Goal: Task Accomplishment & Management: Use online tool/utility

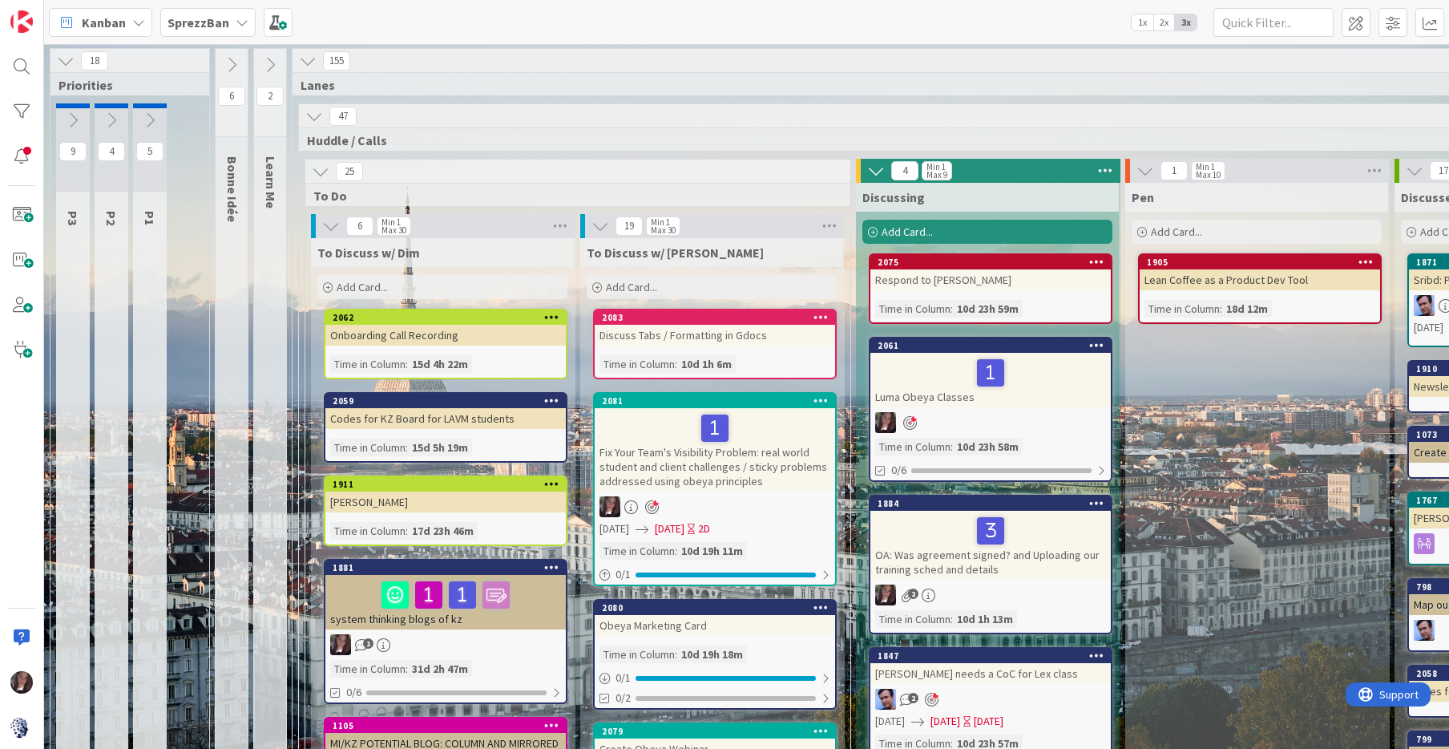
scroll to position [1417, 906]
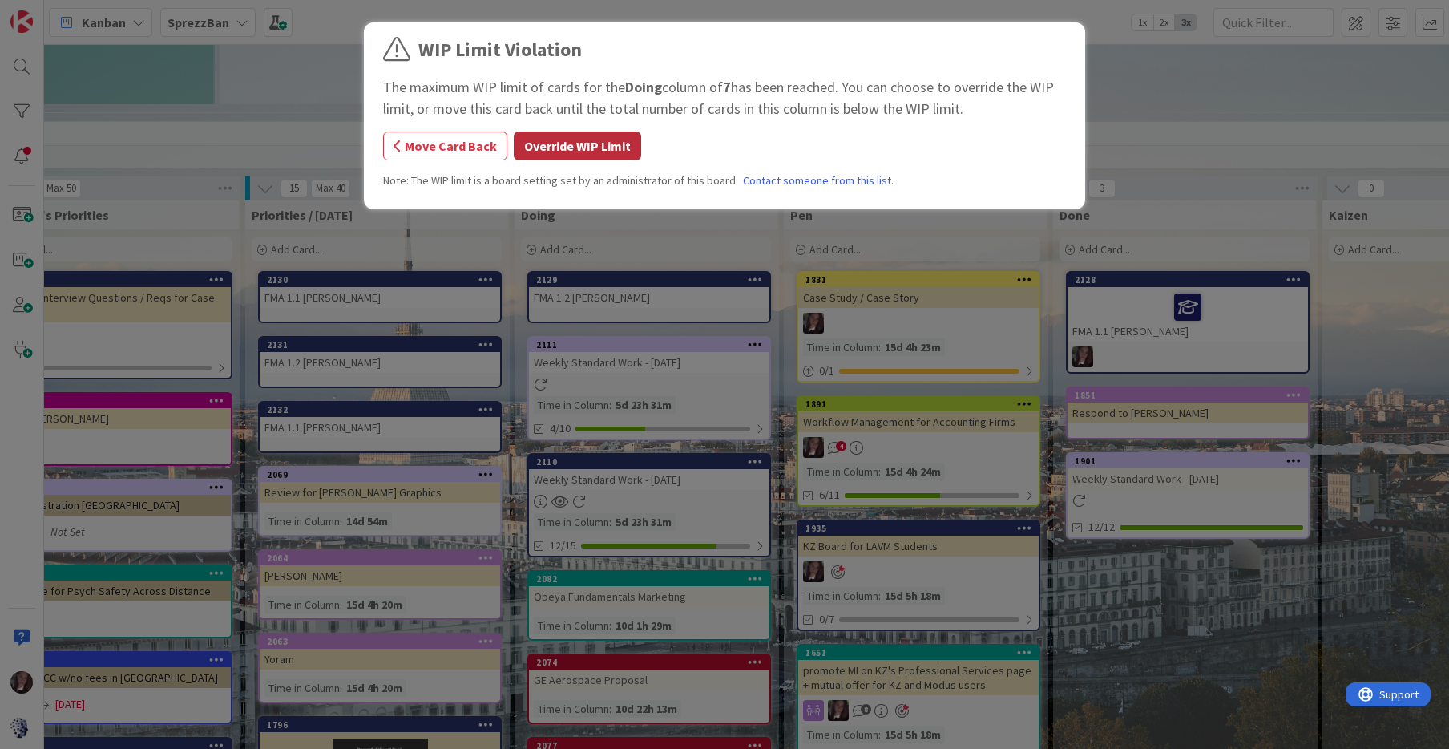
click at [564, 151] on button "Override WIP Limit" at bounding box center [577, 145] width 127 height 29
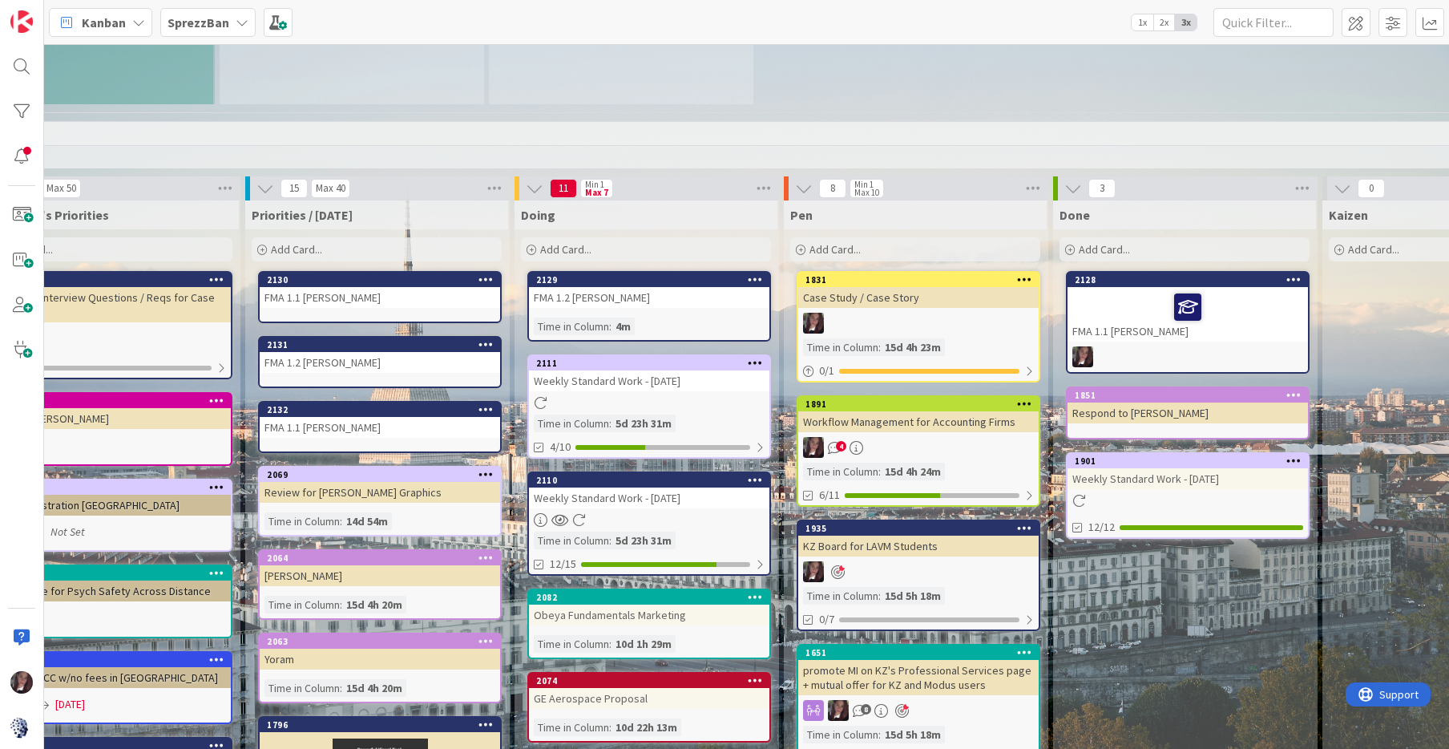
click at [655, 287] on div "FMA 1.2 [PERSON_NAME]" at bounding box center [649, 297] width 241 height 21
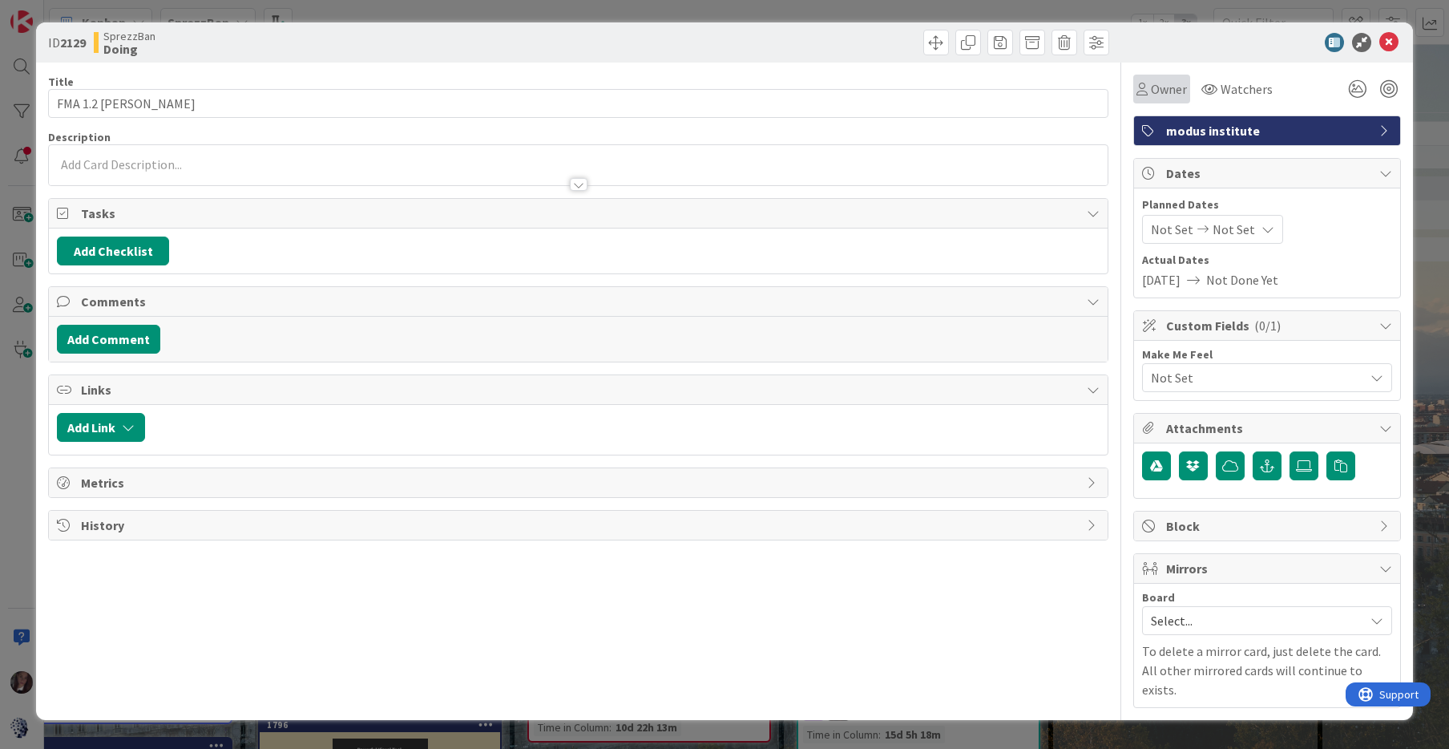
click at [1160, 91] on span "Owner" at bounding box center [1169, 88] width 36 height 19
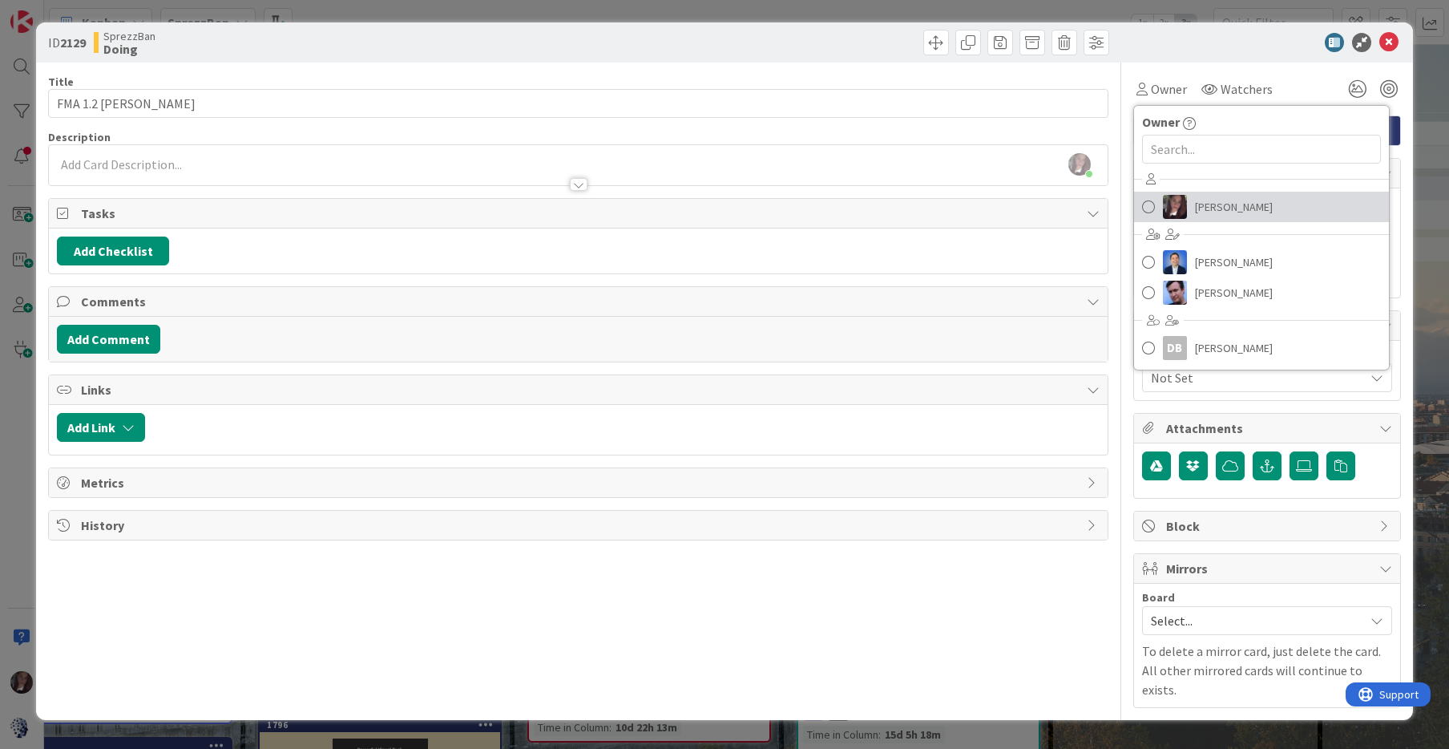
click at [1152, 206] on span at bounding box center [1148, 207] width 13 height 24
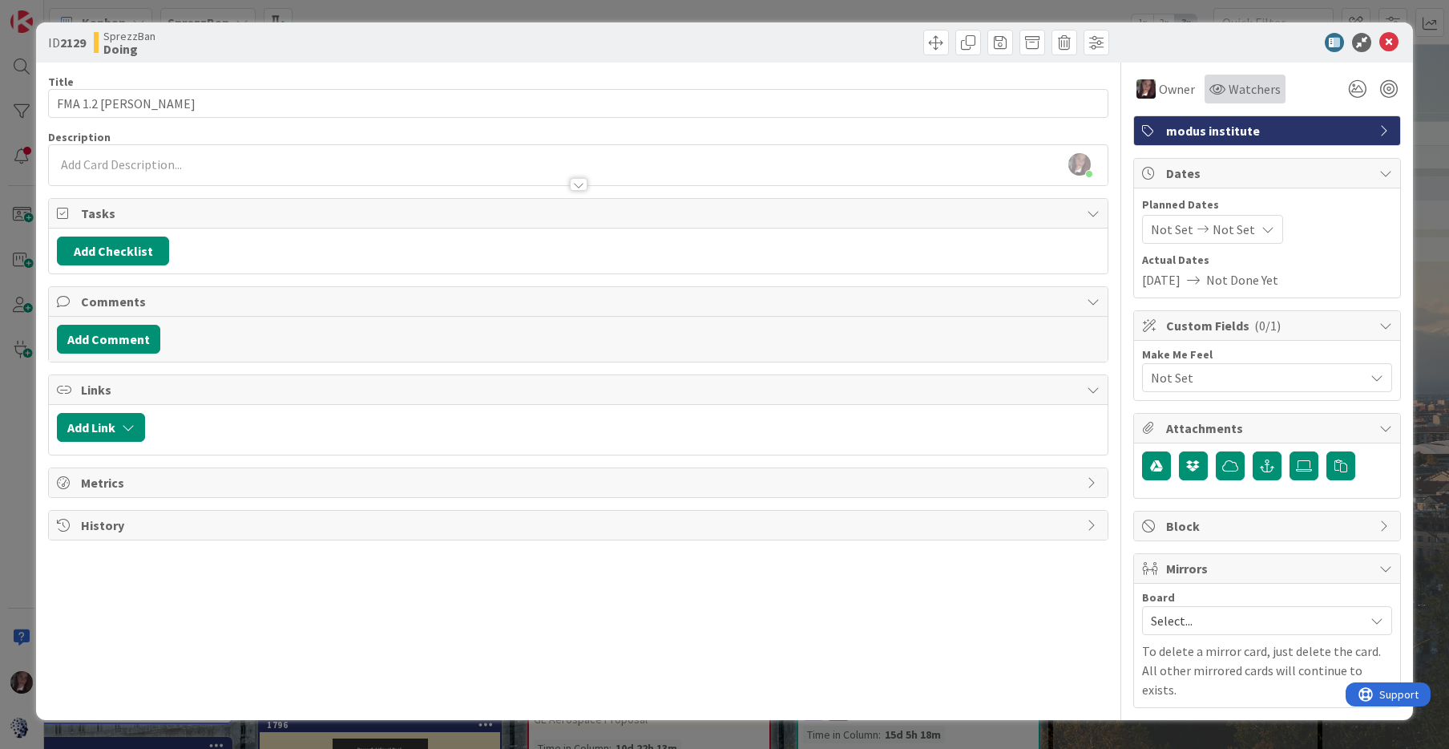
click at [1220, 85] on icon at bounding box center [1218, 89] width 16 height 13
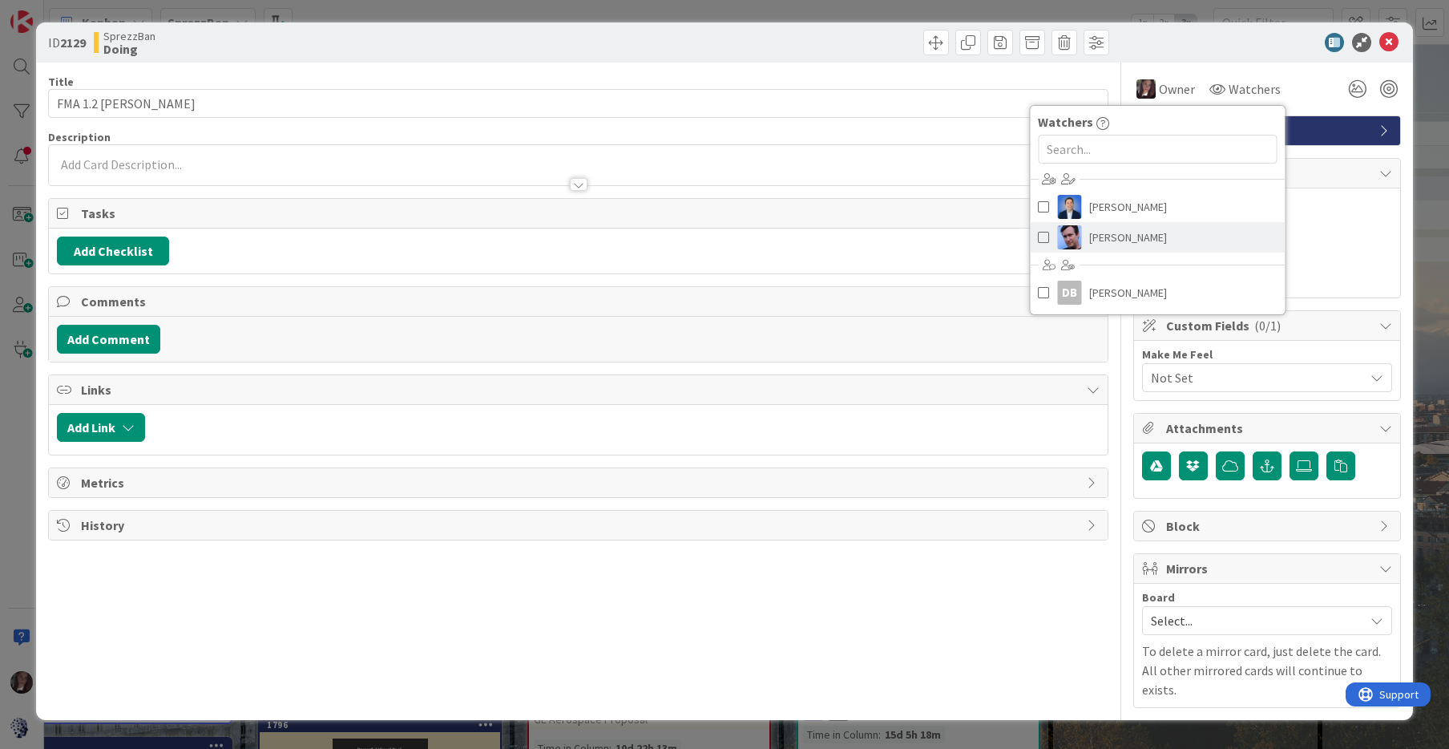
click at [1039, 238] on span at bounding box center [1043, 237] width 11 height 24
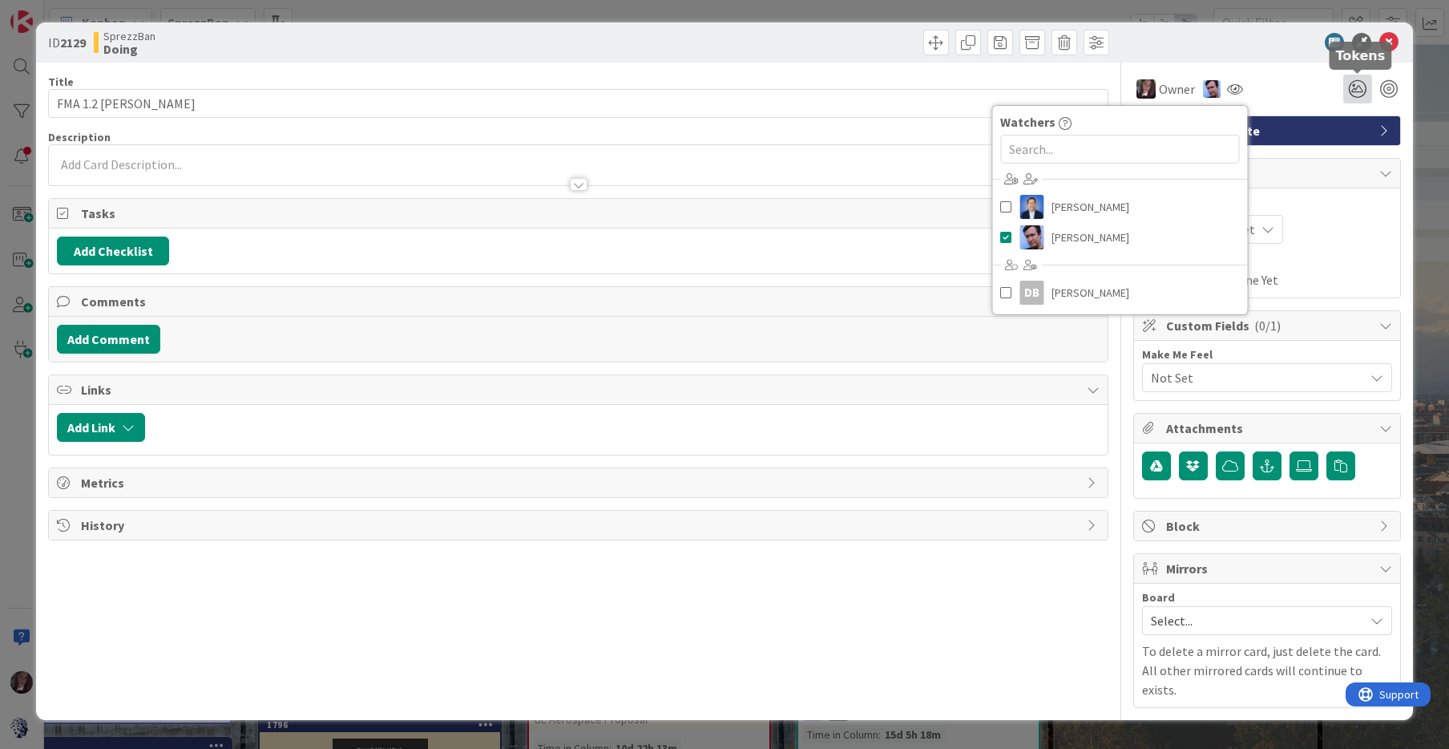
click at [1356, 84] on icon at bounding box center [1358, 89] width 29 height 29
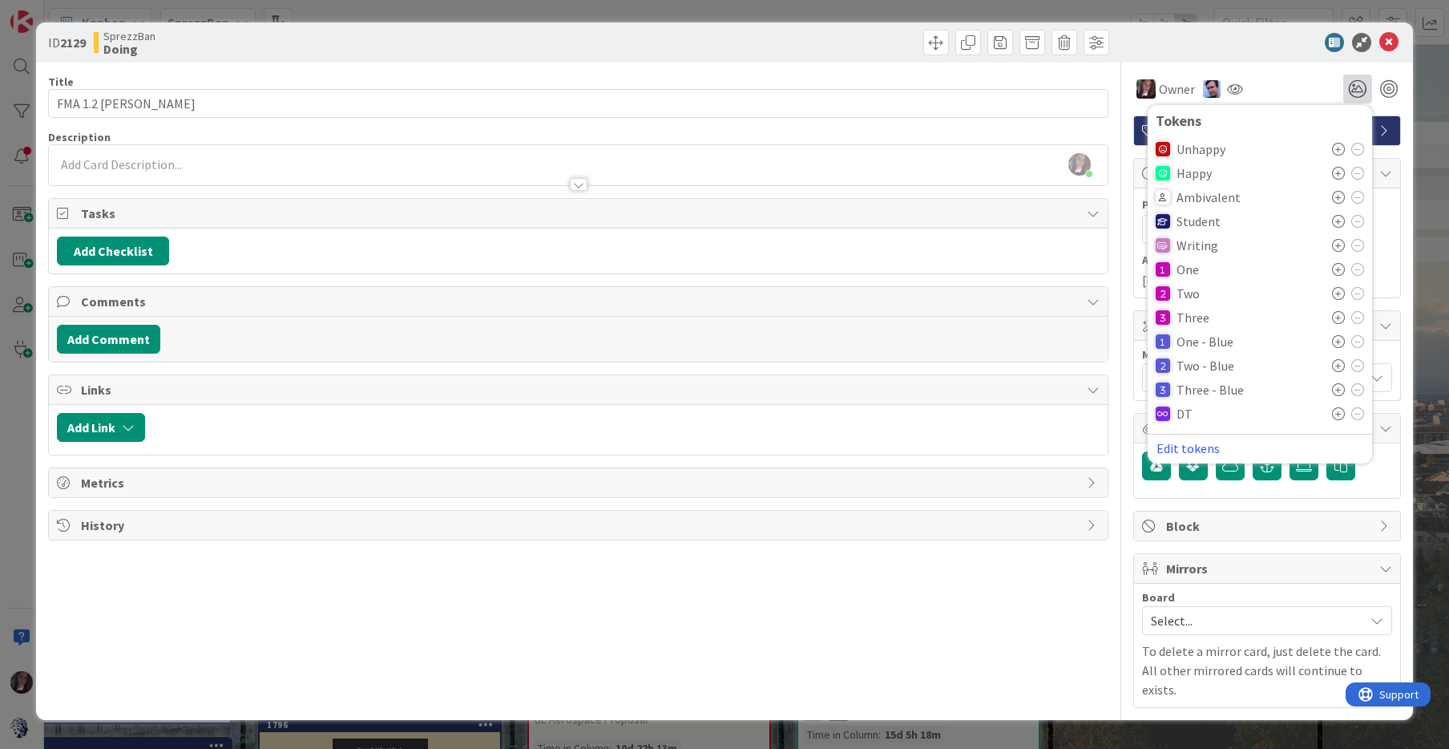
click at [1199, 219] on span "Student" at bounding box center [1199, 221] width 44 height 14
click at [1336, 221] on icon at bounding box center [1338, 221] width 13 height 13
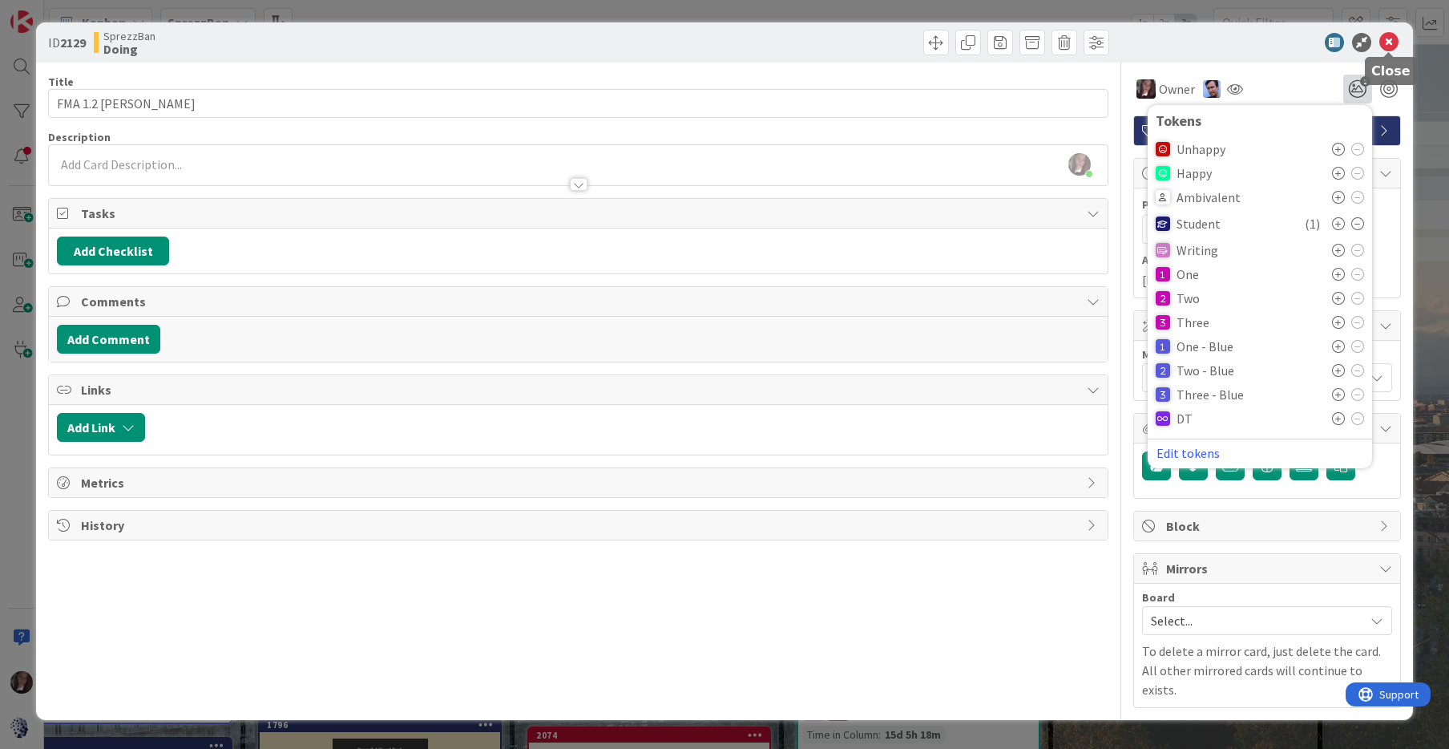
click at [1391, 40] on icon at bounding box center [1389, 42] width 19 height 19
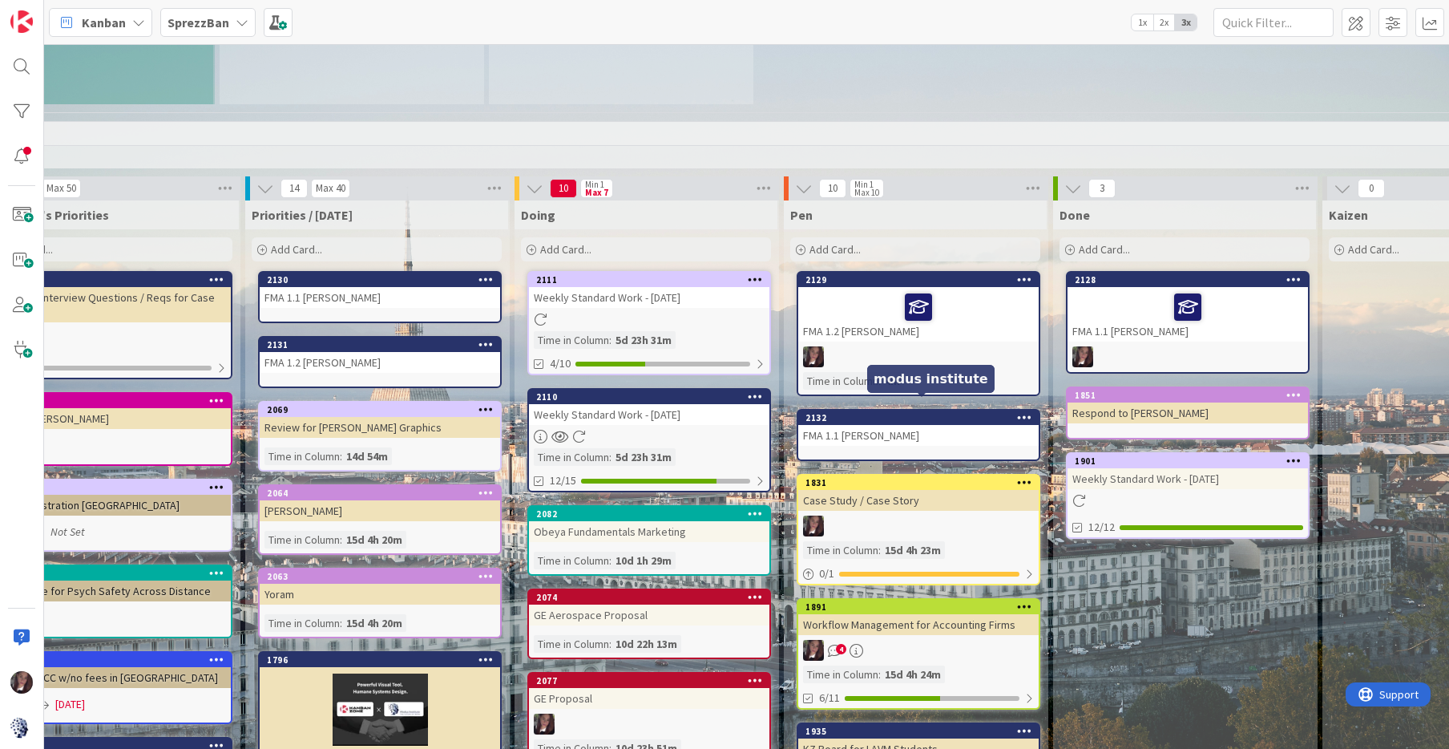
click at [895, 410] on div "2132" at bounding box center [918, 417] width 241 height 14
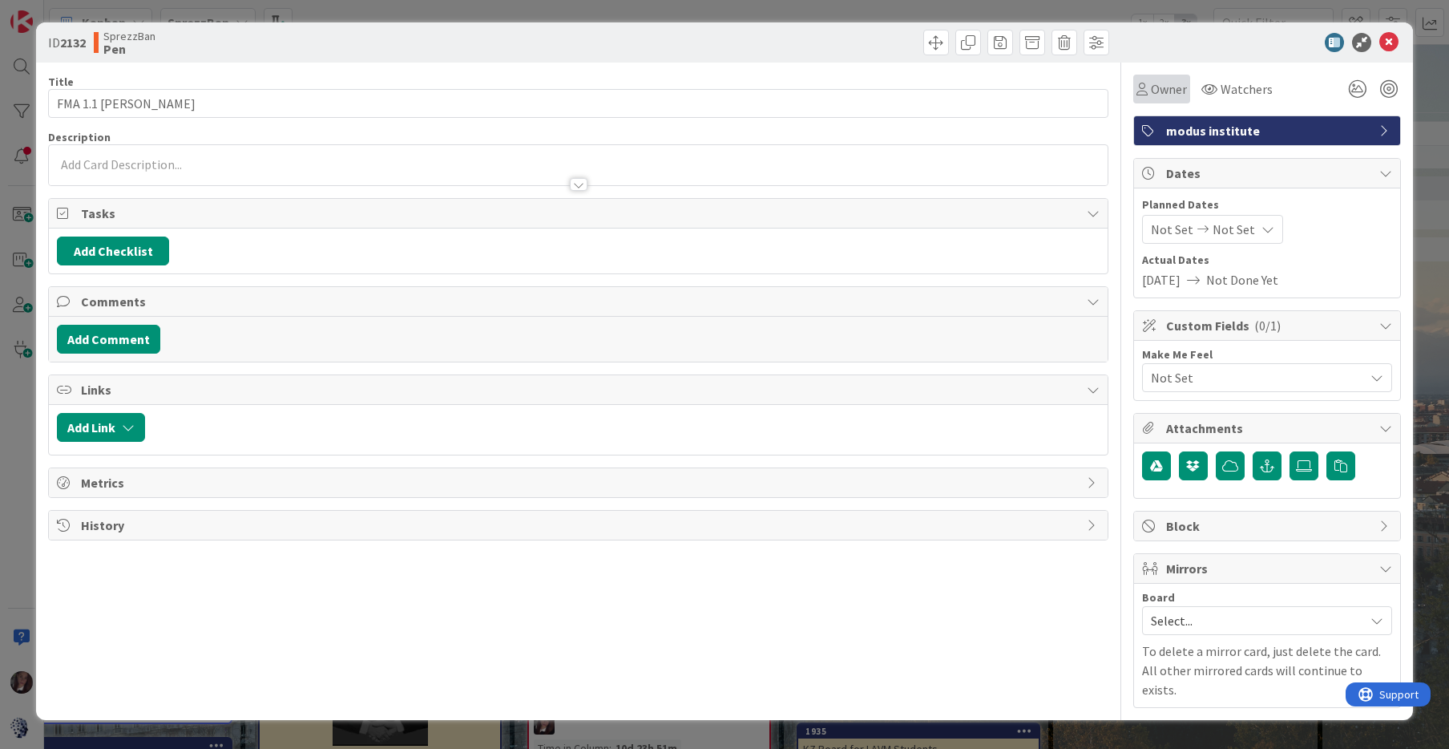
click at [1140, 92] on icon at bounding box center [1142, 89] width 11 height 13
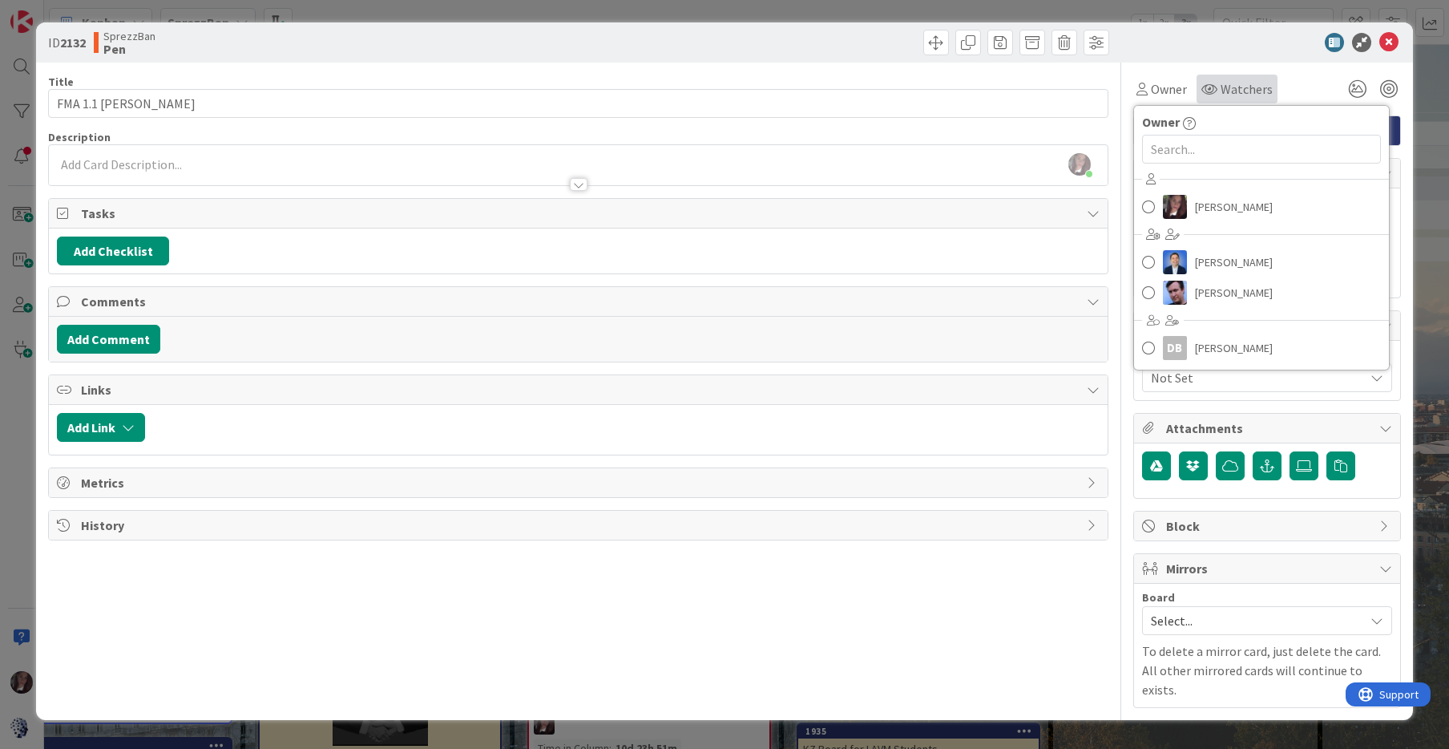
drag, startPoint x: 1219, startPoint y: 85, endPoint x: 1205, endPoint y: 98, distance: 18.7
click at [1219, 86] on div "Watchers" at bounding box center [1237, 88] width 71 height 19
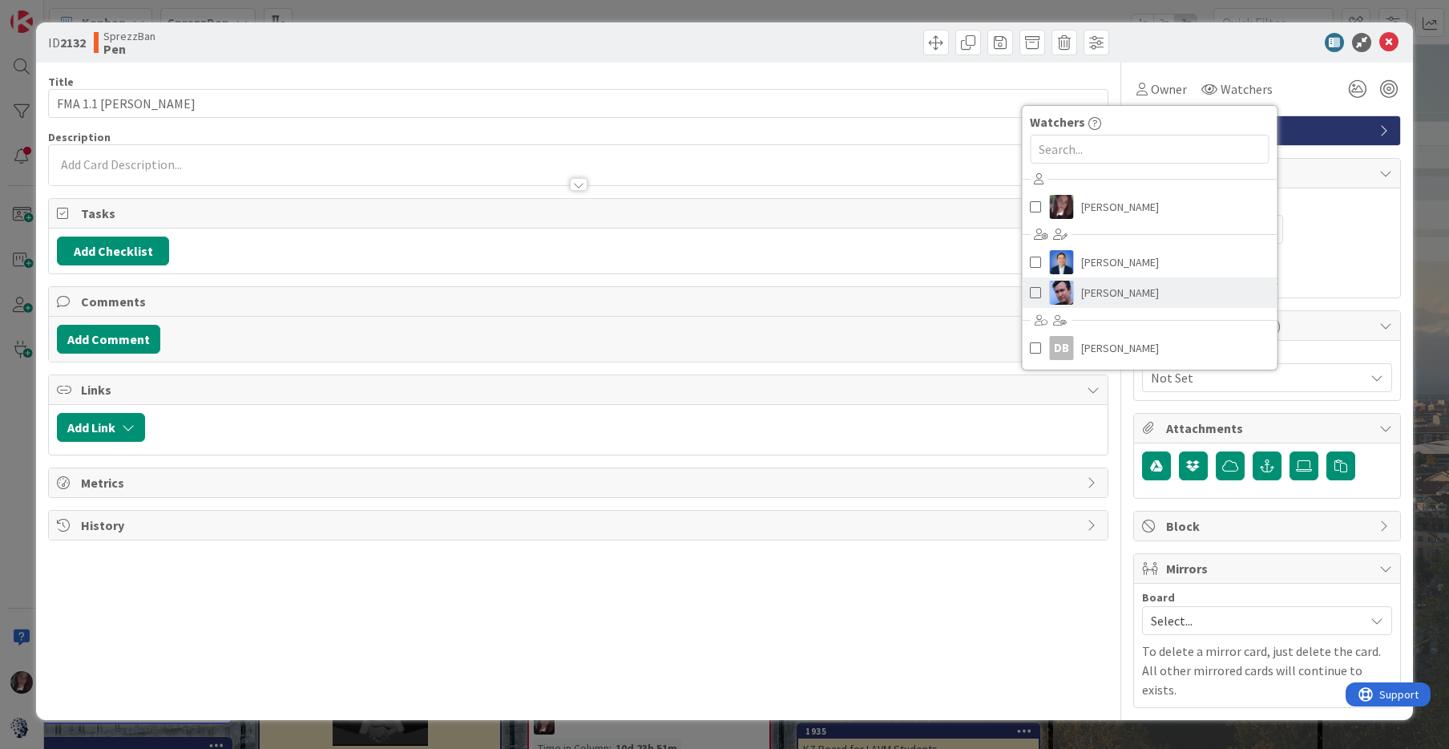
click at [1034, 290] on span at bounding box center [1035, 293] width 11 height 24
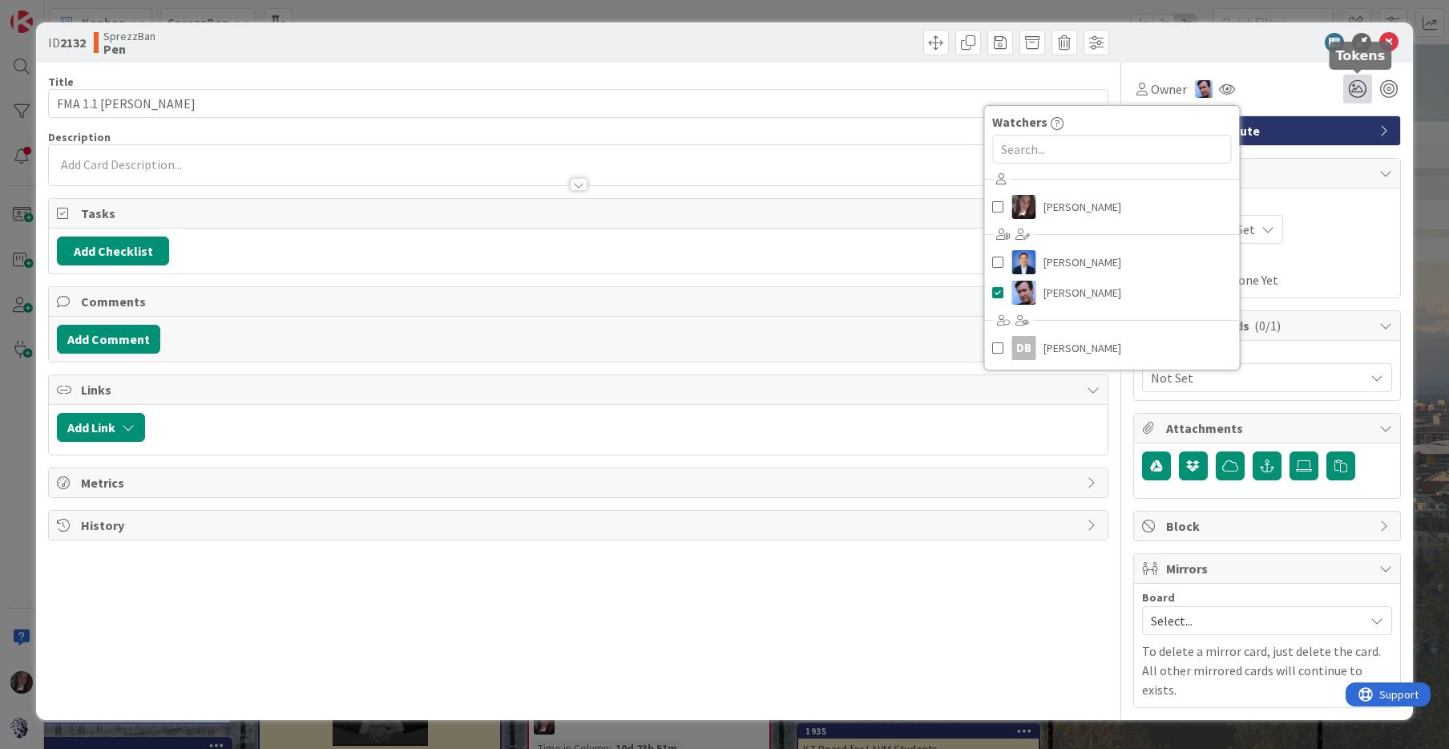
click at [1357, 82] on icon at bounding box center [1358, 89] width 29 height 29
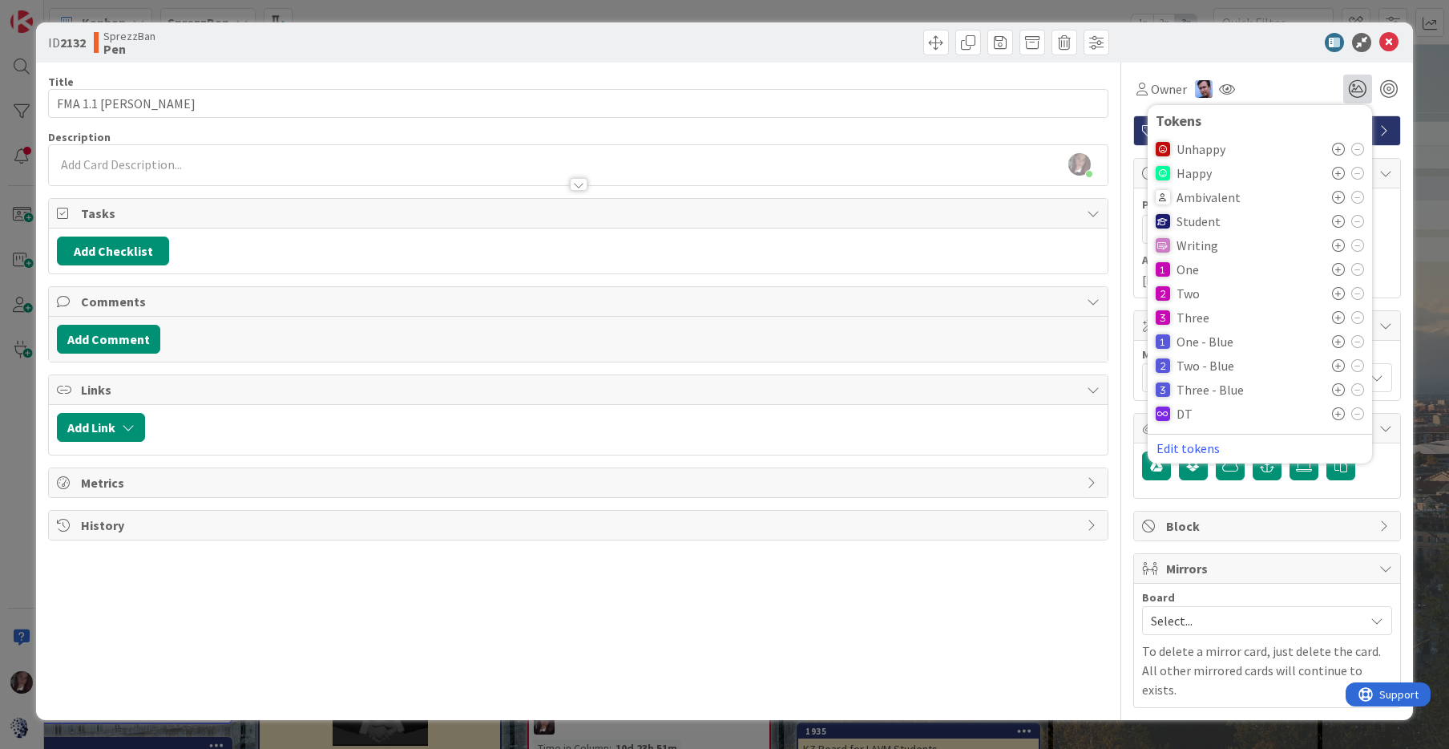
click at [1189, 229] on div "Student" at bounding box center [1260, 221] width 208 height 24
click at [1340, 220] on icon at bounding box center [1338, 221] width 13 height 13
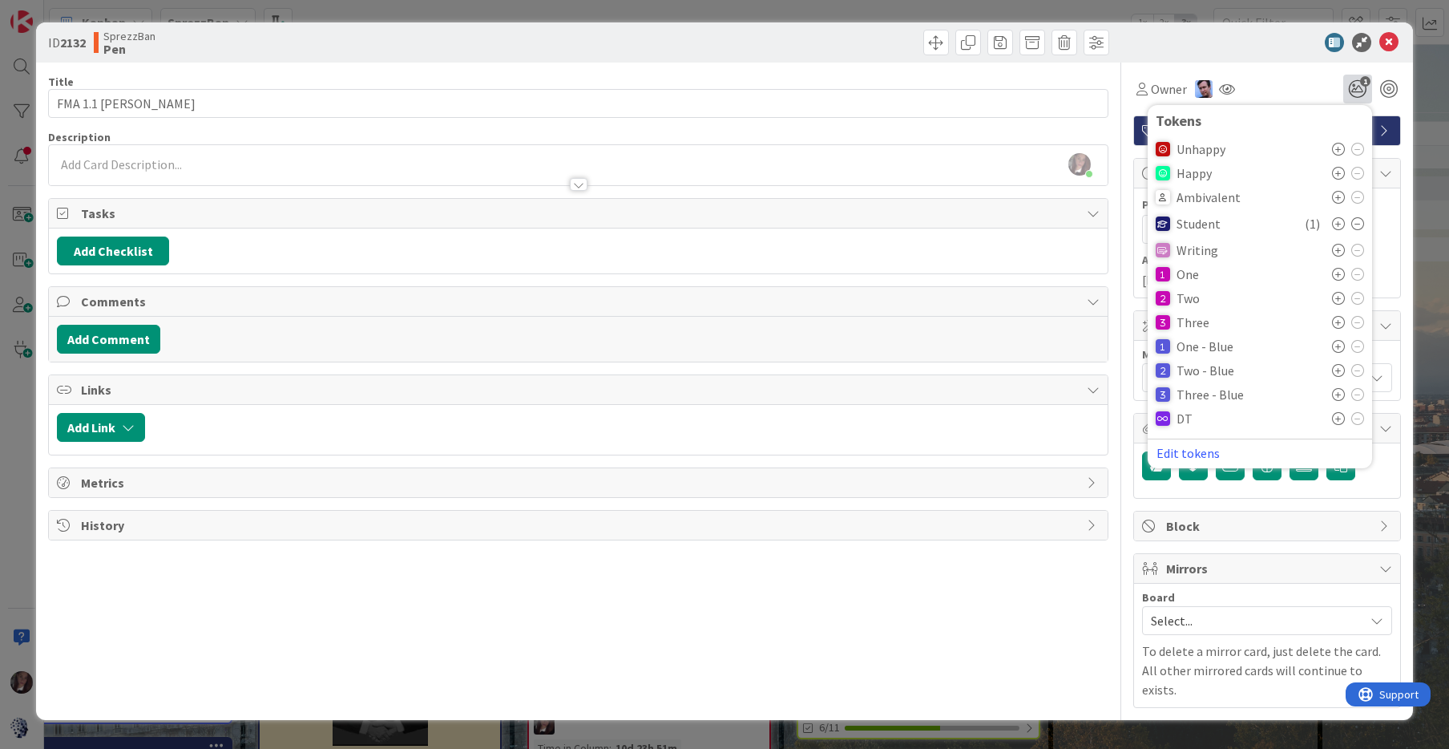
click at [1339, 149] on icon at bounding box center [1338, 149] width 13 height 13
click at [1387, 39] on icon at bounding box center [1389, 42] width 19 height 19
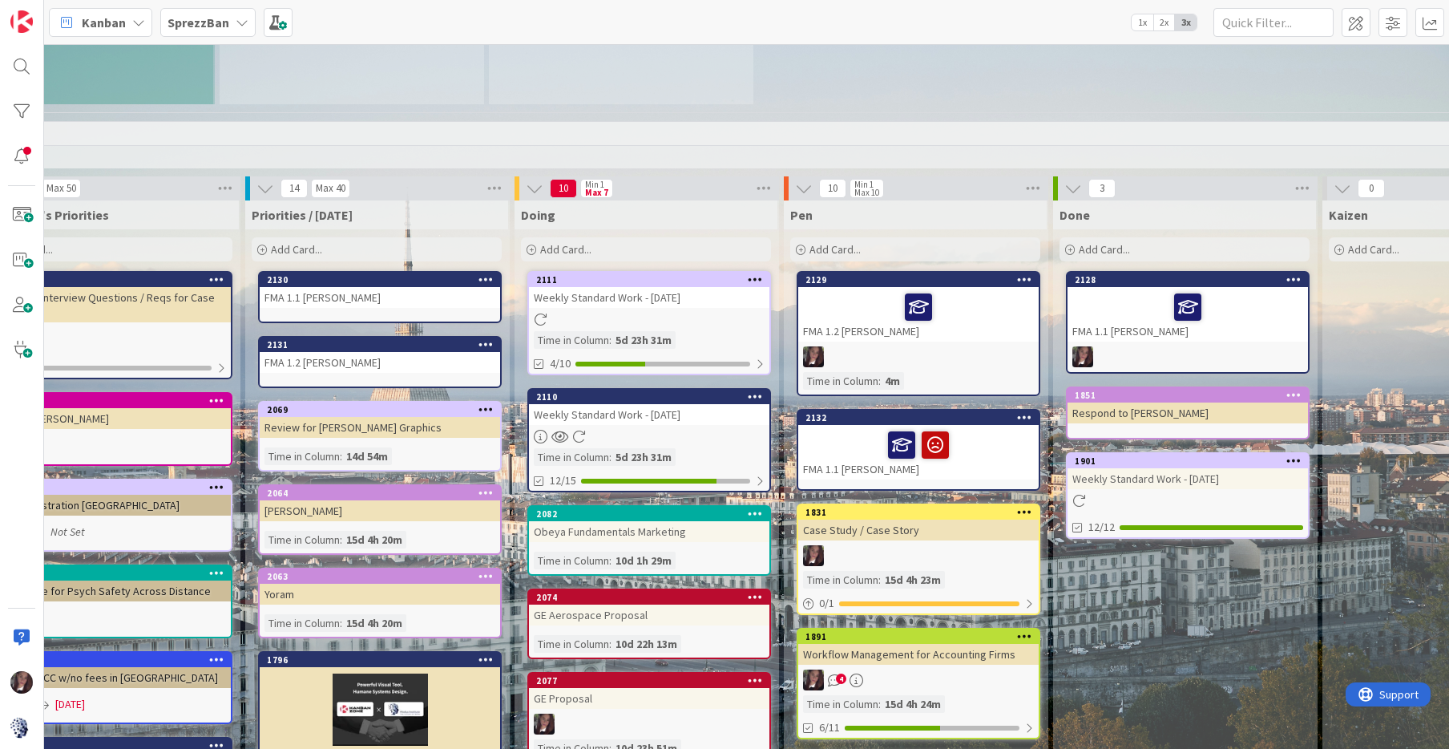
click at [944, 316] on div "FMA 1.2 [PERSON_NAME]" at bounding box center [918, 314] width 241 height 55
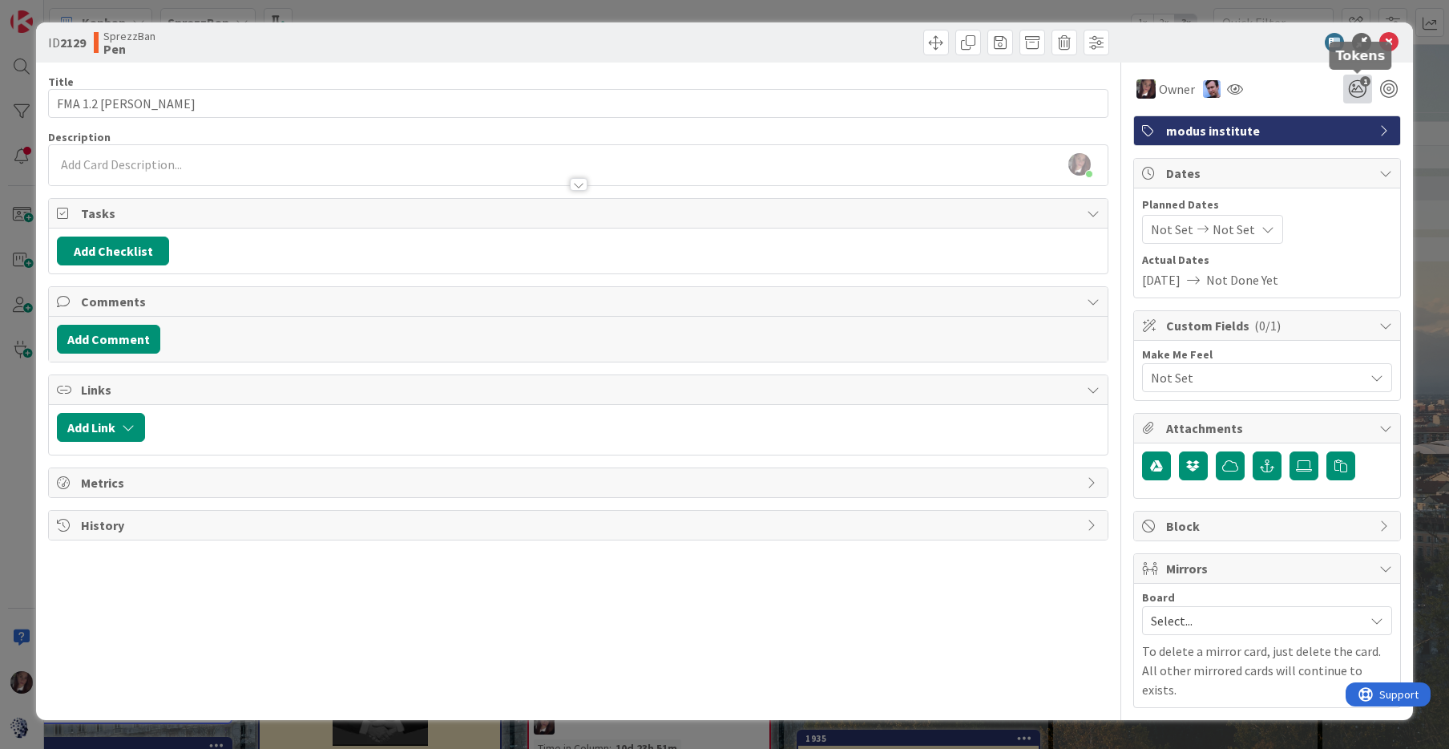
click at [1360, 86] on icon "1" at bounding box center [1358, 89] width 29 height 29
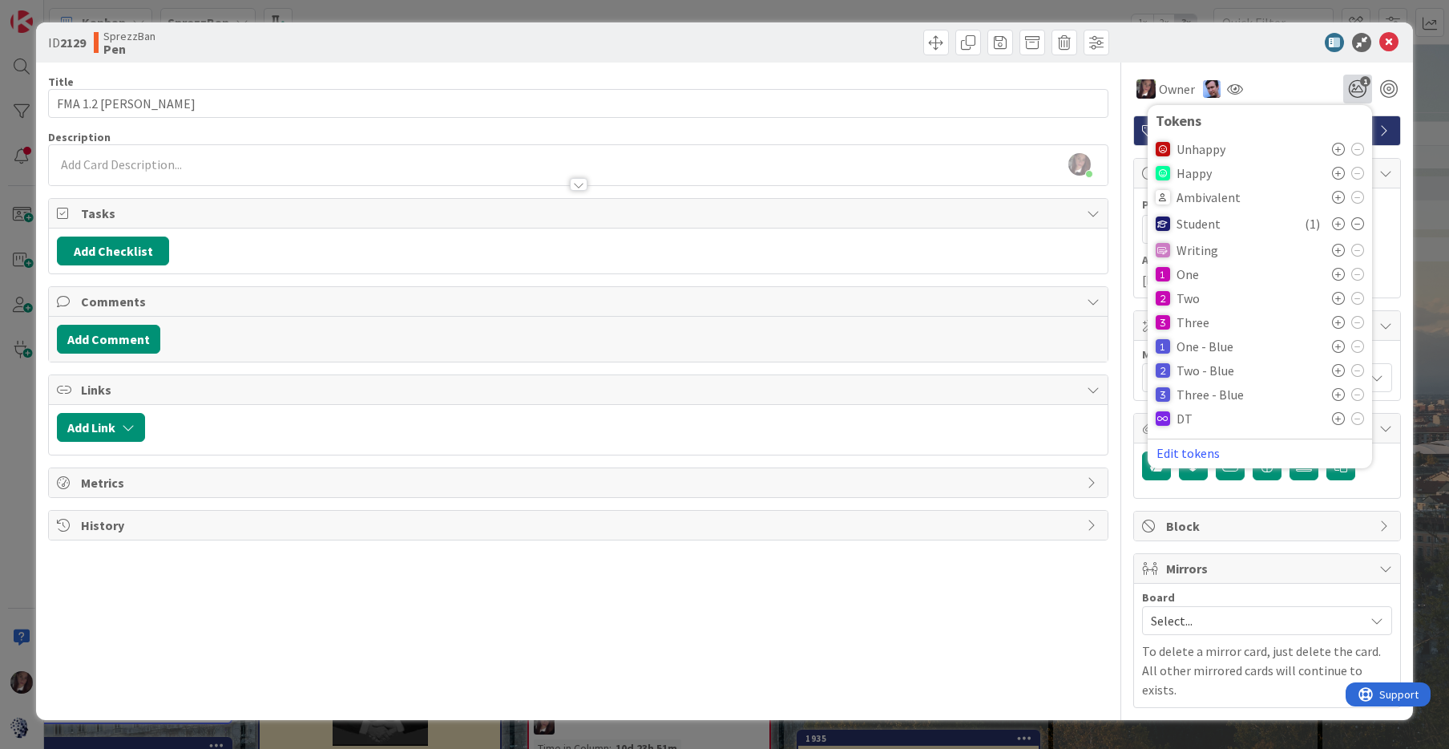
click at [1340, 148] on icon at bounding box center [1338, 149] width 13 height 13
click at [1389, 38] on icon at bounding box center [1389, 42] width 19 height 19
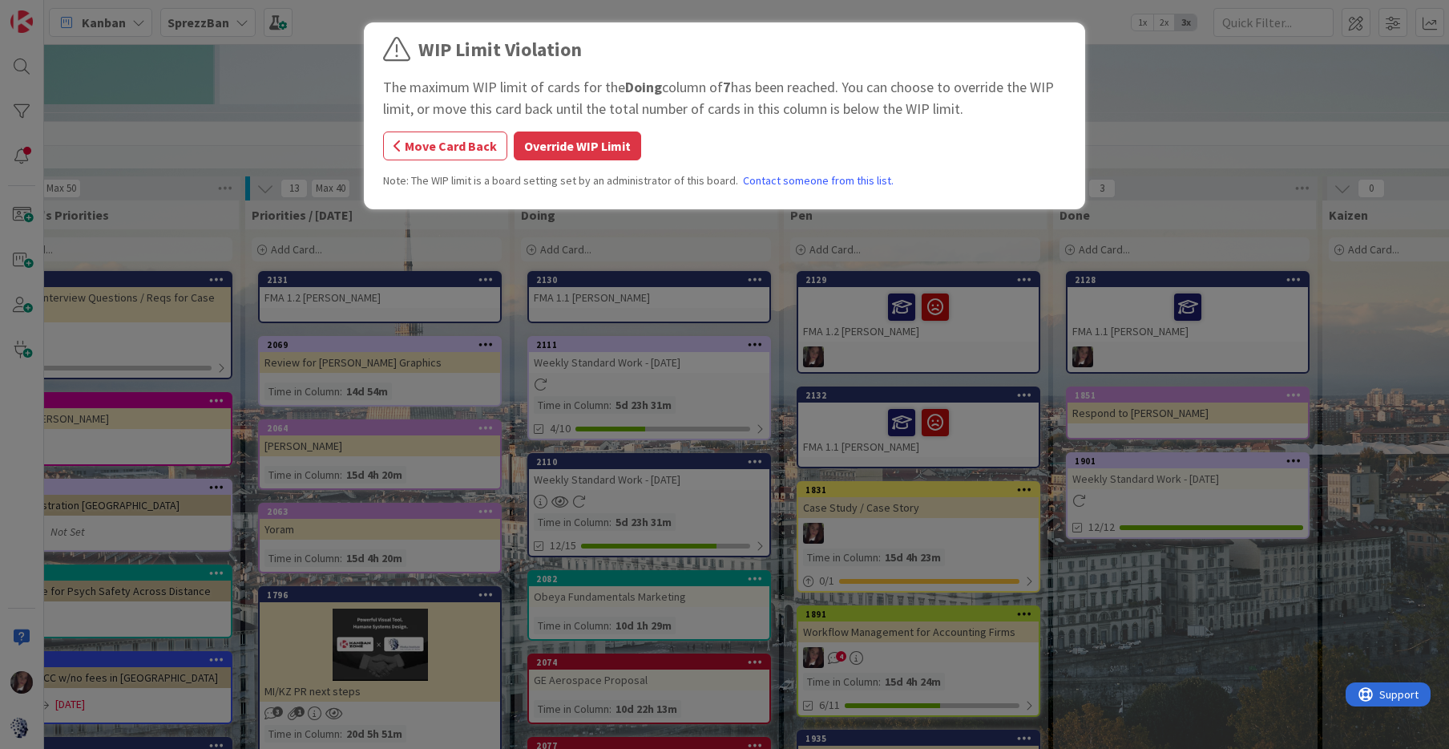
click at [576, 147] on button "Override WIP Limit" at bounding box center [577, 145] width 127 height 29
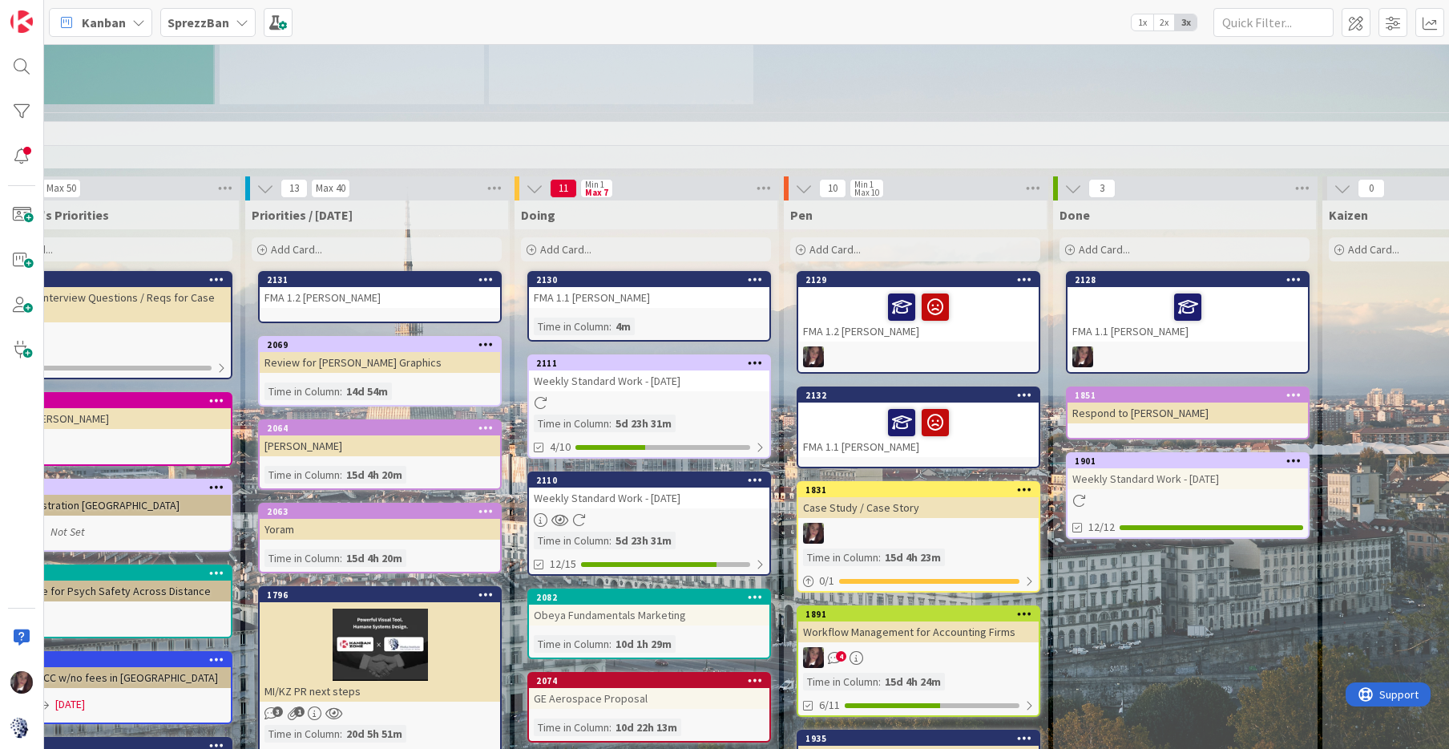
click at [636, 287] on div "FMA 1.1 [PERSON_NAME]" at bounding box center [649, 297] width 241 height 21
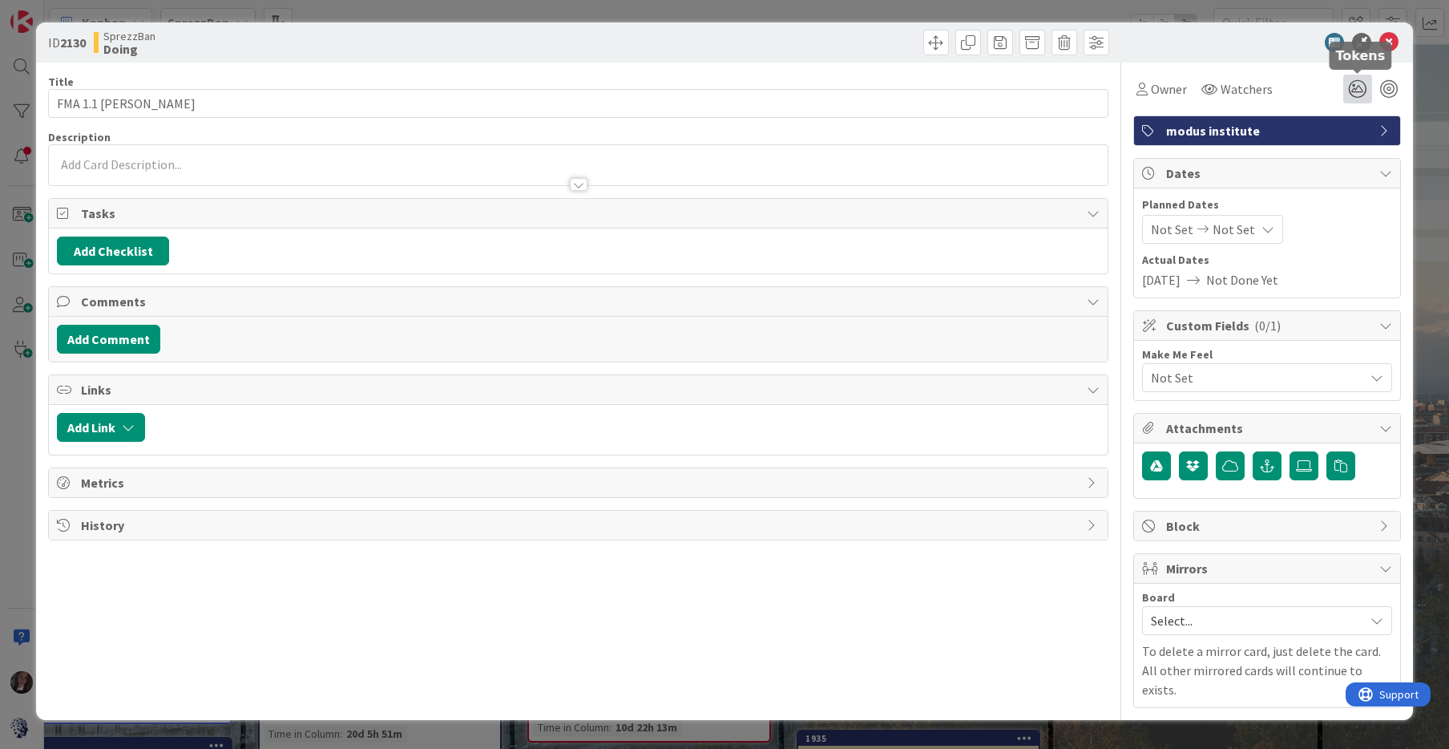
click at [1356, 87] on icon at bounding box center [1358, 89] width 29 height 29
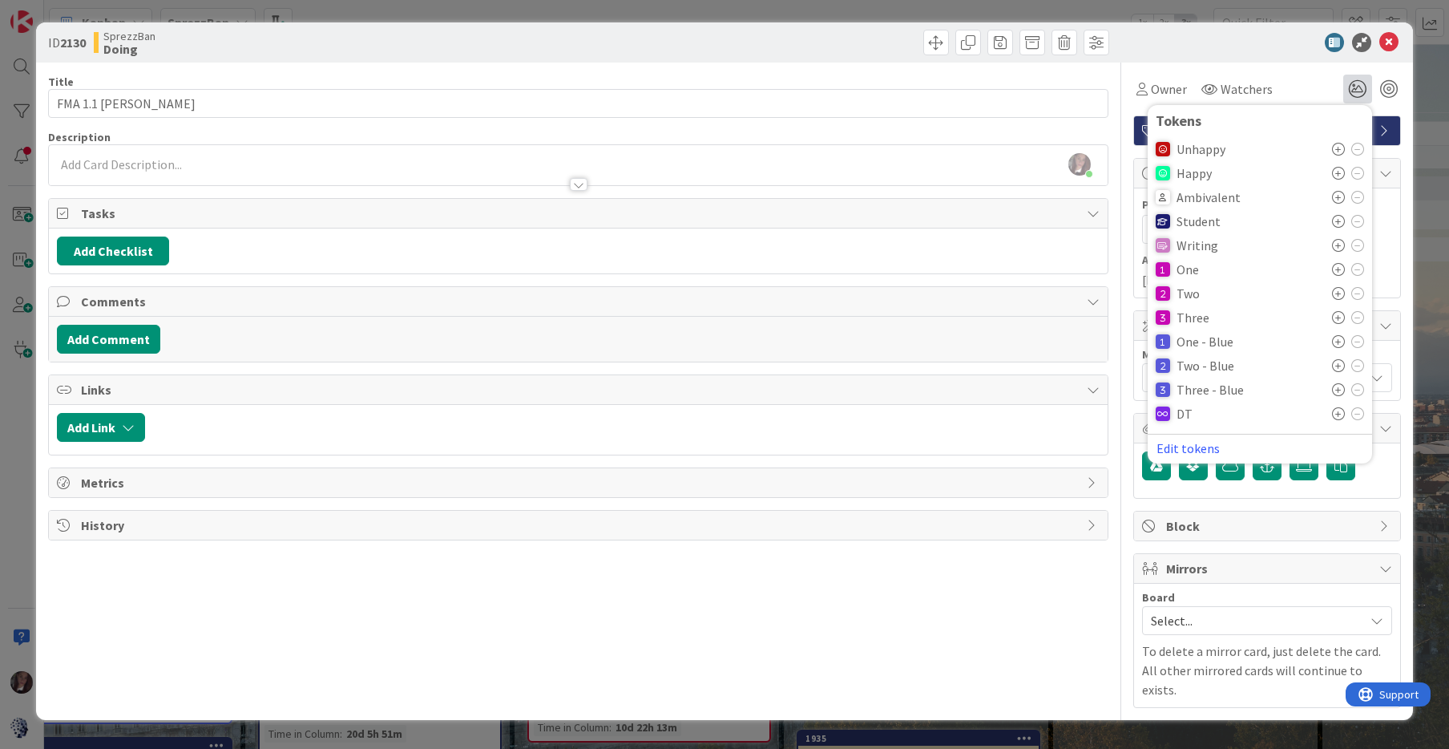
click at [1338, 222] on icon at bounding box center [1338, 221] width 13 height 13
drag, startPoint x: 1275, startPoint y: 46, endPoint x: 1236, endPoint y: 53, distance: 39.2
click at [1271, 46] on div at bounding box center [1260, 42] width 284 height 19
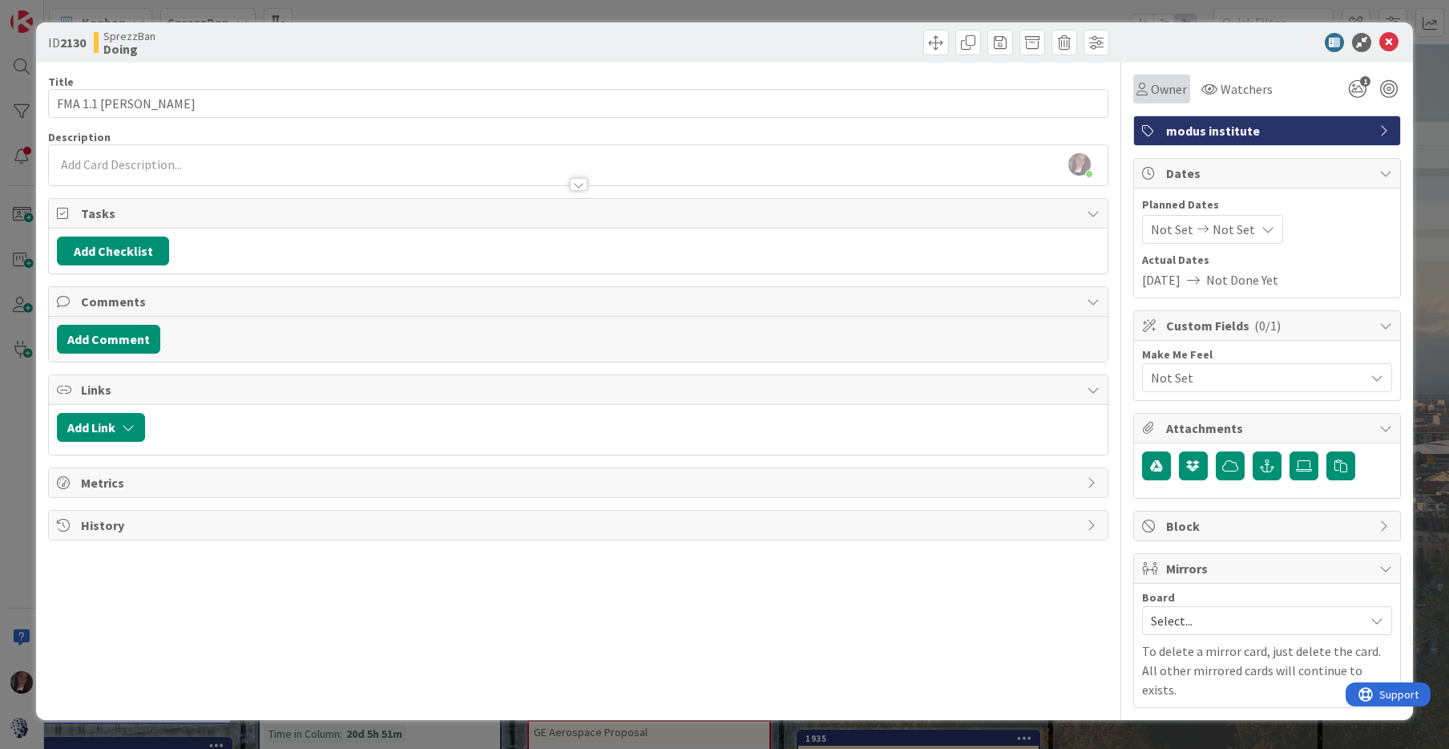
click at [1167, 91] on span "Owner" at bounding box center [1169, 88] width 36 height 19
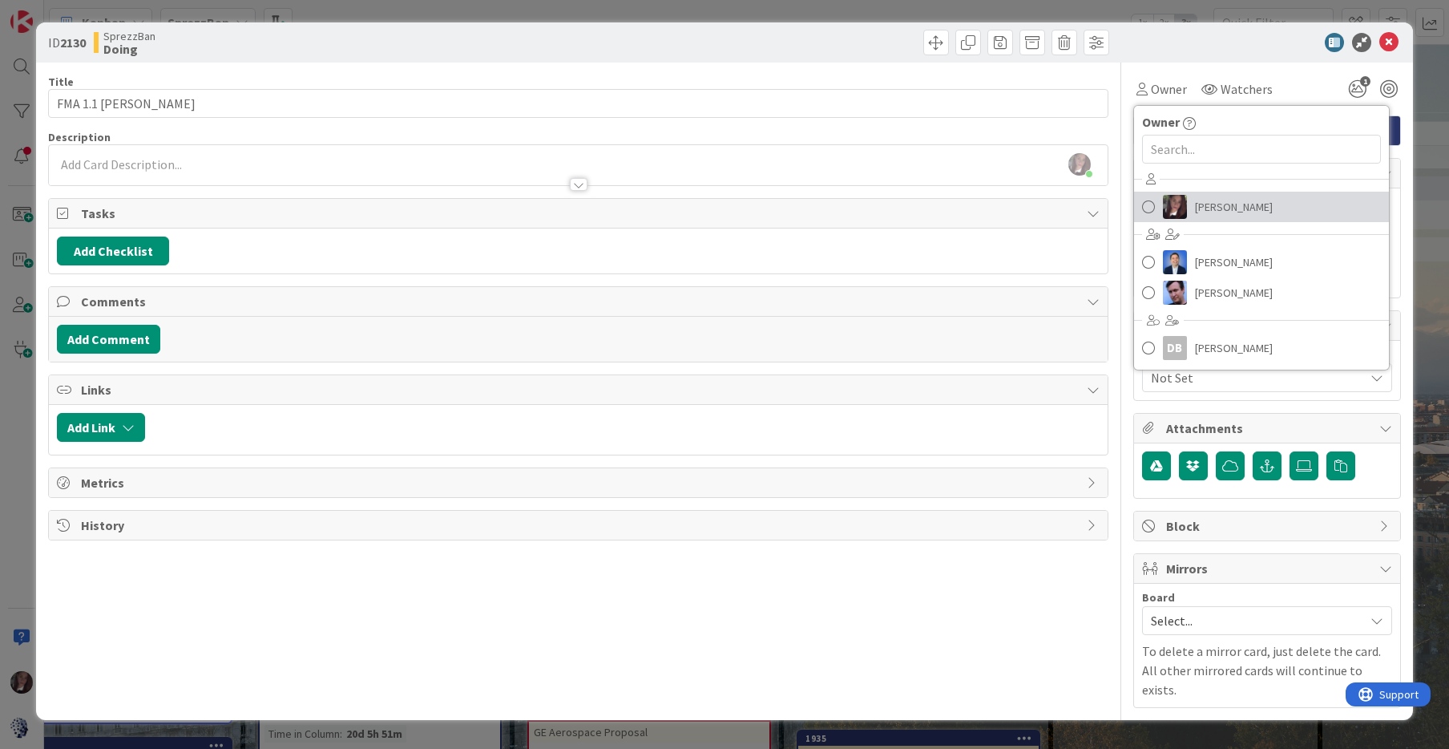
drag, startPoint x: 1147, startPoint y: 206, endPoint x: 1165, endPoint y: 189, distance: 24.4
click at [1147, 206] on span at bounding box center [1148, 207] width 13 height 24
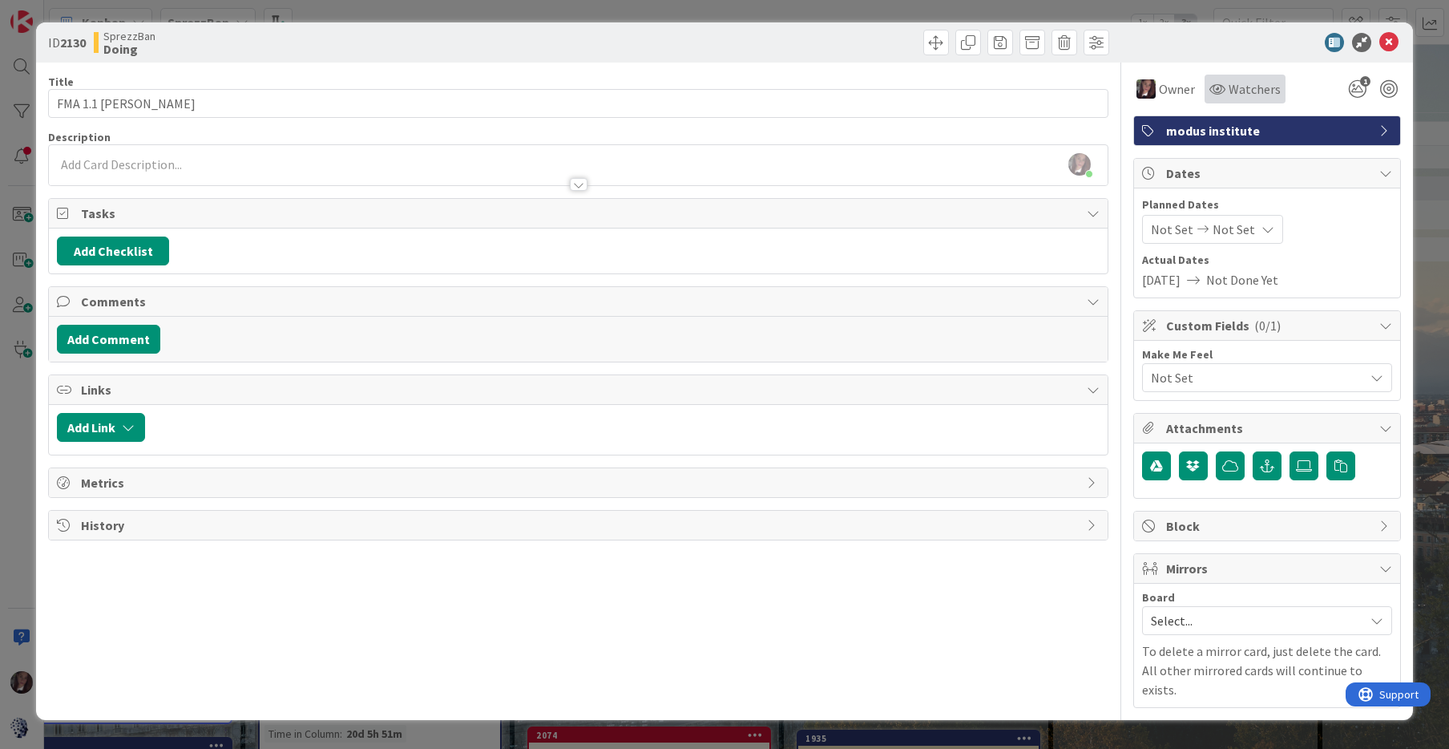
drag, startPoint x: 1227, startPoint y: 90, endPoint x: 1211, endPoint y: 99, distance: 18.3
click at [1227, 90] on div "Watchers" at bounding box center [1245, 88] width 71 height 19
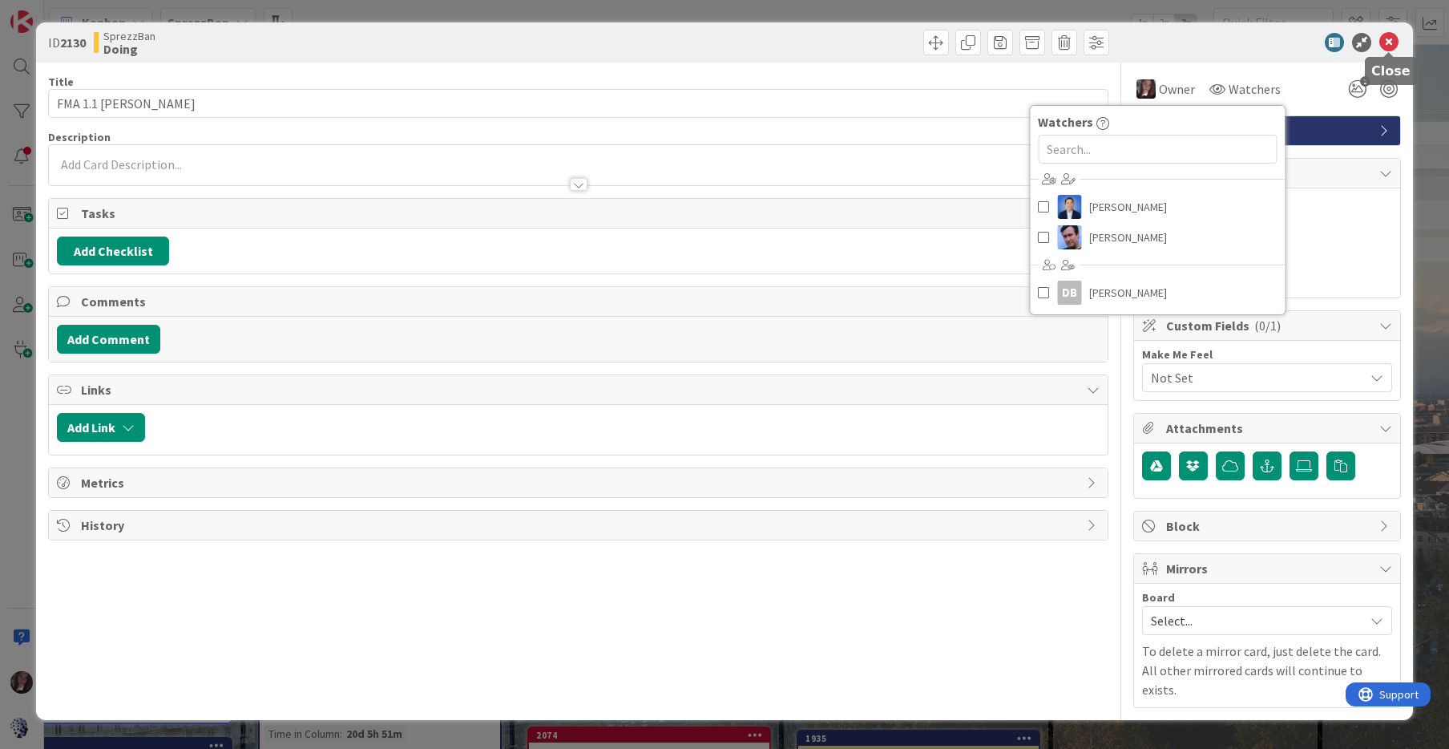
click at [1380, 38] on icon at bounding box center [1389, 42] width 19 height 19
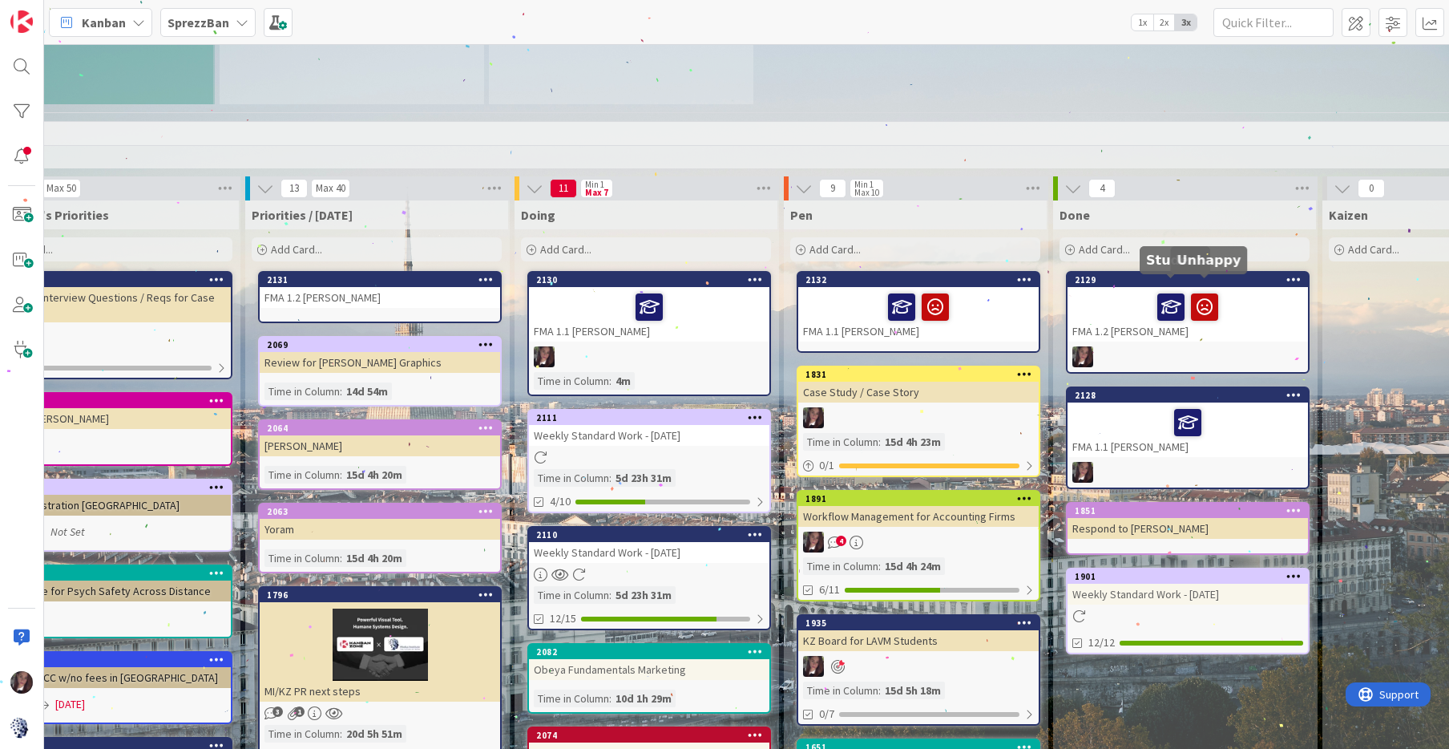
click at [0, 0] on icon at bounding box center [0, 0] width 0 height 0
click at [1240, 331] on div "2129 FMA 1.2 [PERSON_NAME]" at bounding box center [1188, 322] width 244 height 103
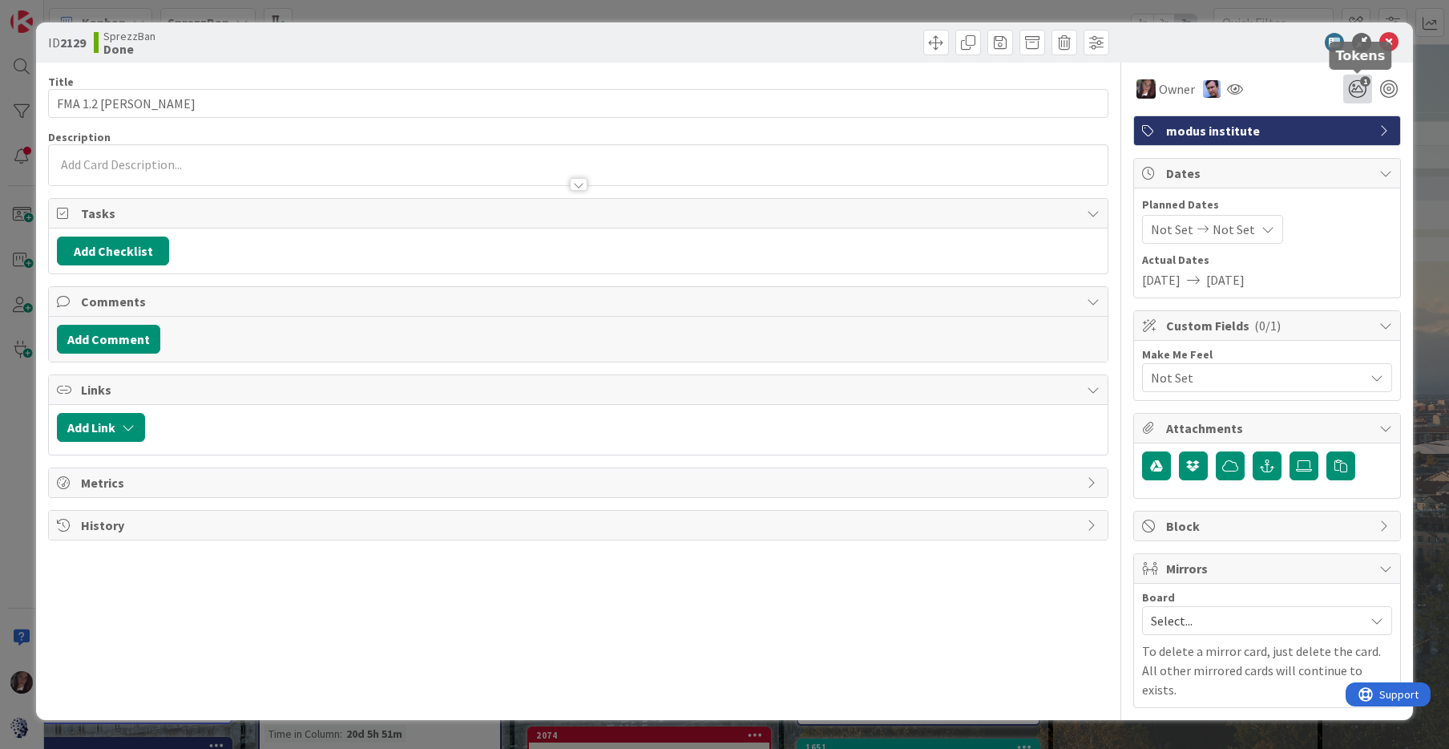
click at [1360, 93] on icon "1" at bounding box center [1358, 89] width 29 height 29
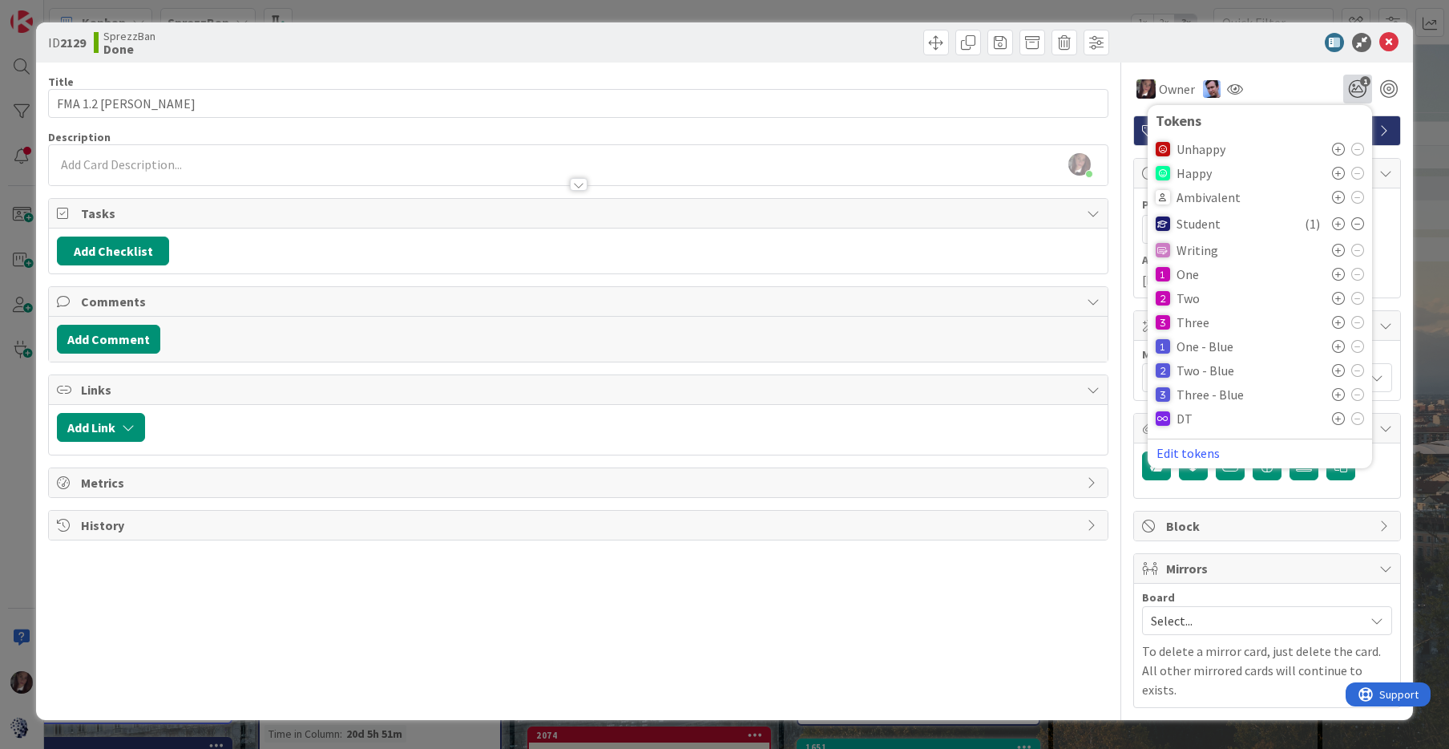
click at [1337, 172] on icon at bounding box center [1338, 173] width 13 height 13
click at [1390, 39] on icon at bounding box center [1389, 42] width 19 height 19
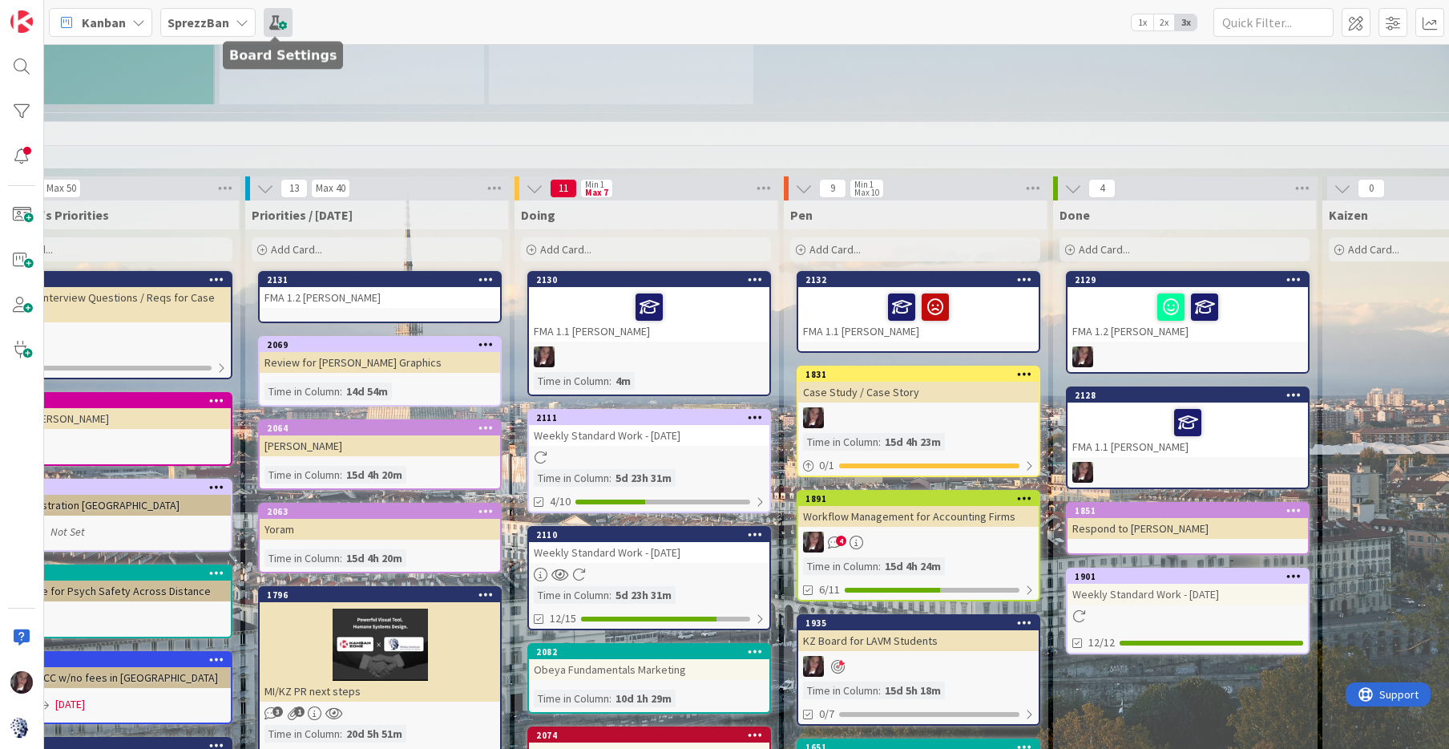
click at [277, 24] on span at bounding box center [278, 22] width 29 height 29
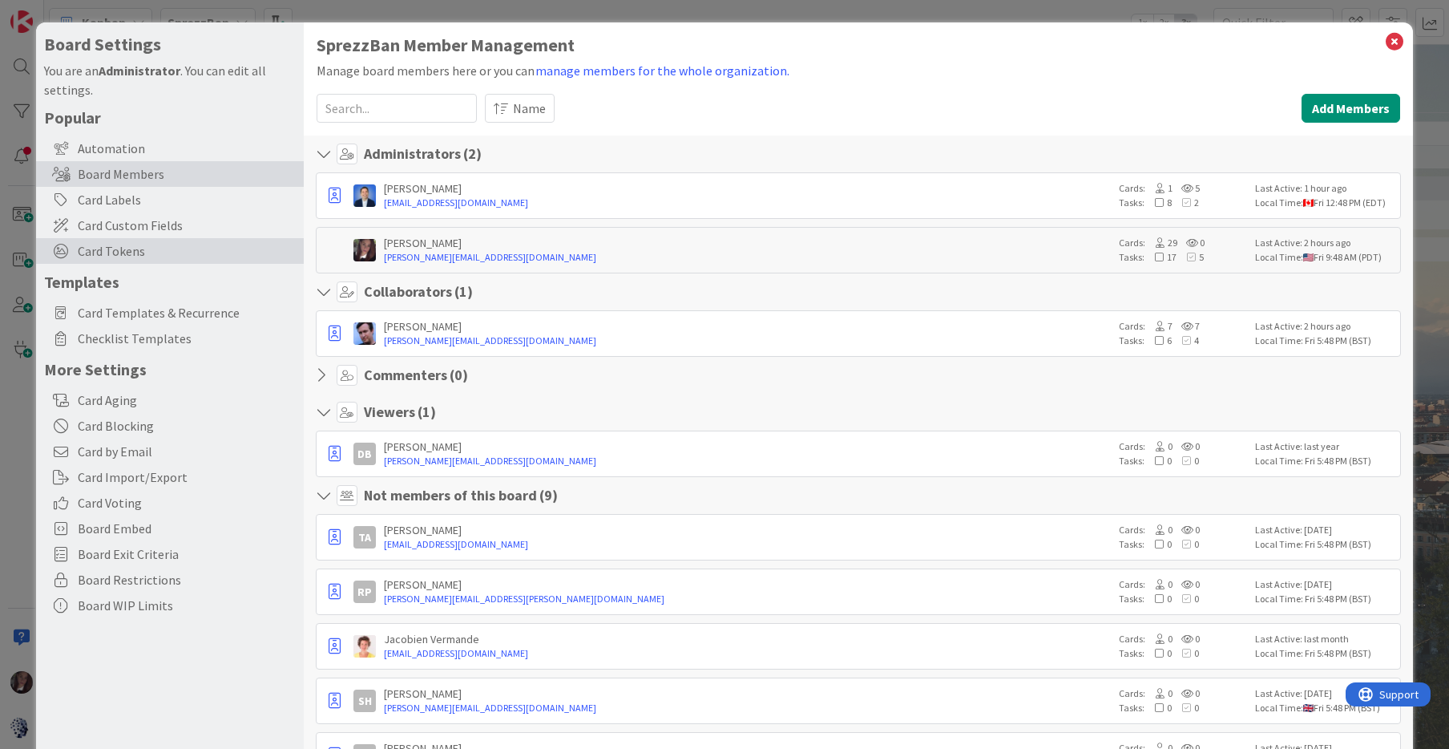
click at [107, 250] on span "Card Tokens" at bounding box center [187, 250] width 218 height 19
type textarea "x"
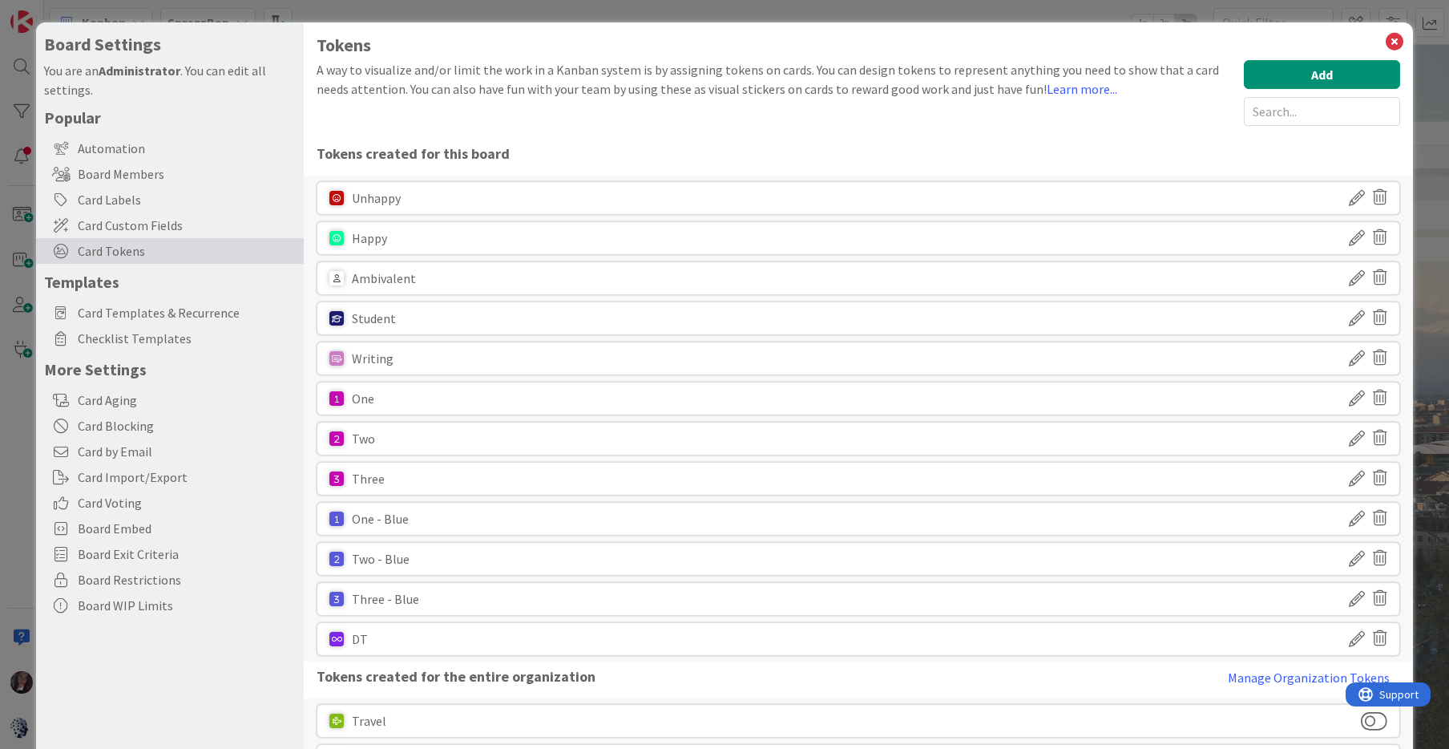
click at [1360, 236] on icon at bounding box center [1357, 237] width 16 height 27
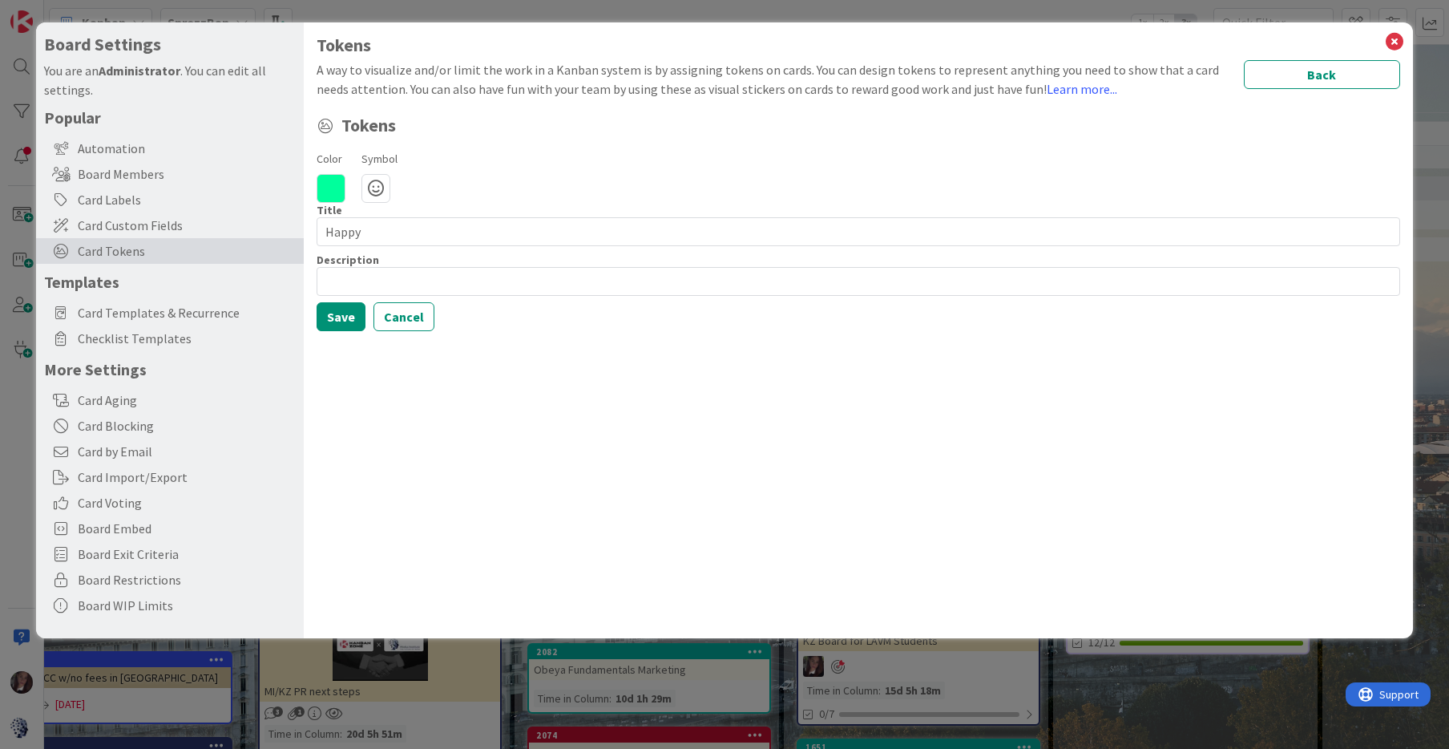
click at [329, 188] on icon at bounding box center [331, 188] width 29 height 29
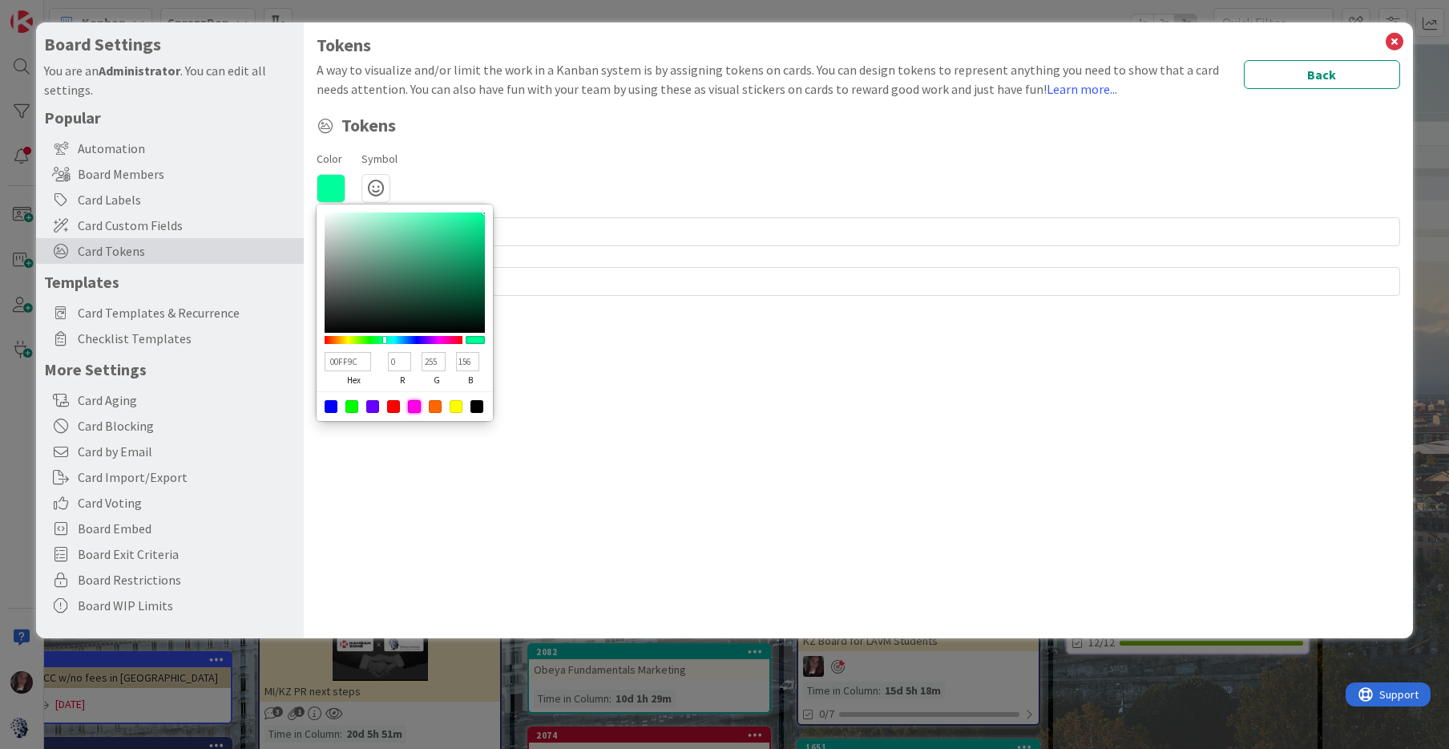
drag, startPoint x: 414, startPoint y: 403, endPoint x: 413, endPoint y: 388, distance: 15.3
click at [414, 403] on div at bounding box center [414, 406] width 13 height 13
type input "FF00E5"
type input "255"
type input "0"
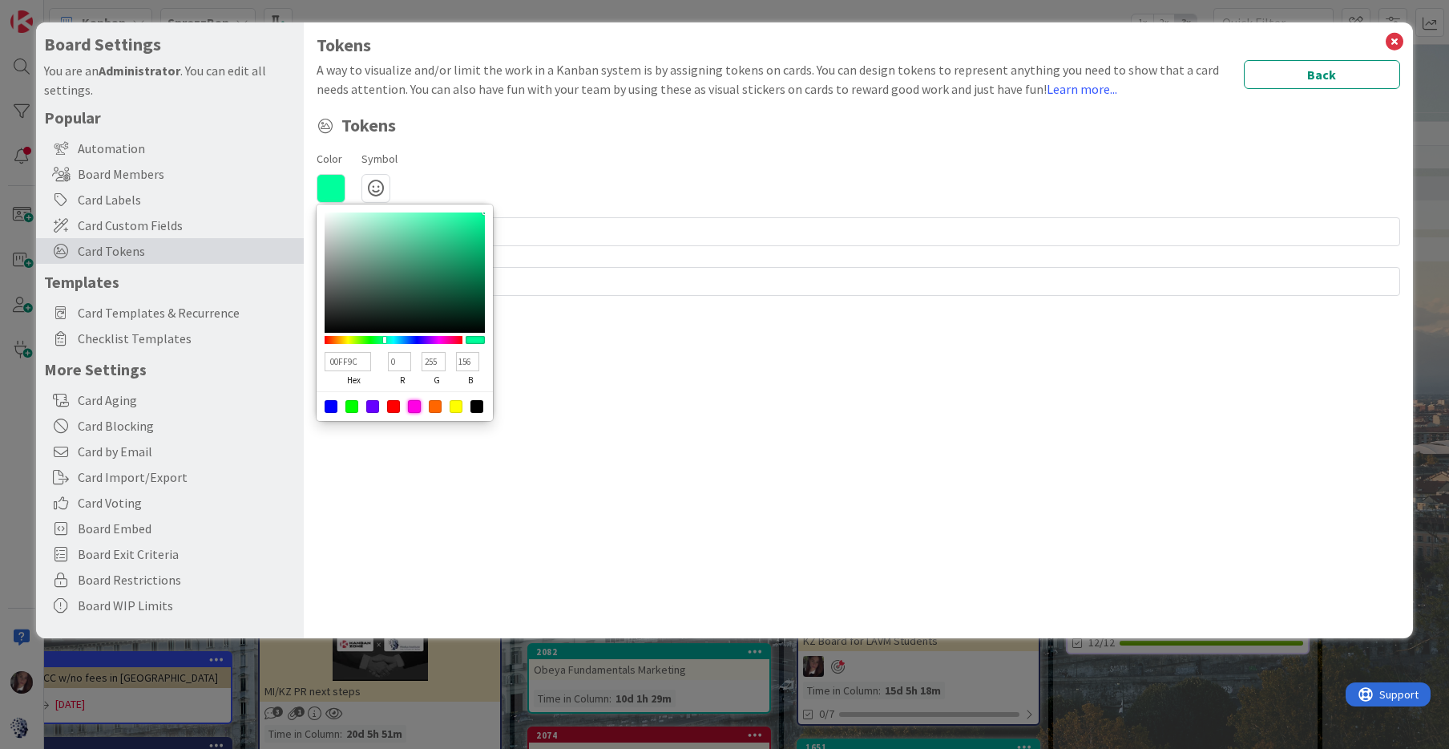
type input "229"
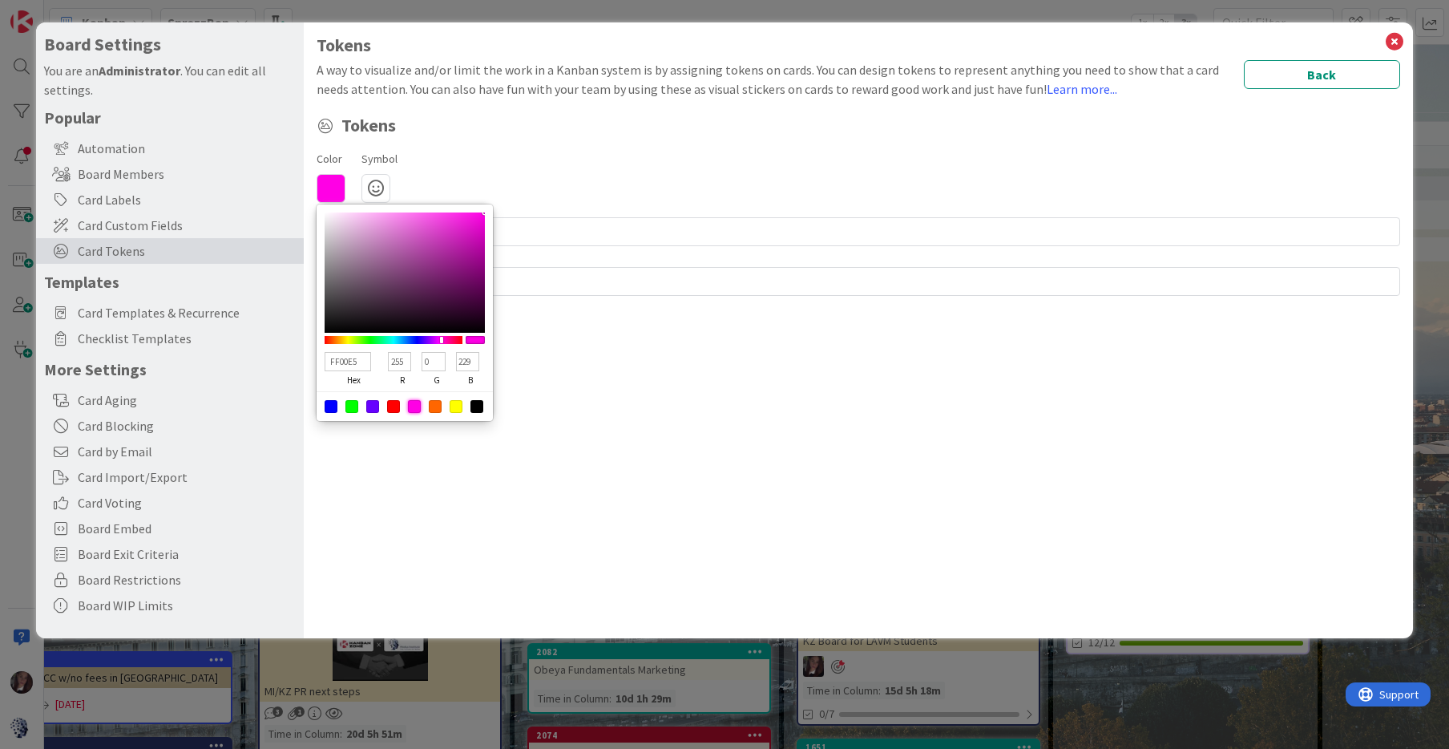
type input "FF00D7"
type input "215"
type input "FF00CE"
type input "206"
type input "FF00C6"
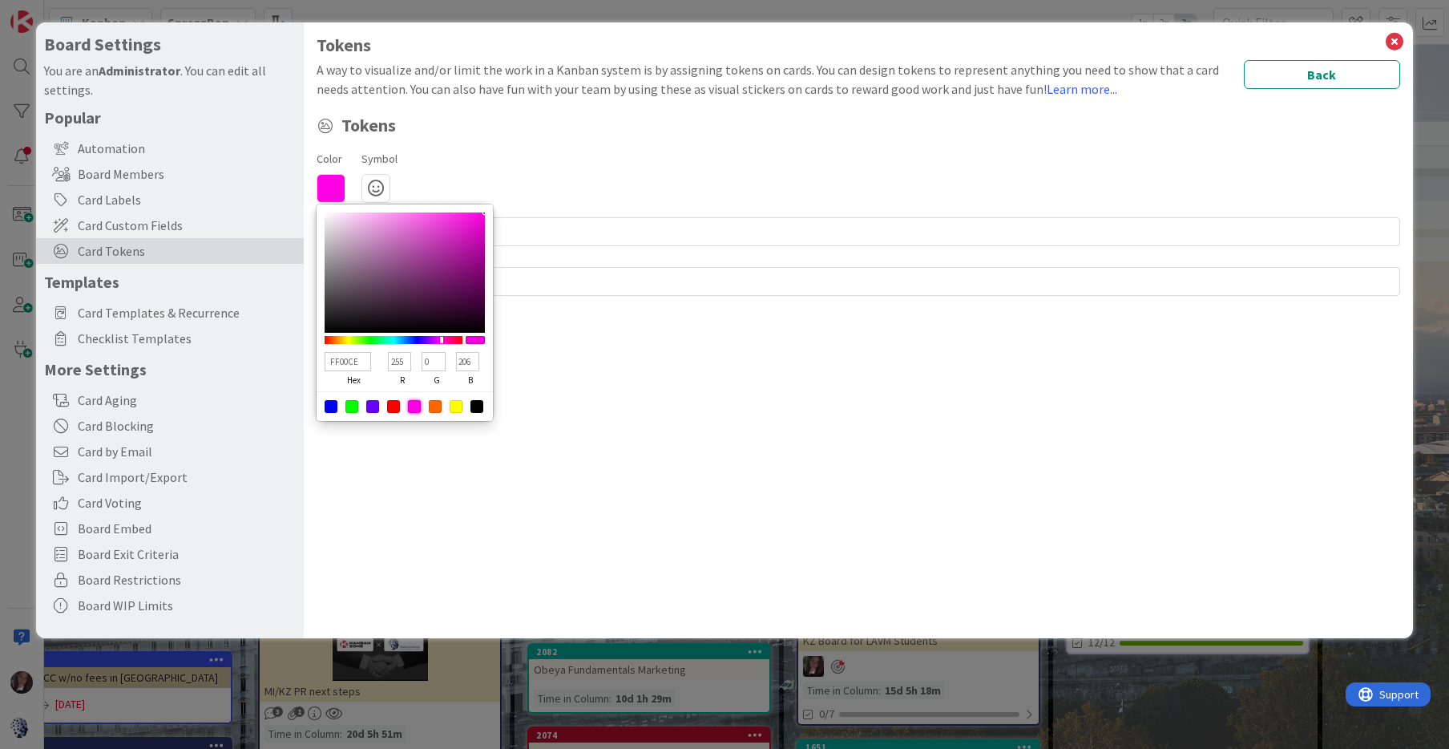
type input "198"
type input "FF00BD"
type input "189"
type input "FF00B4"
type input "180"
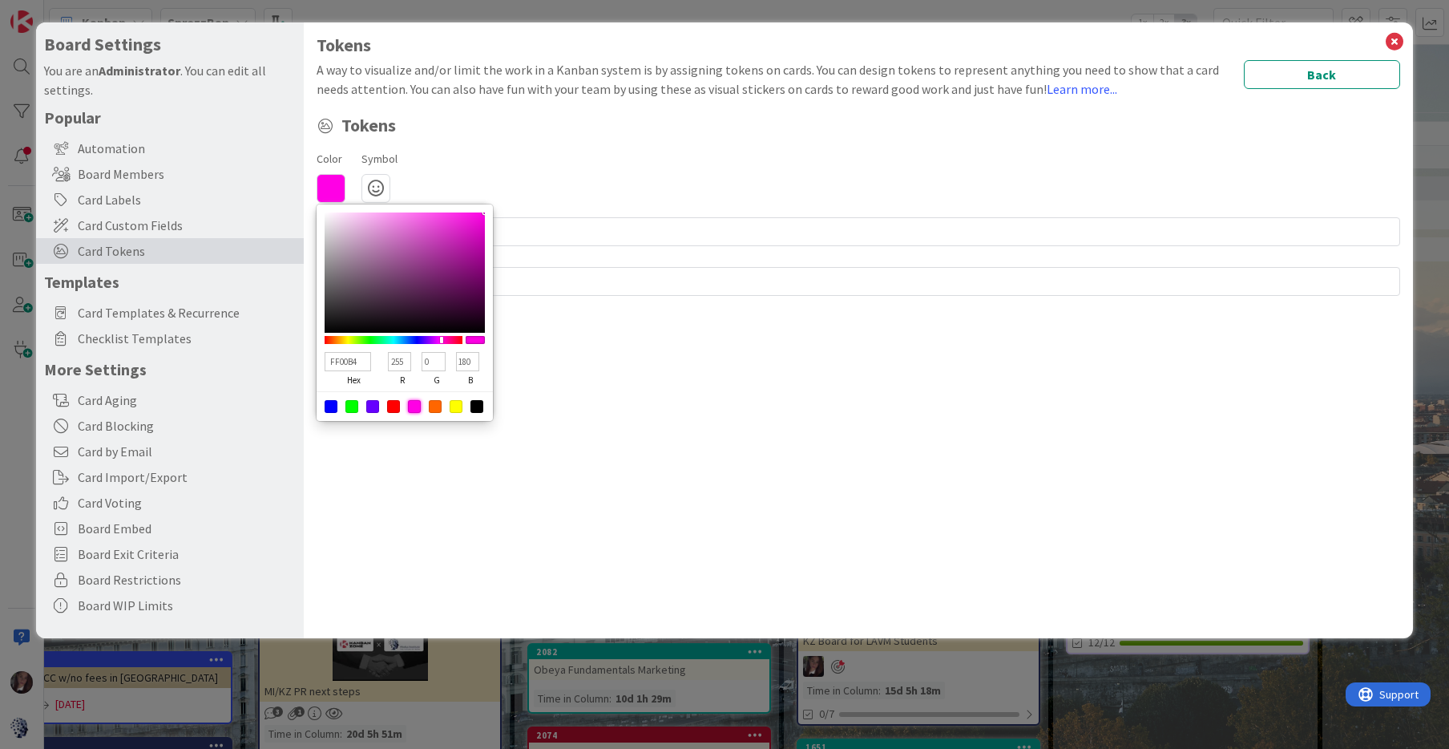
type input "FF00AB"
type input "171"
type input "FF00A2"
type input "162"
type input "FF0099"
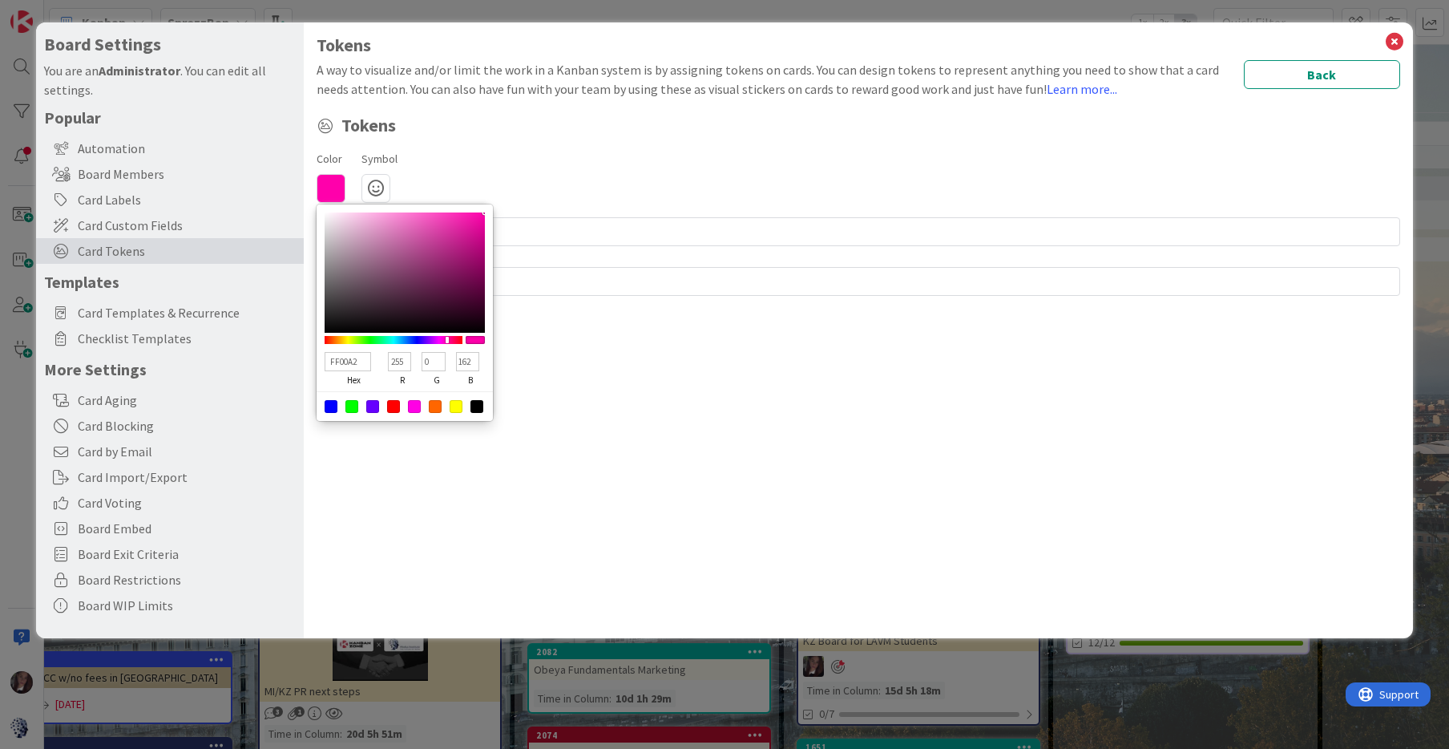
type input "153"
type input "FF0090"
type input "144"
type input "FF0087"
type input "135"
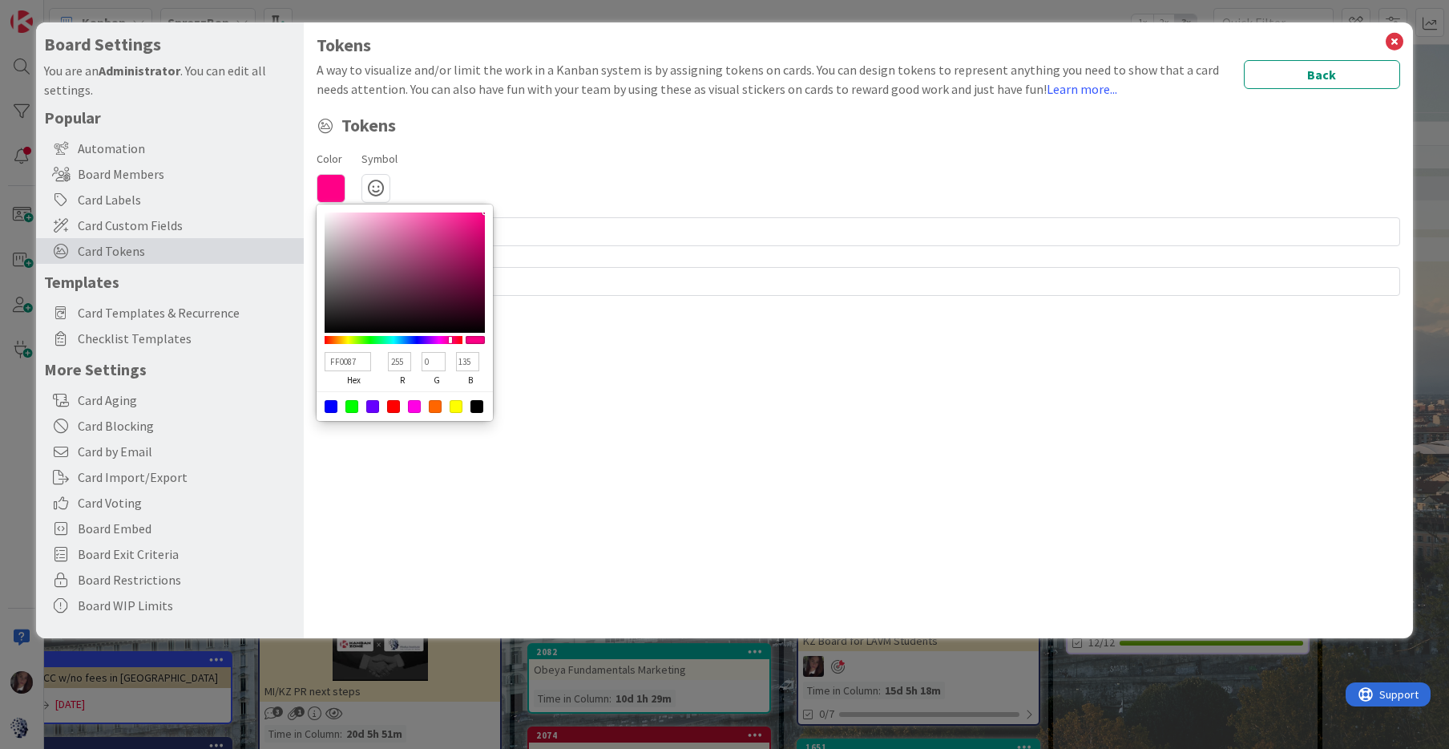
type input "FF0090"
type input "144"
type input "FF0099"
type input "153"
click at [449, 337] on div at bounding box center [449, 340] width 3 height 6
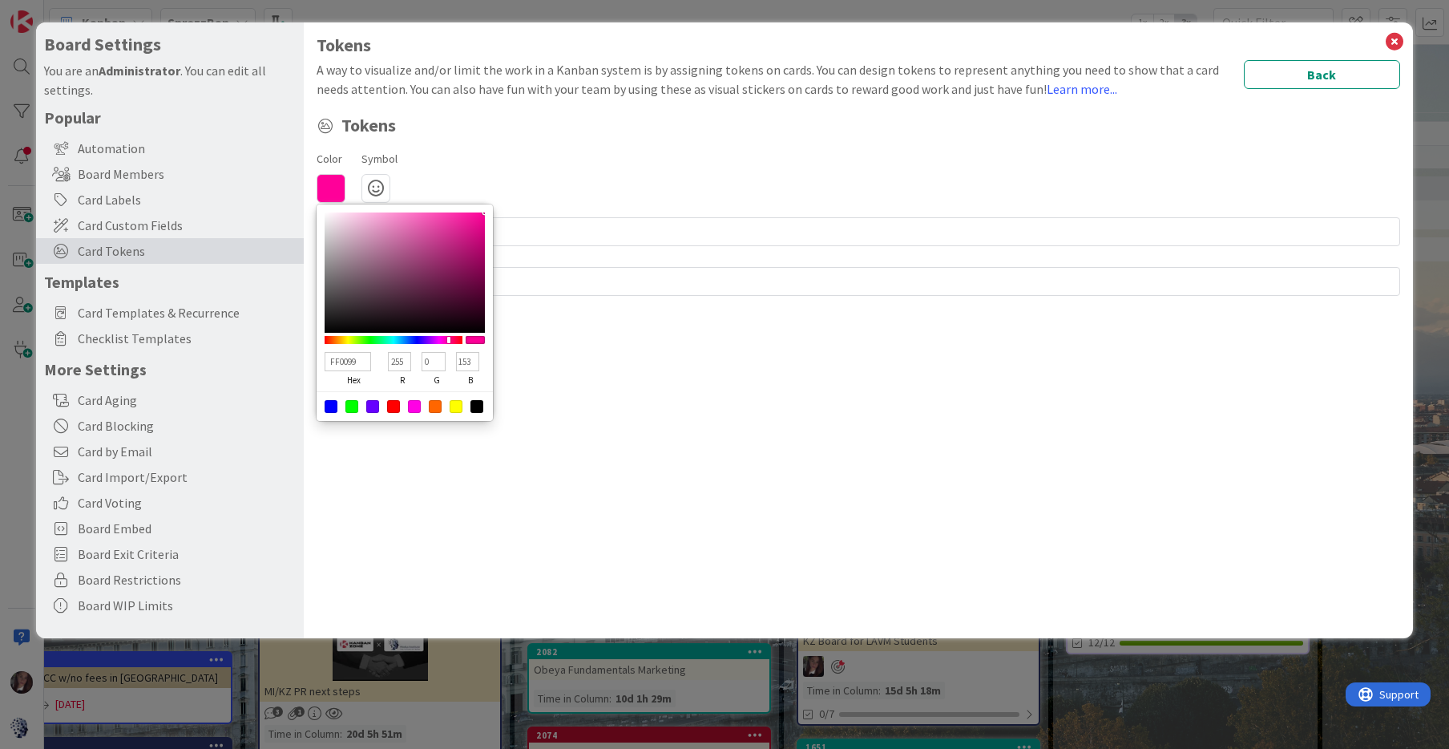
type input "C00E79"
type input "192"
type input "14"
type input "121"
click at [474, 241] on div at bounding box center [405, 272] width 160 height 120
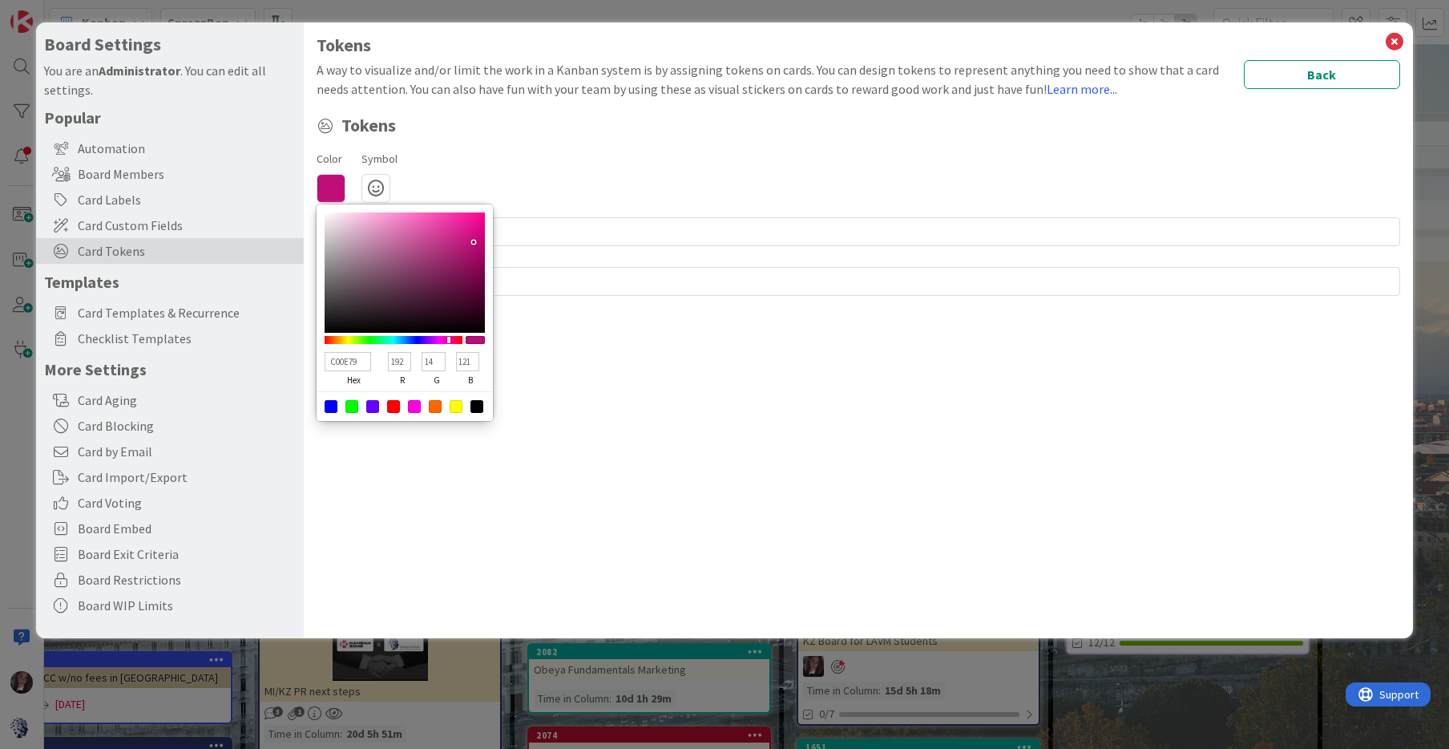
type input "C00E6C"
type input "108"
type input "C00E66"
type input "102"
type input "C00E60"
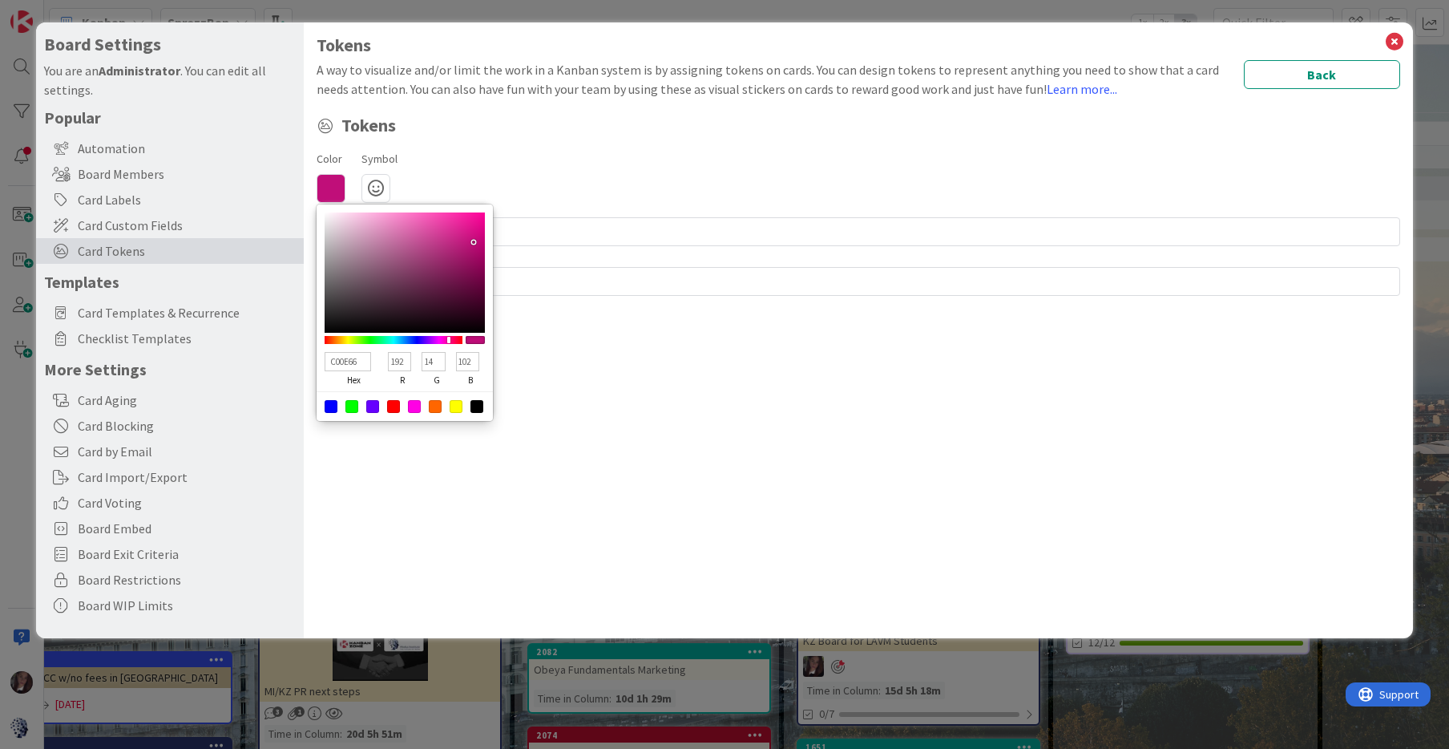
type input "96"
type input "C00E5A"
type input "90"
type input "C00E54"
type input "84"
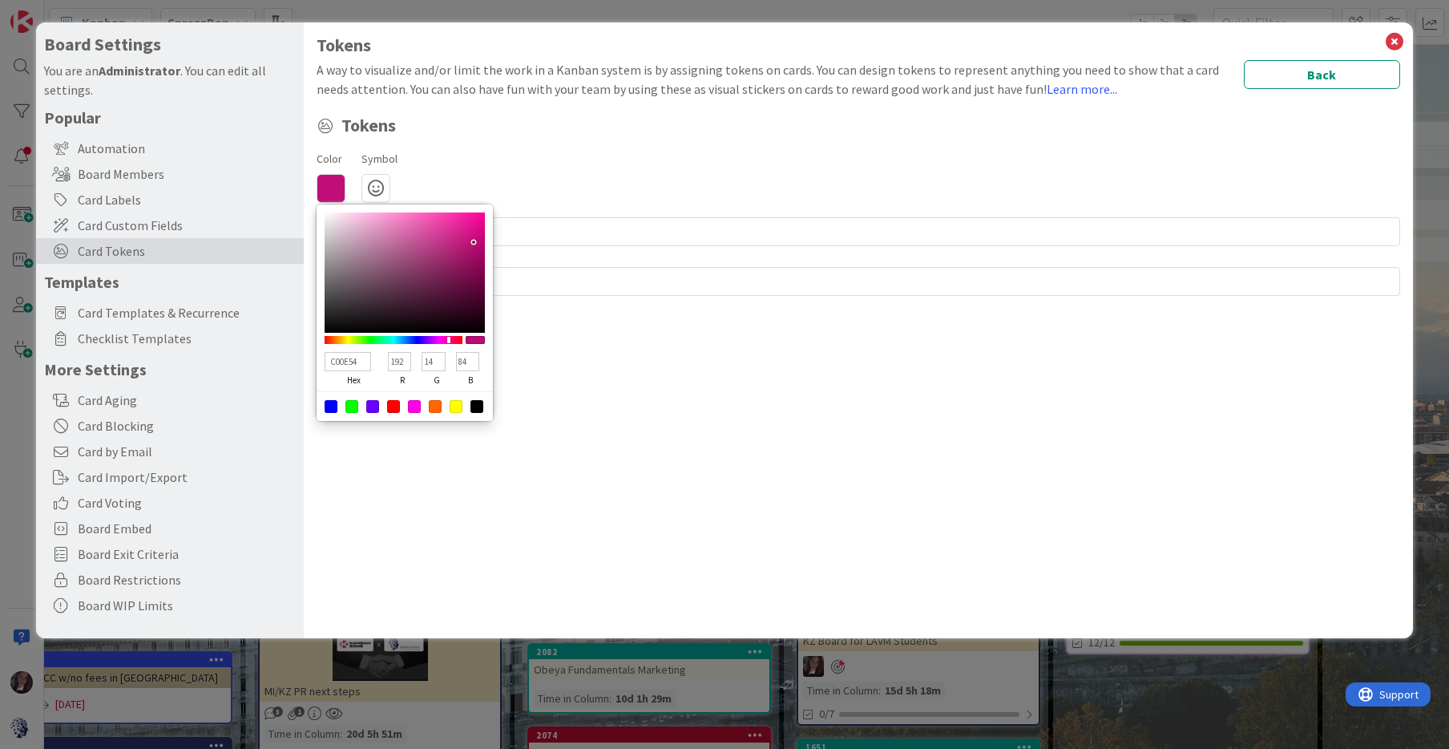
type input "C00E4D"
type input "77"
type input "C00E47"
type input "71"
type input "C00E41"
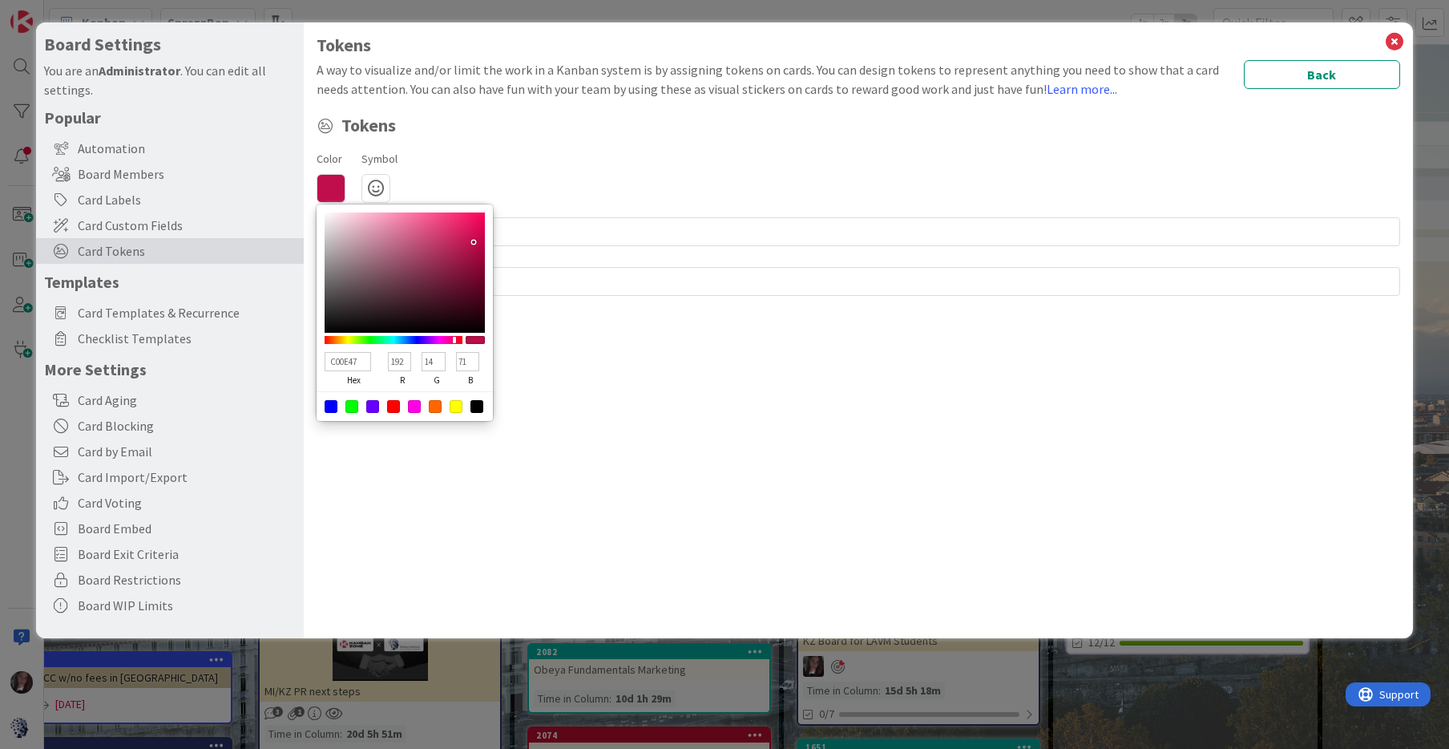
type input "65"
type input "C00E3B"
type input "59"
type input "C00E35"
type input "53"
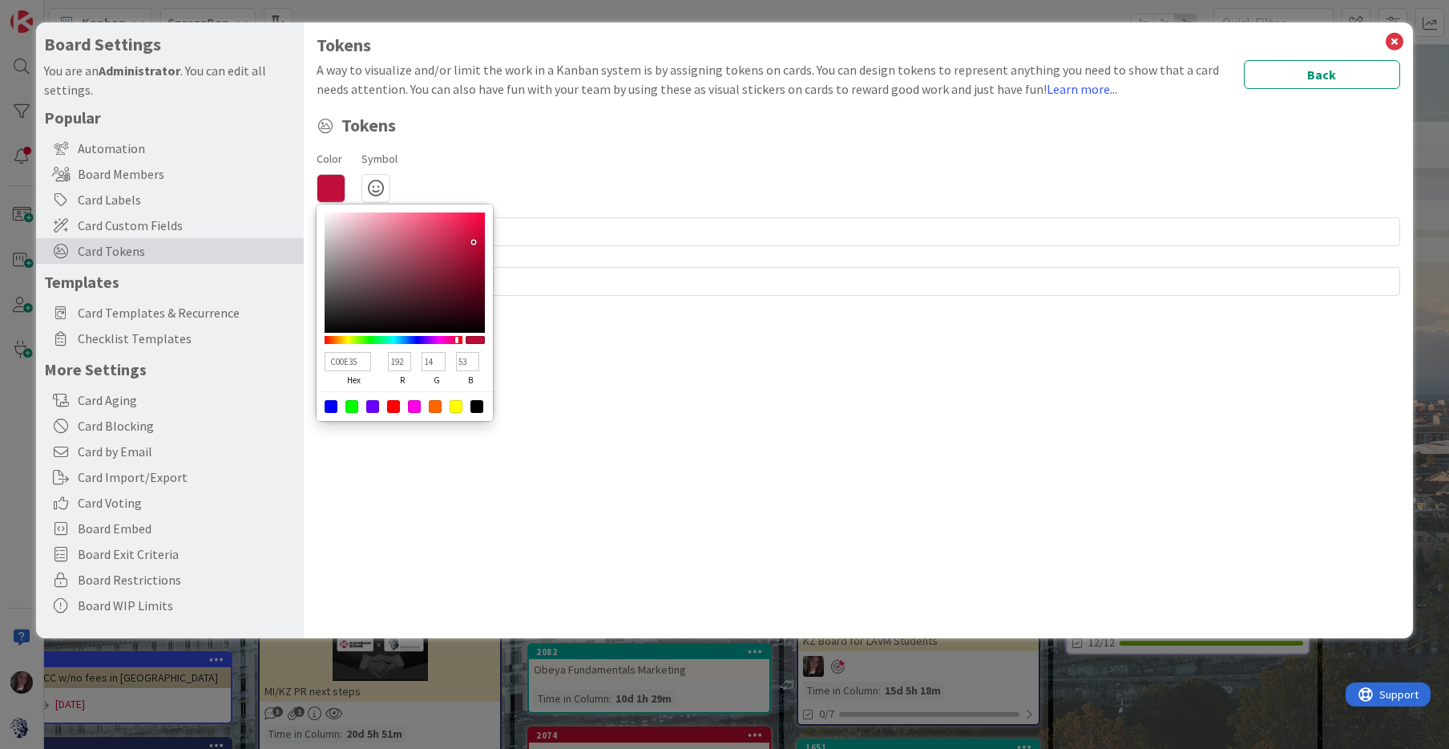
type input "C00E2E"
type input "46"
type input "C00E28"
type input "40"
type input "C00E22"
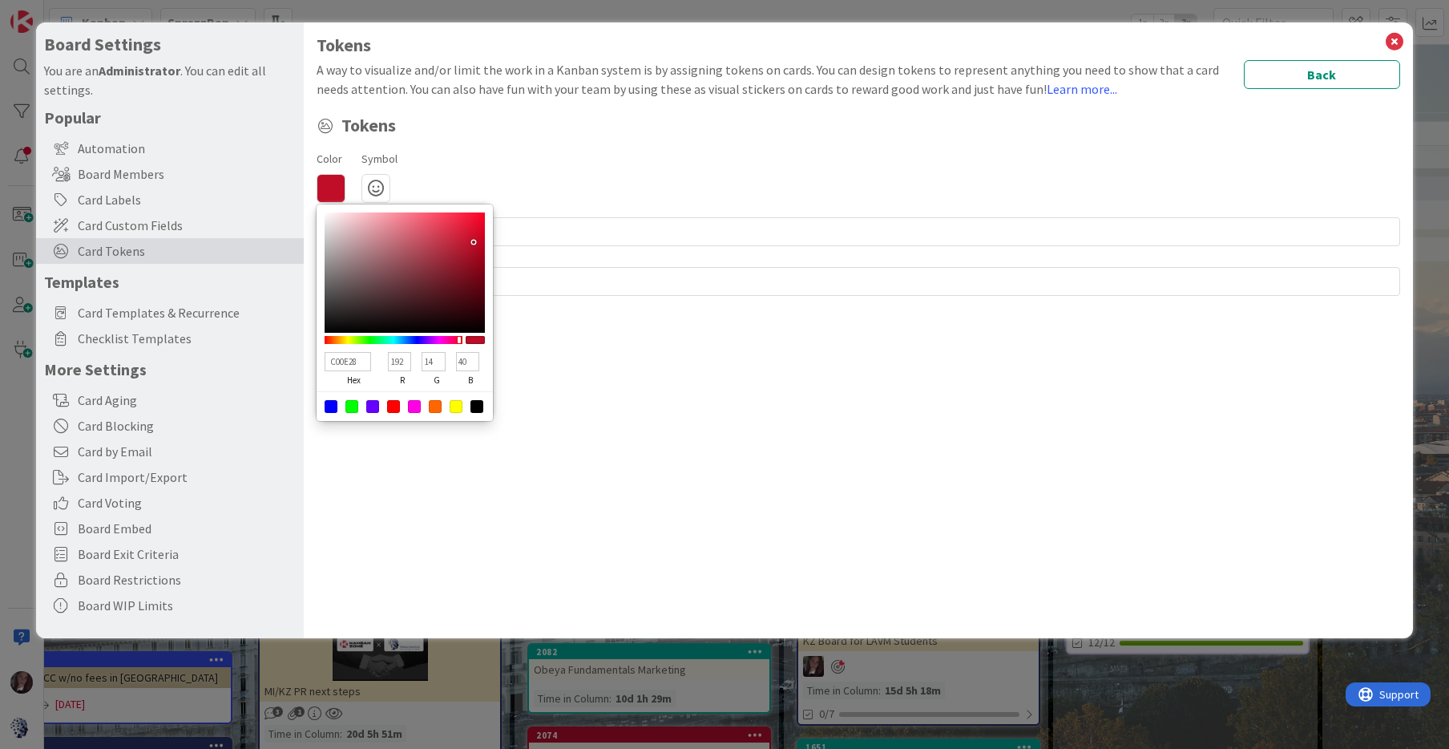
type input "34"
type input "C00E3B"
type input "59"
type input "C00E41"
type input "65"
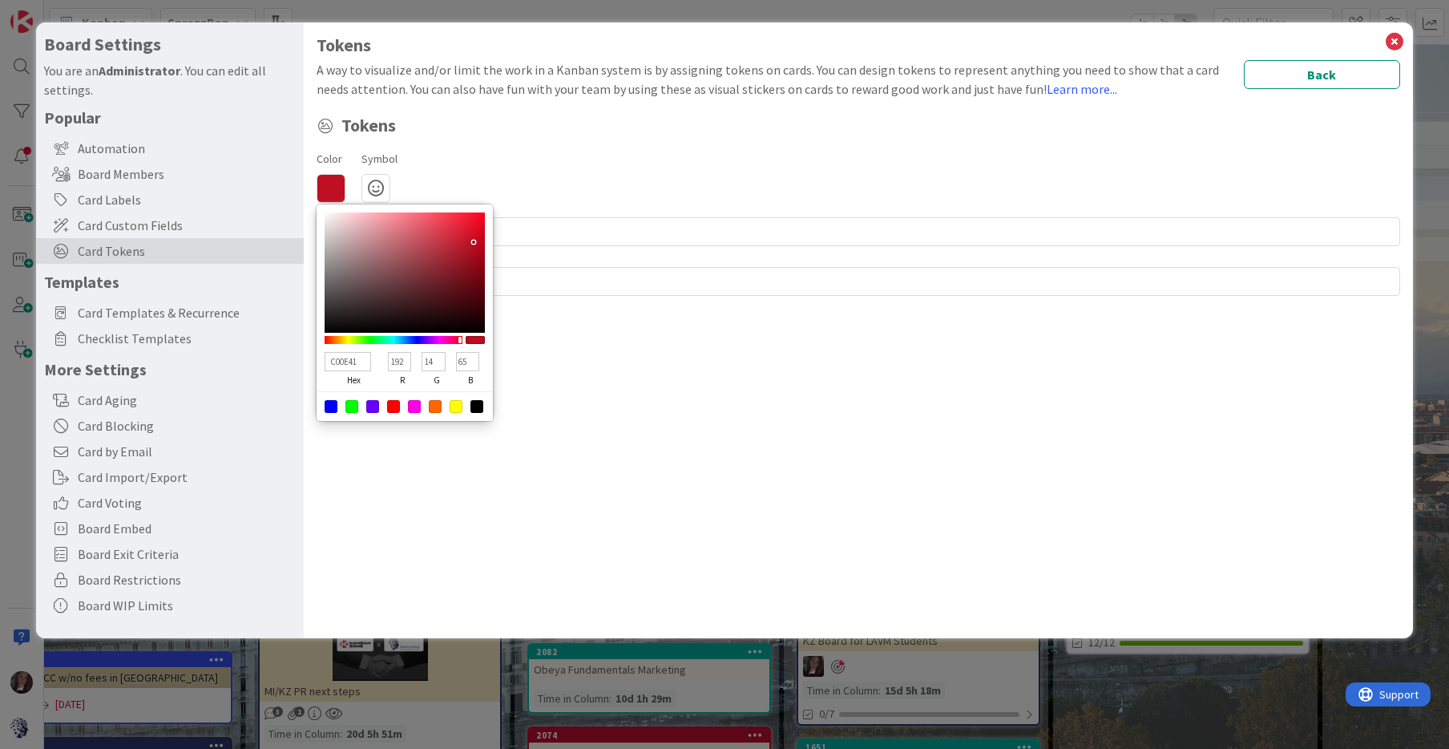
type input "C00E47"
type input "71"
type input "C00E4D"
type input "77"
type input "C00E54"
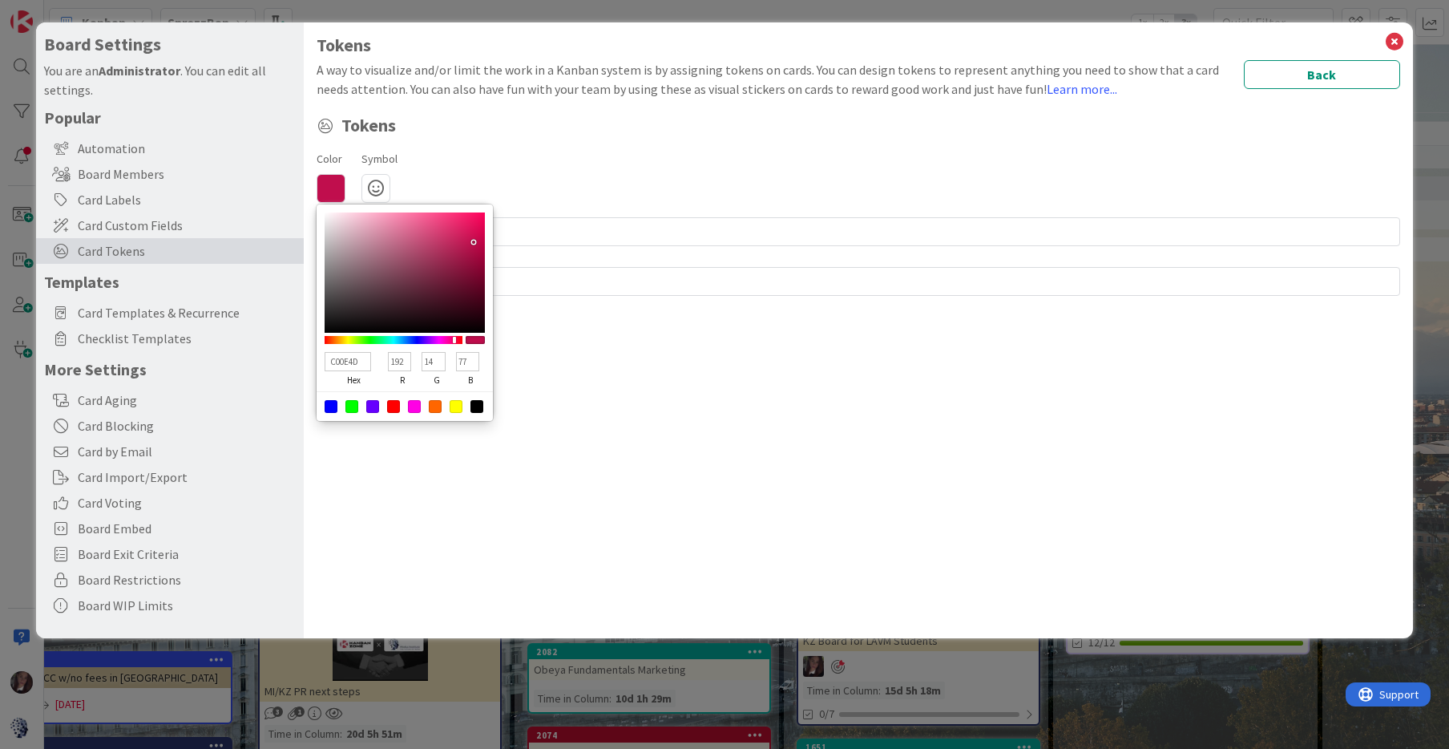
type input "84"
type input "C00E5A"
type input "90"
type input "C00E60"
type input "96"
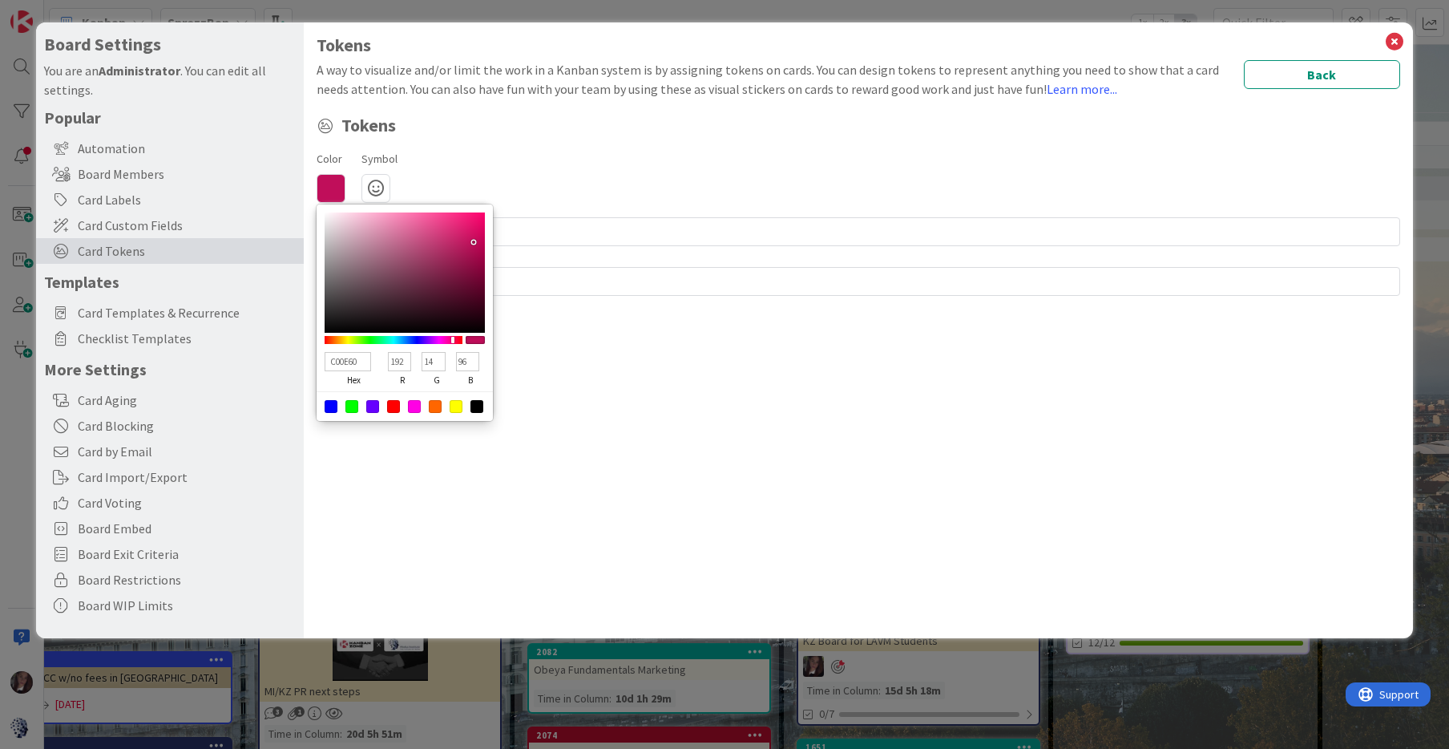
type input "C00E66"
type input "102"
type input "C00E6C"
type input "108"
type input "C00E73"
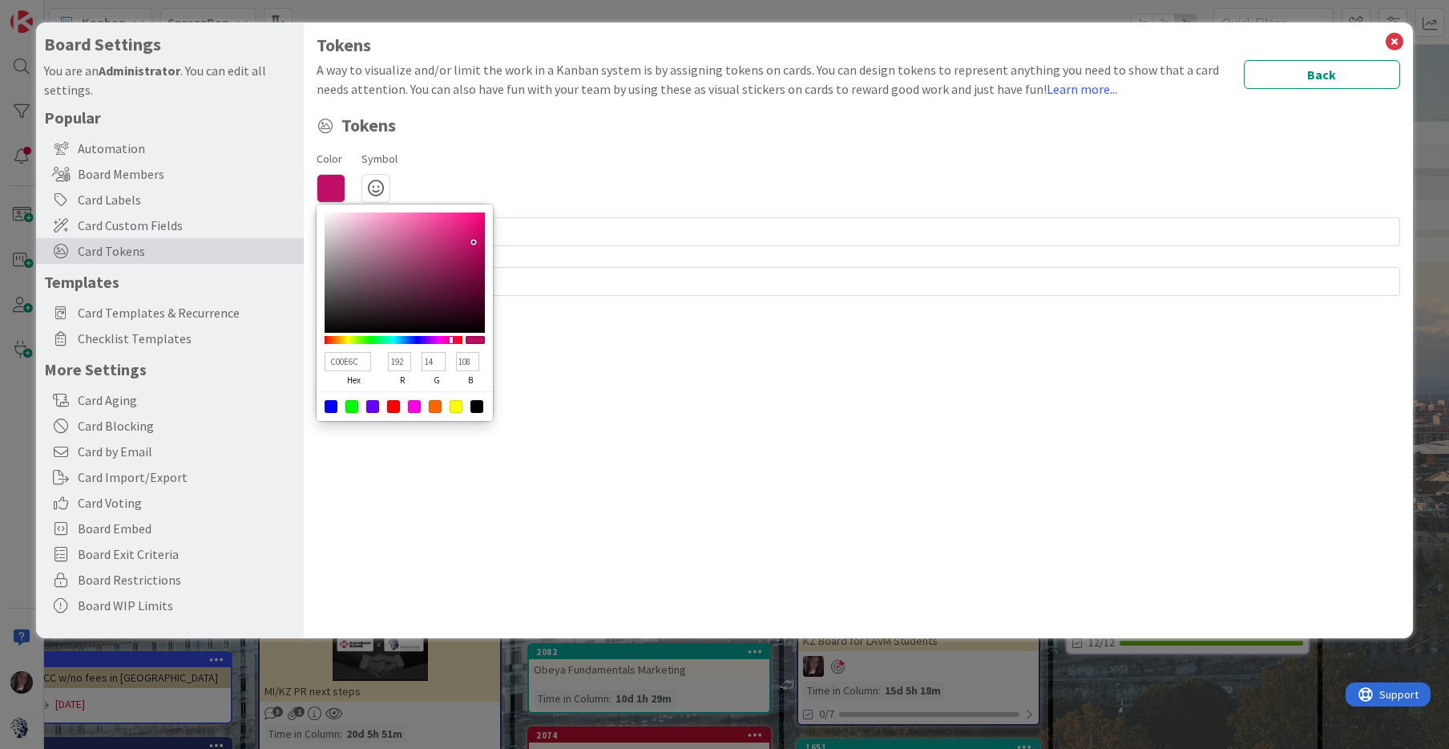
type input "115"
click at [450, 339] on div at bounding box center [451, 339] width 3 height 7
type input "C20D74"
type input "194"
type input "13"
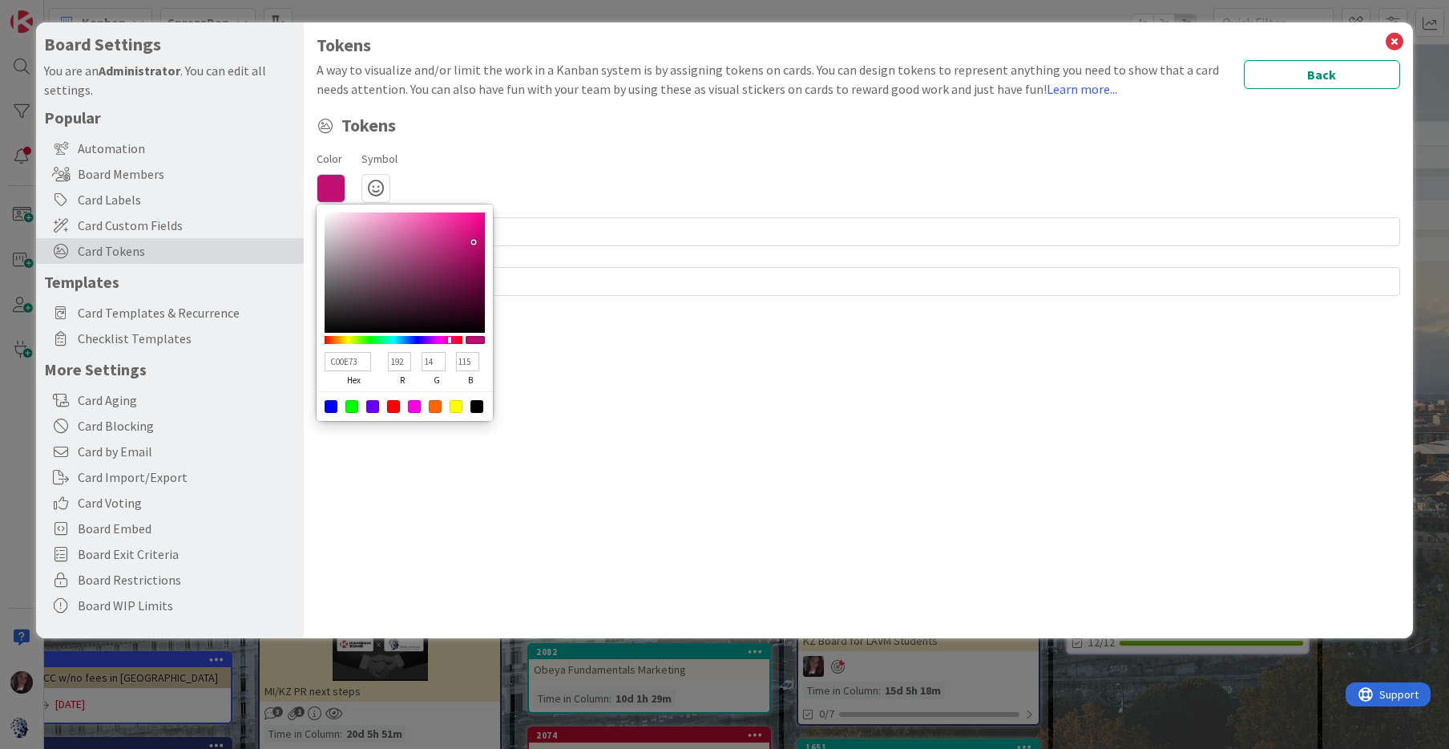
type input "116"
type input "C90F79"
type input "201"
type input "15"
type input "121"
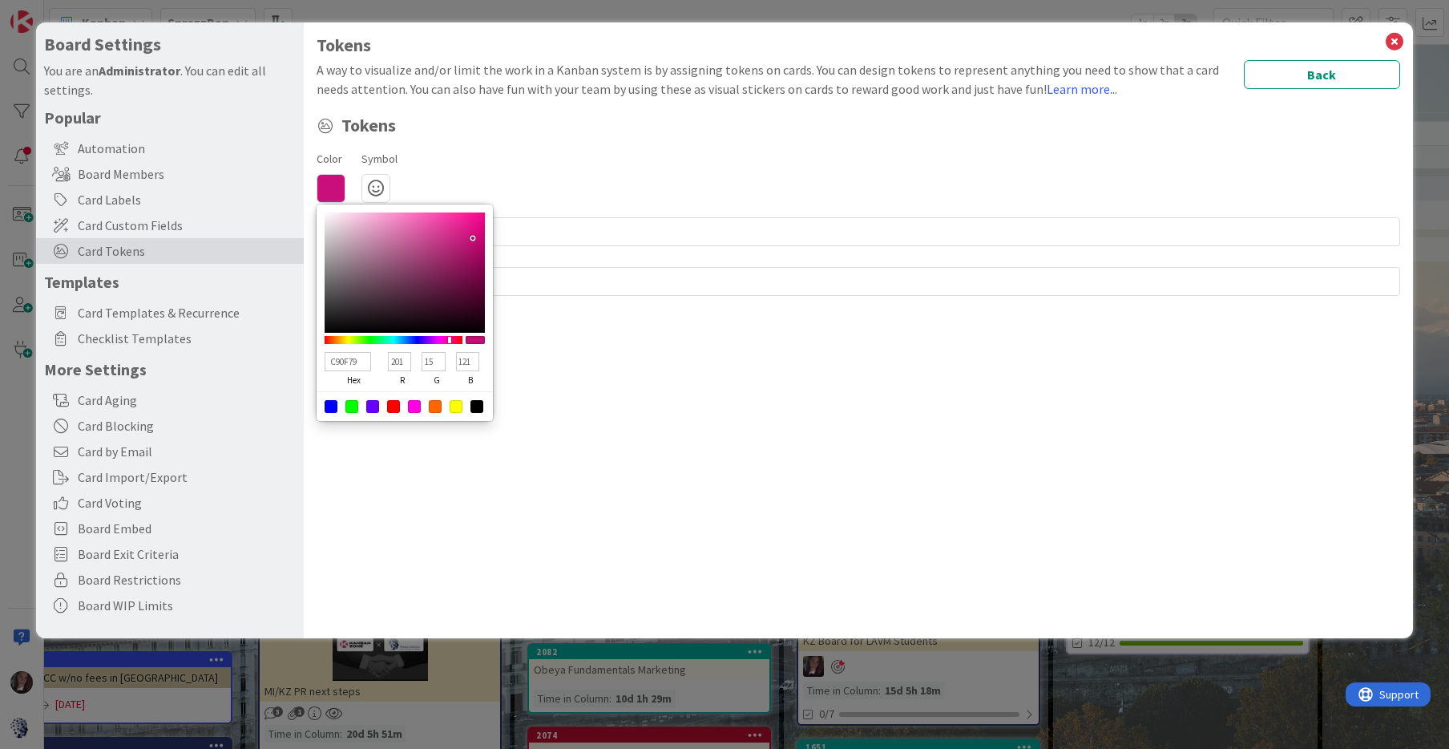
type input "CC137C"
type input "204"
type input "19"
type input "124"
type input "CE147D"
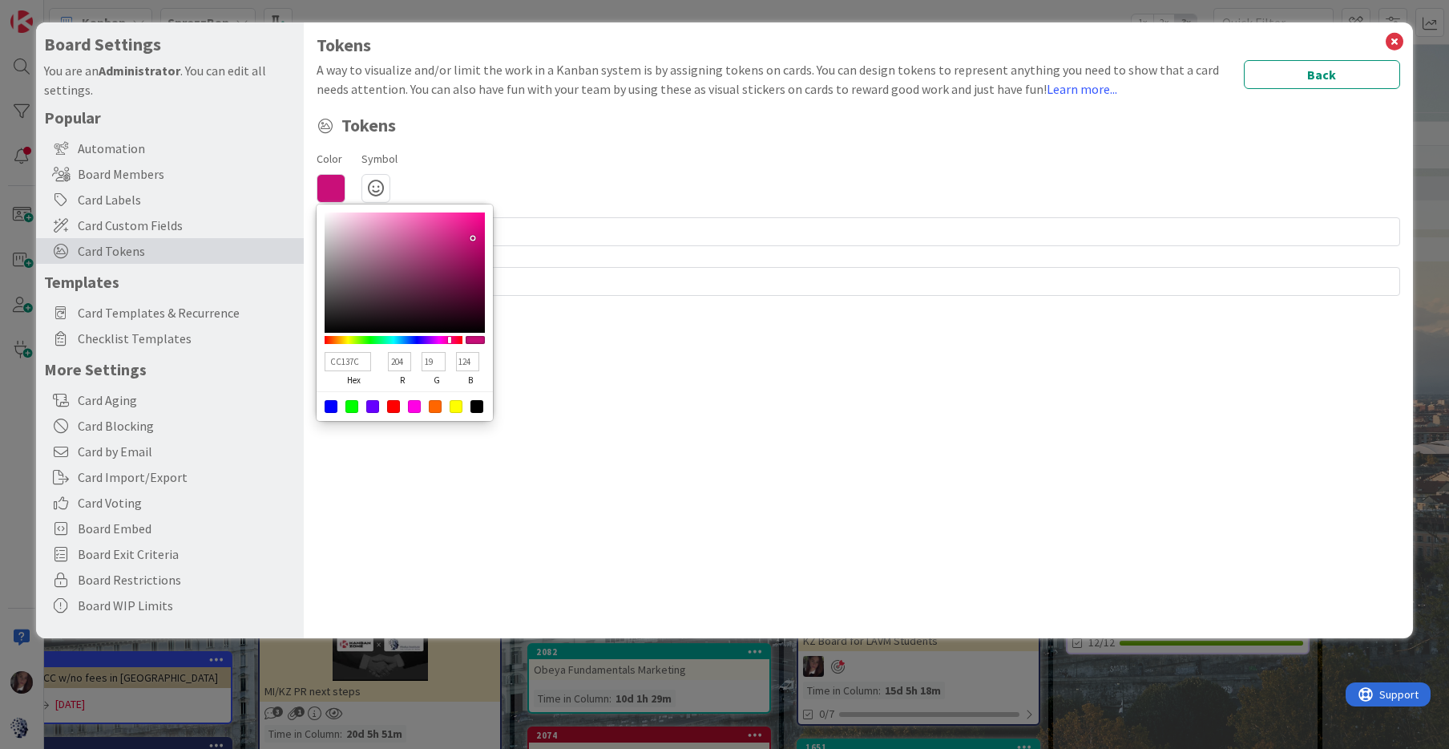
type input "206"
type input "20"
type input "125"
type input "CF147E"
type input "207"
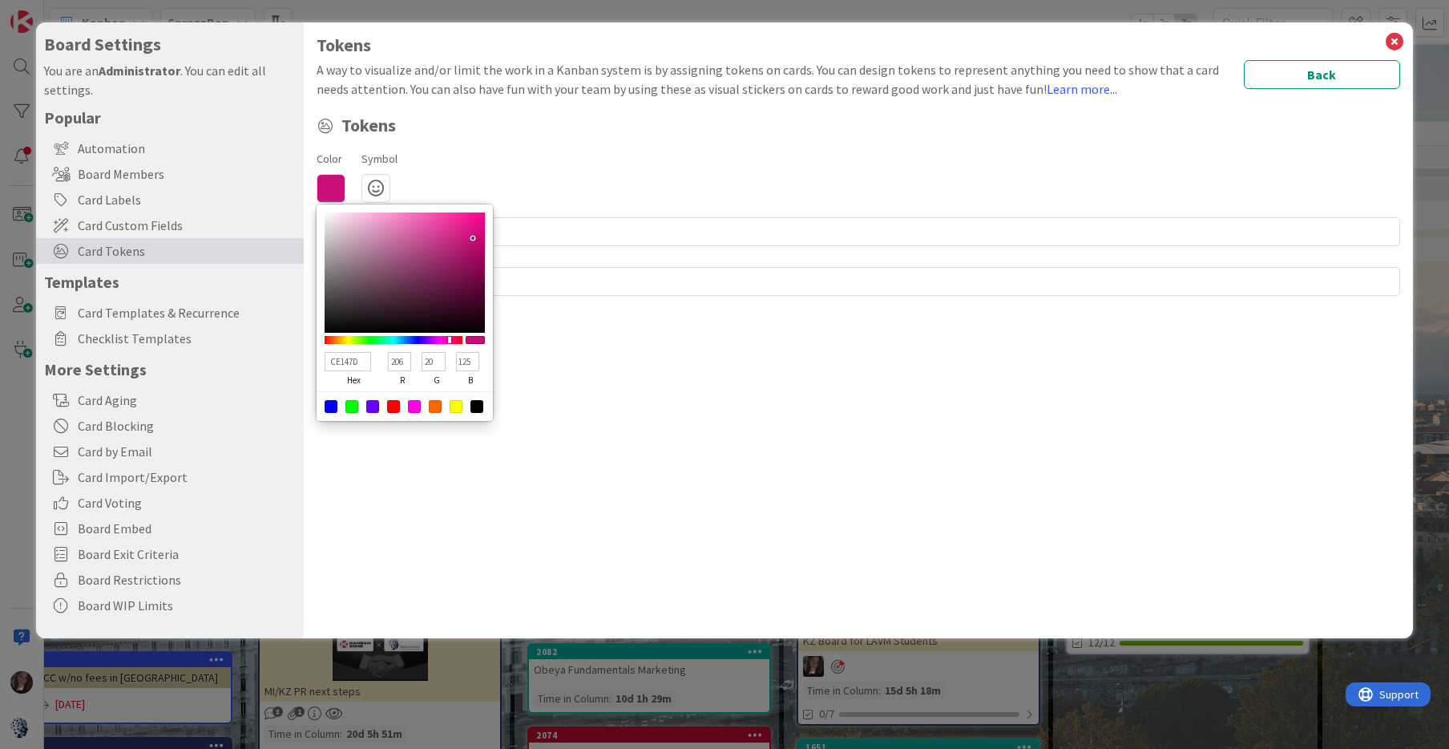
type input "126"
type input "D11580"
type input "209"
type input "21"
type input "128"
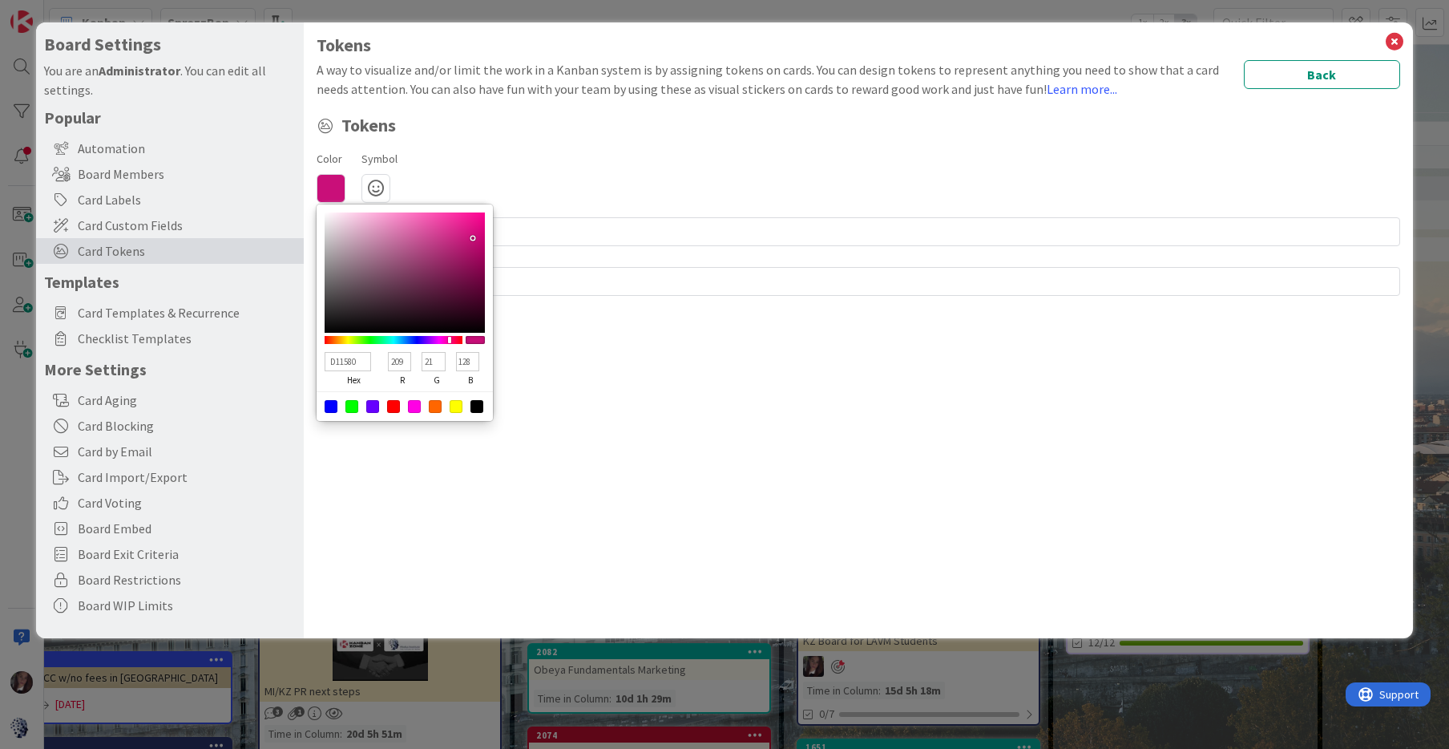
type input "D31581"
type input "211"
type input "129"
type input "D41582"
type input "212"
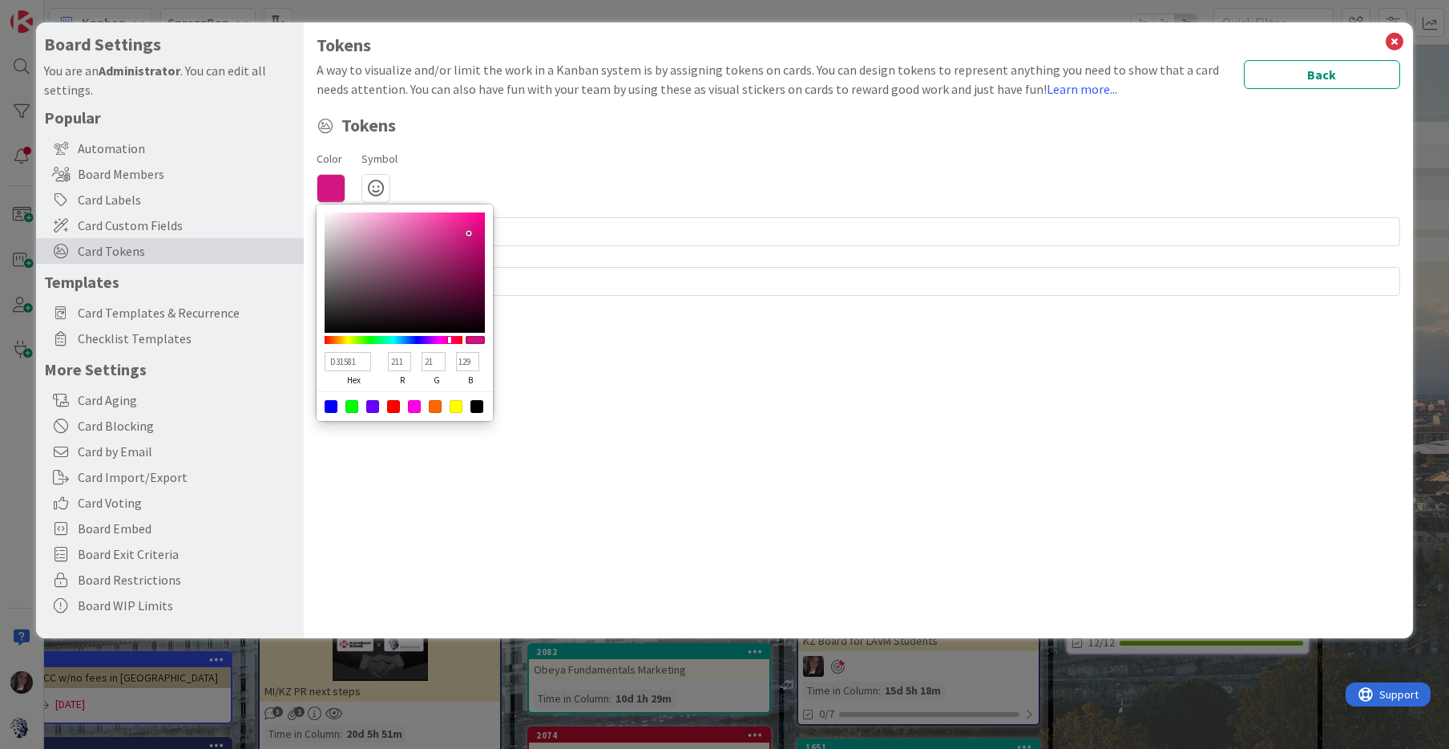
type input "130"
type input "D41783"
type input "23"
type input "131"
click at [468, 232] on div at bounding box center [405, 272] width 160 height 120
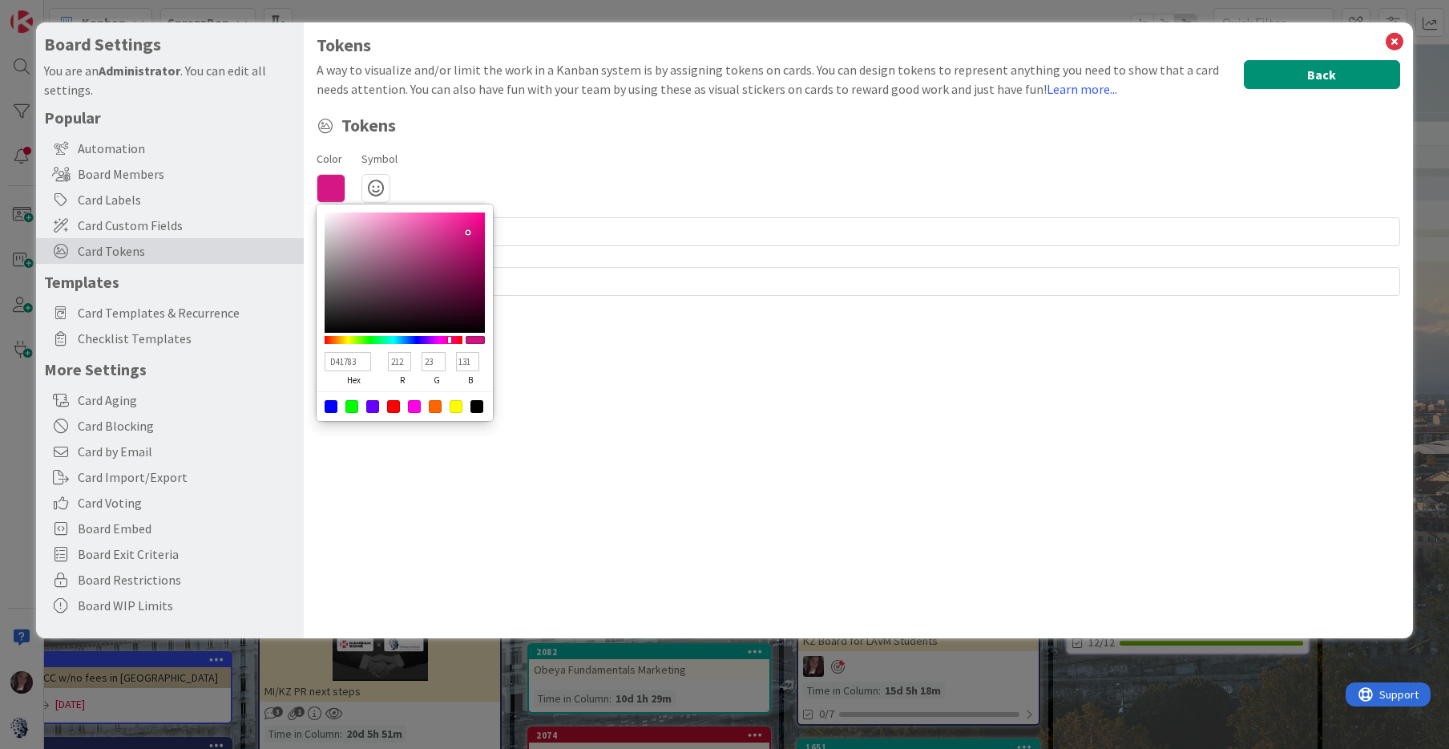
click at [1314, 69] on button "Back" at bounding box center [1322, 74] width 156 height 29
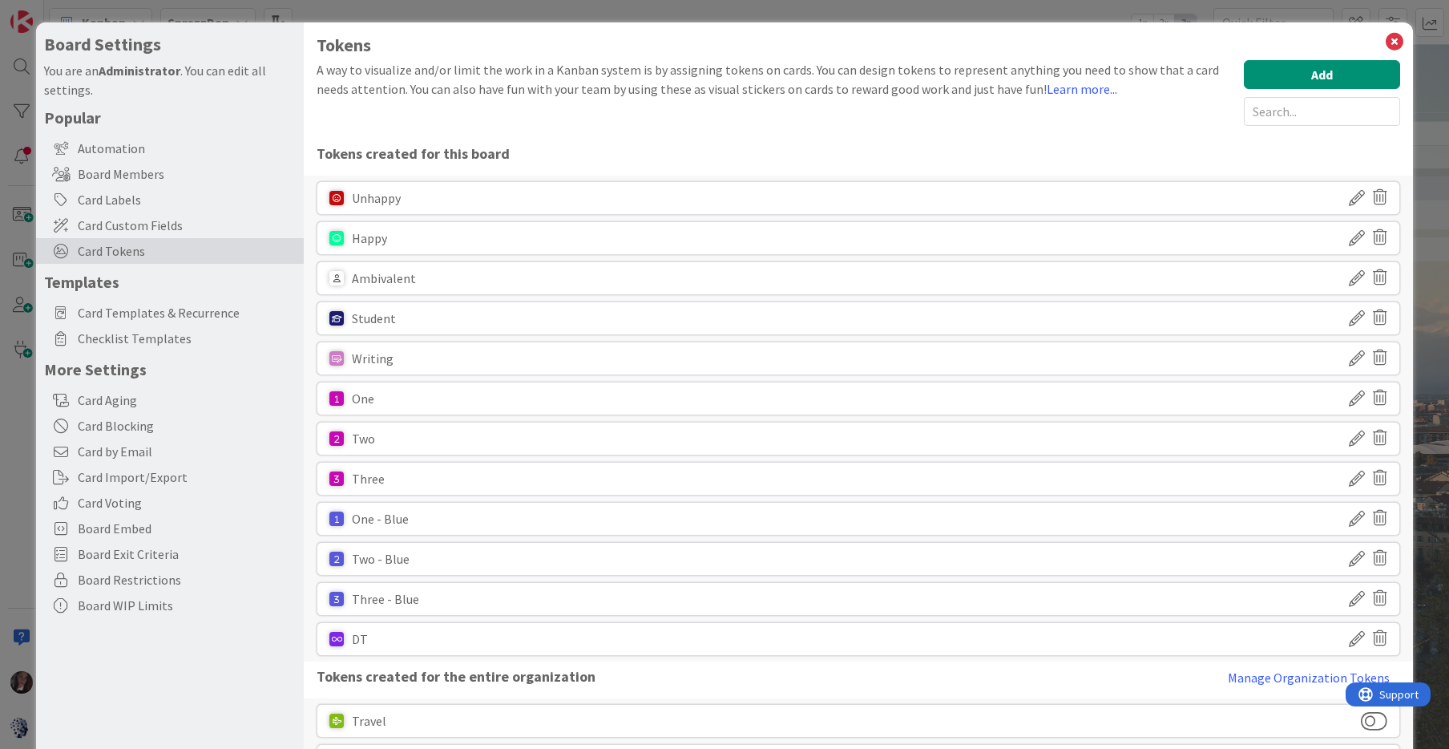
click at [1356, 239] on icon at bounding box center [1357, 237] width 16 height 27
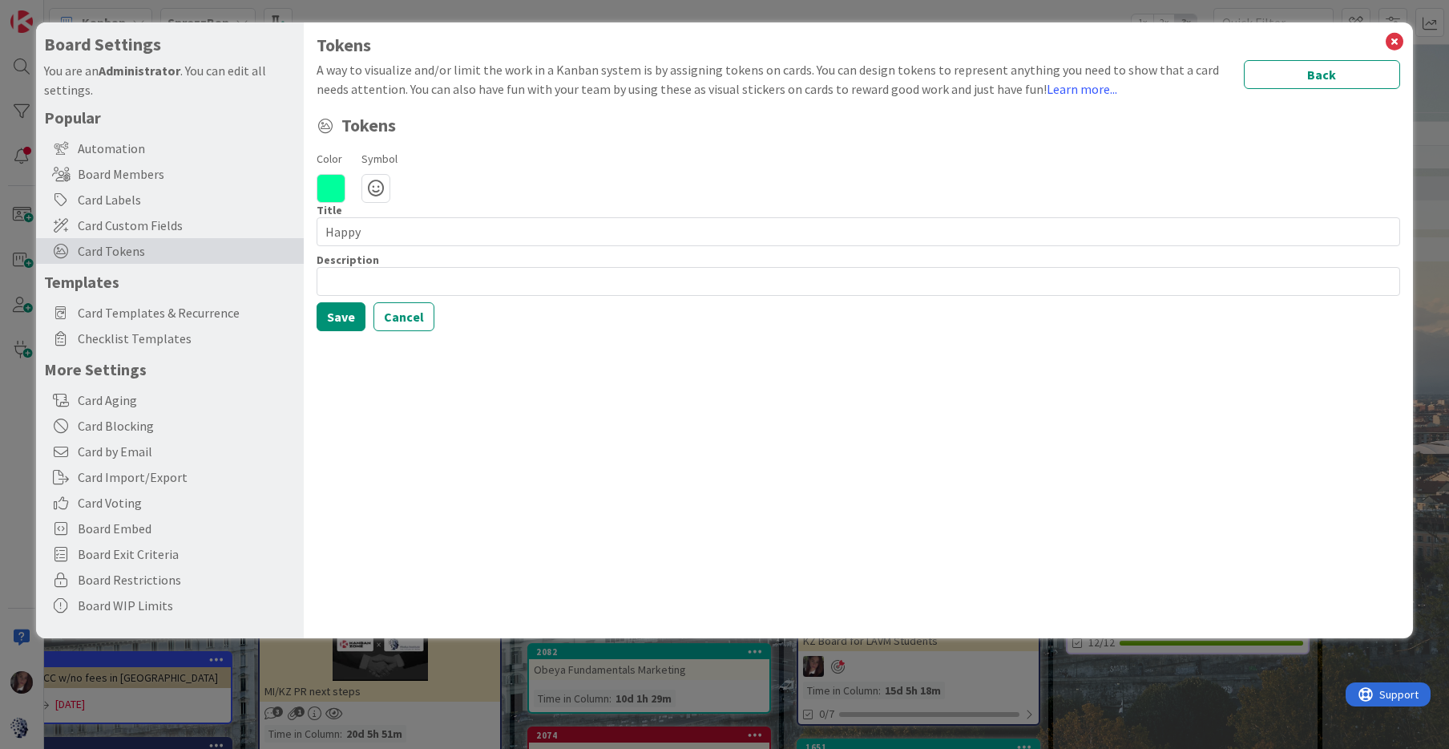
click at [330, 185] on icon at bounding box center [331, 188] width 29 height 29
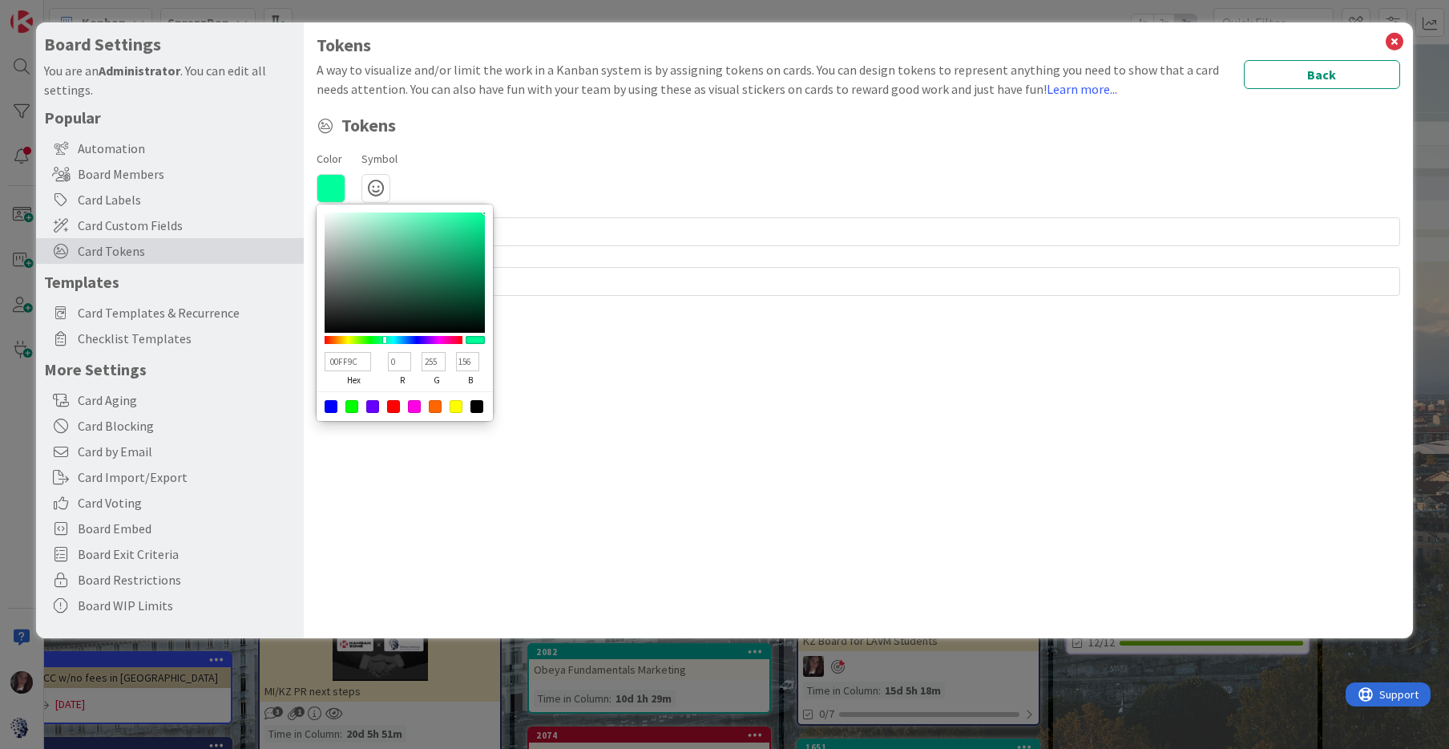
type input "00FFDA"
type input "218"
type input "00FFEB"
type input "235"
type input "00EFFF"
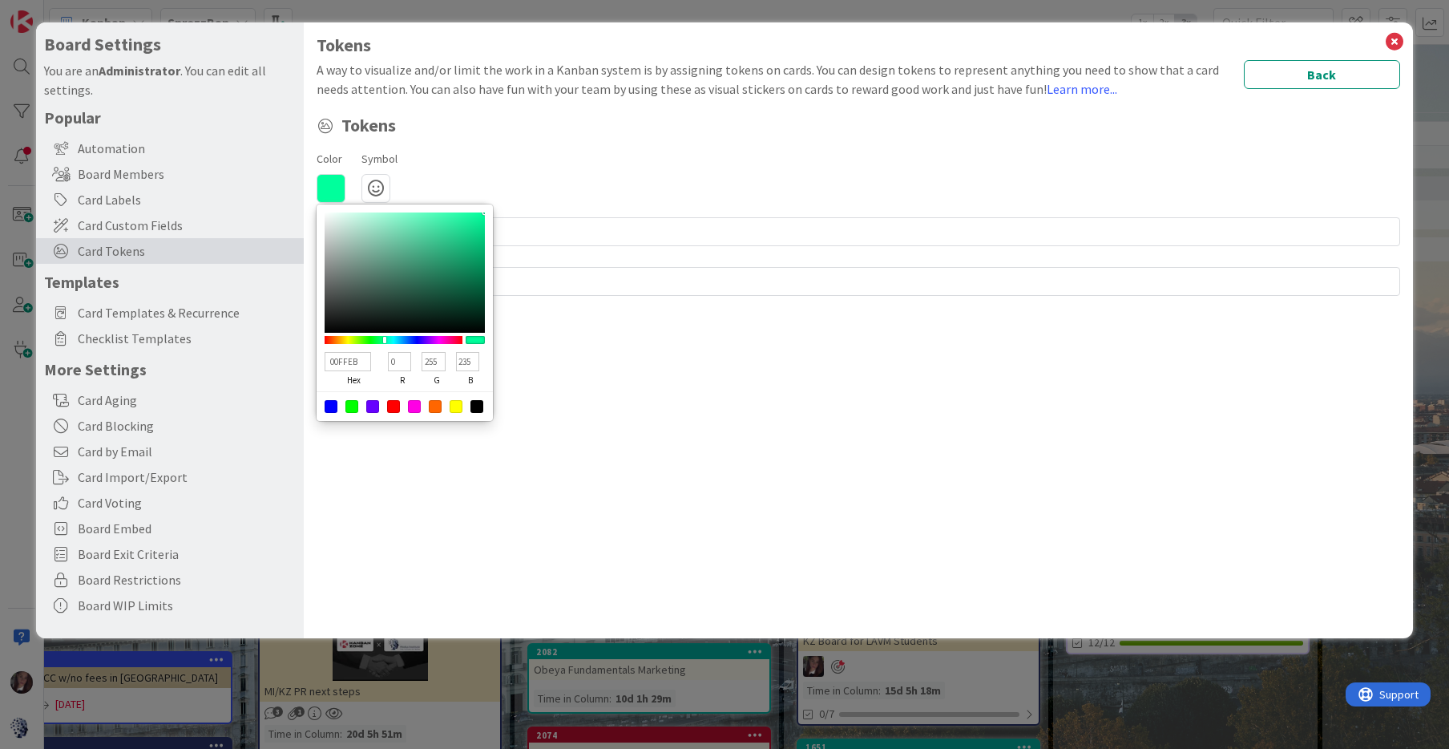
type input "239"
type input "255"
type input "00A8FF"
type input "168"
type input "004FFF"
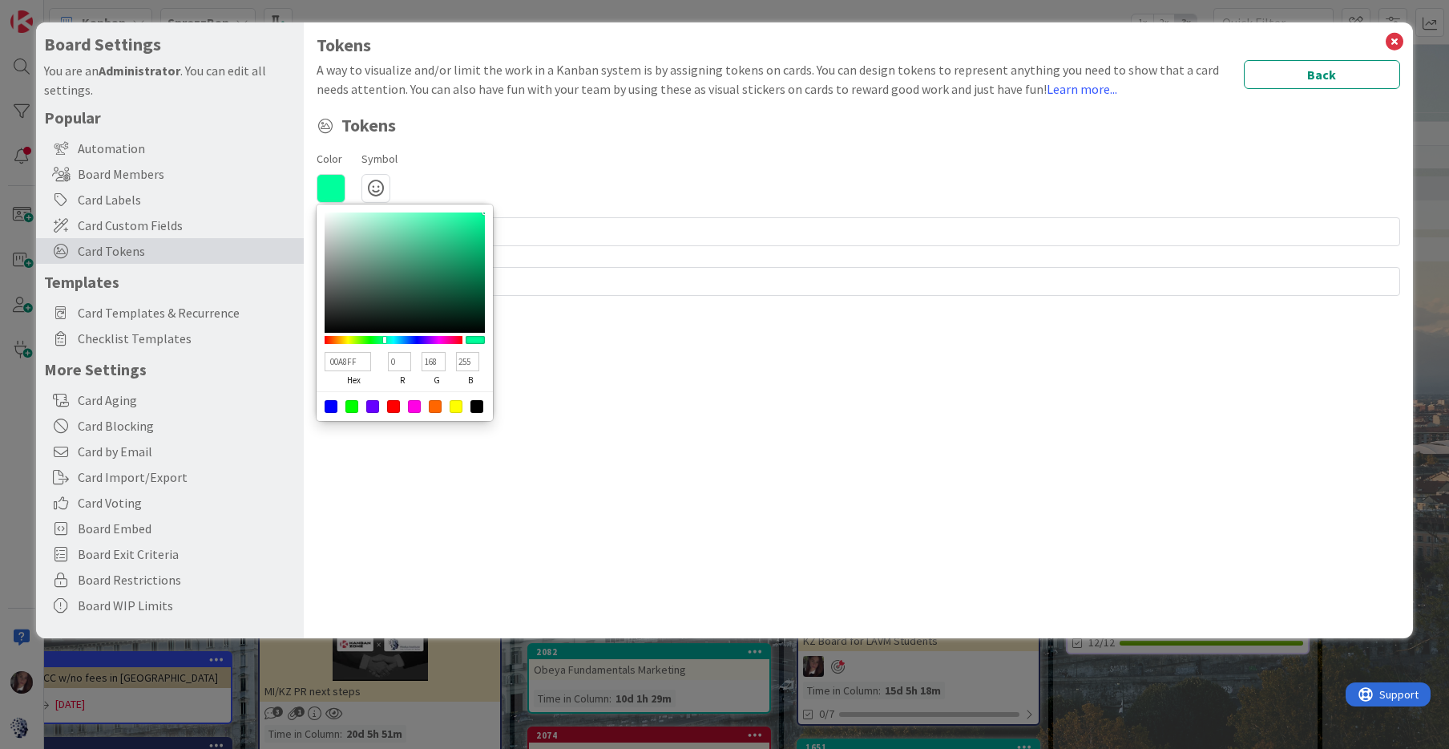
type input "79"
type input "0011FF"
type input "17"
type input "0A00FF"
type input "10"
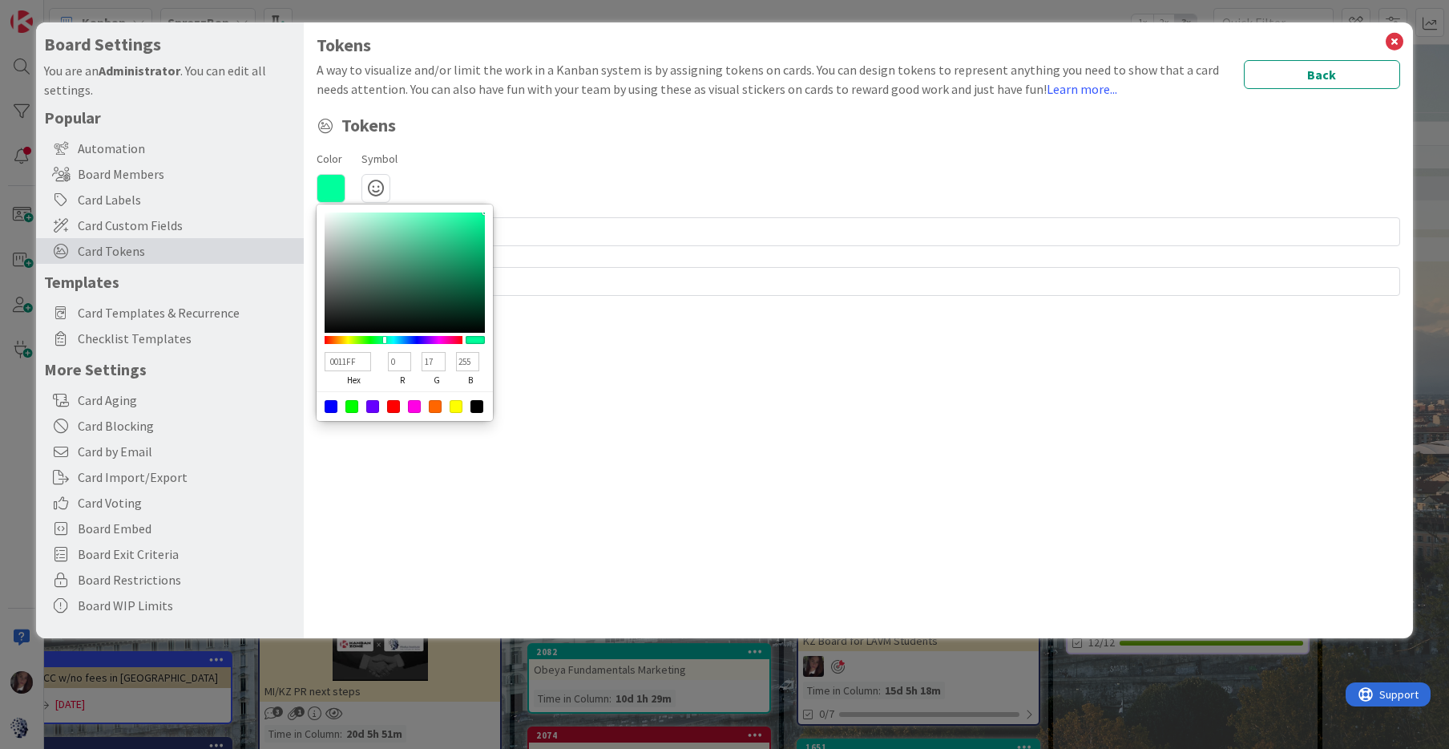
type input "0"
type input "1300FF"
type input "19"
type input "1C00FF"
type input "28"
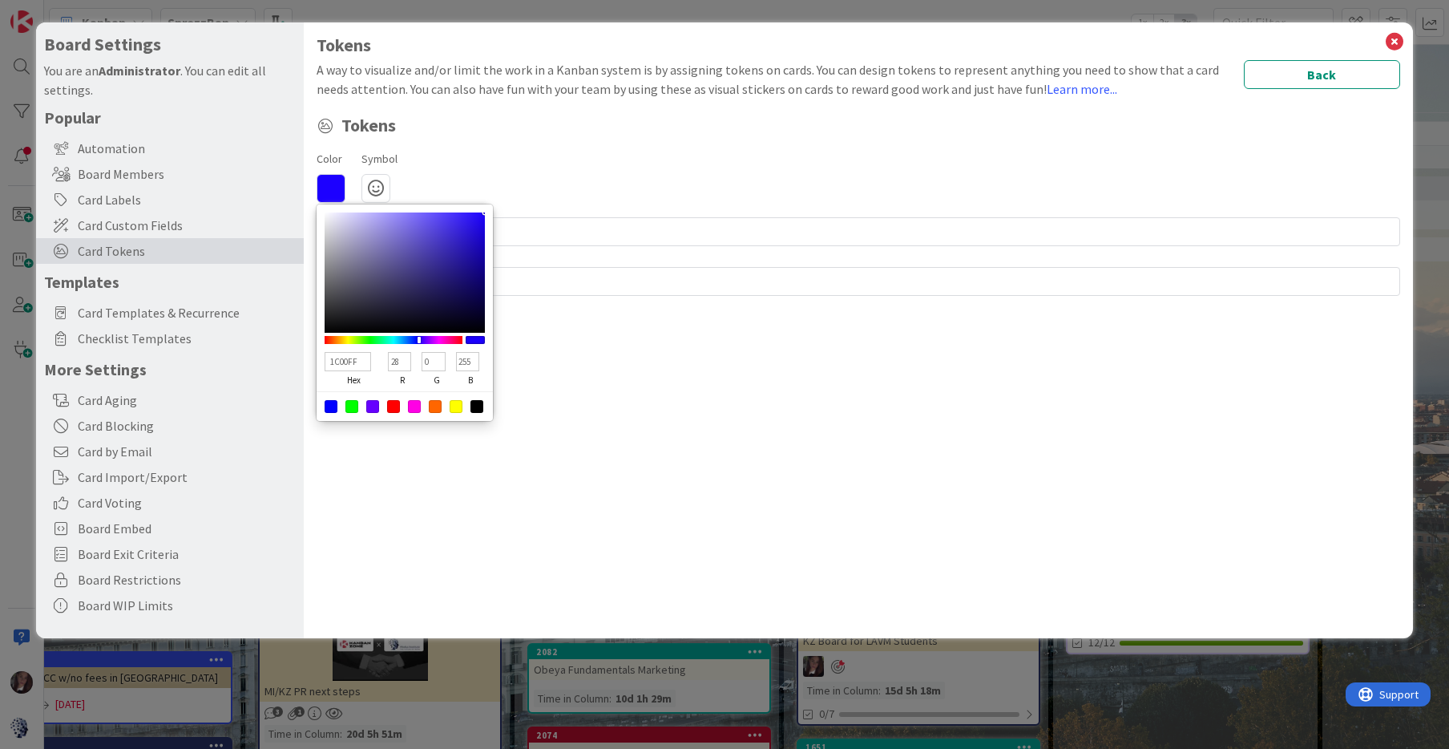
type input "2500FF"
type input "37"
type input "3700FF"
type input "55"
type input "3F00FF"
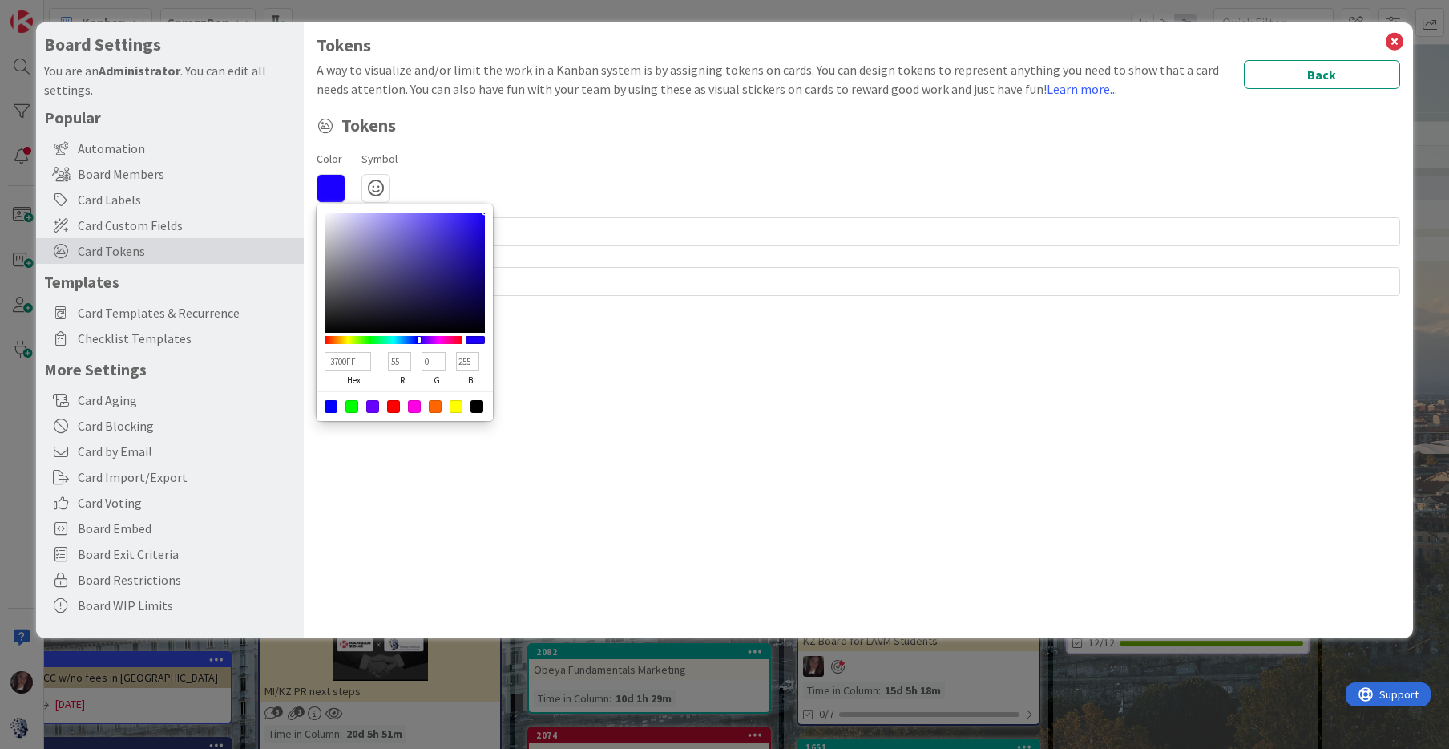
type input "63"
type input "4800FF"
type input "72"
type input "5100FF"
type input "81"
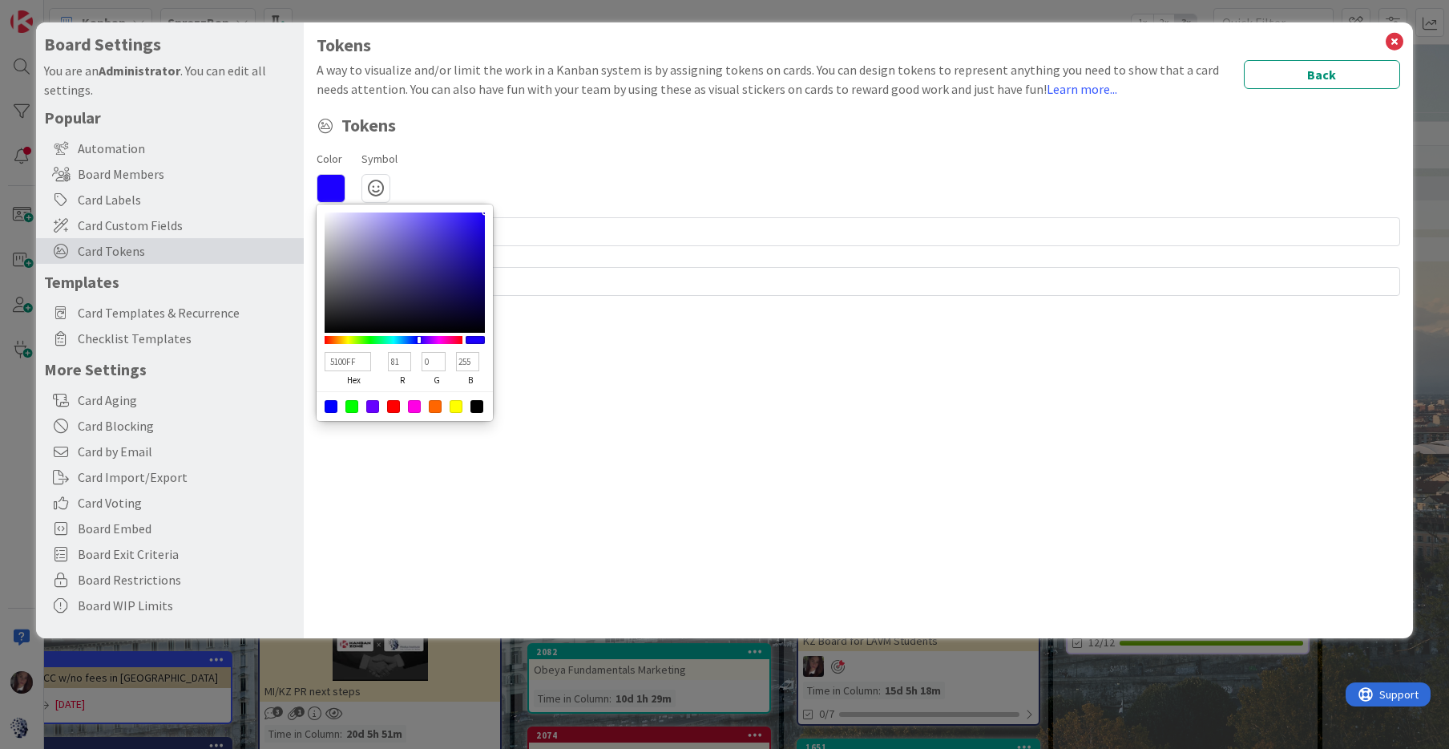
type input "6C00FF"
type input "108"
type input "7E00FF"
type input "126"
type input "8700FF"
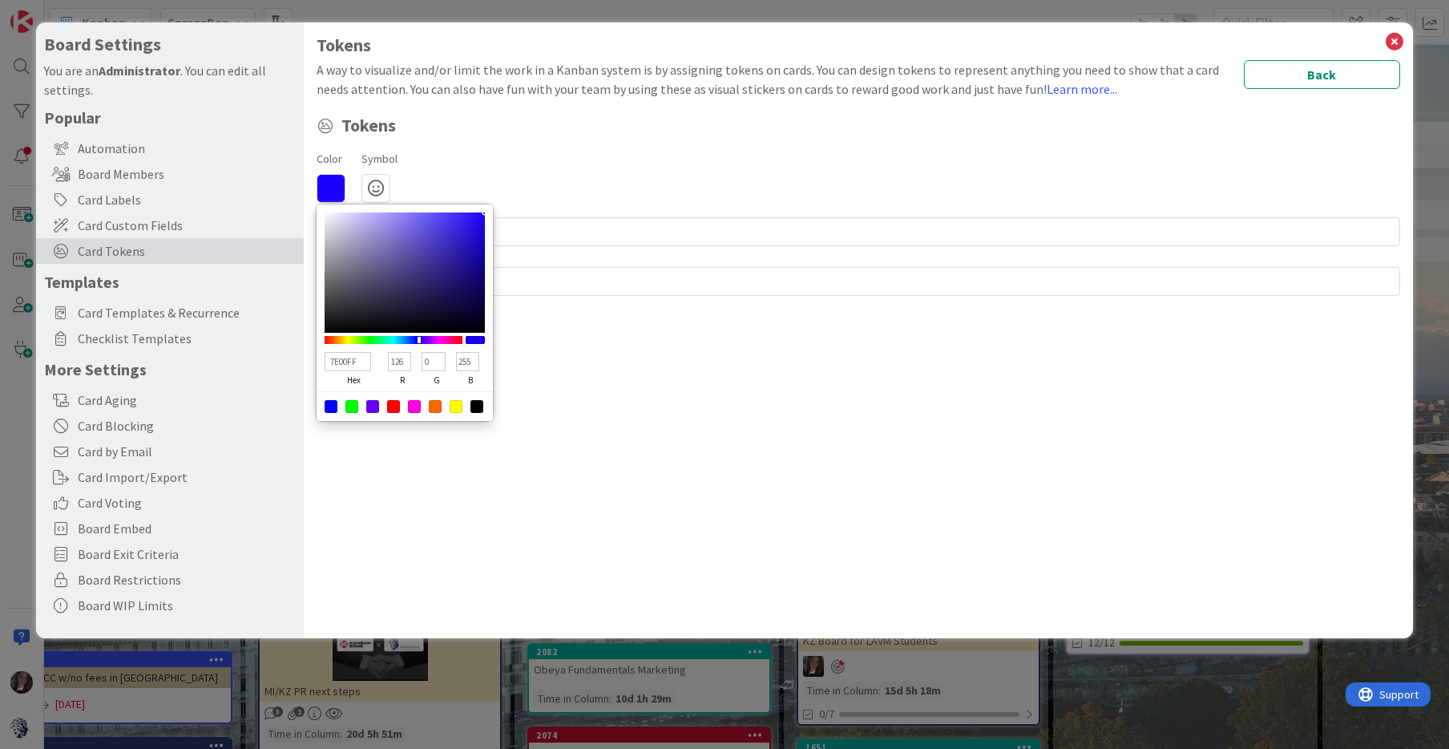
type input "135"
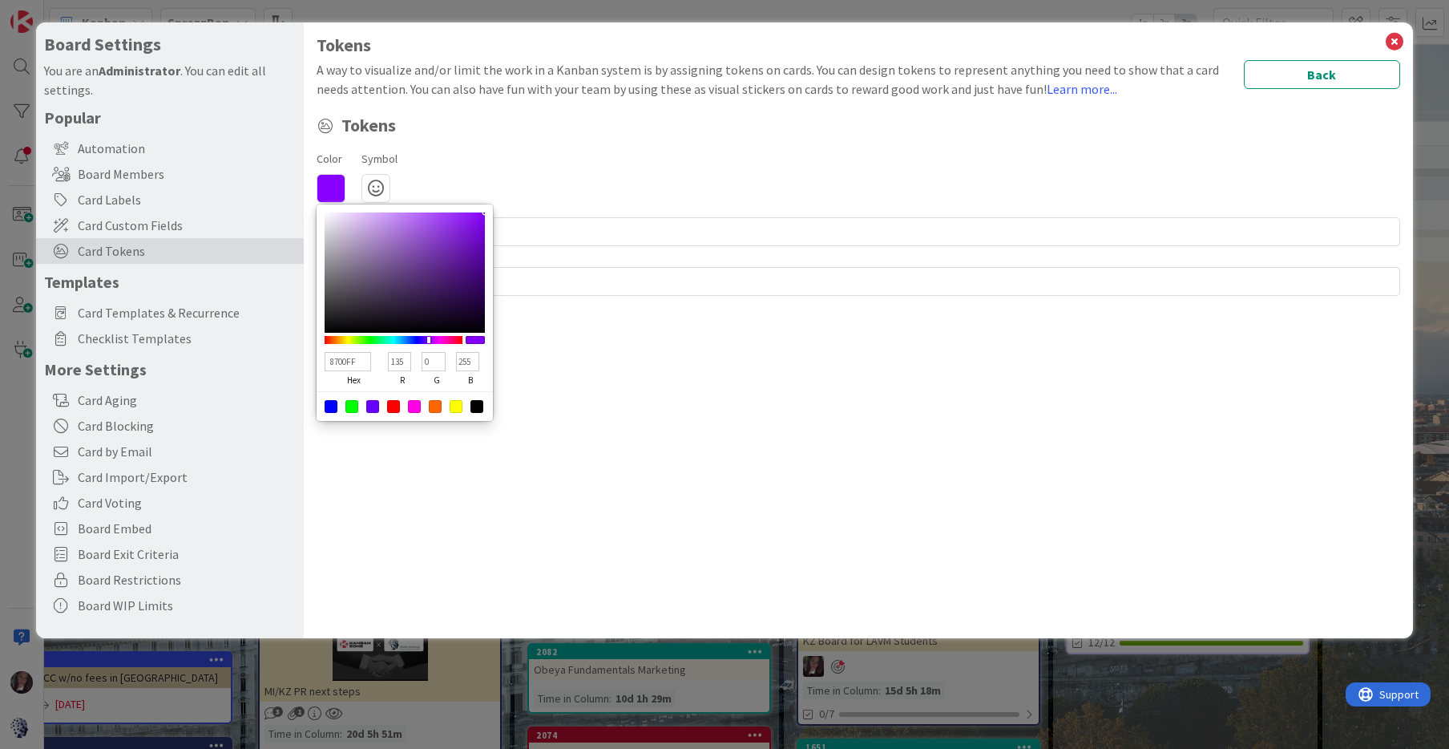
type input "8F00FF"
type input "143"
type input "9800FF"
type input "152"
type input "A100FF"
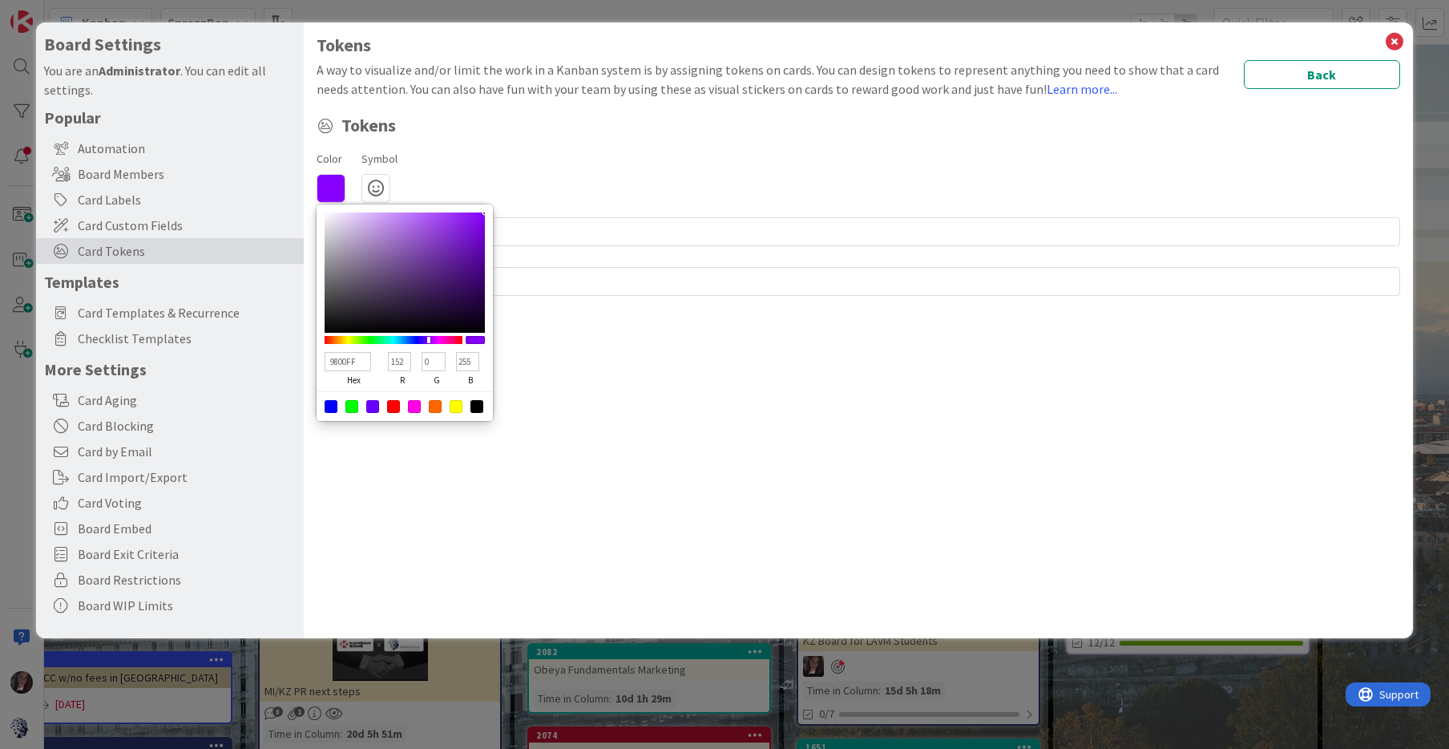
type input "161"
type input "AA00FF"
type input "170"
type input "BC00FF"
type input "188"
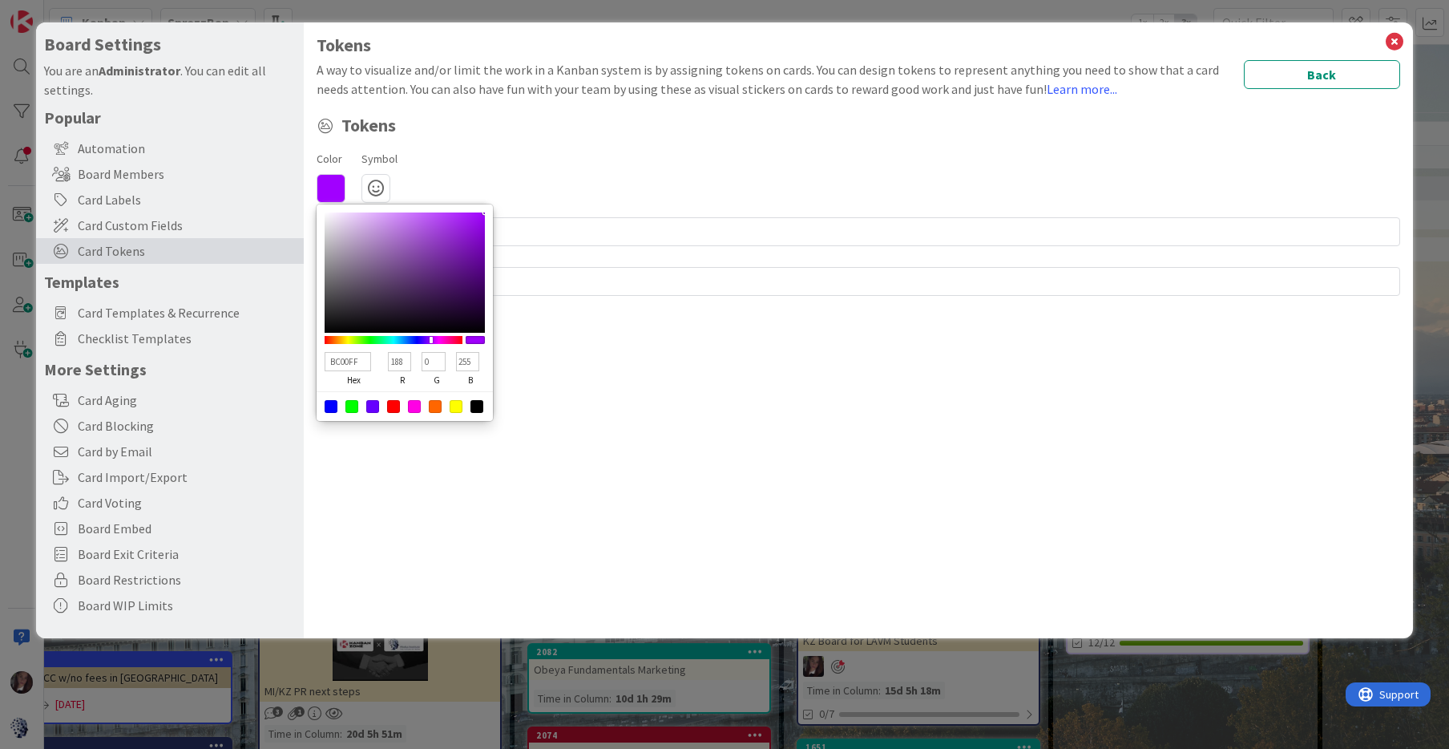
type input "CE00FF"
type input "206"
type input "D700FF"
type input "215"
type input "E000FF"
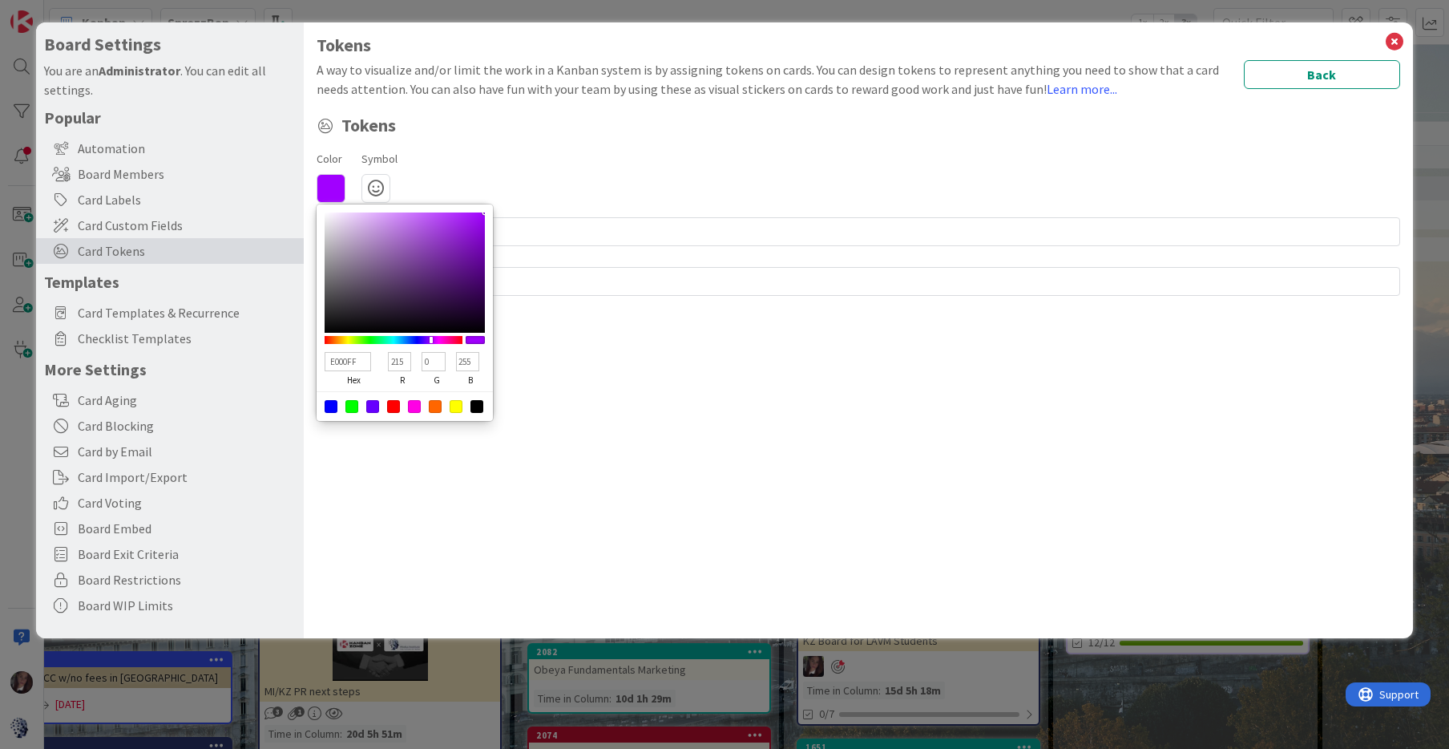
type input "224"
type input "E800FF"
type input "232"
type input "FA00FF"
type input "250"
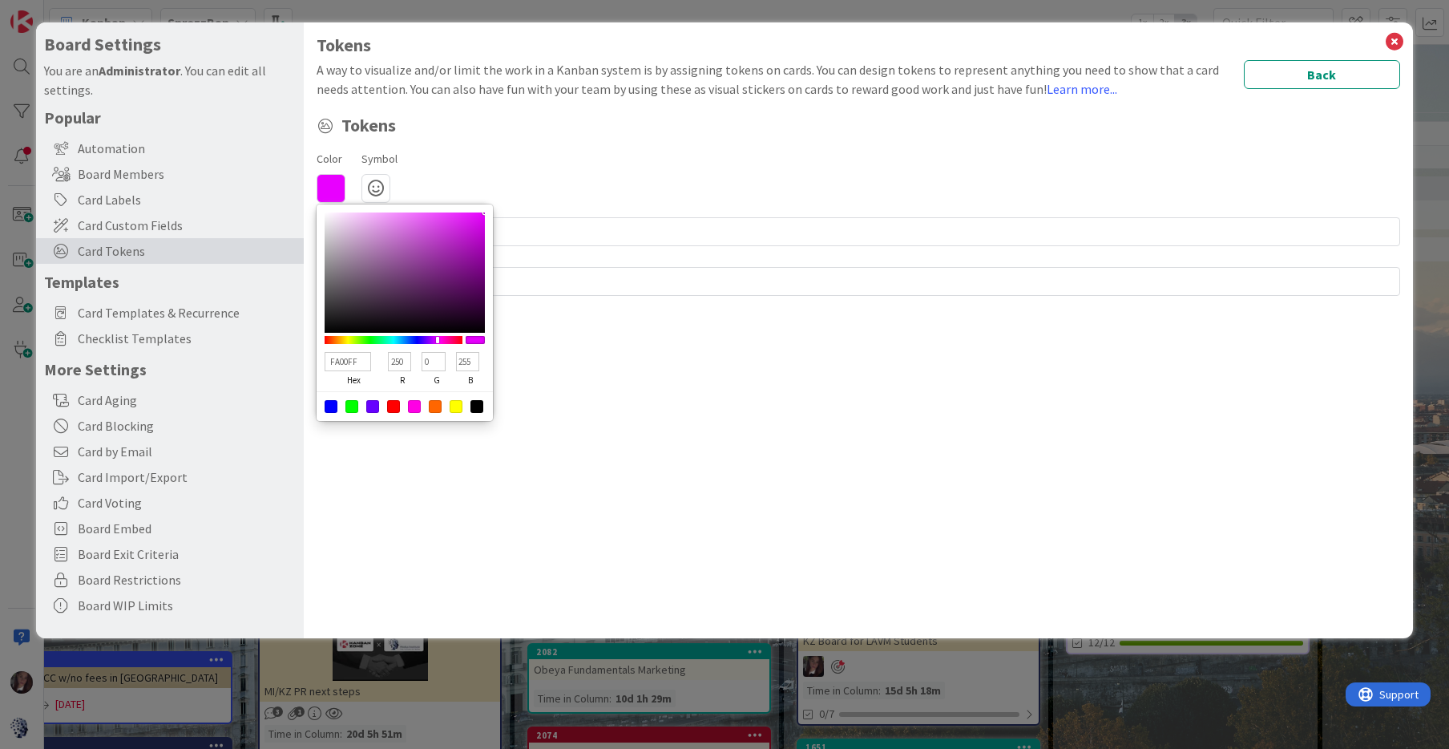
type input "FF00FB"
type input "255"
type input "251"
type input "FA00FF"
type input "250"
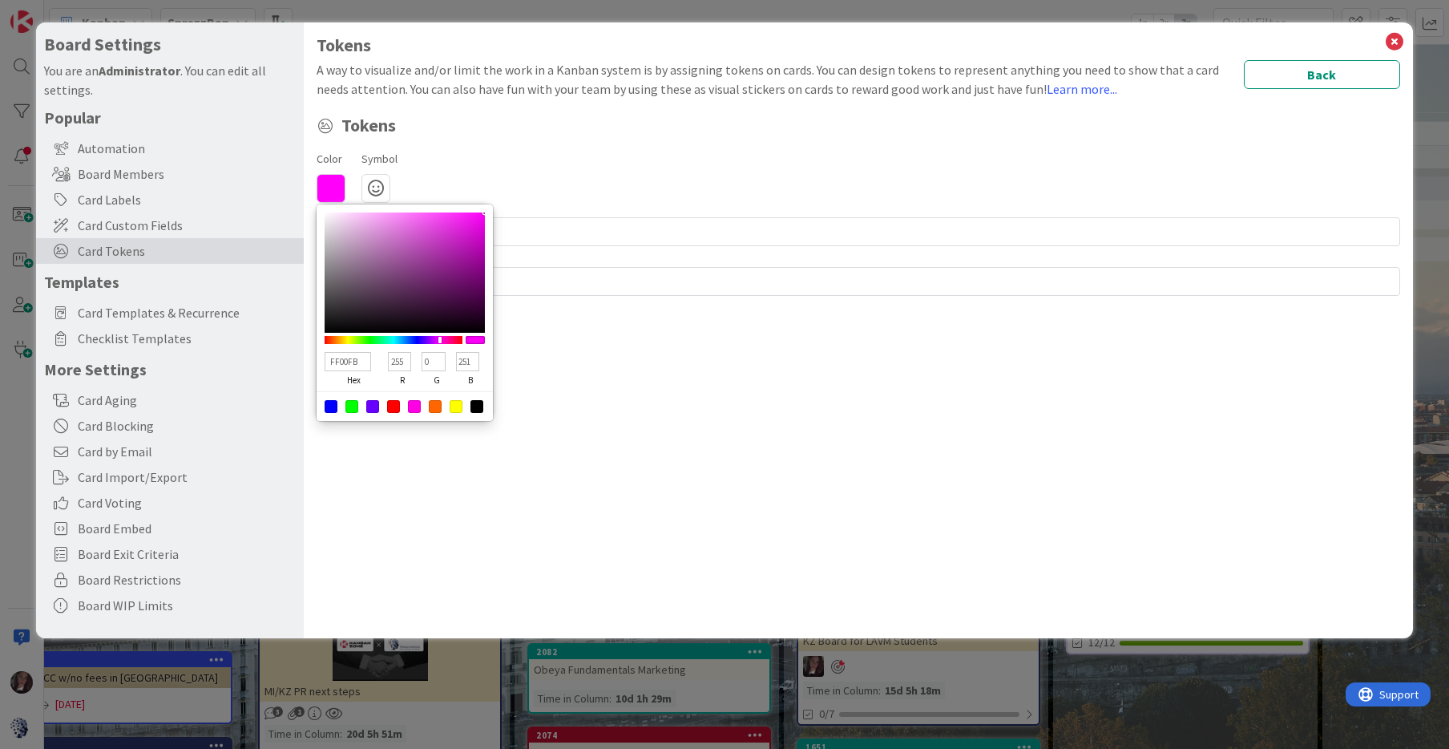
type input "255"
drag, startPoint x: 392, startPoint y: 337, endPoint x: 439, endPoint y: 337, distance: 47.3
click at [439, 337] on div at bounding box center [394, 340] width 138 height 8
type input "B810BB"
type input "184"
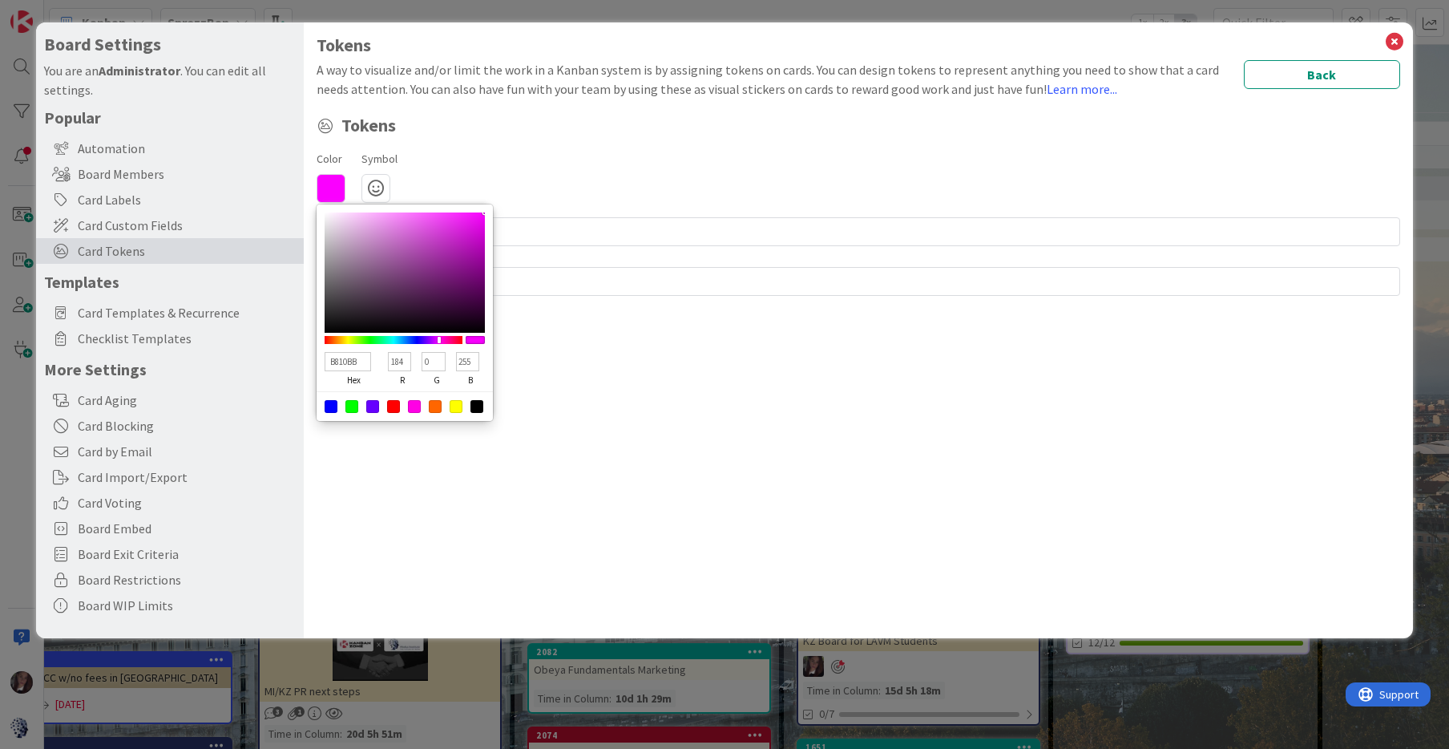
type input "16"
type input "187"
click at [471, 245] on div at bounding box center [405, 272] width 160 height 120
type input "B610B9"
type input "182"
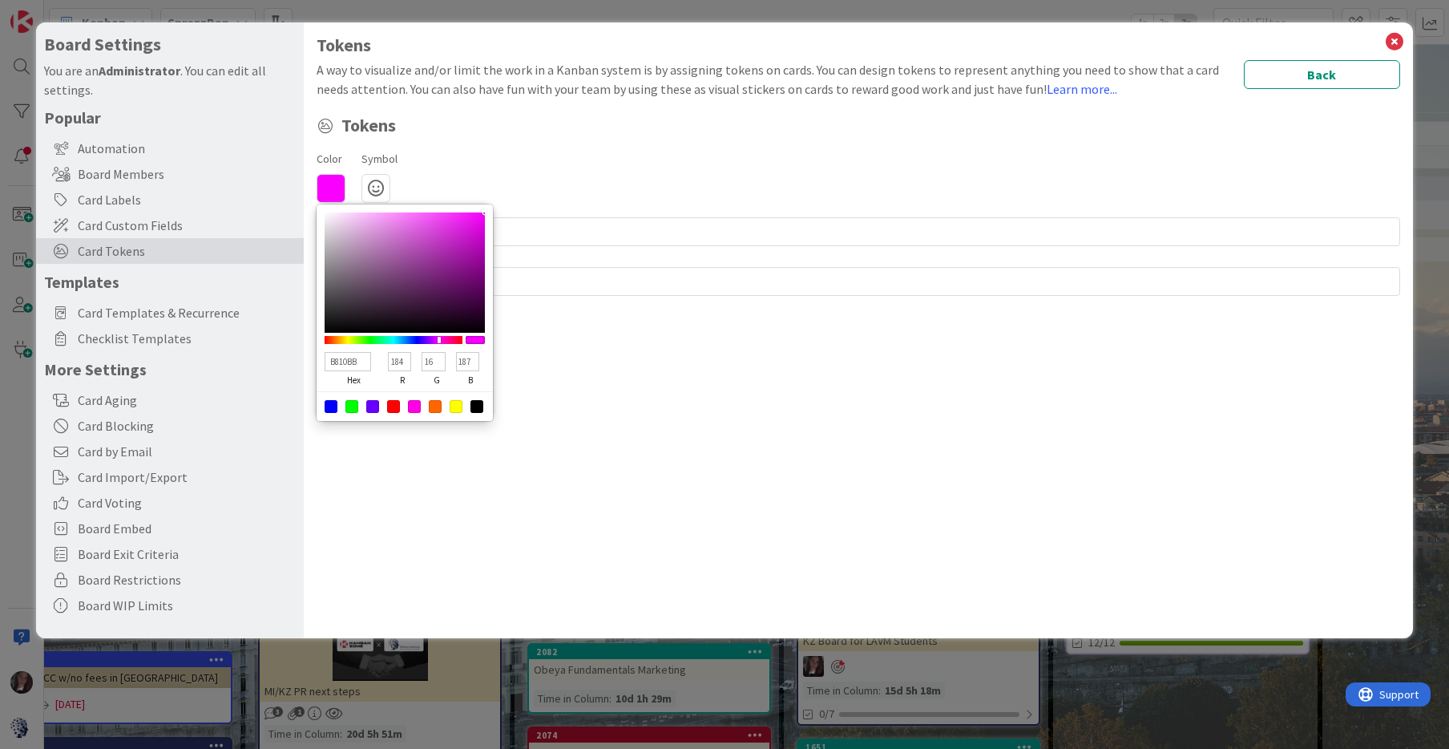
type input "185"
type input "B910A5"
type input "185"
type input "165"
type input "B9109F"
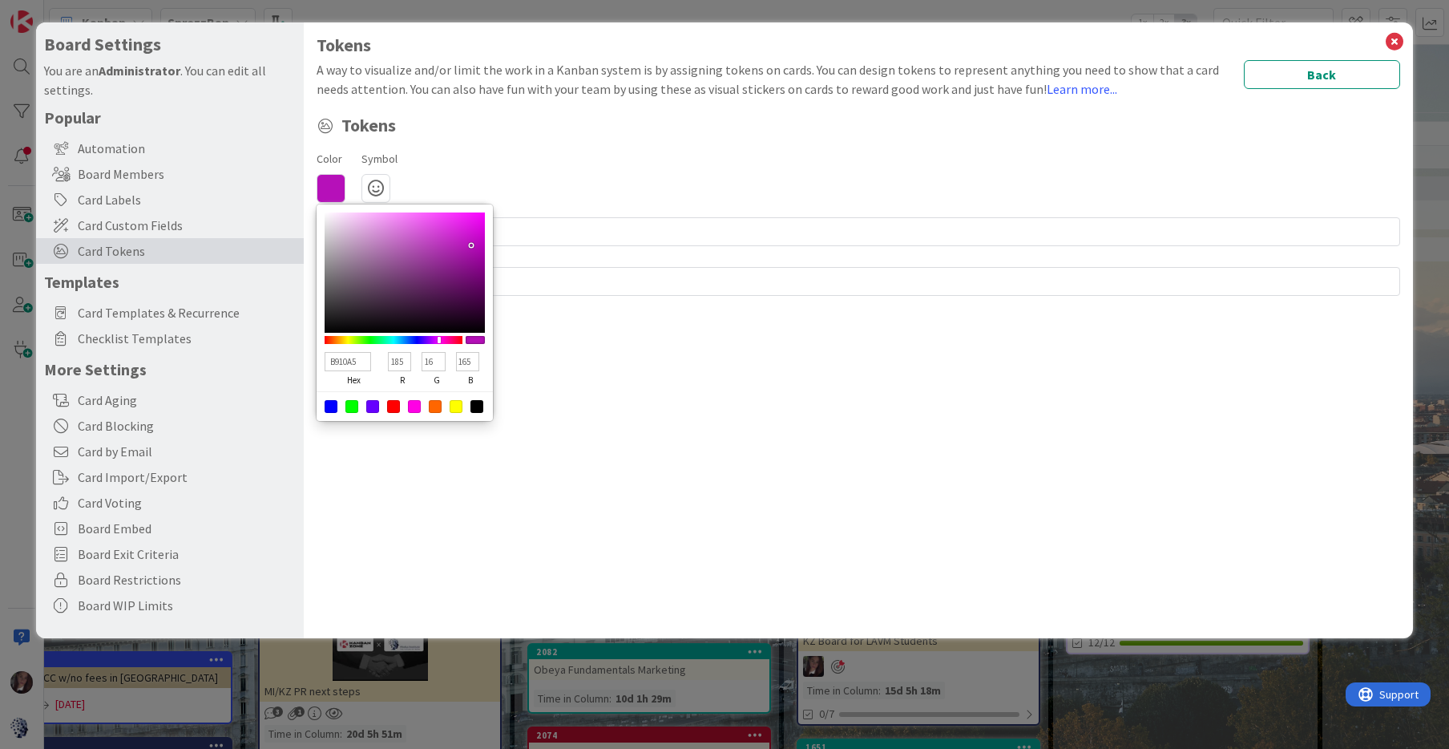
type input "159"
type input "B91099"
type input "153"
type input "B91093"
type input "147"
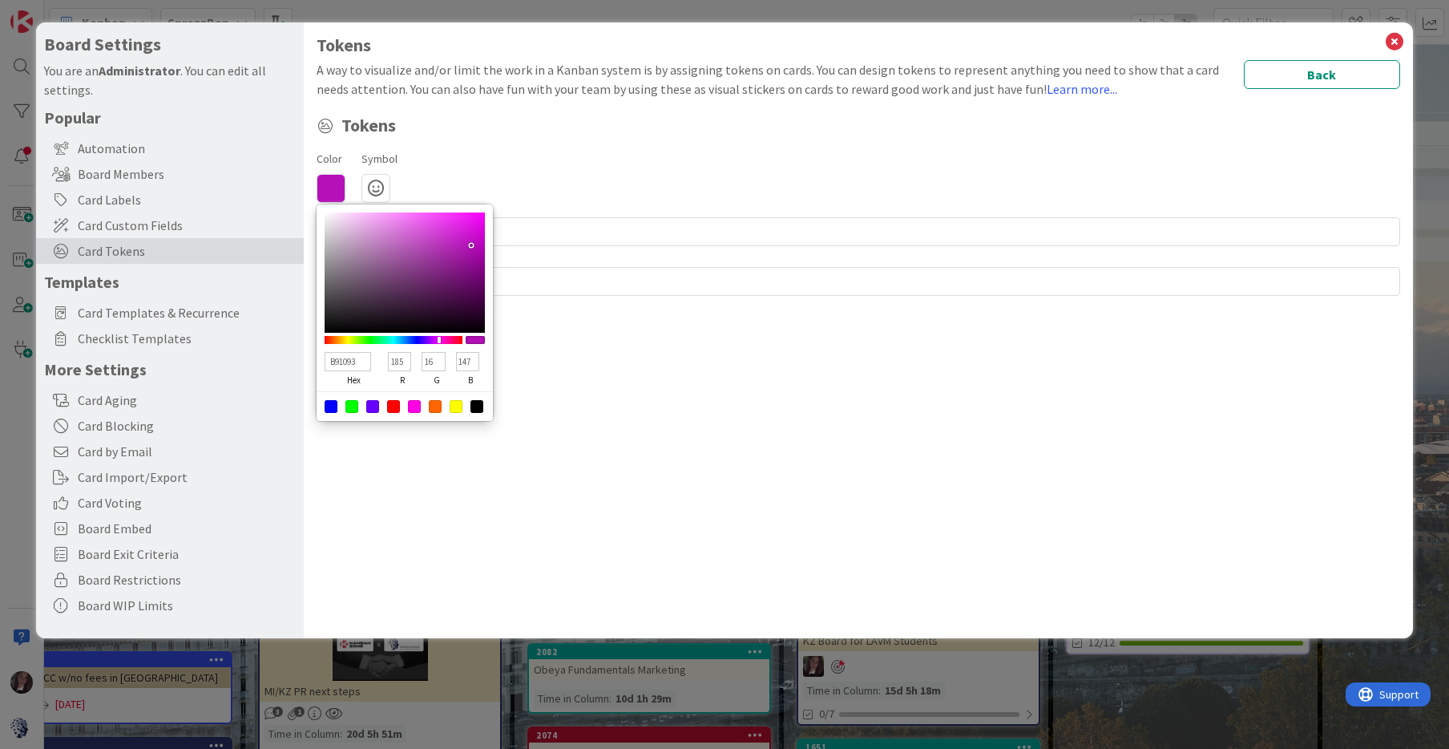
type input "B9108D"
type input "141"
type input "B91087"
type input "135"
type input "B91081"
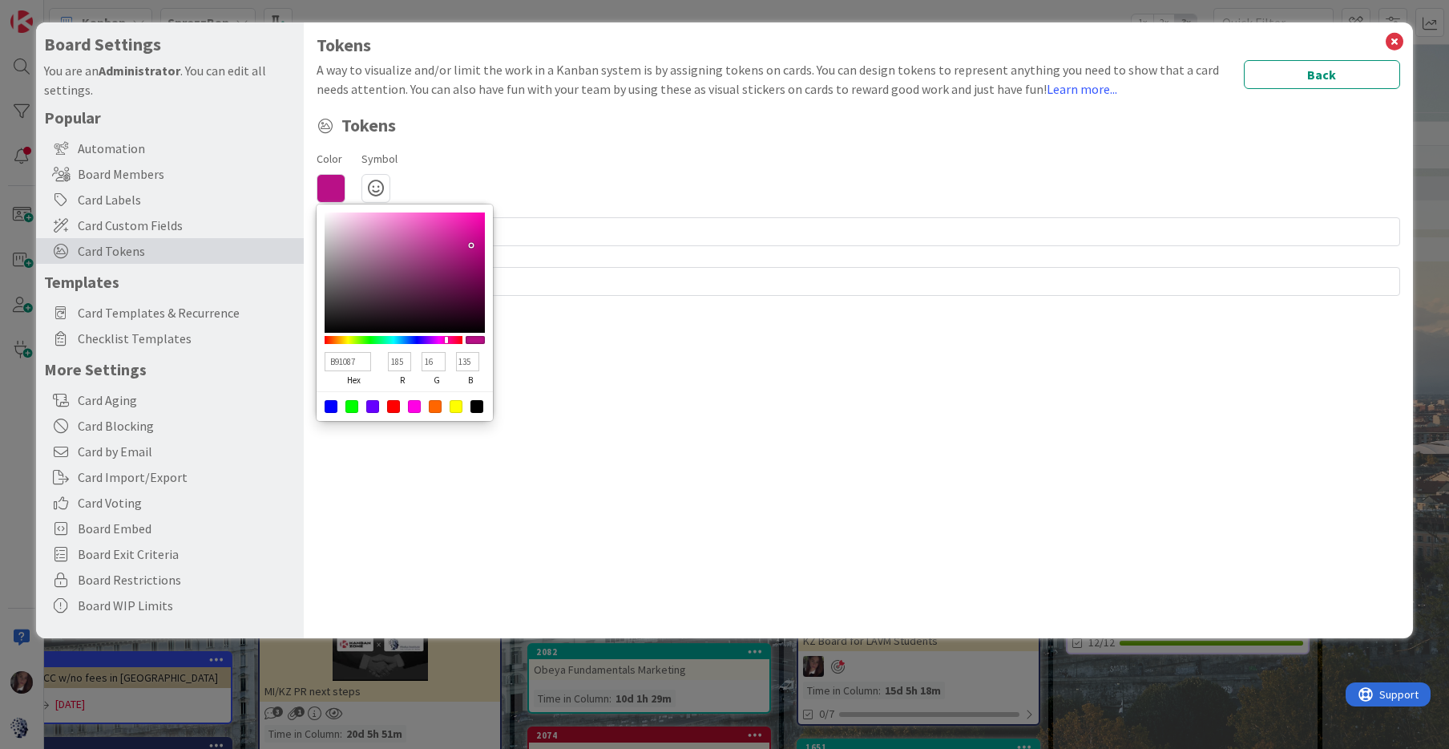
type input "129"
type input "B9107B"
type input "123"
type input "B91075"
type input "117"
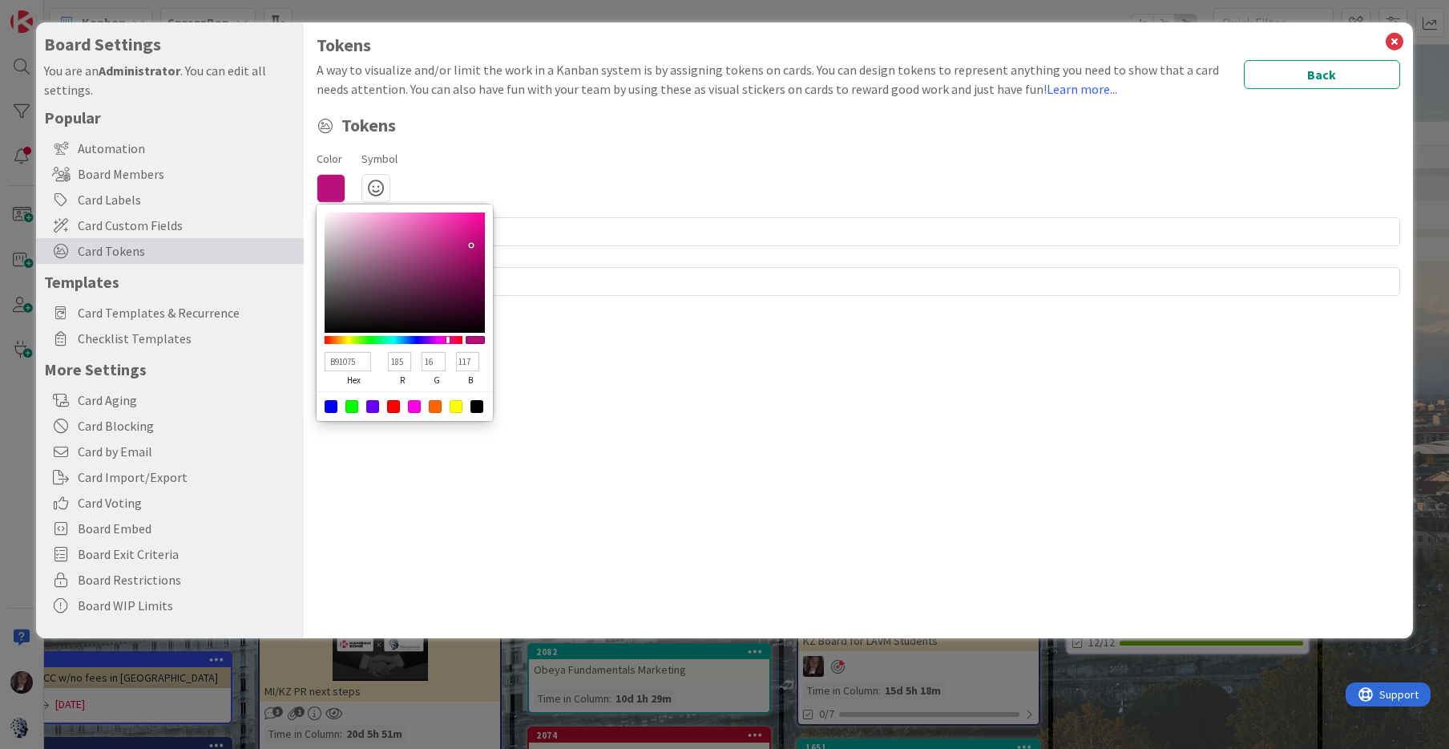
type input "B91070"
drag, startPoint x: 445, startPoint y: 336, endPoint x: 451, endPoint y: 326, distance: 11.6
click at [450, 336] on div at bounding box center [451, 339] width 3 height 7
drag, startPoint x: 475, startPoint y: 233, endPoint x: 475, endPoint y: 221, distance: 12.0
click at [475, 221] on div at bounding box center [405, 272] width 160 height 120
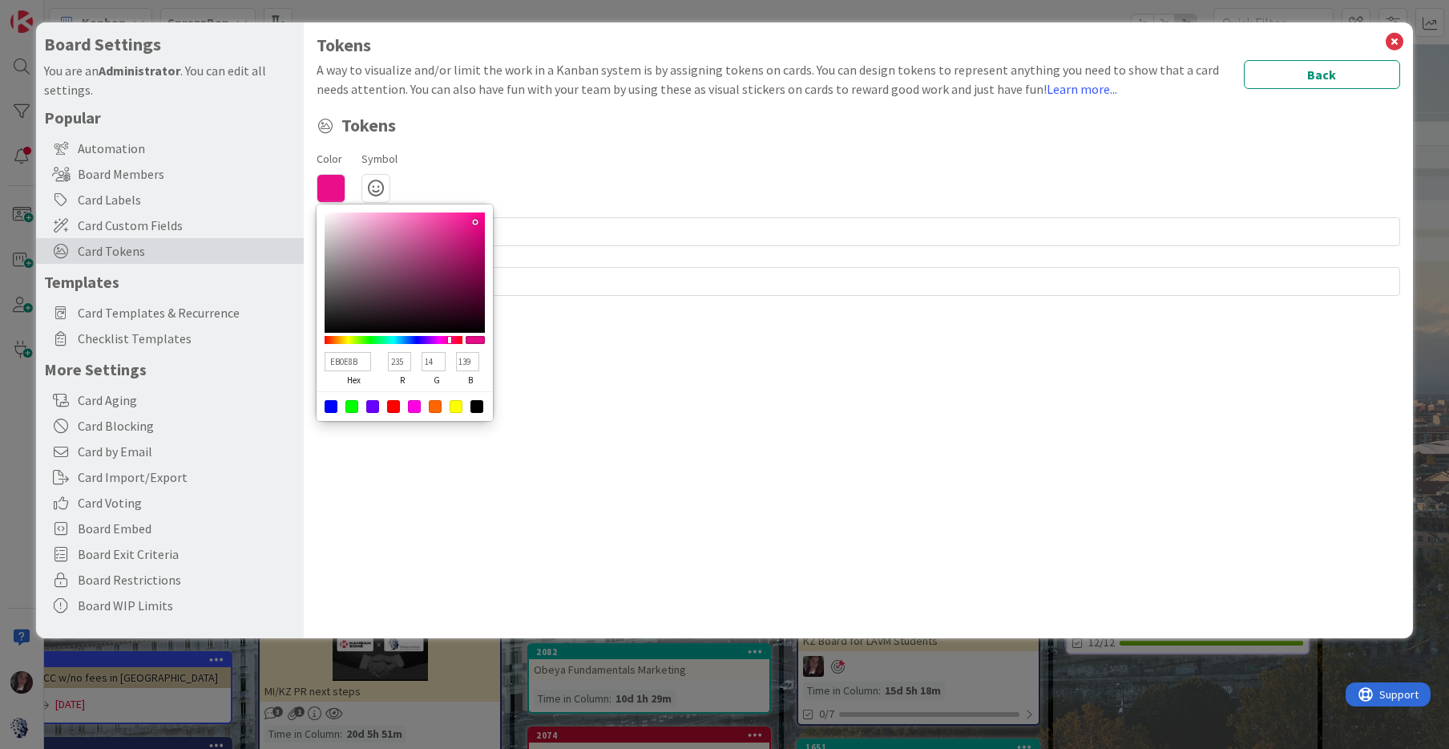
click at [539, 194] on div "Color EB0E8B hex 235 r 14 g 139 b 100 a Symbol" at bounding box center [859, 175] width 1084 height 55
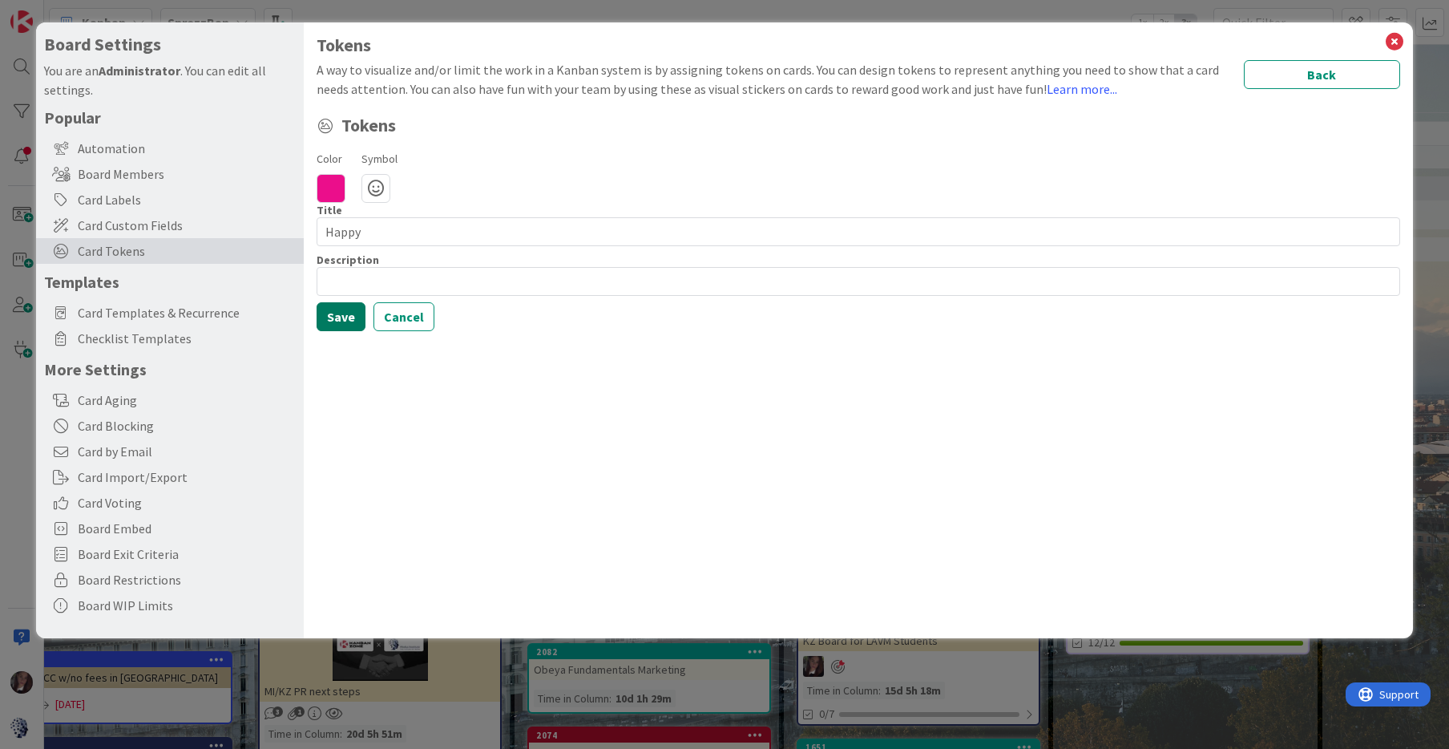
click at [338, 313] on button "Save" at bounding box center [341, 316] width 49 height 29
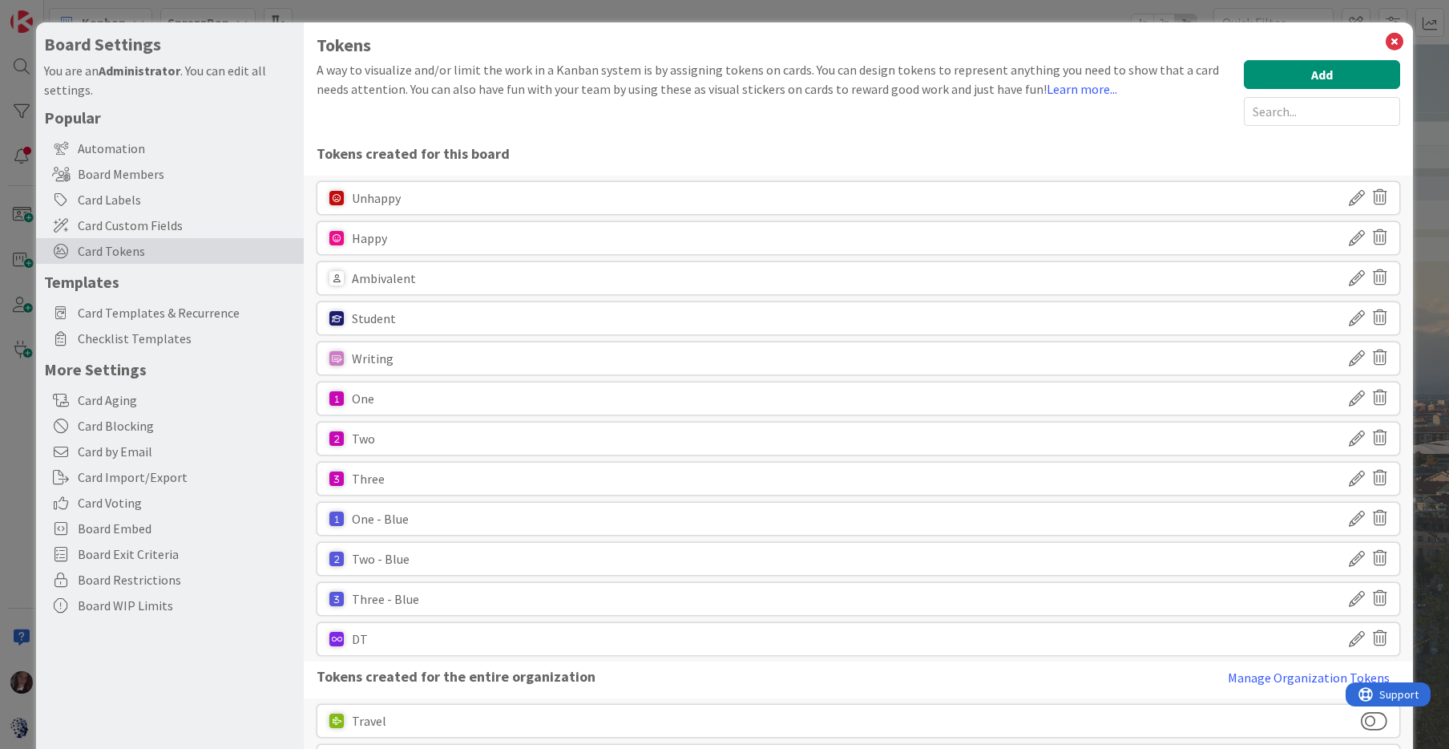
click at [1353, 238] on icon at bounding box center [1357, 237] width 16 height 27
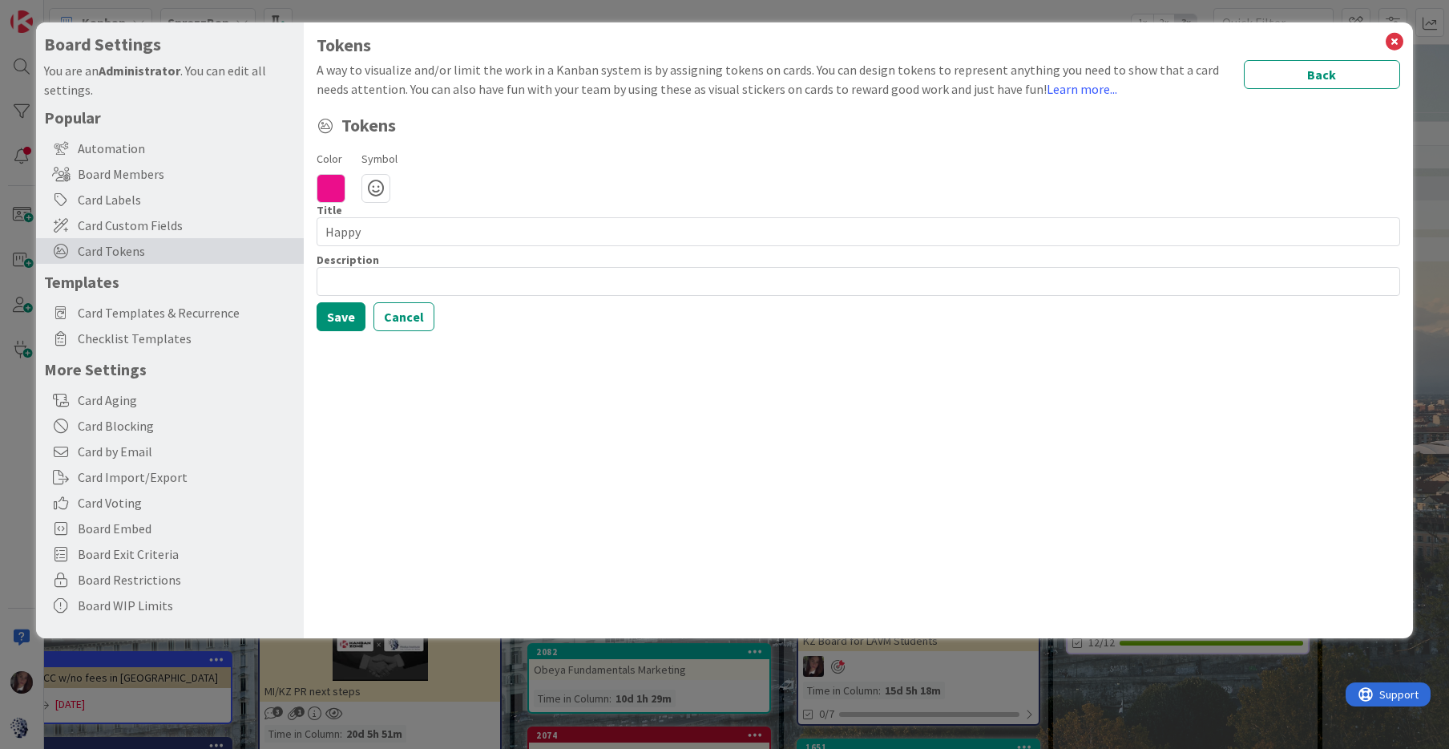
click at [326, 188] on icon at bounding box center [331, 188] width 29 height 29
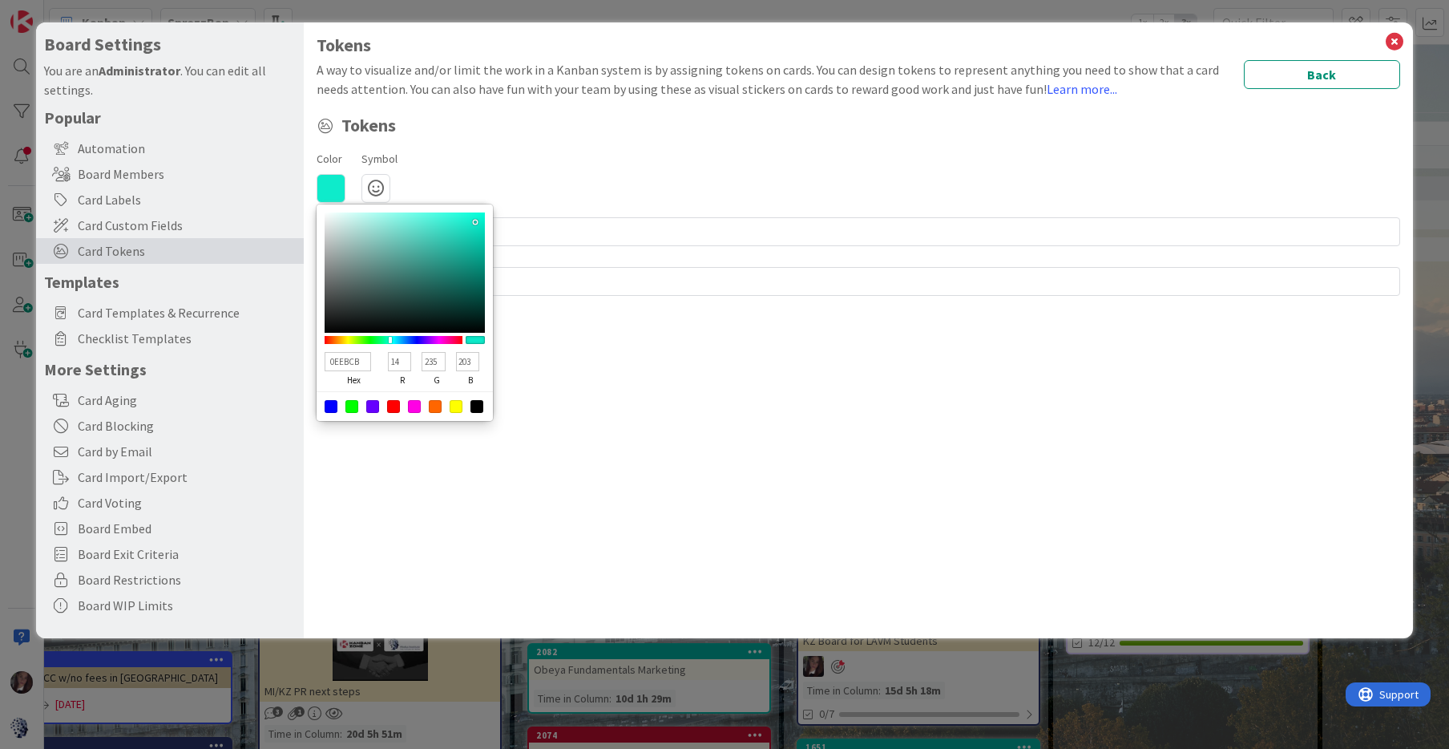
drag, startPoint x: 451, startPoint y: 338, endPoint x: 391, endPoint y: 338, distance: 59.3
click at [390, 338] on div at bounding box center [394, 340] width 138 height 8
drag, startPoint x: 475, startPoint y: 230, endPoint x: 475, endPoint y: 239, distance: 8.9
click at [475, 240] on div at bounding box center [405, 272] width 160 height 120
click at [612, 247] on div "Color 0CC3AA hex 12 r 195 g 170 b 100 a Symbol Title 5 / 64 Happy Description 0…" at bounding box center [859, 239] width 1084 height 183
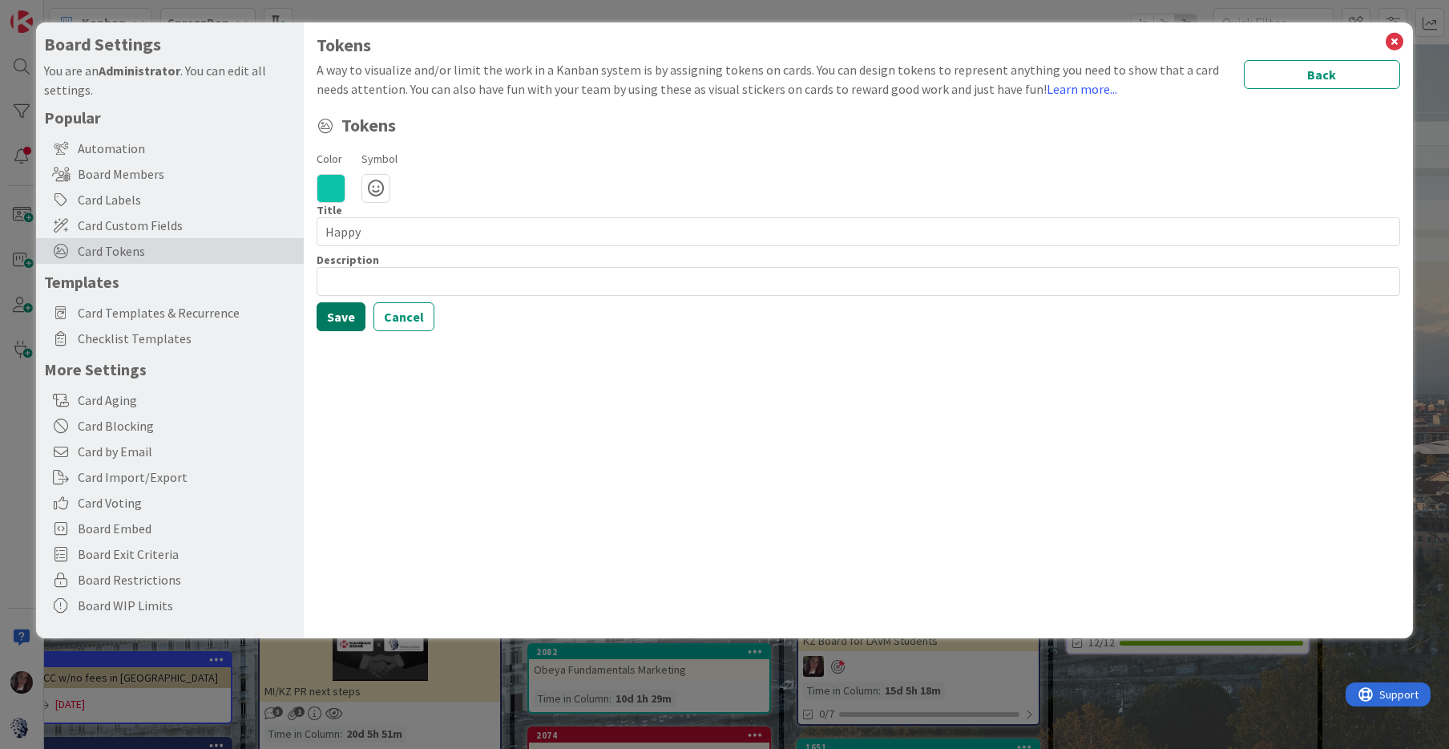
click at [332, 318] on button "Save" at bounding box center [341, 316] width 49 height 29
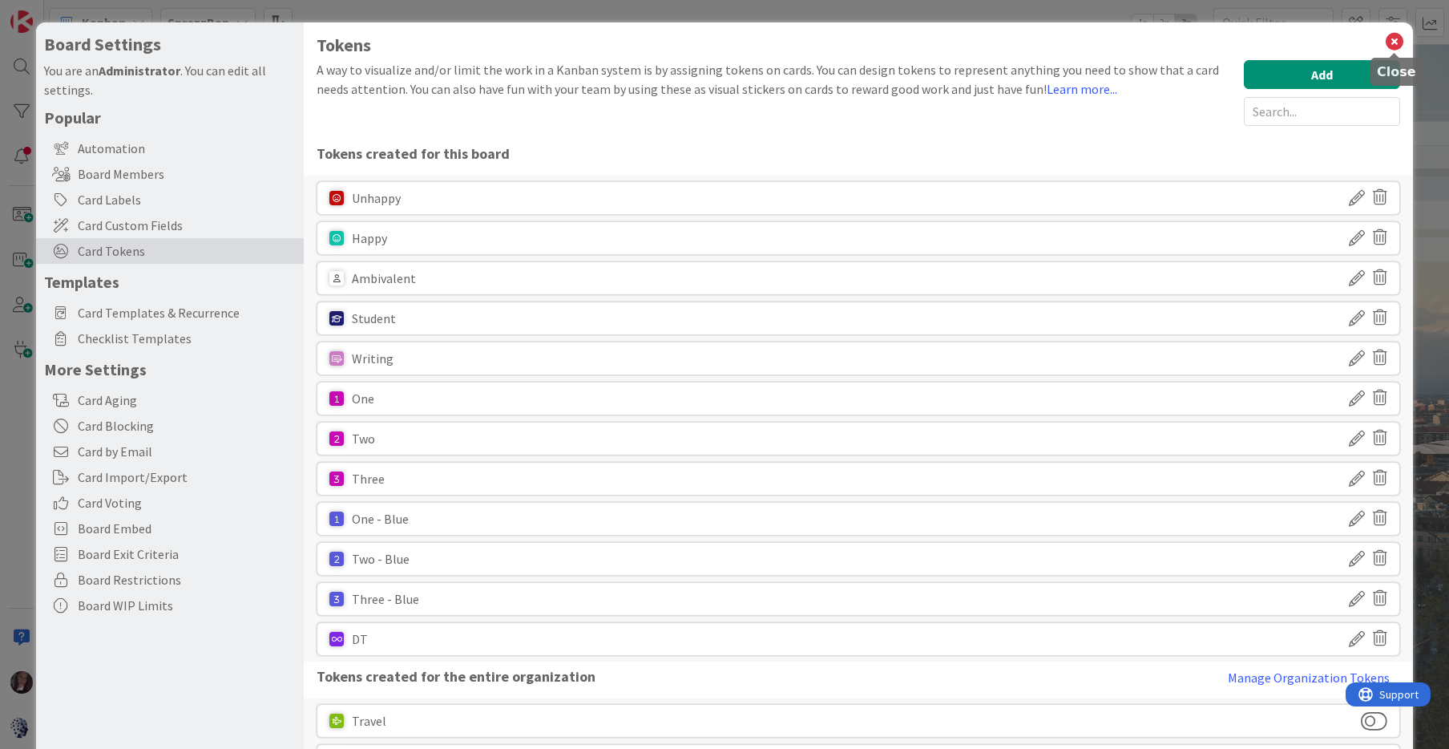
click at [1393, 38] on icon at bounding box center [1395, 41] width 21 height 22
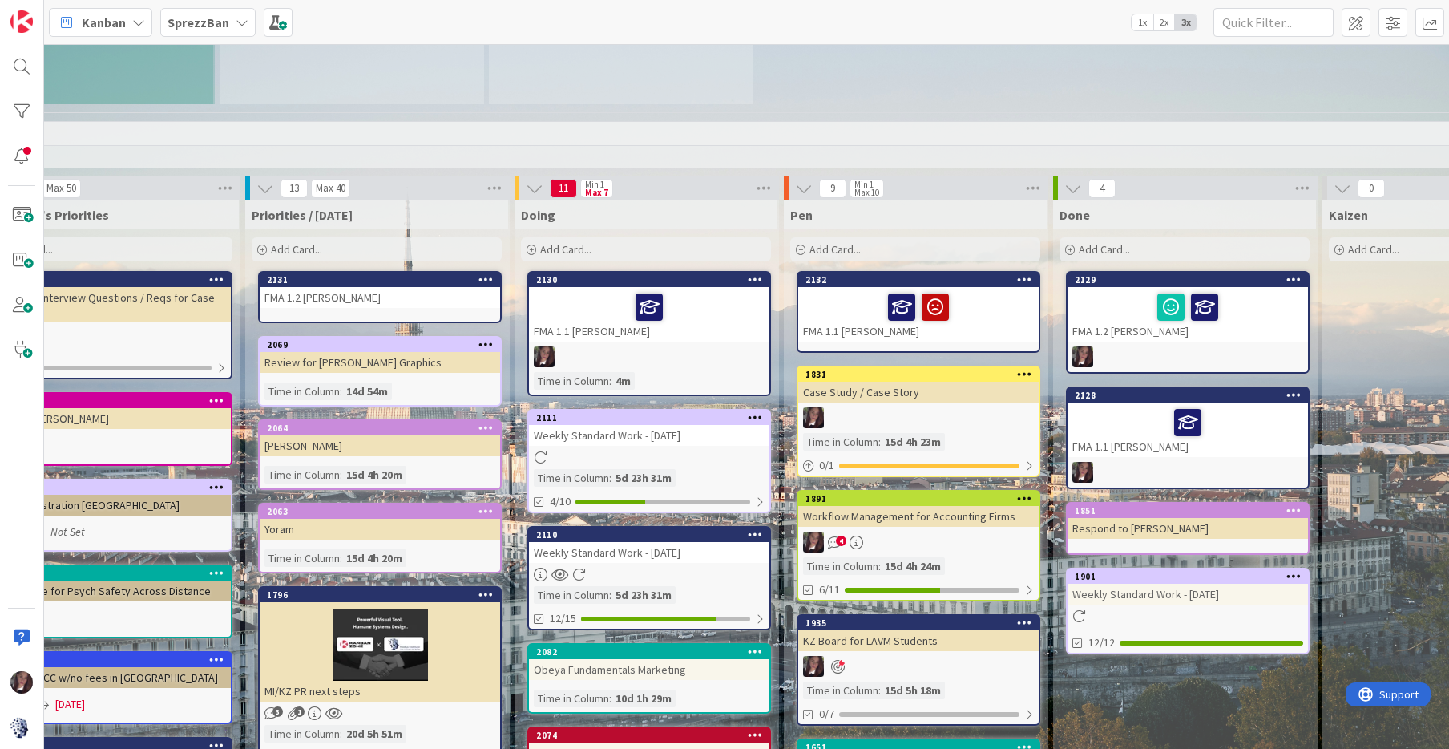
click at [1260, 410] on div at bounding box center [1188, 423] width 231 height 34
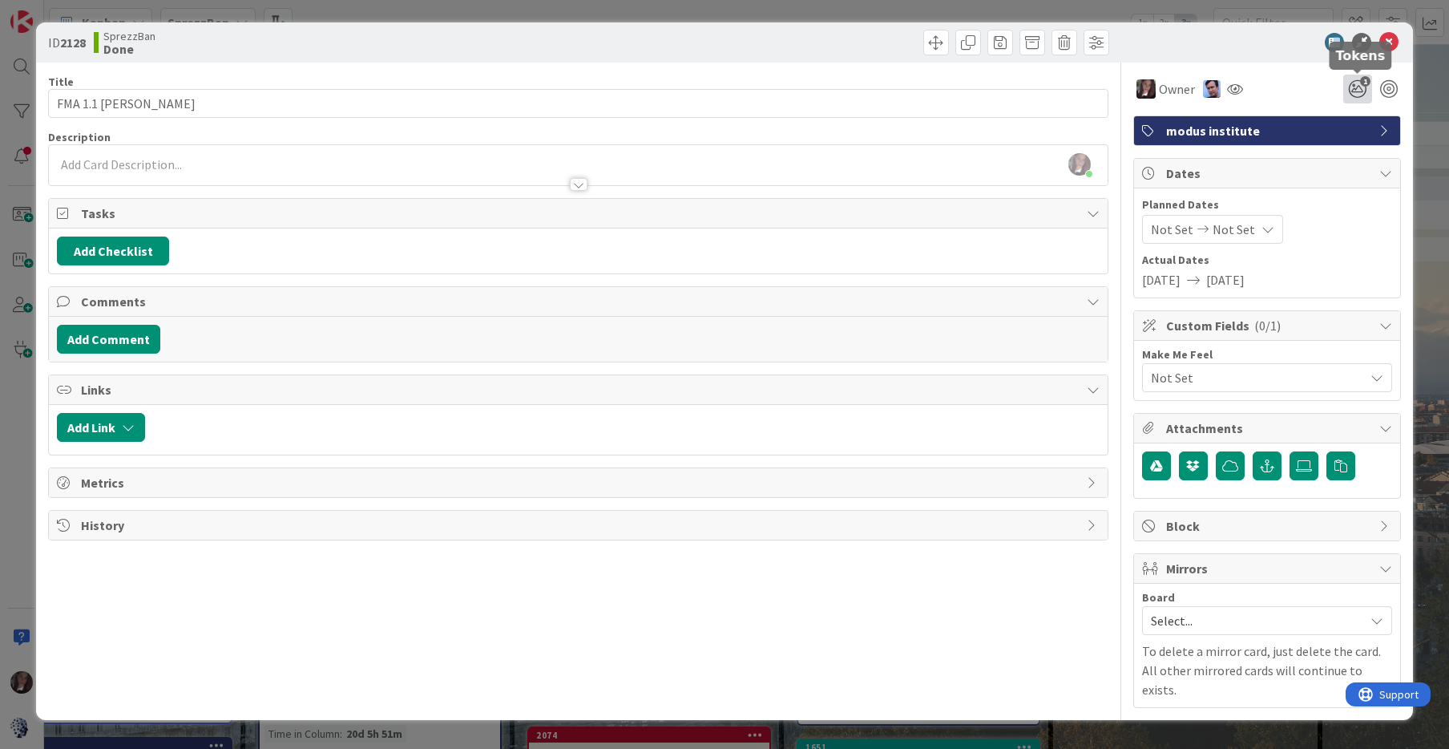
click at [1360, 92] on icon "1" at bounding box center [1358, 89] width 29 height 29
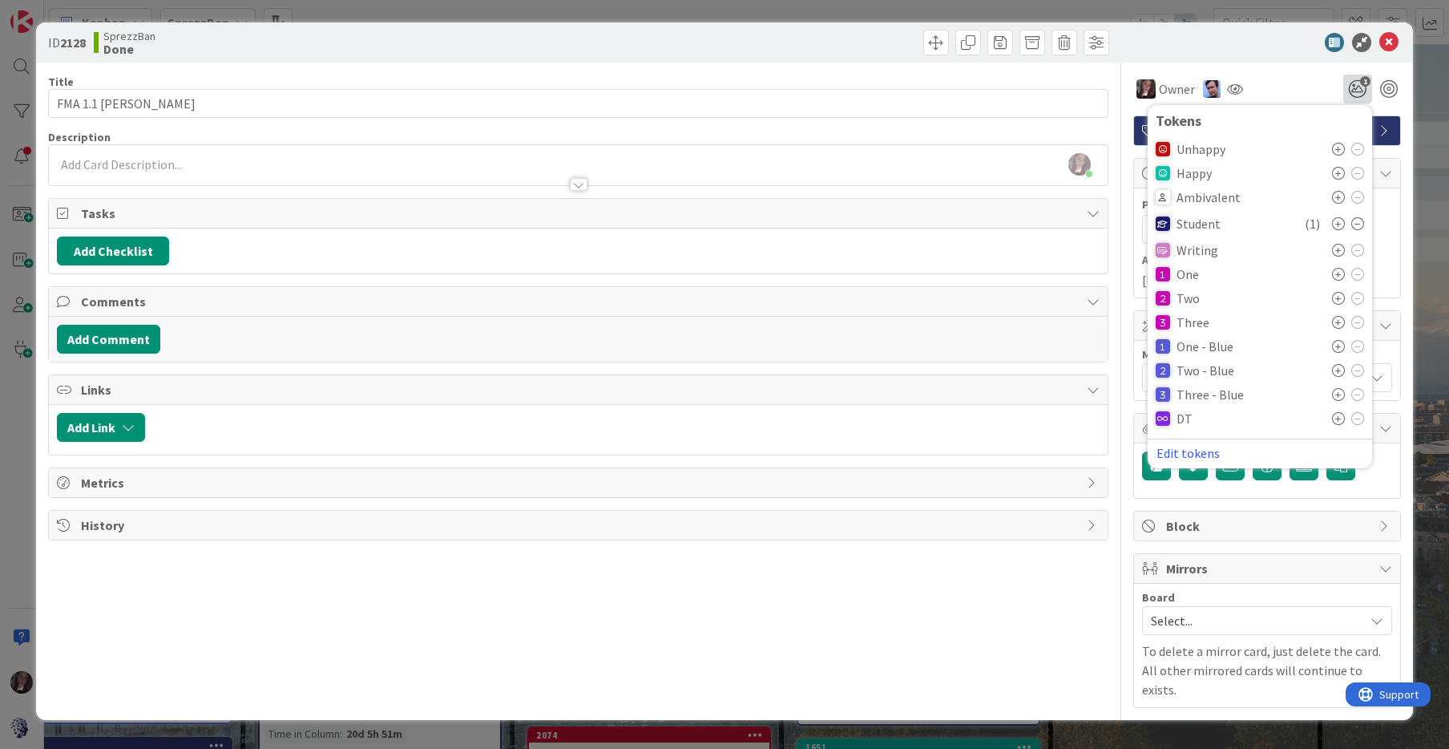
click at [1336, 172] on icon at bounding box center [1338, 173] width 13 height 13
click at [1391, 43] on icon at bounding box center [1389, 42] width 19 height 19
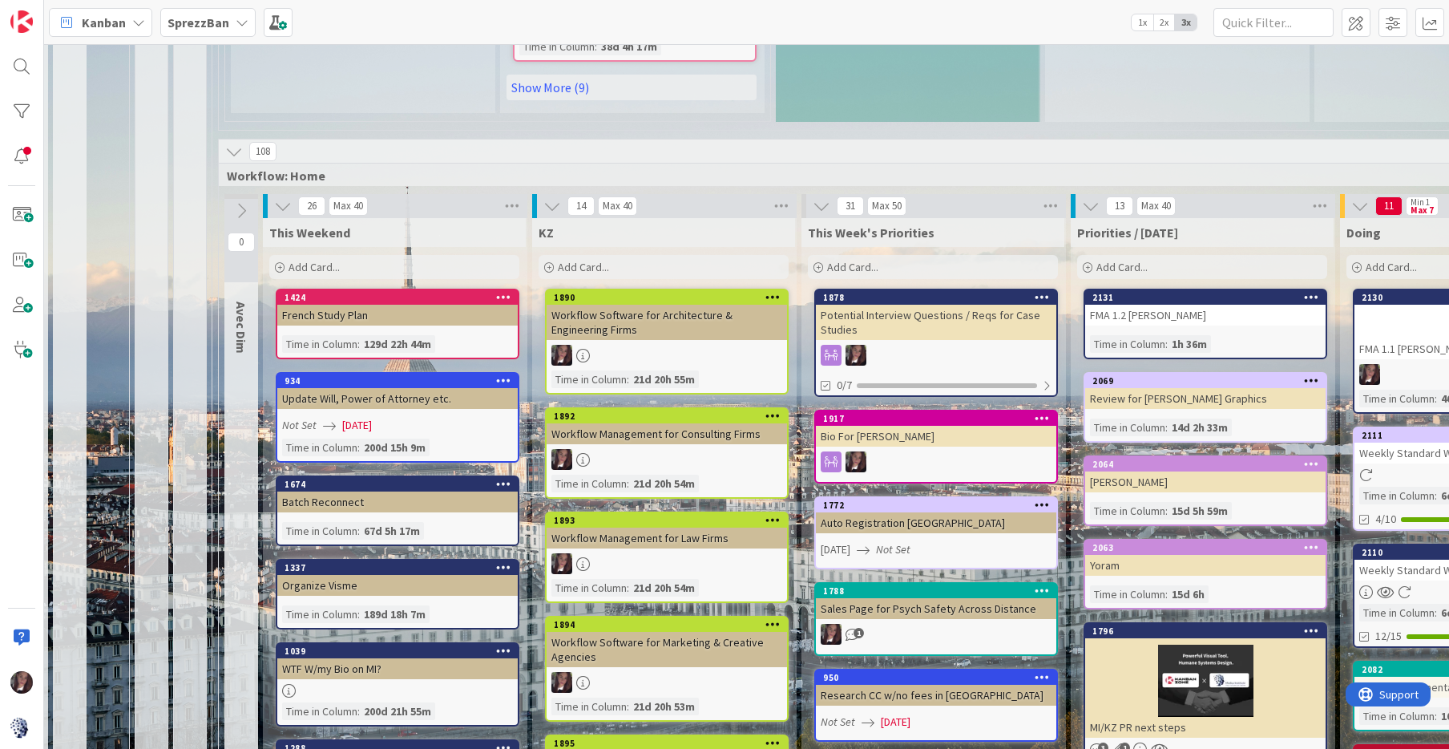
scroll to position [1413, 80]
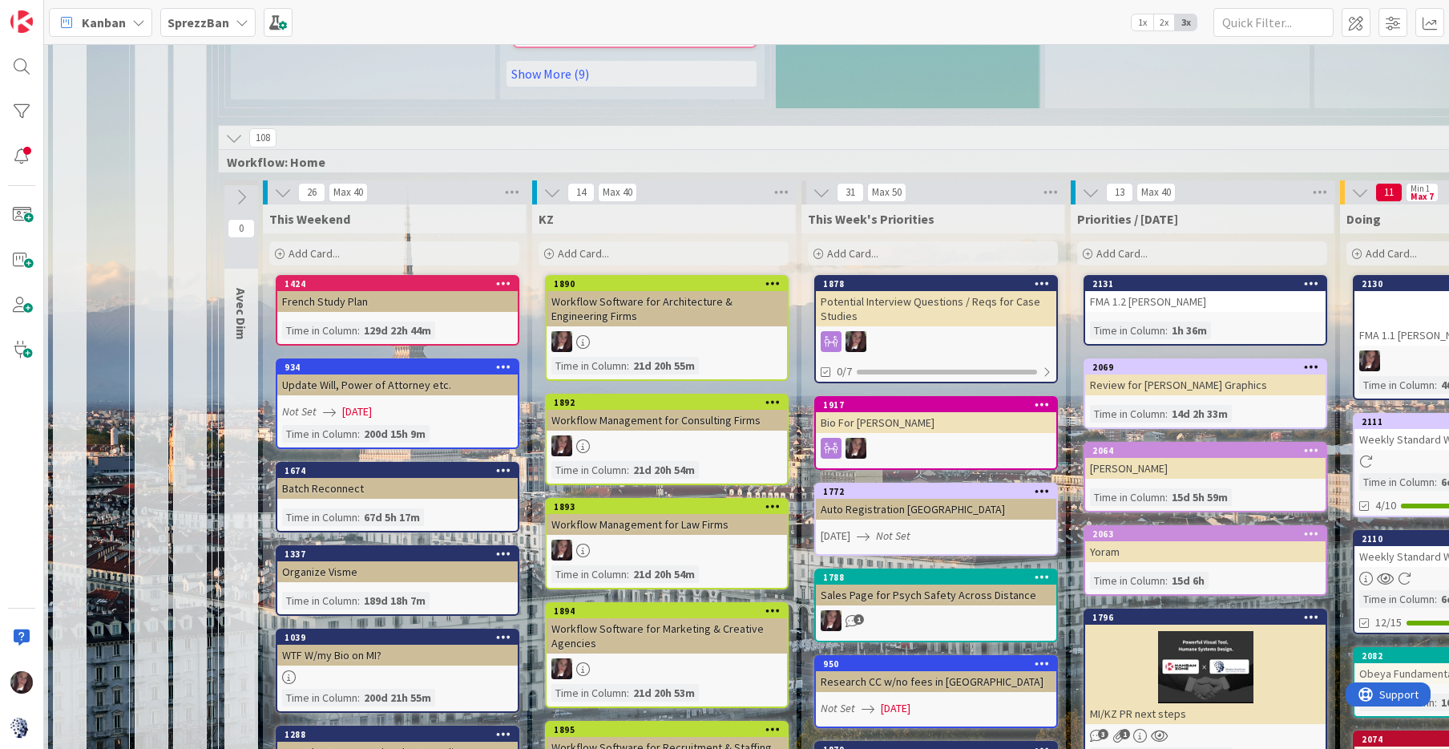
click at [1143, 246] on span "Add Card..." at bounding box center [1122, 253] width 51 height 14
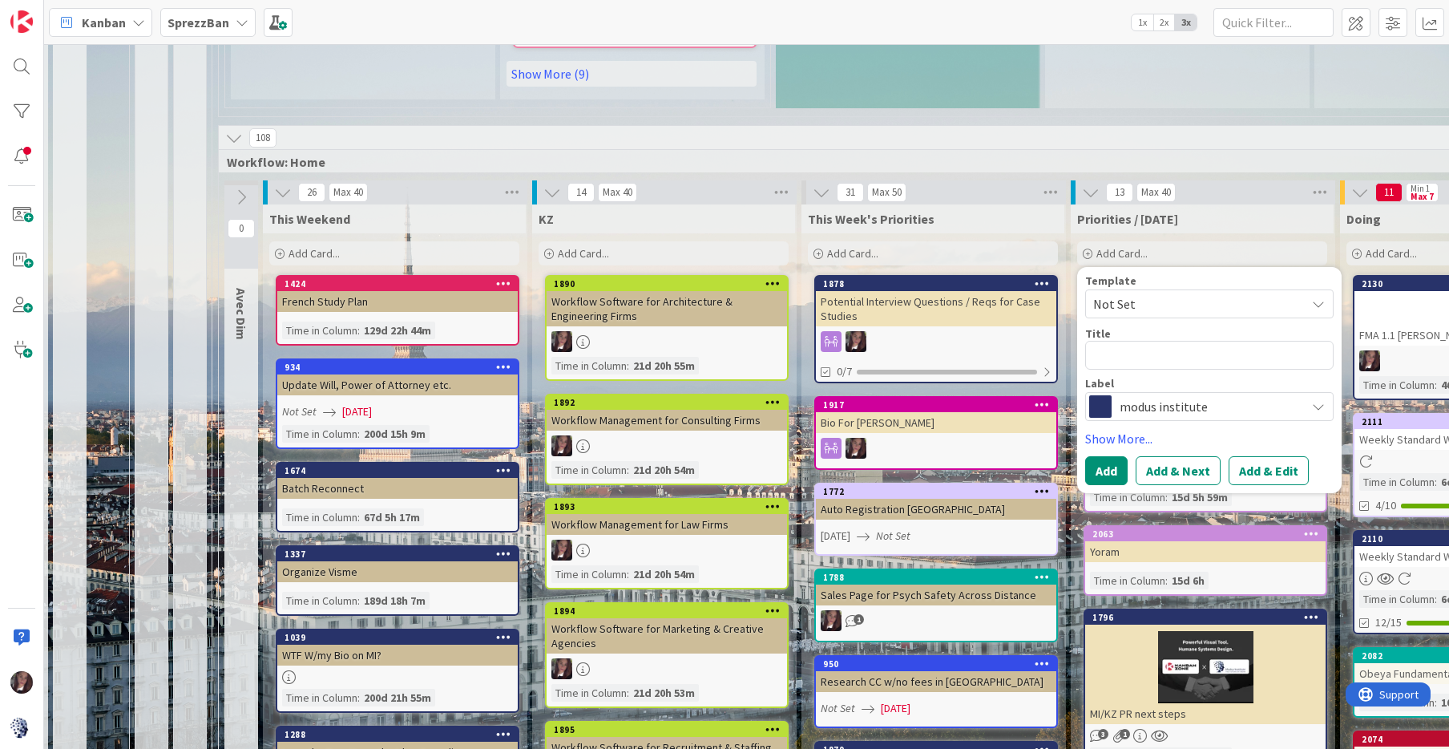
type textarea "x"
type textarea "E"
type textarea "x"
type textarea "Em"
type textarea "x"
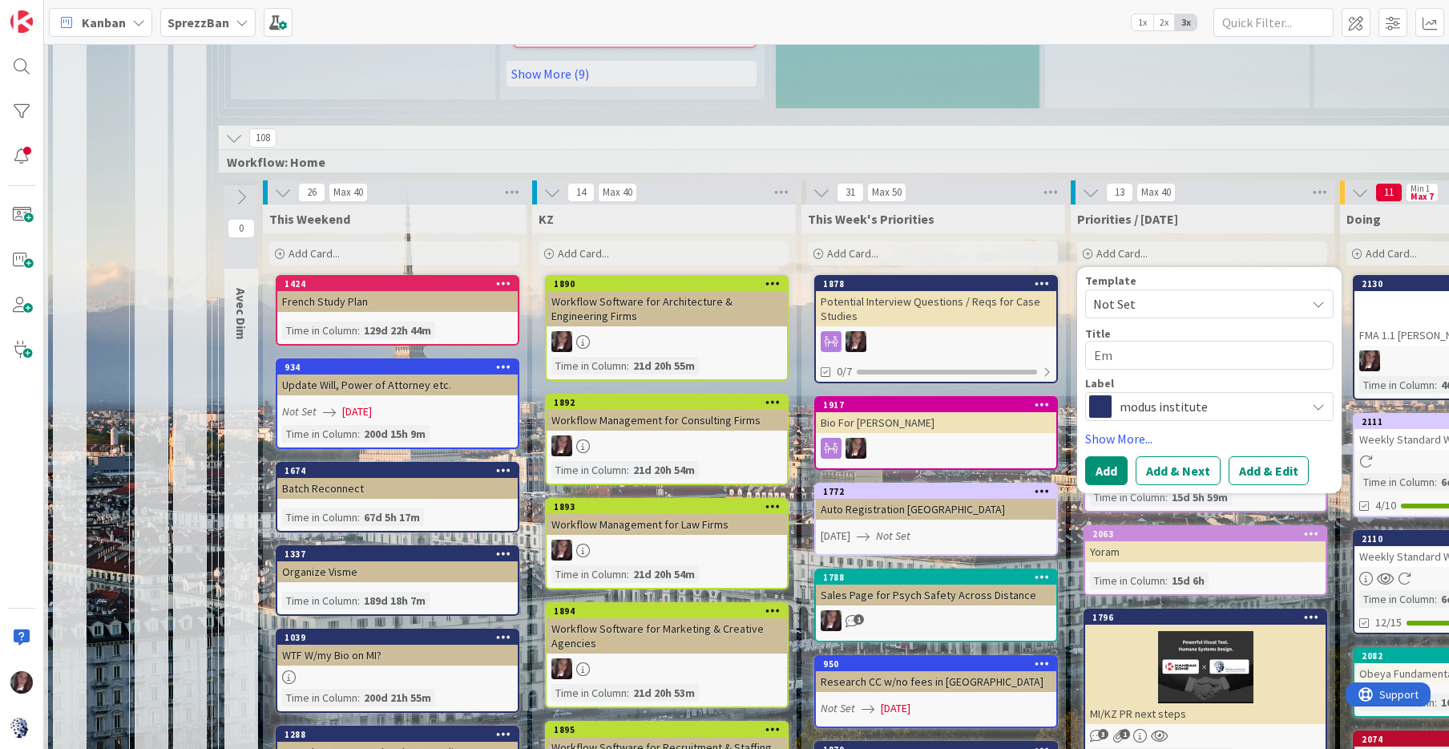
type textarea "Ema"
type textarea "x"
type textarea "Emai"
type textarea "x"
type textarea "Email"
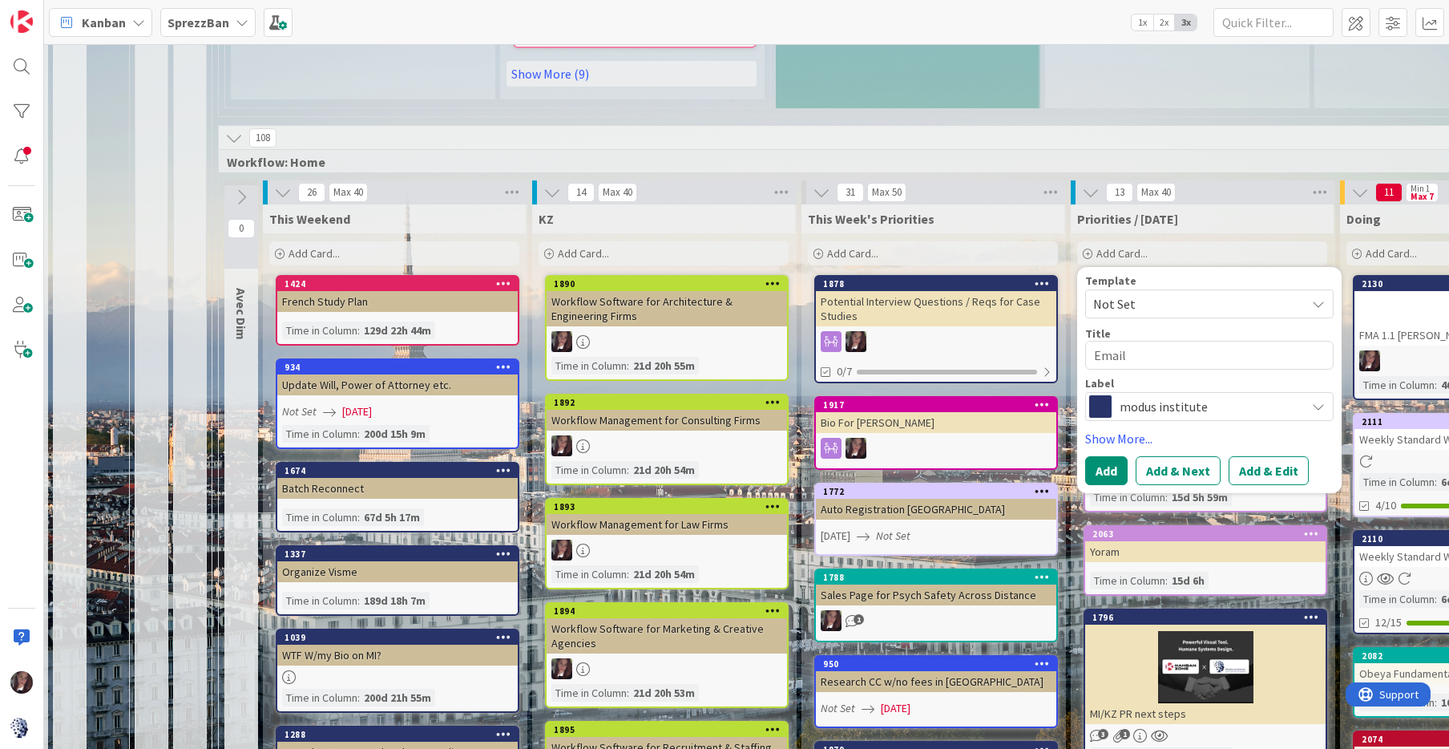
type textarea "x"
type textarea "Email"
type textarea "x"
type textarea "Email N"
type textarea "x"
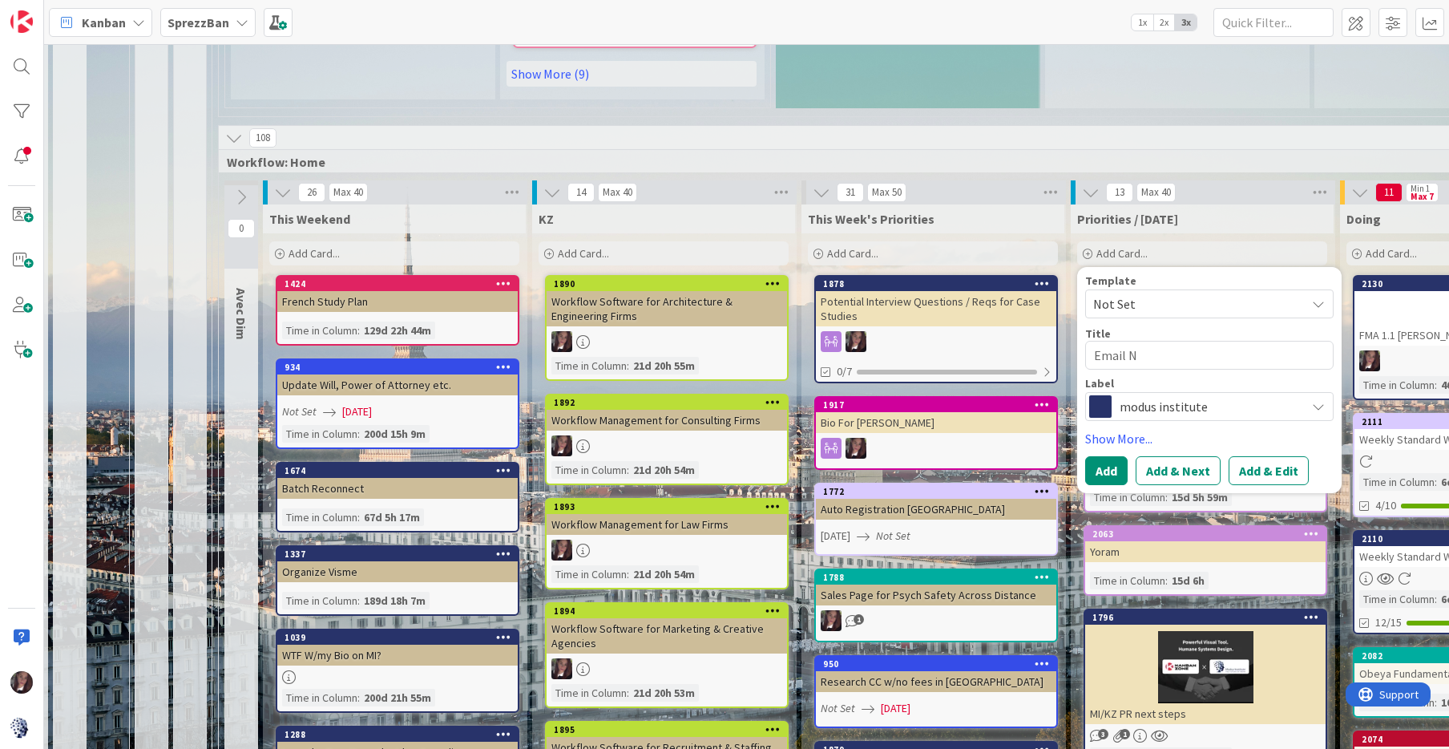
type textarea "Email Ni"
type textarea "x"
type textarea "Email Nit"
type textarea "x"
type textarea "Email Niti"
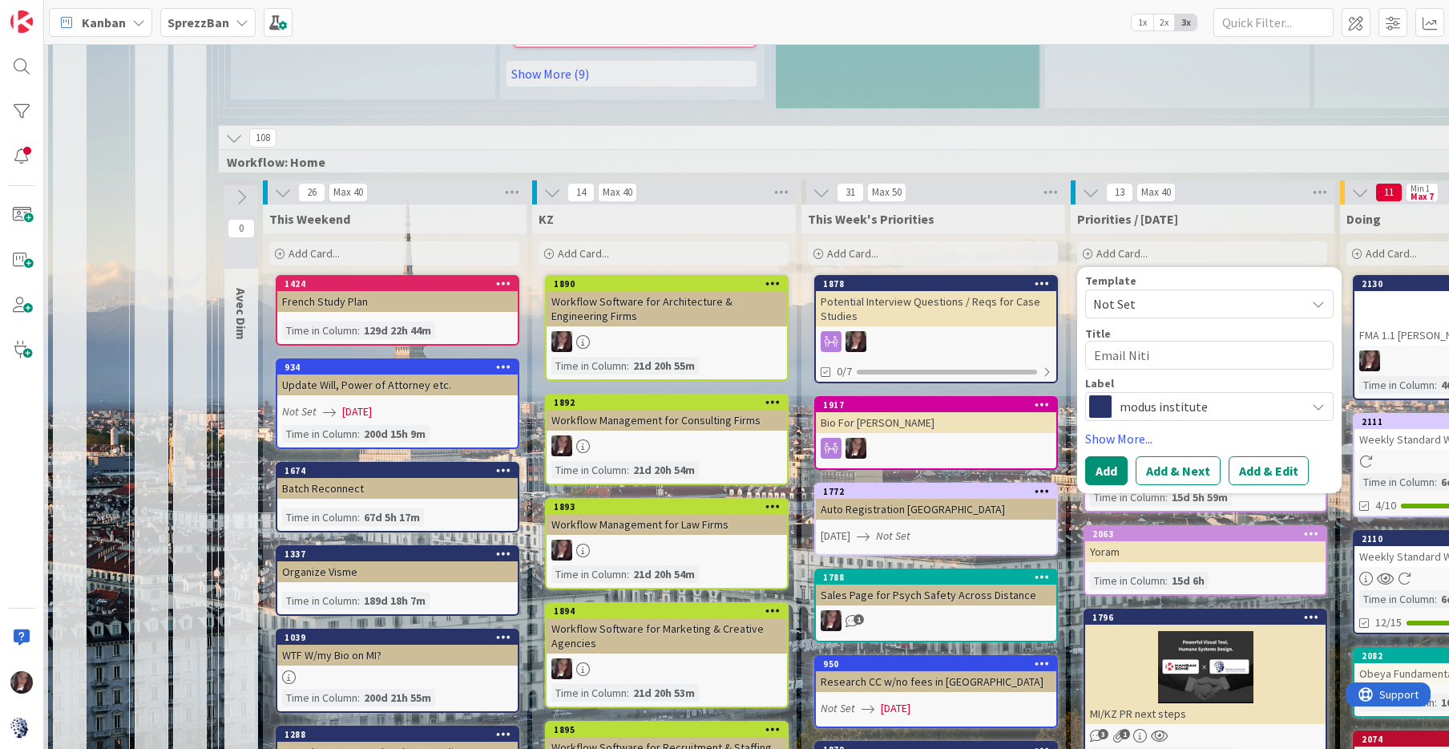
type textarea "x"
type textarea "Email Nitis"
type textarea "x"
type textarea "Email [PERSON_NAME]"
click at [1245, 457] on button "Add & Edit" at bounding box center [1269, 470] width 80 height 29
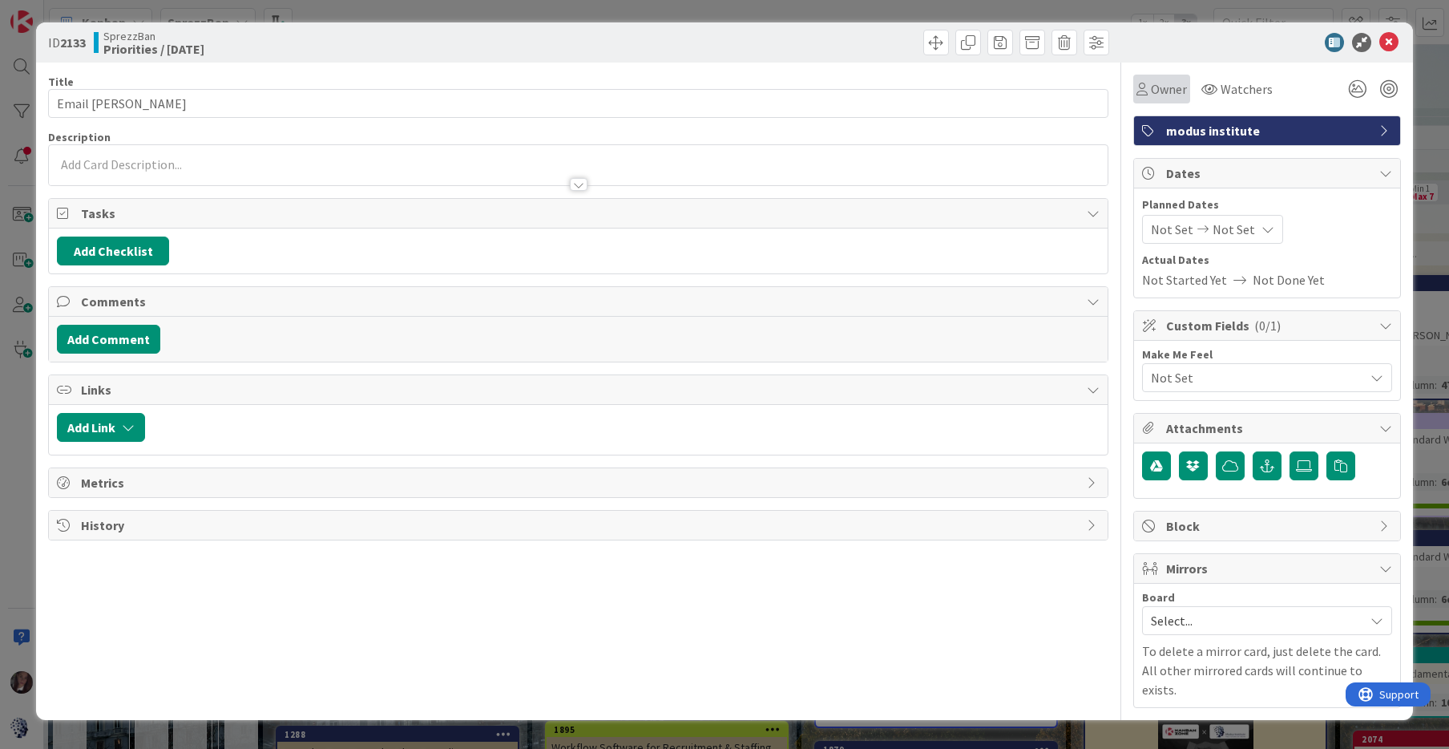
click at [1156, 89] on span "Owner" at bounding box center [1169, 88] width 36 height 19
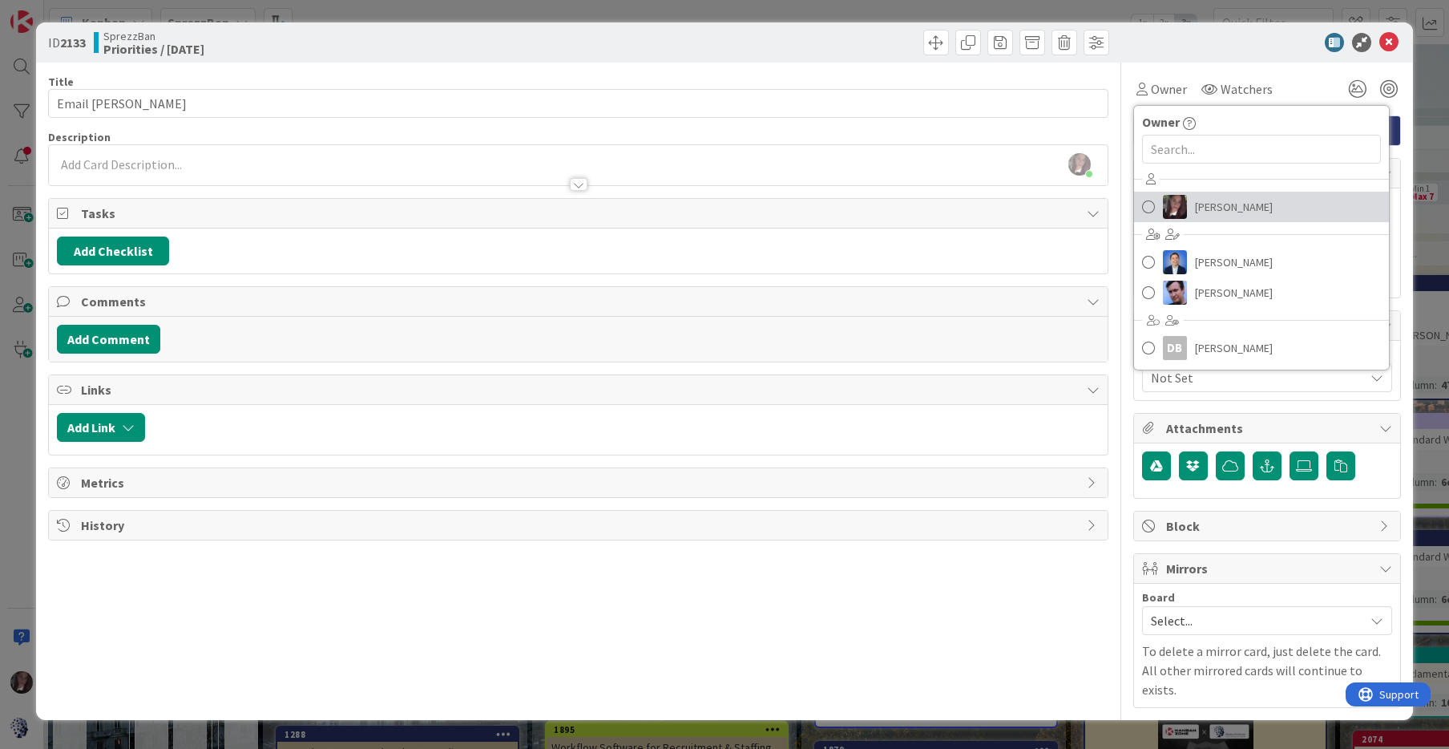
click at [1150, 208] on span at bounding box center [1148, 207] width 13 height 24
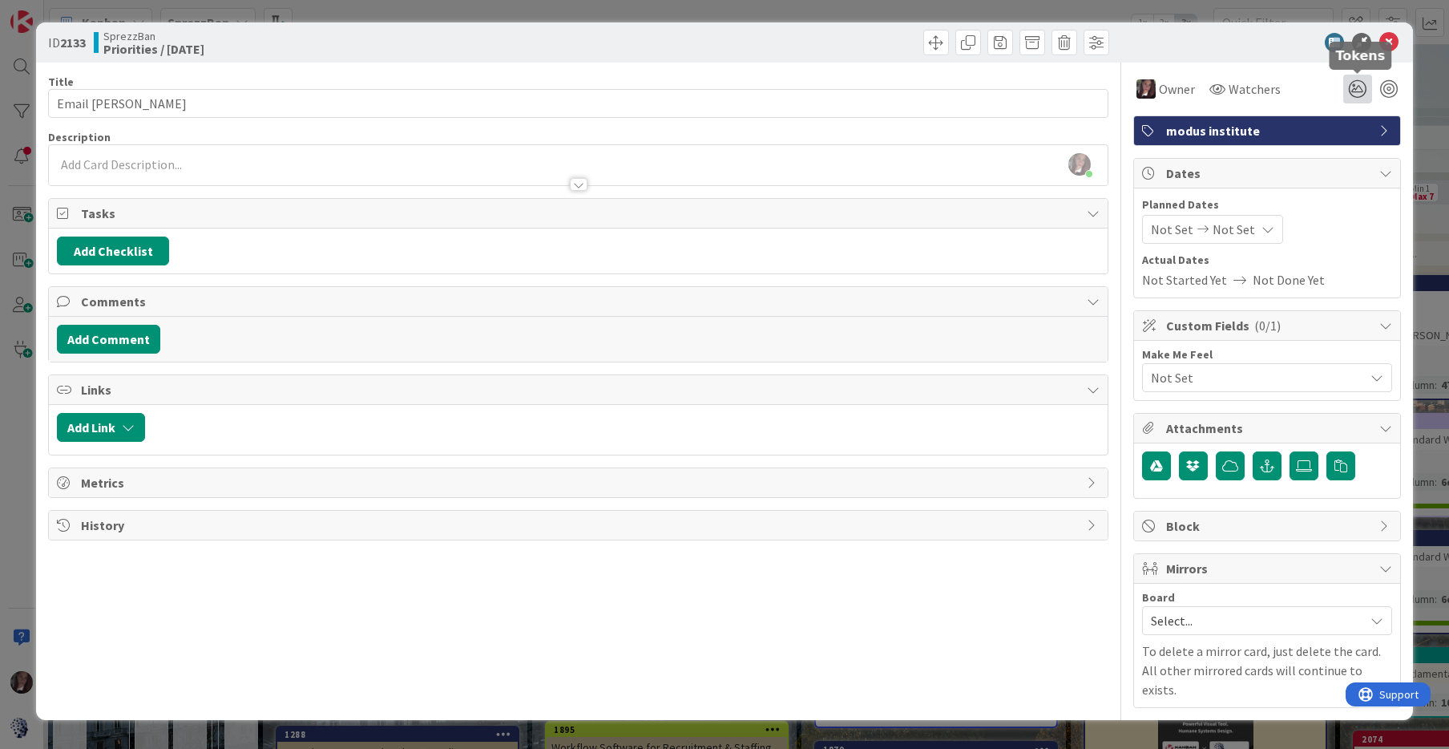
click at [1353, 86] on icon at bounding box center [1358, 89] width 29 height 29
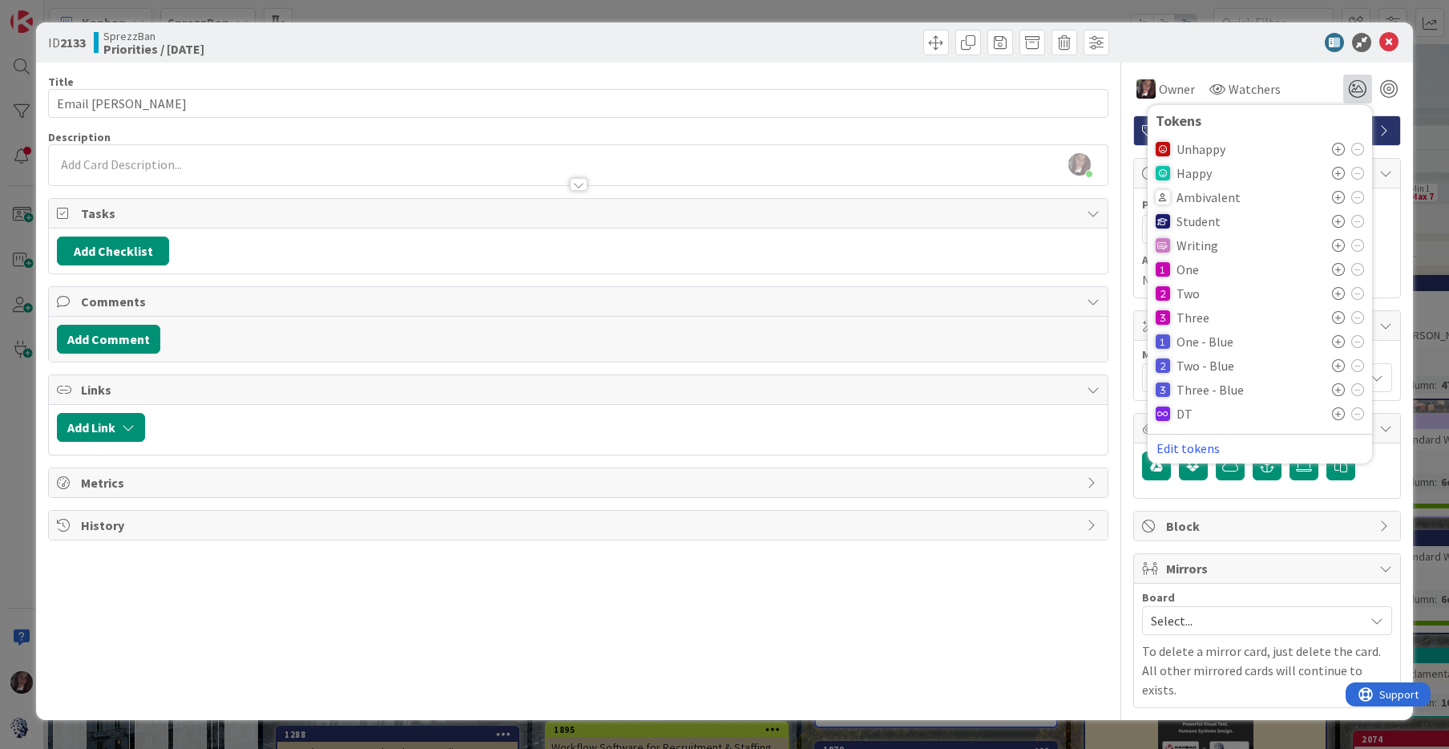
click at [1336, 222] on icon at bounding box center [1338, 221] width 13 height 13
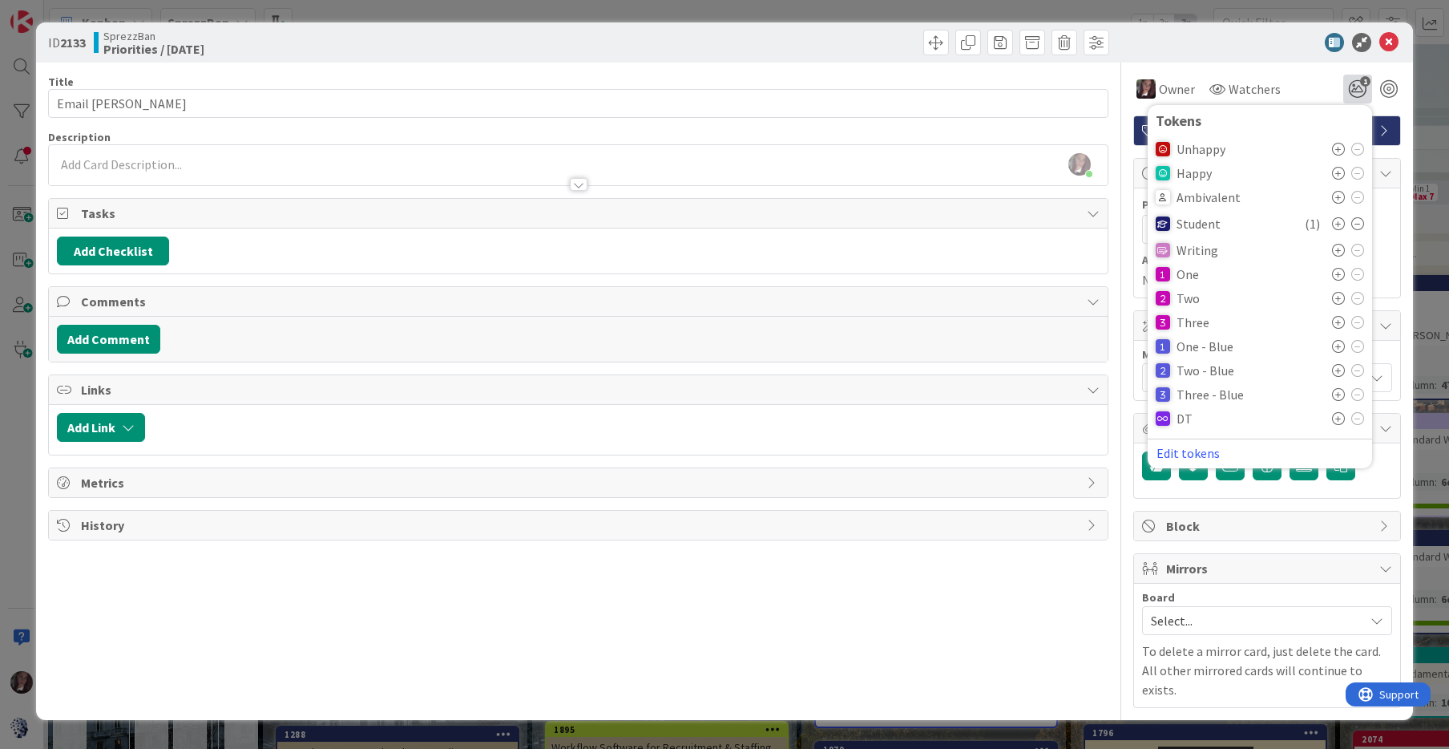
click at [1201, 47] on div at bounding box center [1260, 42] width 284 height 19
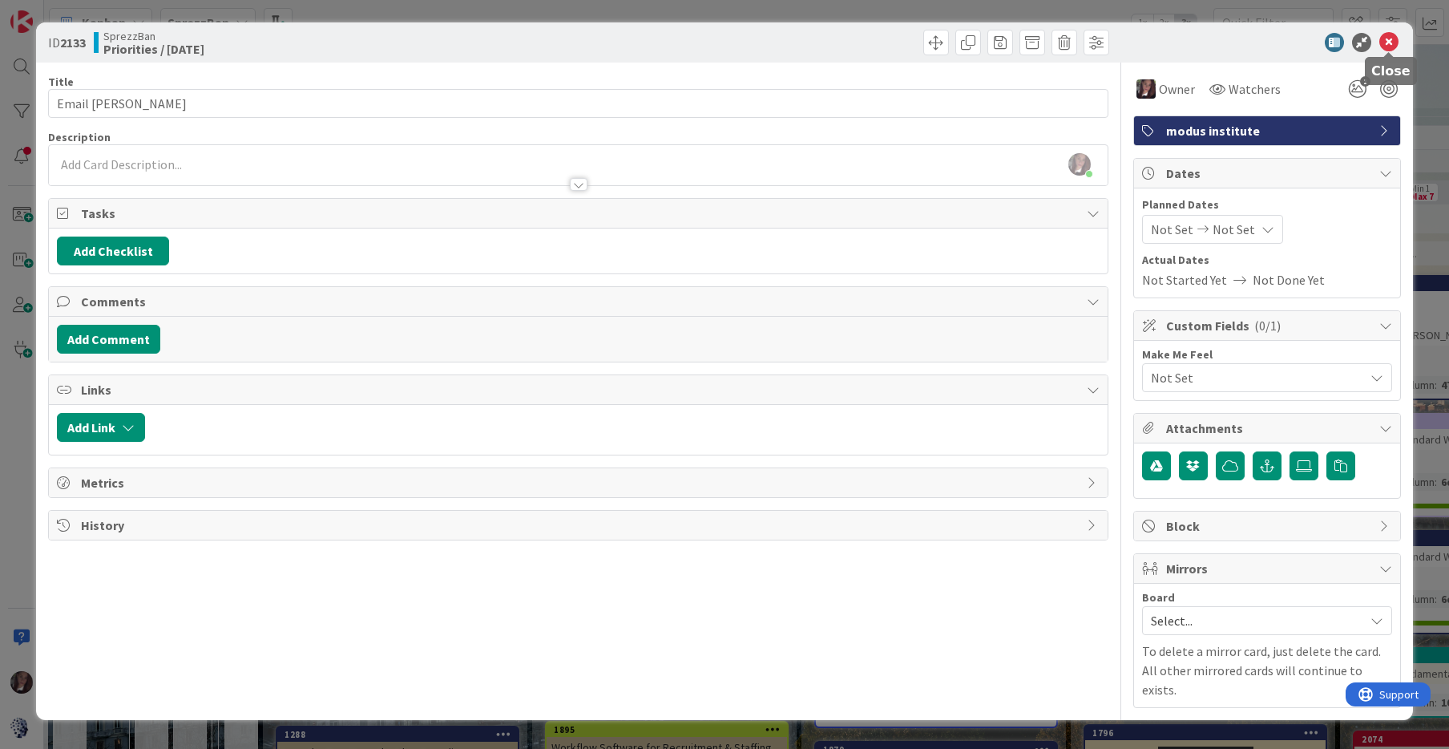
click at [1389, 41] on icon at bounding box center [1389, 42] width 19 height 19
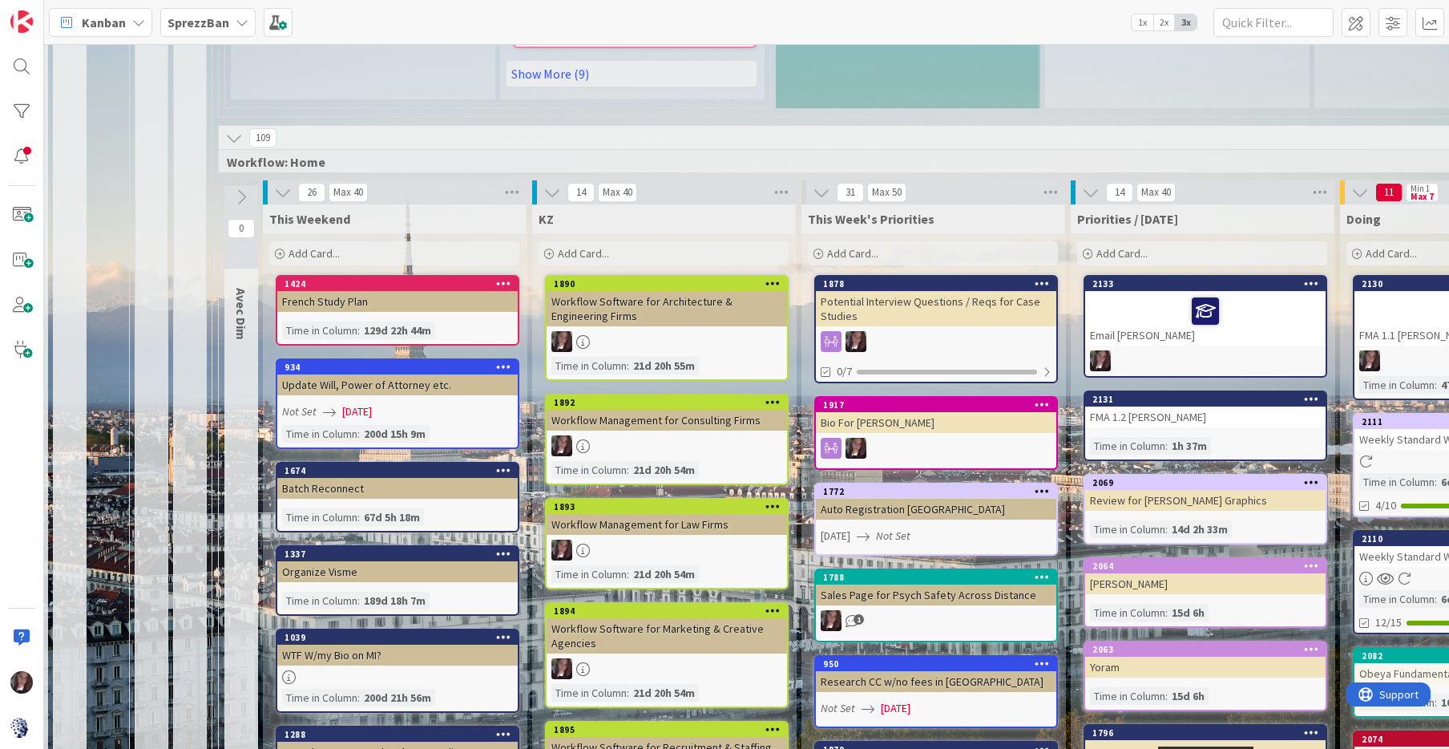
click at [1118, 246] on span "Add Card..." at bounding box center [1122, 253] width 51 height 14
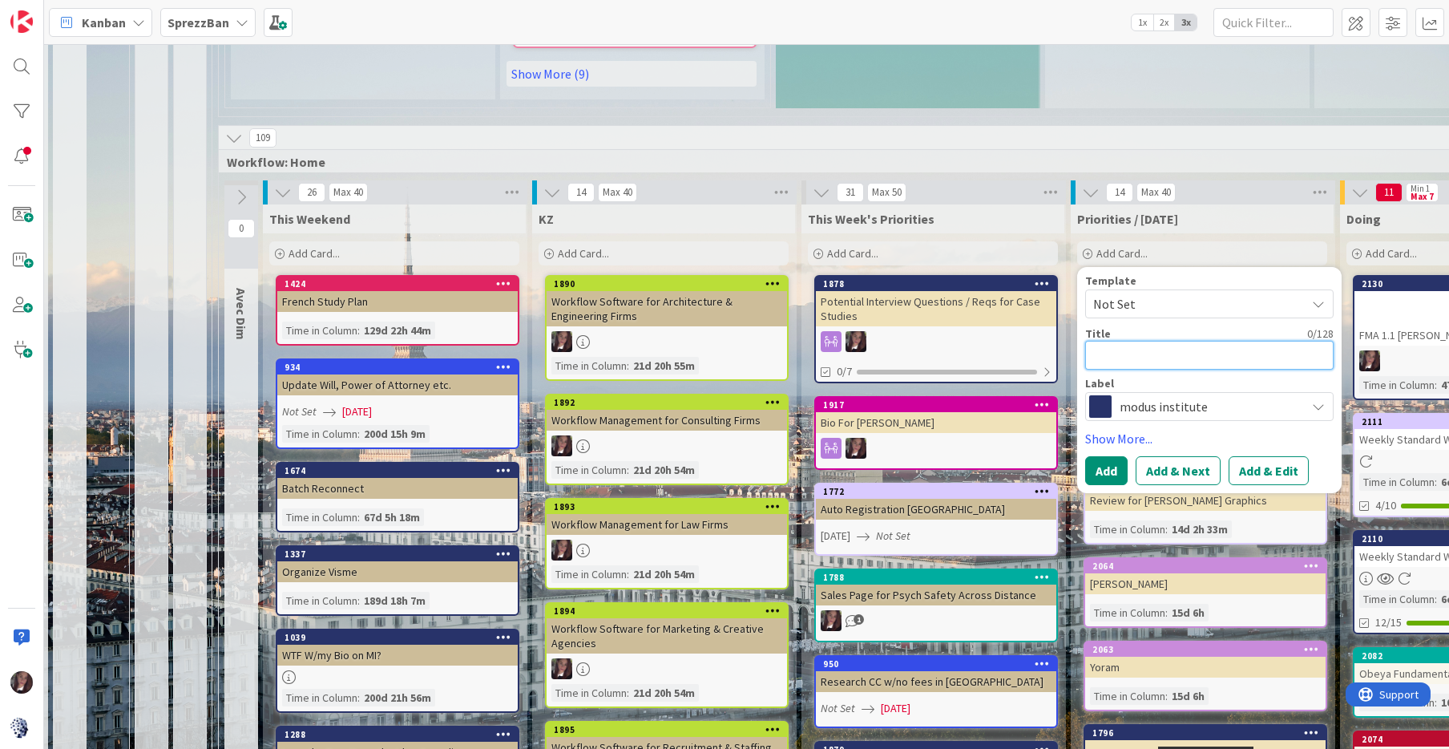
type textarea "x"
type textarea "E"
type textarea "x"
type textarea "Em"
type textarea "x"
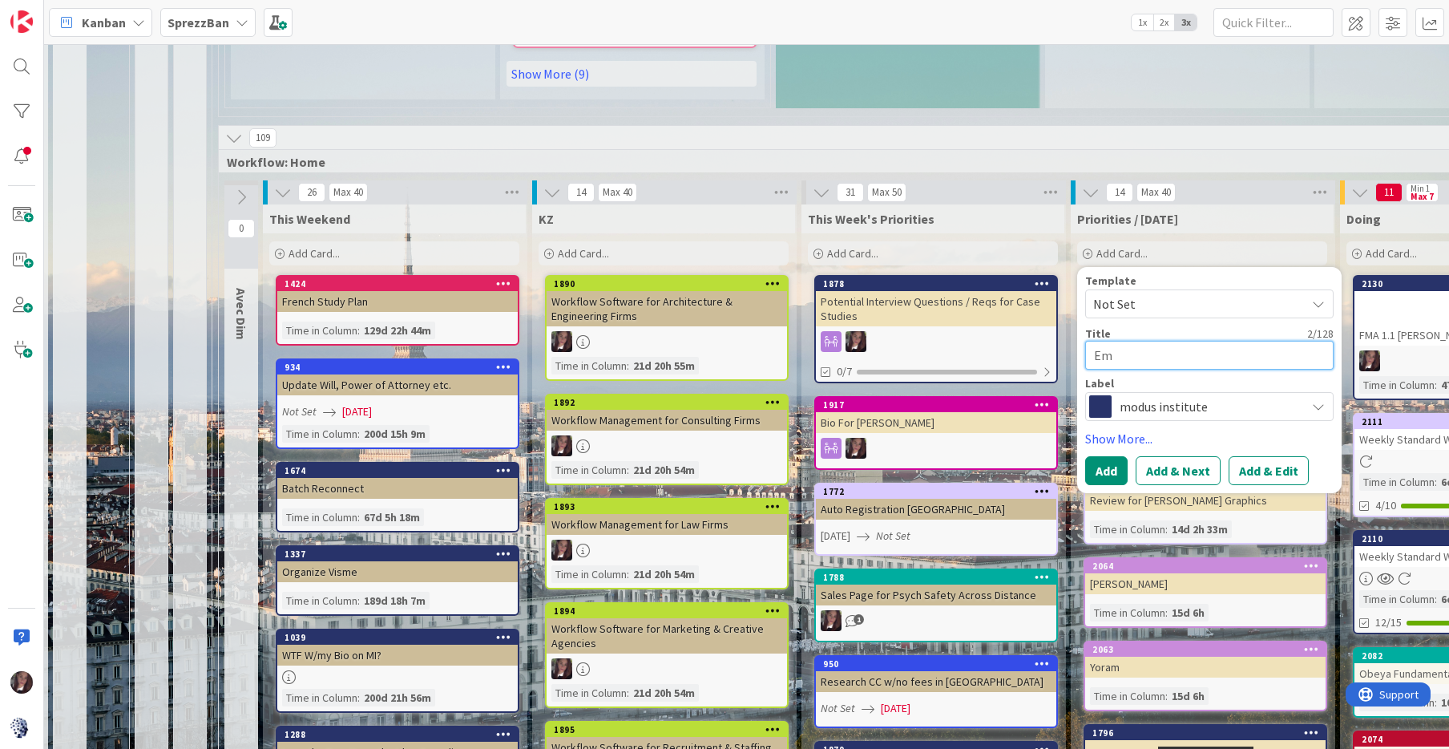
type textarea "Ema"
type textarea "x"
type textarea "Emai"
type textarea "x"
type textarea "Email"
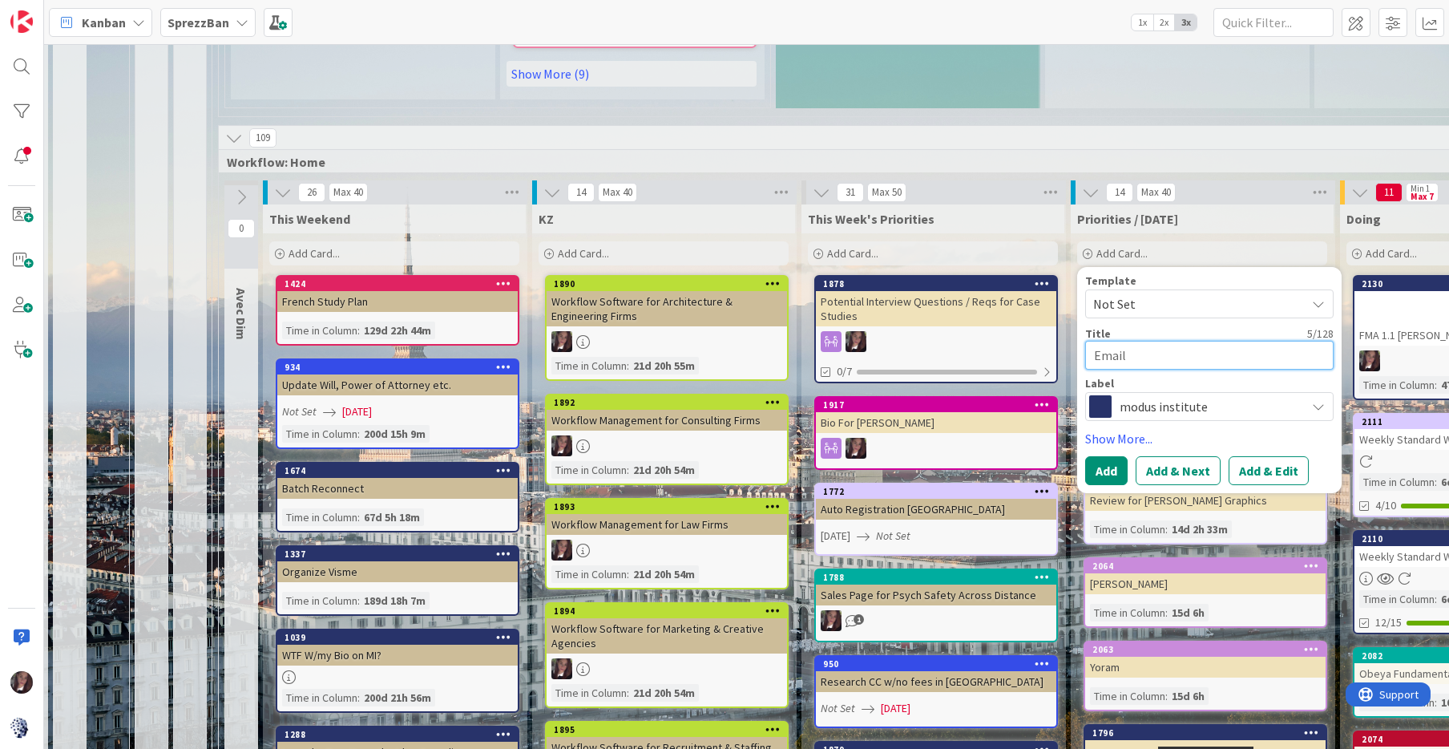
type textarea "x"
type textarea "Email"
type textarea "x"
type textarea "Email R"
type textarea "x"
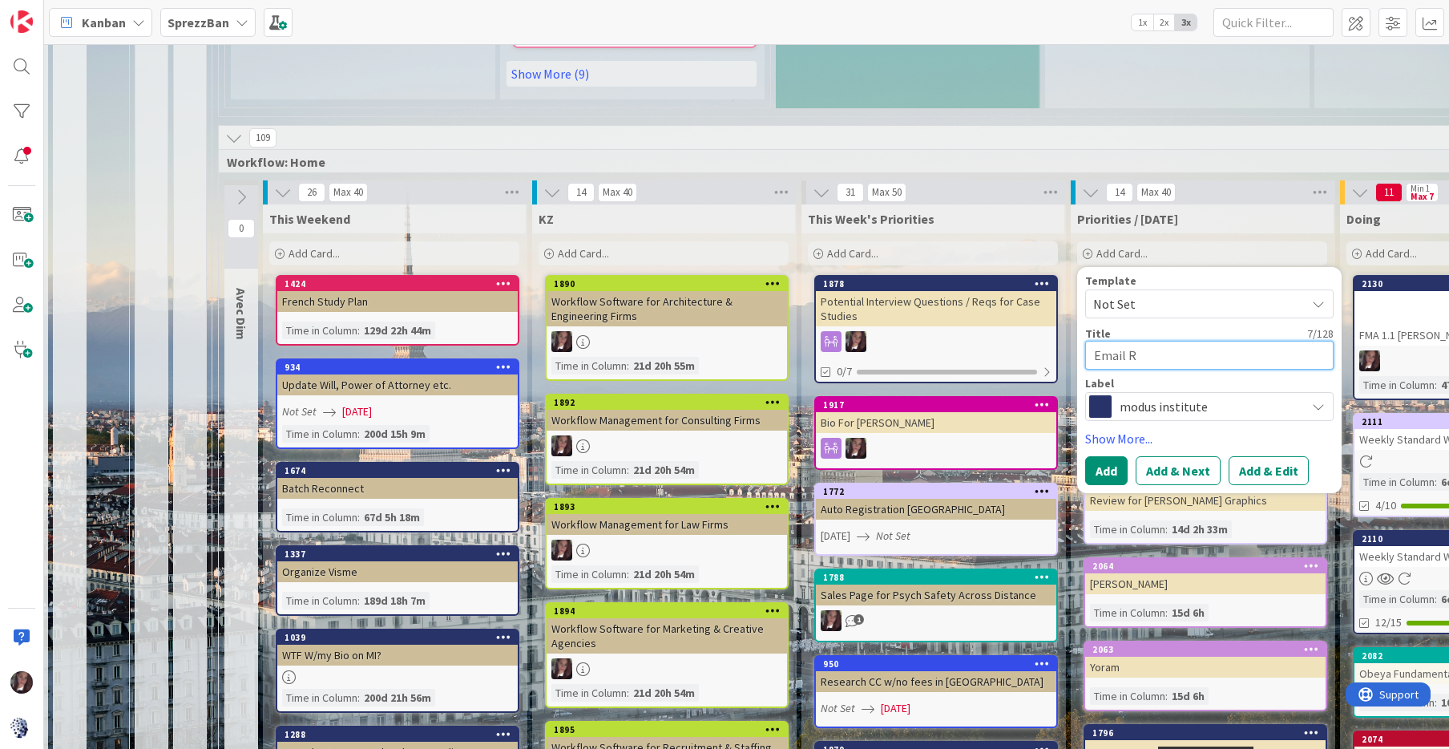
type textarea "Email Re"
type textarea "x"
type textarea "Email Reg"
type textarea "x"
type textarea "Email Regi"
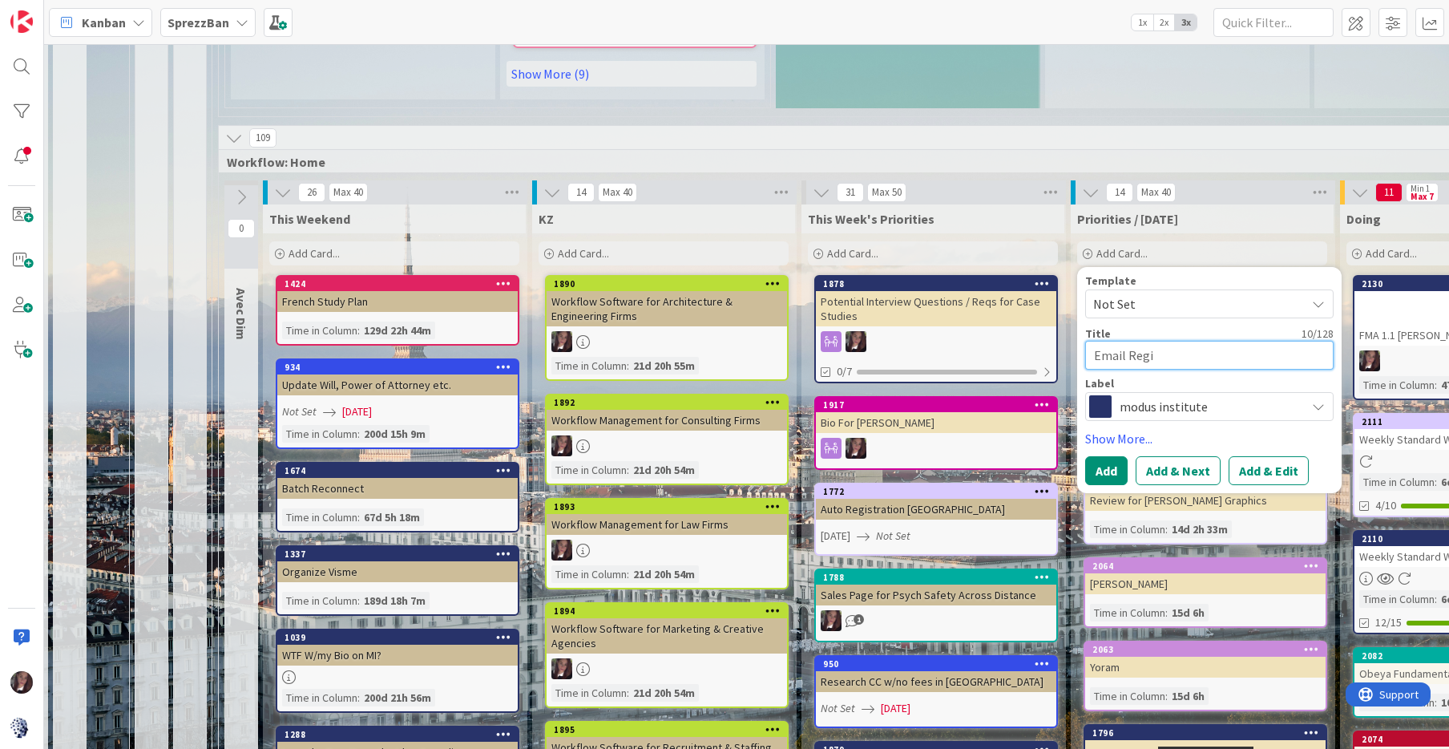
type textarea "x"
type textarea "Email Regin"
type textarea "x"
type textarea "Email [PERSON_NAME]"
click at [1263, 456] on button "Add & Edit" at bounding box center [1269, 470] width 80 height 29
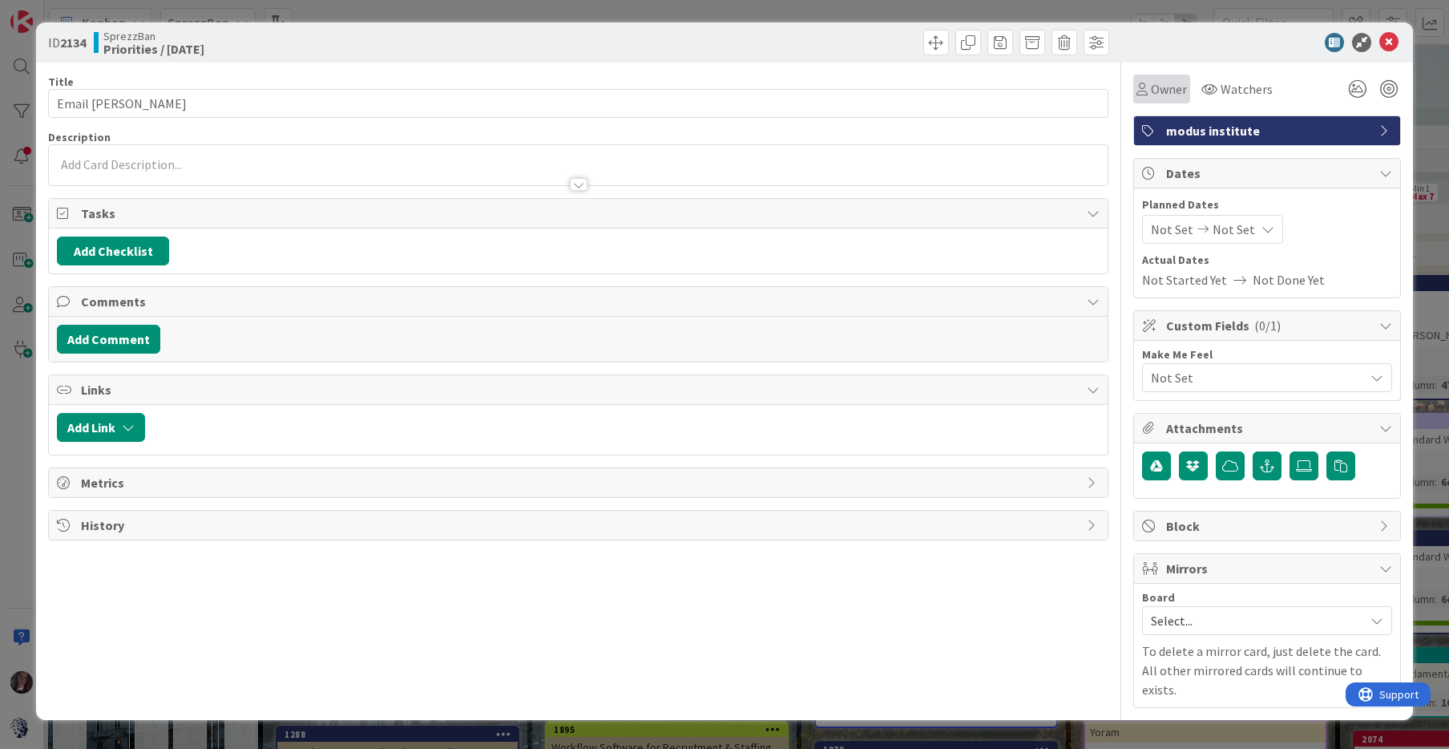
click at [1146, 89] on icon at bounding box center [1142, 89] width 11 height 13
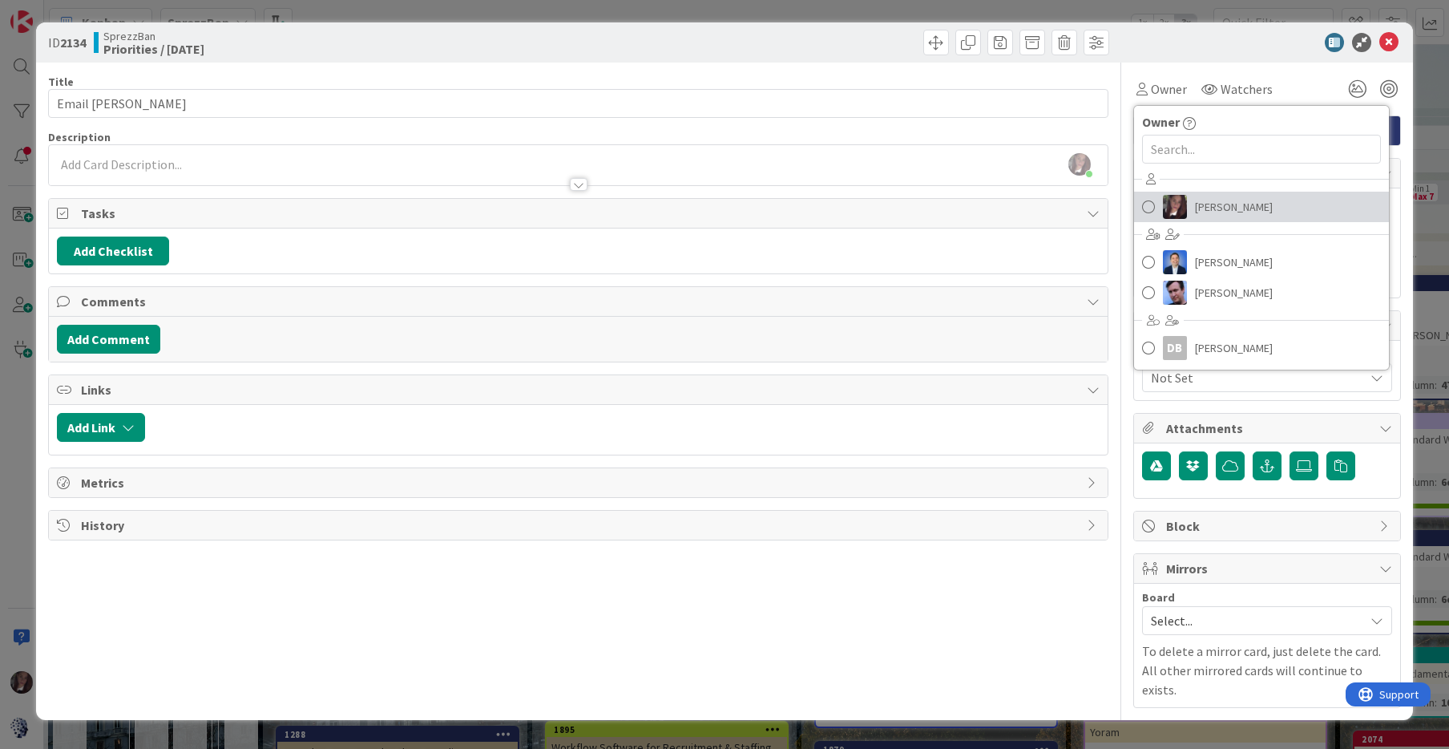
click at [1147, 207] on span at bounding box center [1148, 207] width 13 height 24
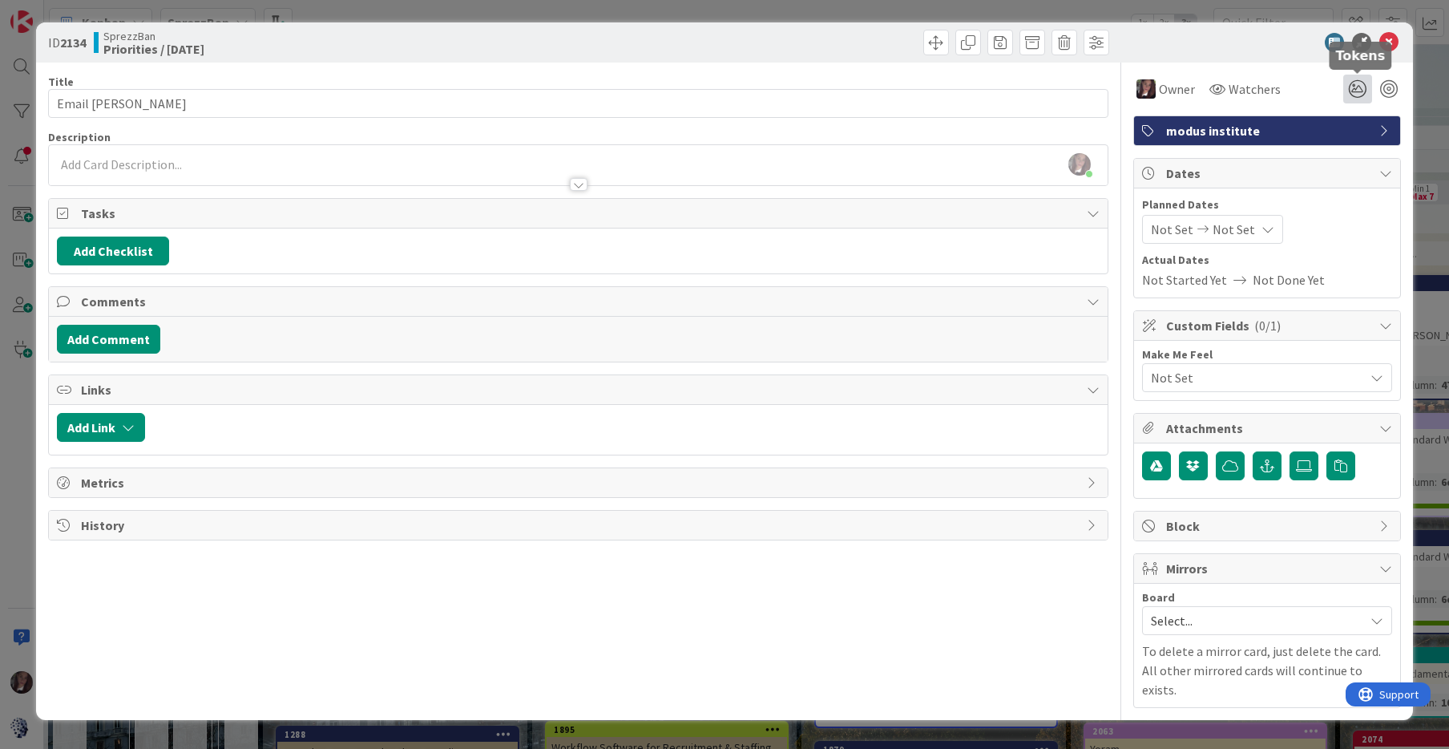
click at [1356, 87] on icon at bounding box center [1358, 89] width 29 height 29
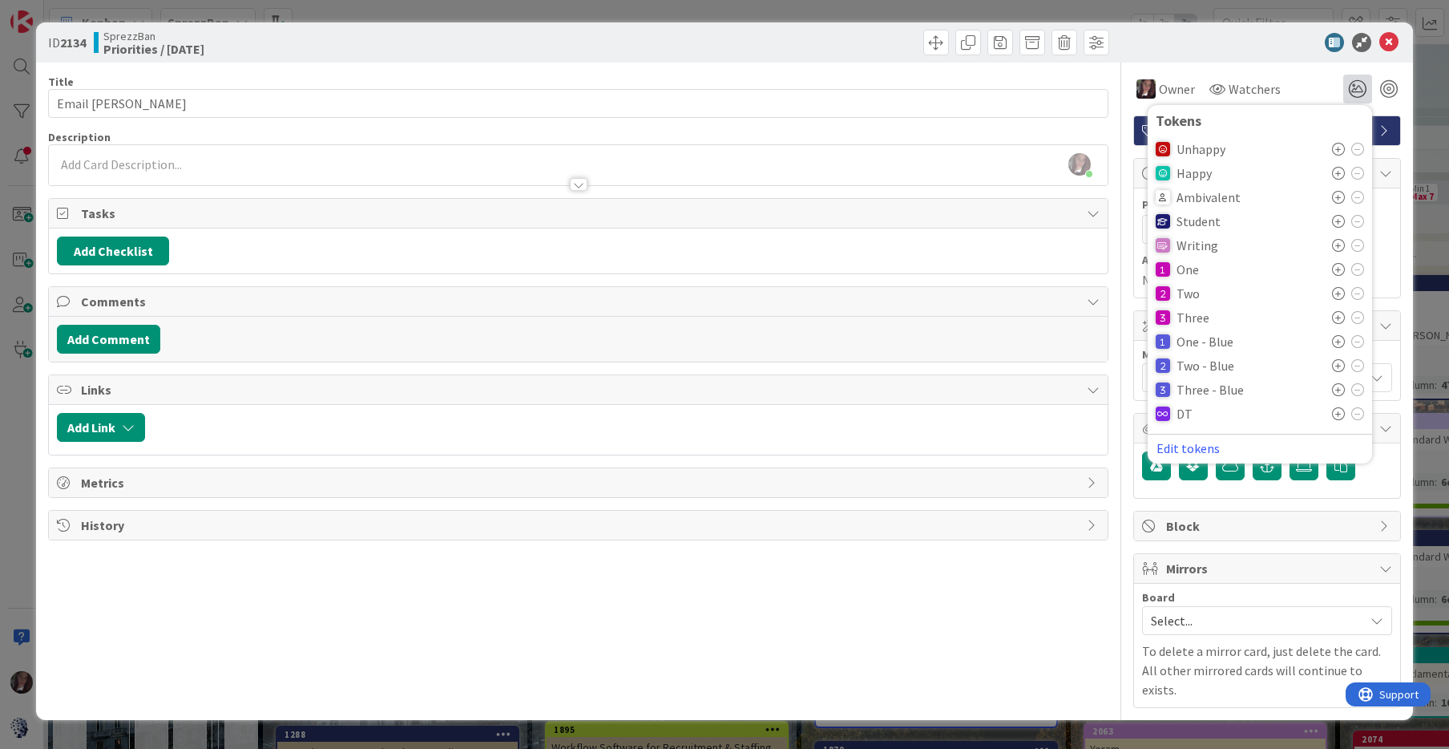
click at [1339, 220] on icon at bounding box center [1338, 221] width 13 height 13
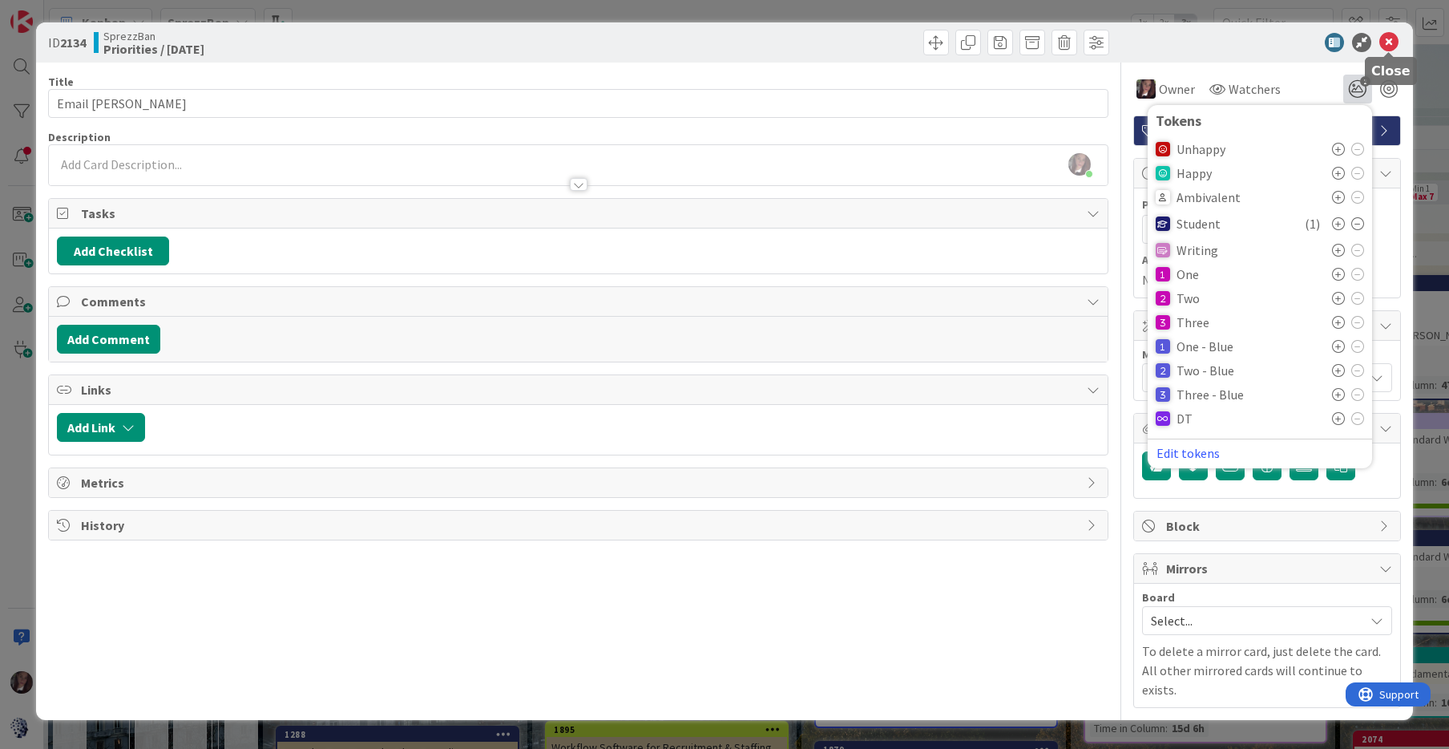
click at [1391, 46] on icon at bounding box center [1389, 42] width 19 height 19
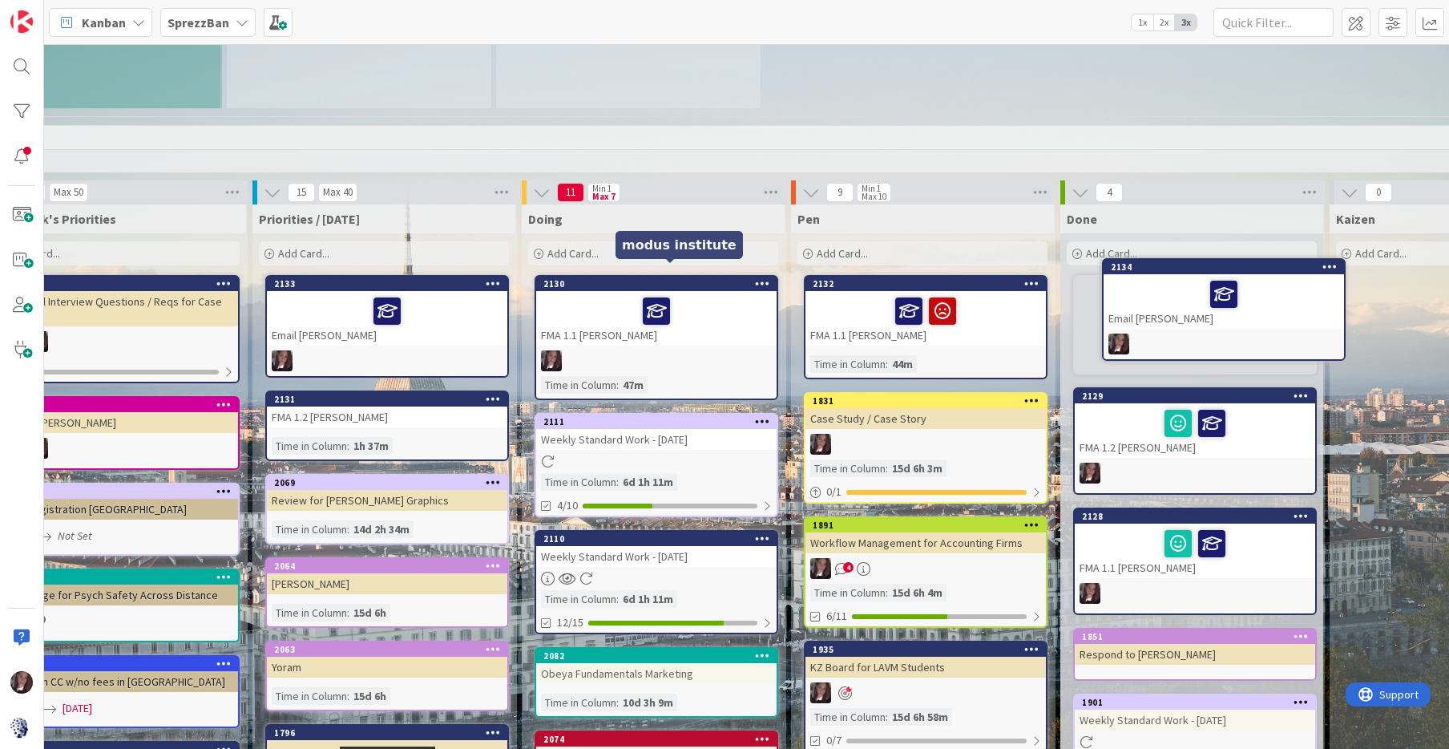
scroll to position [1413, 909]
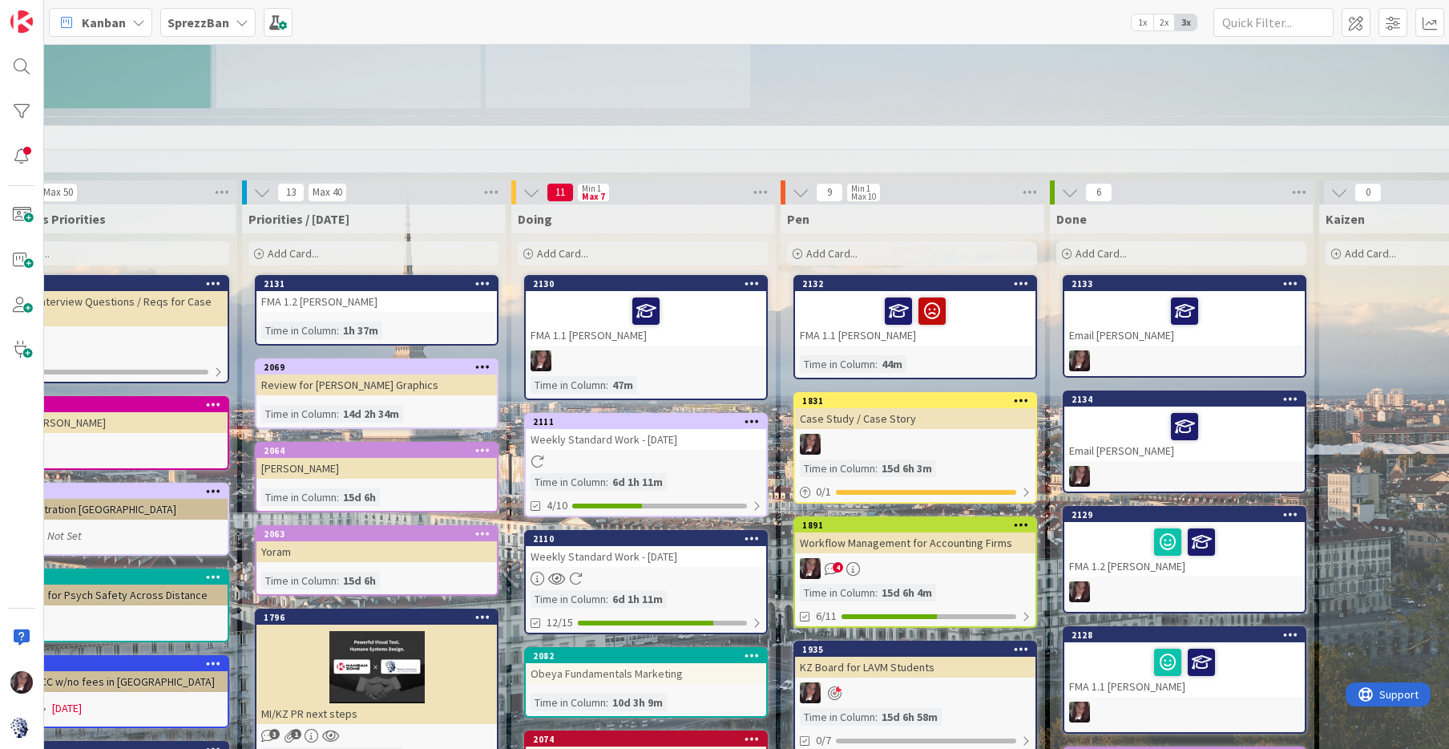
click at [552, 246] on span "Add Card..." at bounding box center [562, 253] width 51 height 14
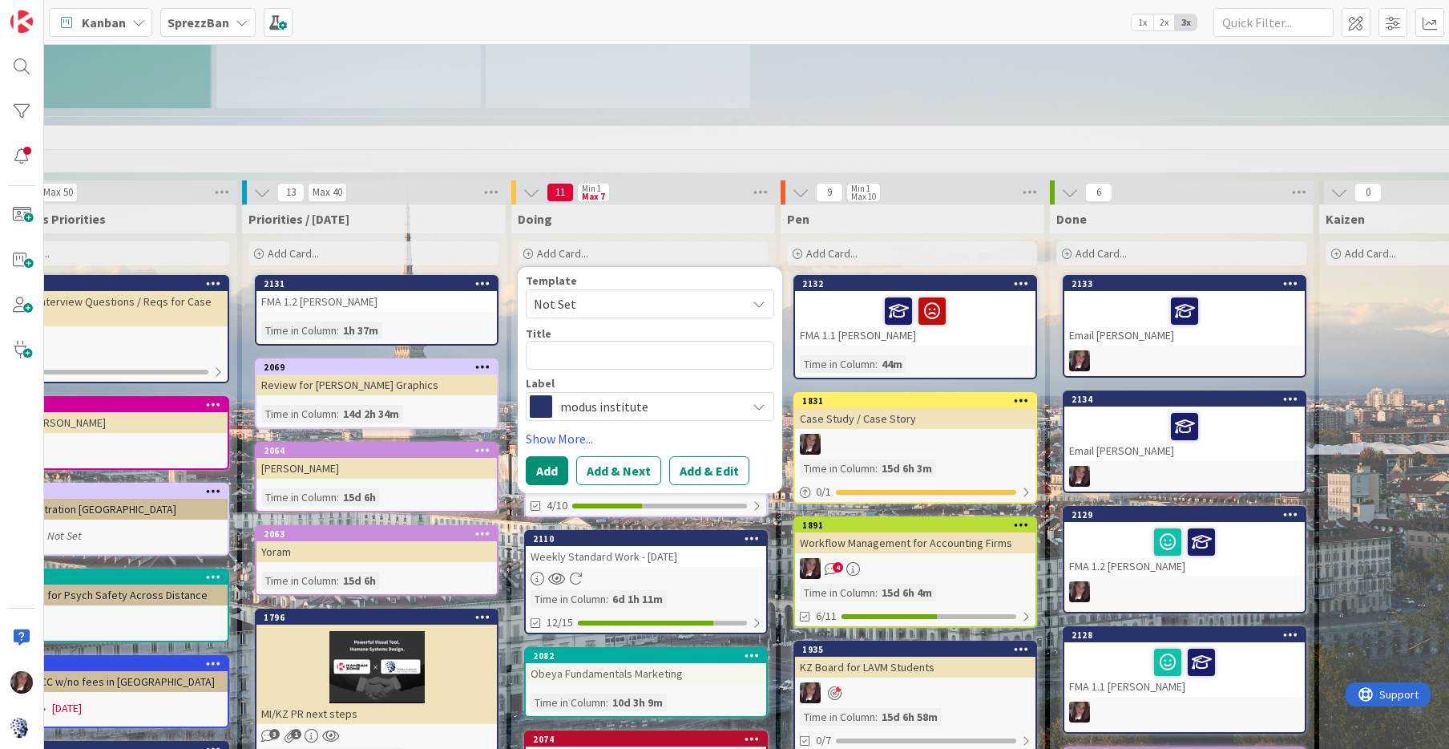
type textarea "x"
type textarea "C"
type textarea "x"
type textarea "Ch"
type textarea "x"
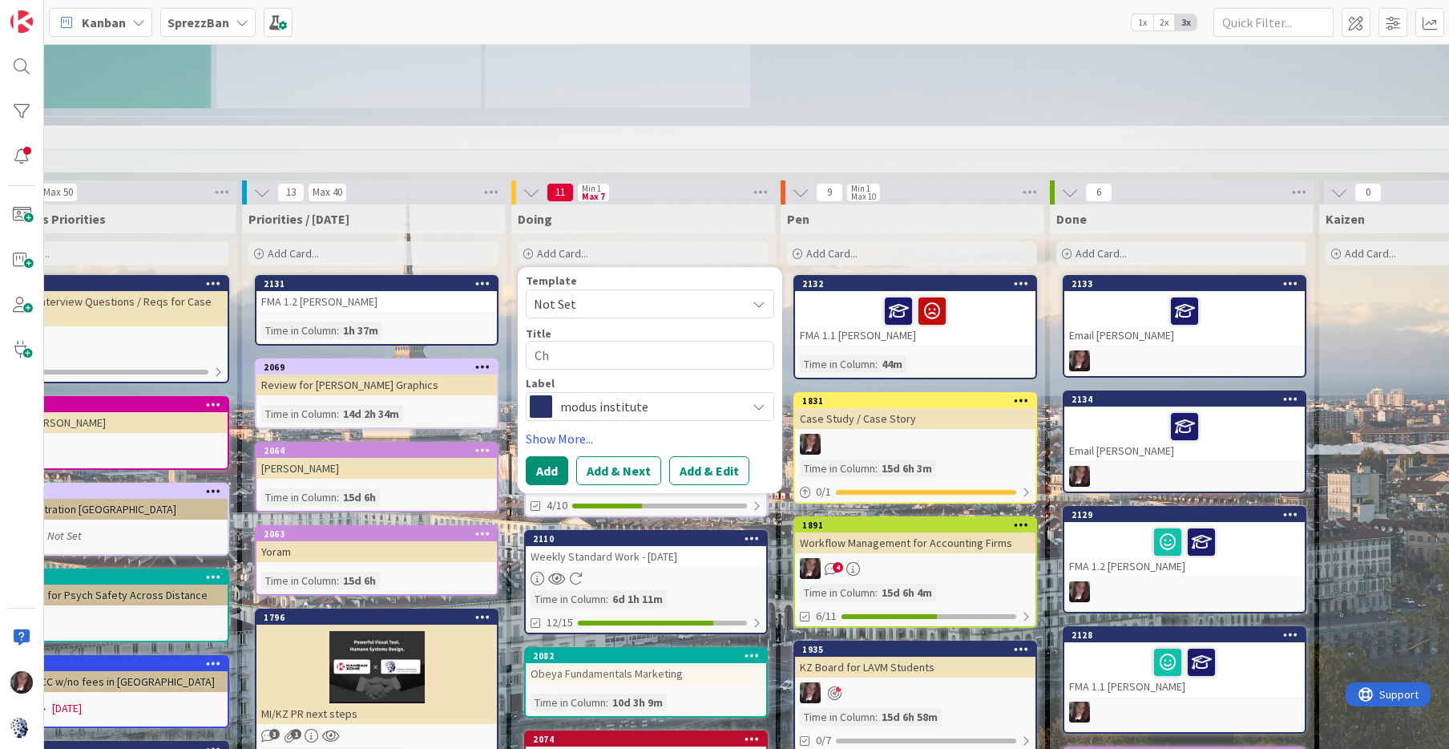
type textarea "Che"
type textarea "x"
type textarea "Chec"
type textarea "x"
type textarea "Check"
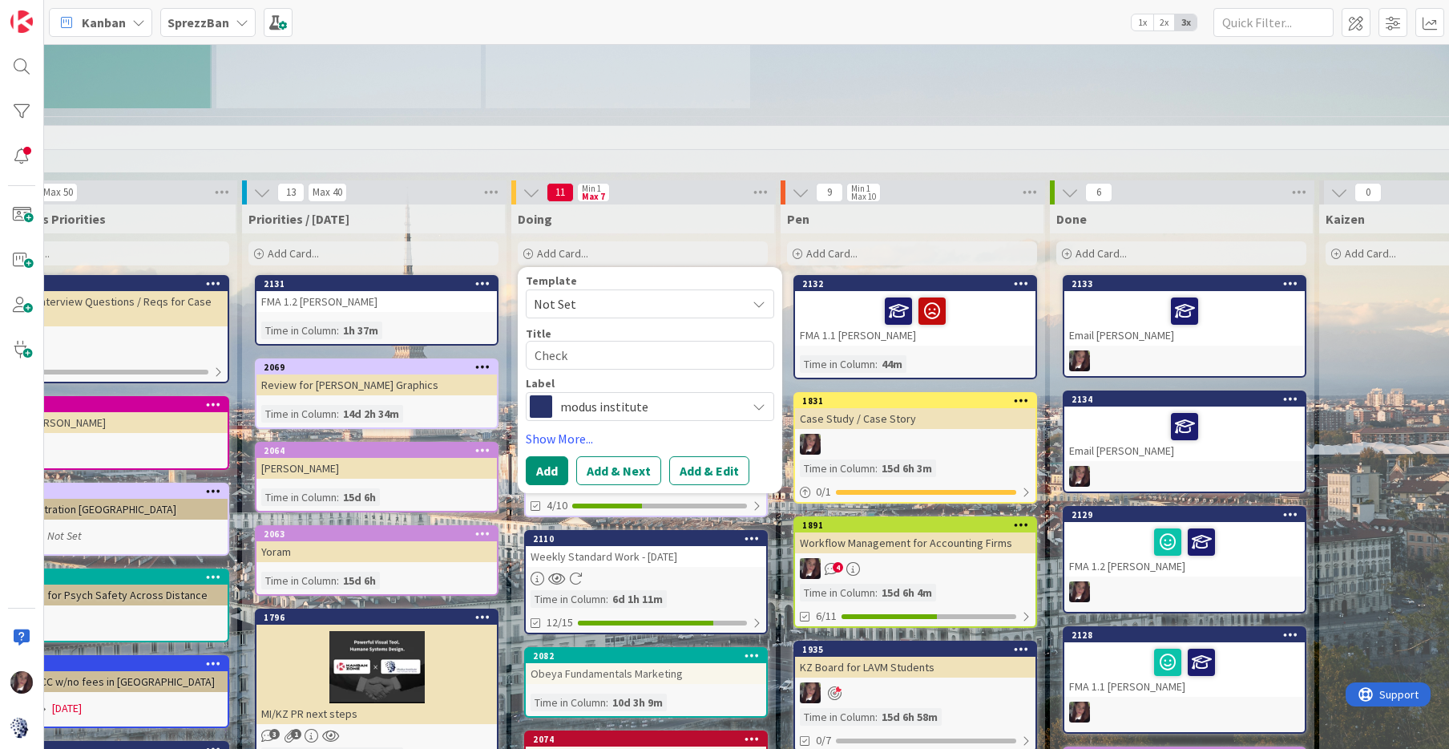
type textarea "x"
type textarea "Check"
type textarea "x"
type textarea "Check w"
type textarea "x"
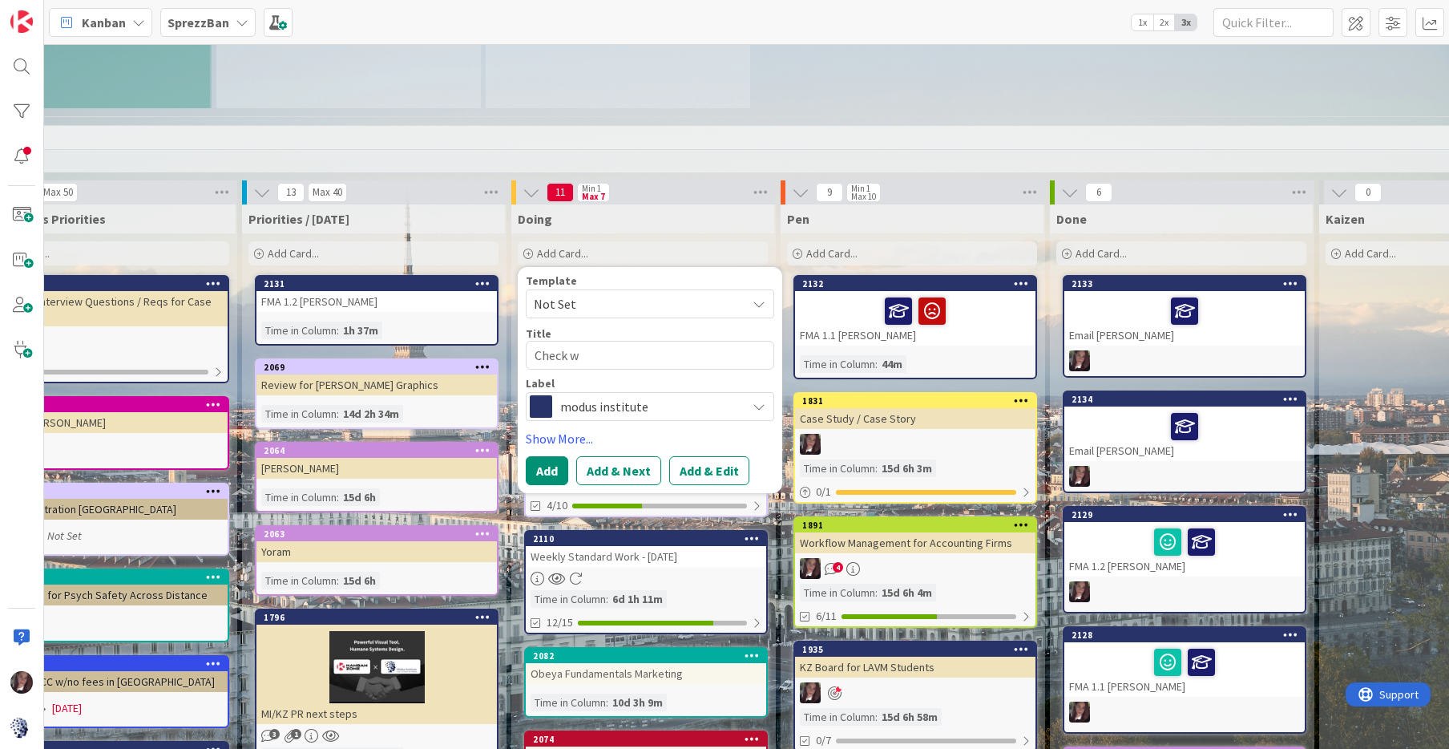
type textarea "Check w/"
type textarea "x"
type textarea "Check w/J"
type textarea "x"
type textarea "Check w/Je"
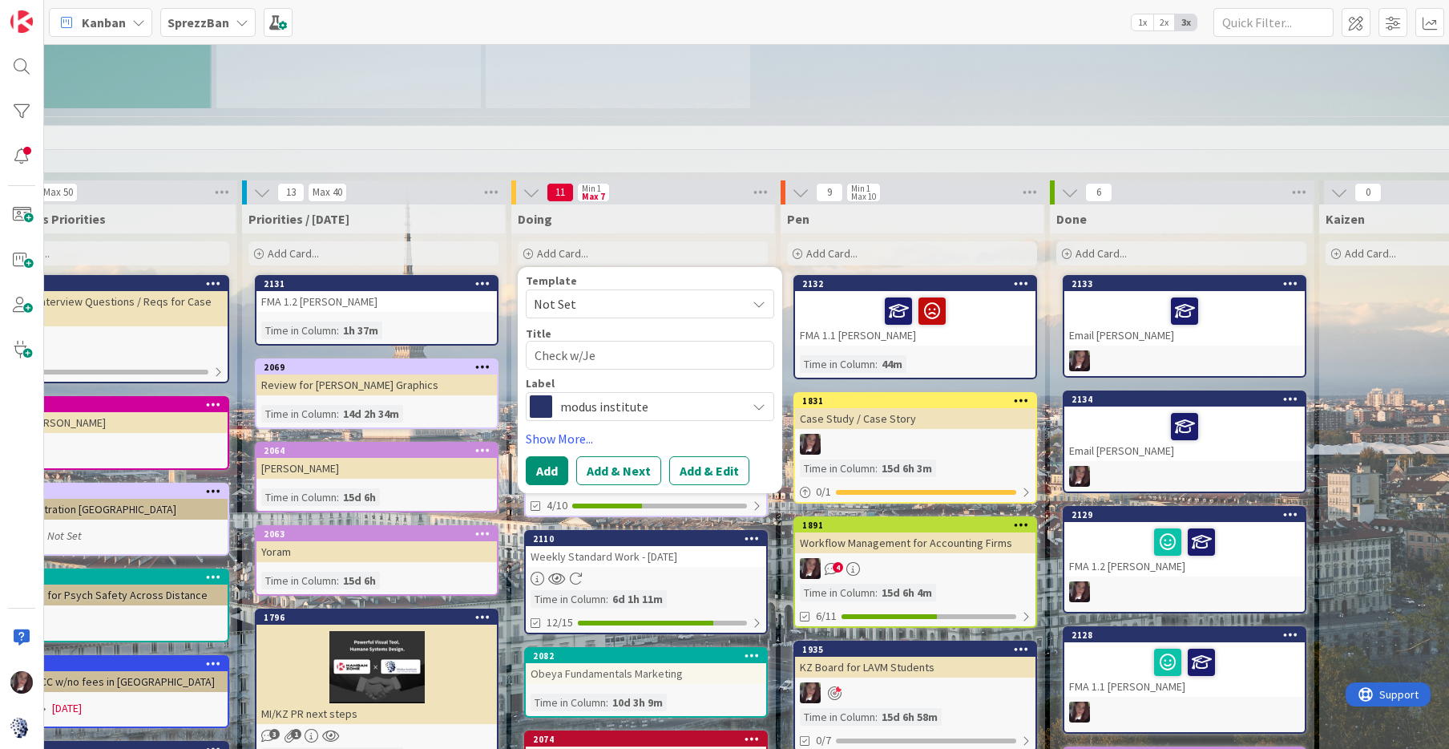
type textarea "x"
type textarea "Check w/Jef"
type textarea "x"
type textarea "Check w/Jeff"
type textarea "x"
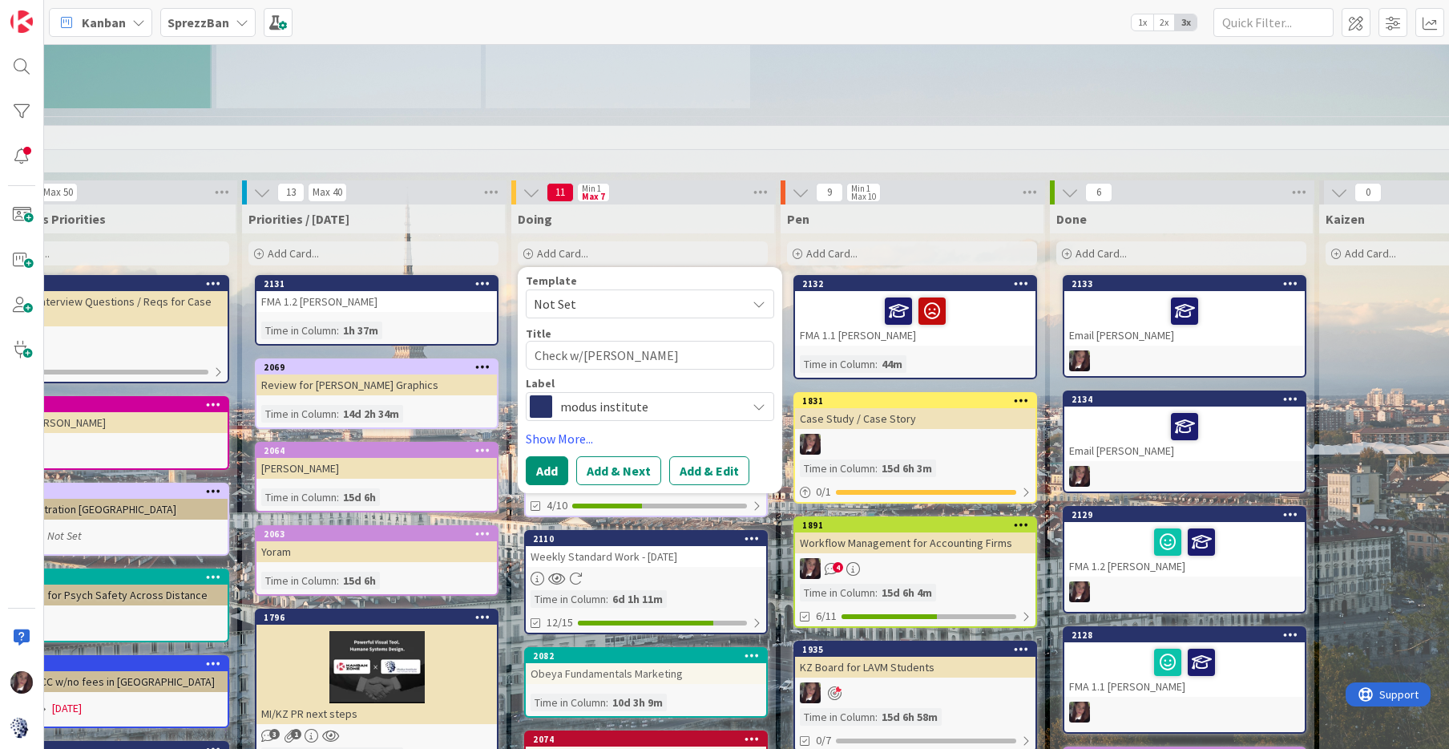
type textarea "Check w/Jeff RT"
type textarea "x"
type textarea "Check w/Jeff R"
type textarea "x"
type textarea "Check w/Jeff RE"
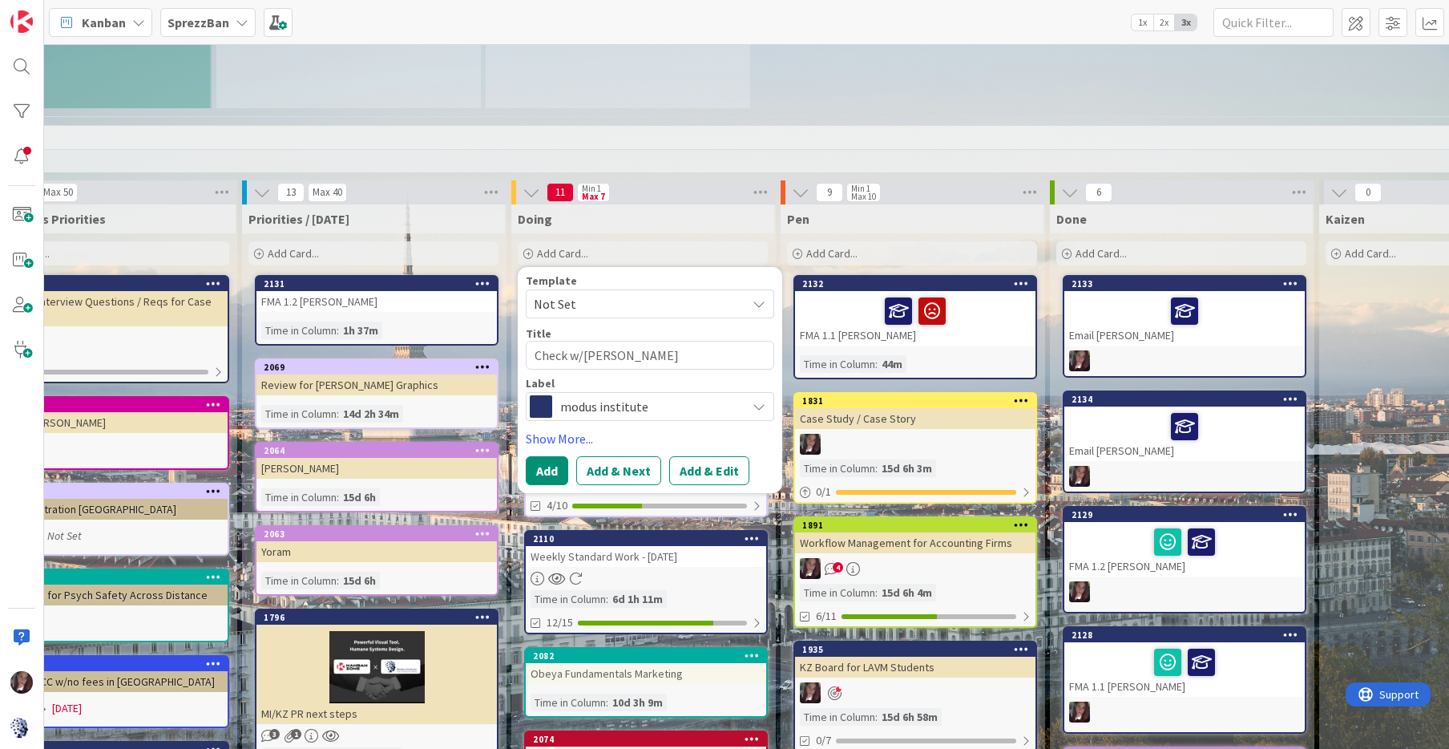
type textarea "x"
type textarea "Check w/Jeff RE:"
type textarea "x"
type textarea "Check w/Jeff RE:"
type textarea "x"
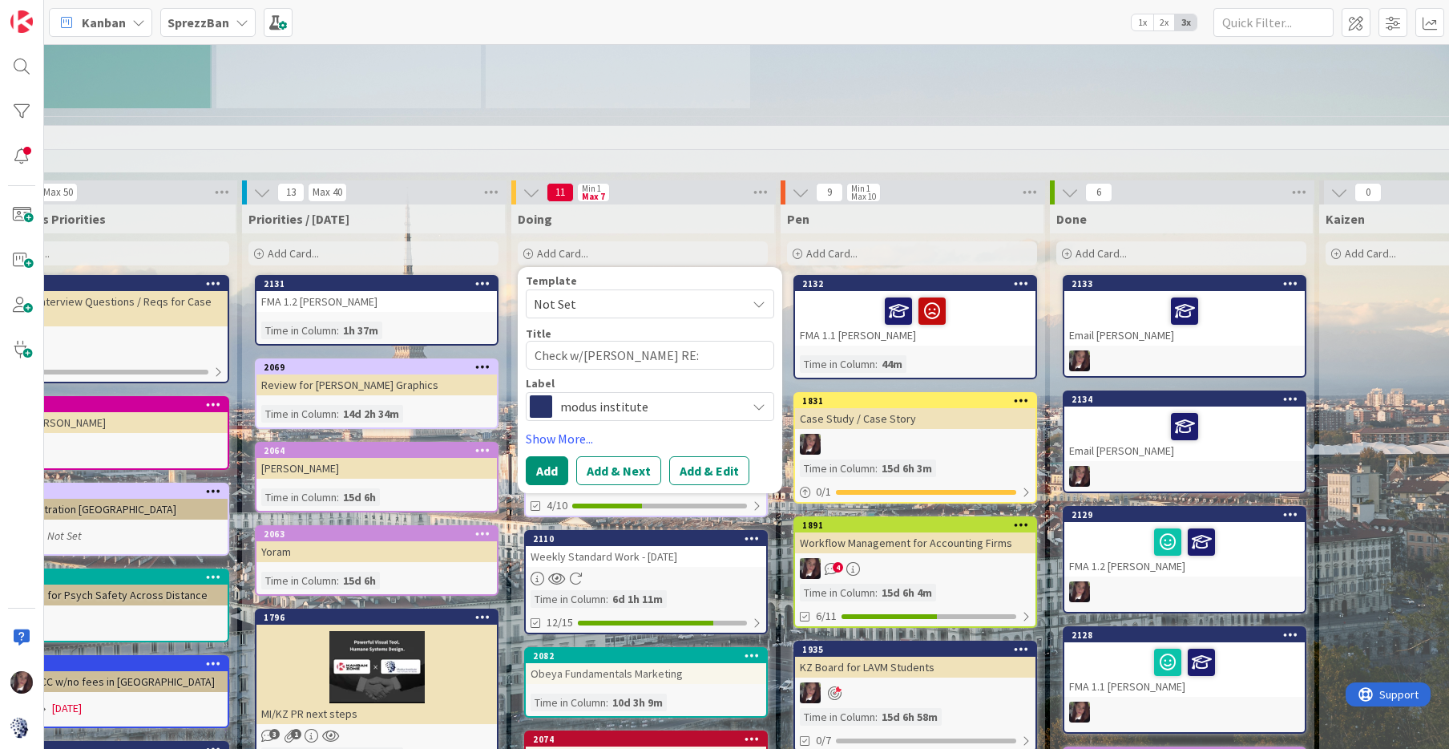
type textarea "Check w/Jeff RE: C"
type textarea "x"
type textarea "Check w/Jeff RE: Ch"
type textarea "x"
type textarea "Check w/Jeff RE: Cha"
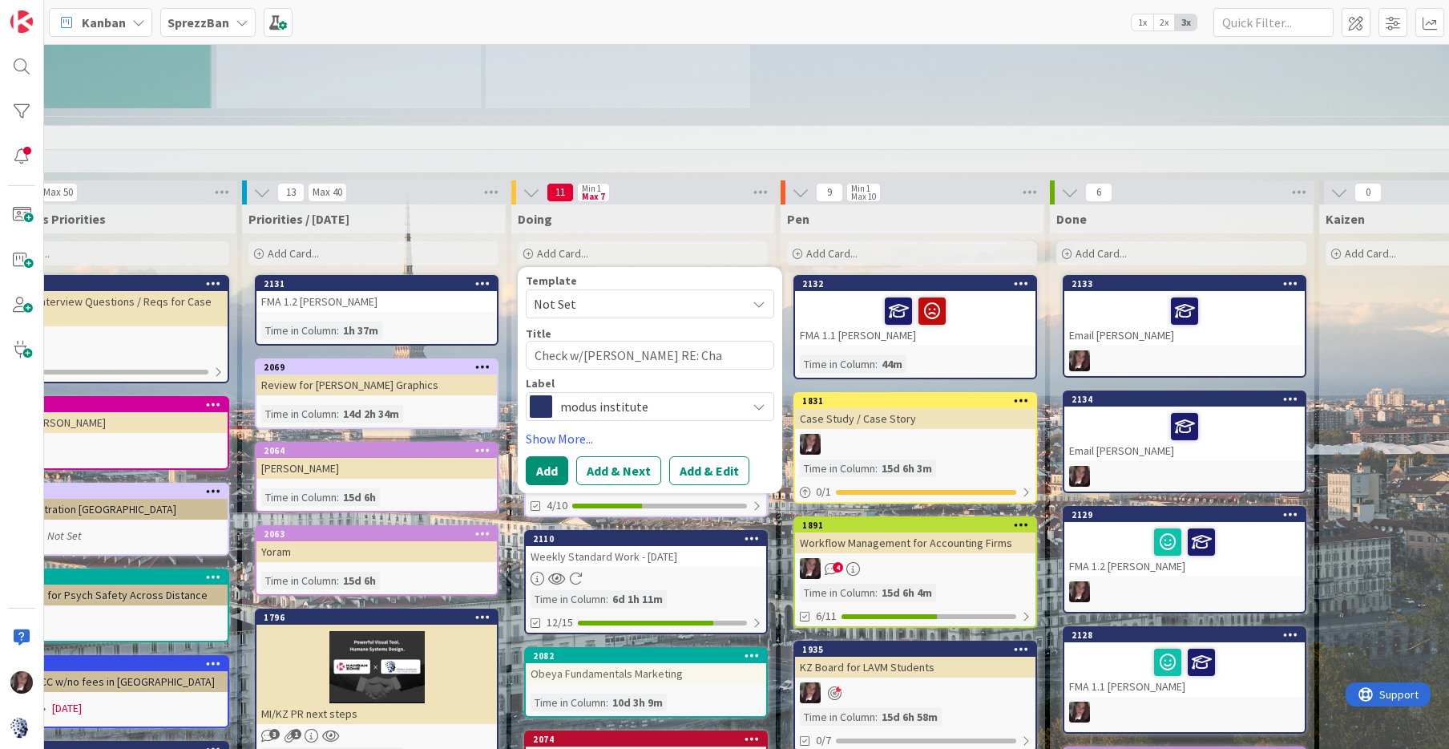
type textarea "x"
type textarea "Check w/Jeff RE: Chan"
type textarea "x"
type textarea "Check w/Jeff RE: Chang"
type textarea "x"
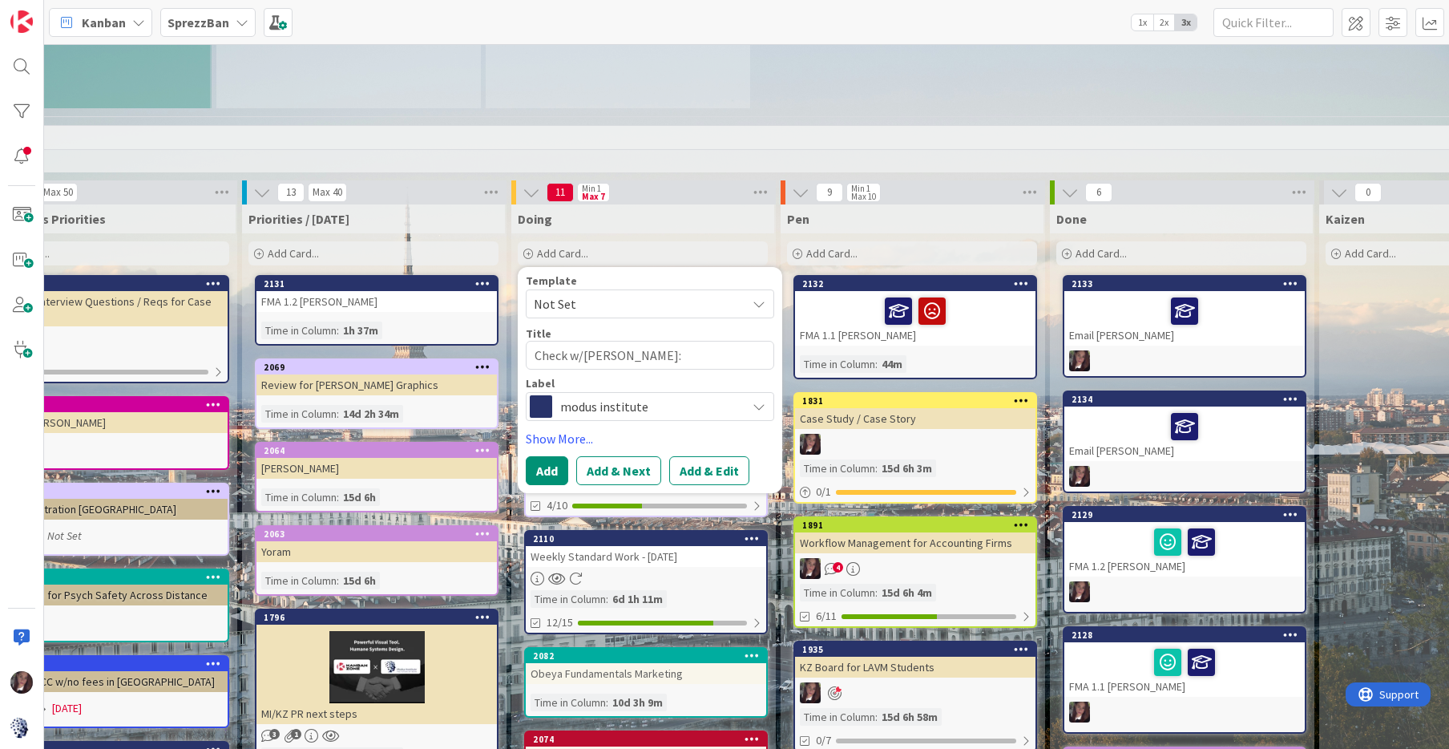
type textarea "Check w/Jeff RE: Changi"
type textarea "x"
type textarea "Check w/Jeff RE: Changin"
type textarea "x"
type textarea "Check w/Jeff RE: Changing"
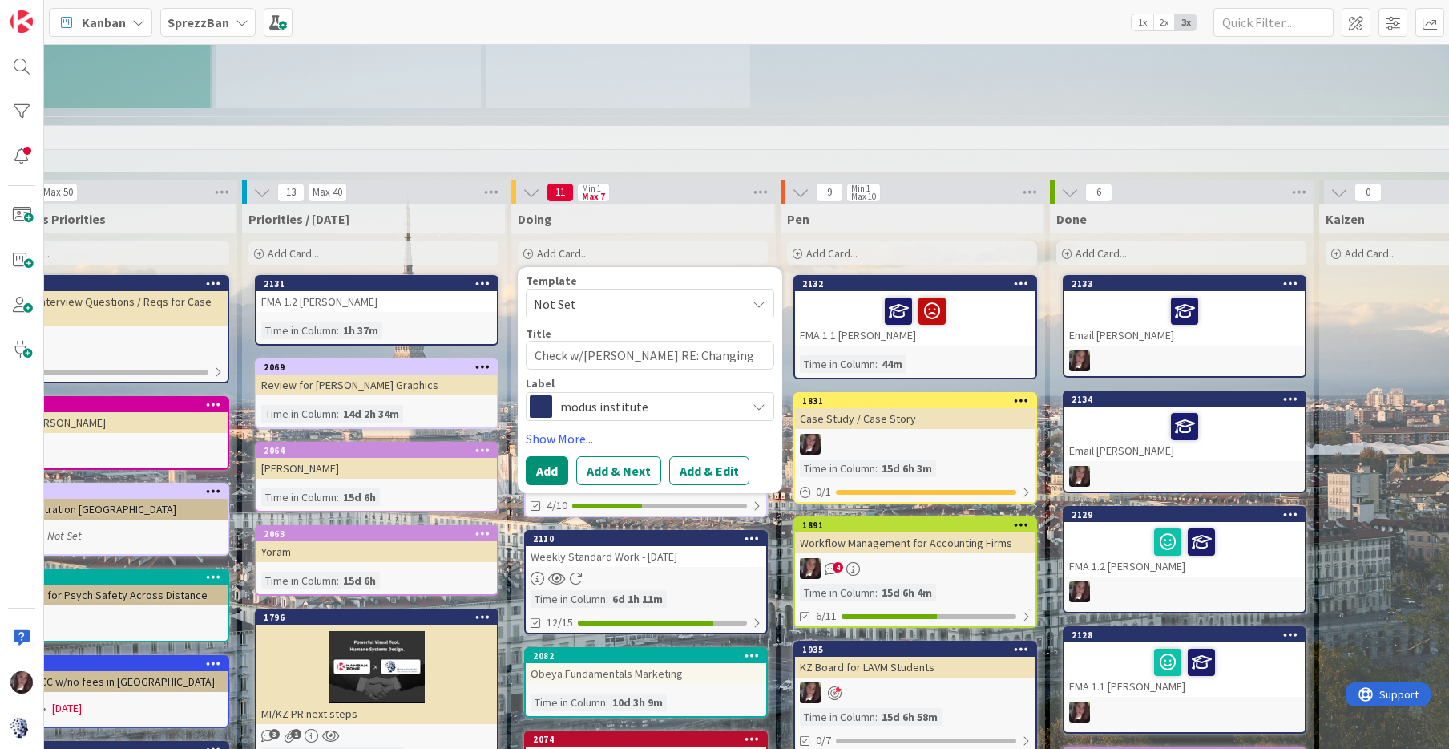
type textarea "x"
type textarea "Check w/Jeff RE: Changing"
type textarea "x"
type textarea "Check w/Jeff RE: Changing Y"
type textarea "x"
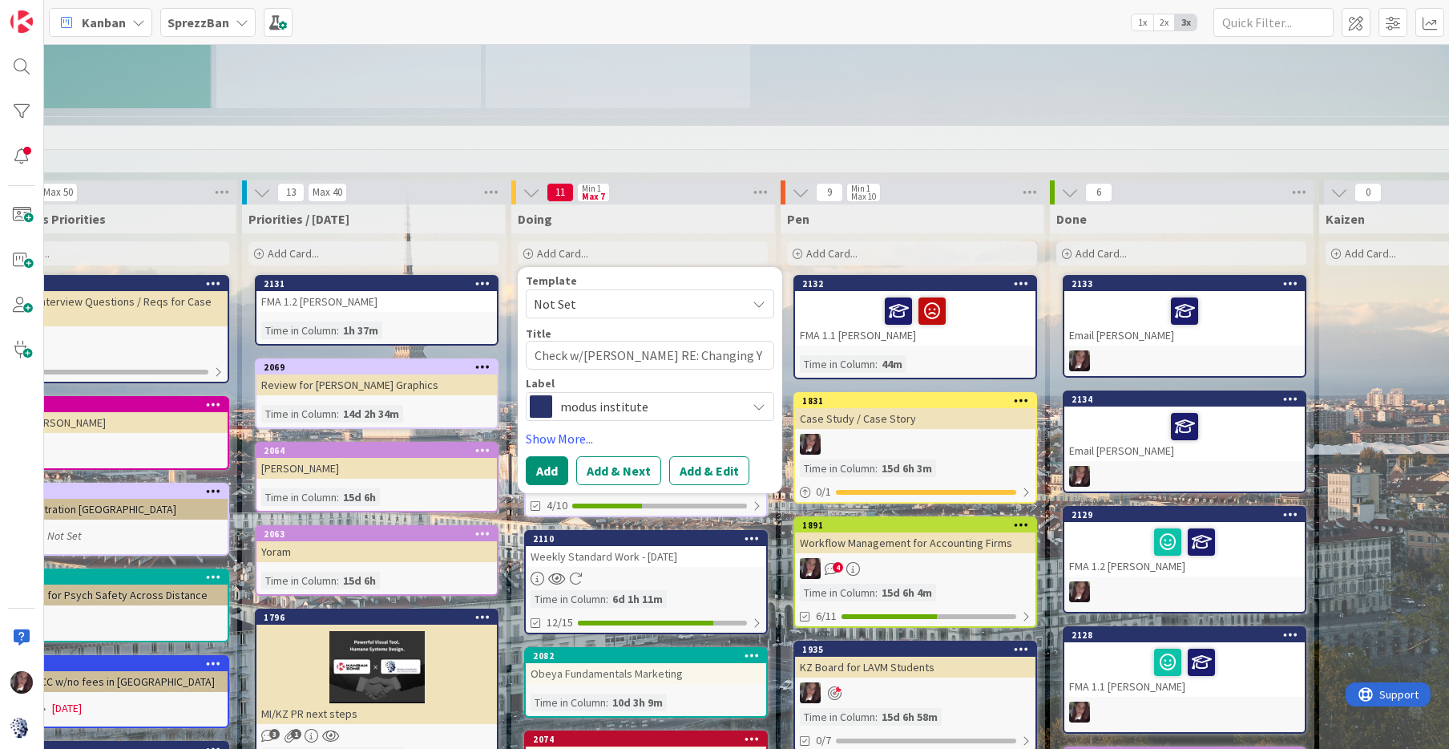
type textarea "Check w/Jeff RE: Changing YY"
type textarea "x"
type textarea "Check w/Jeff RE: Changing Y"
type textarea "x"
type textarea "Check w/Jeff RE: Changing"
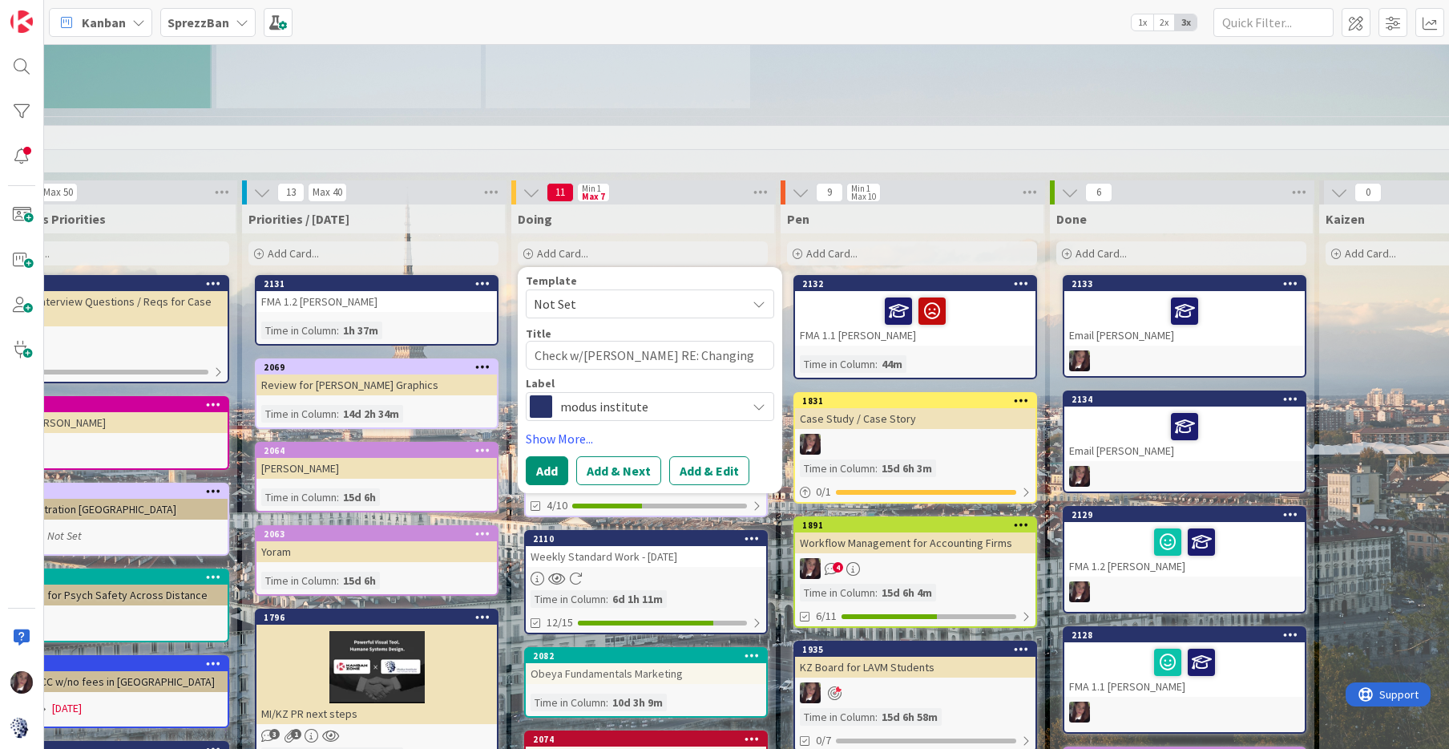
type textarea "x"
type textarea "Check w/Jeff RE: Changing T"
type textarea "x"
type textarea "Check w/Jeff RE: Changing TT"
type textarea "x"
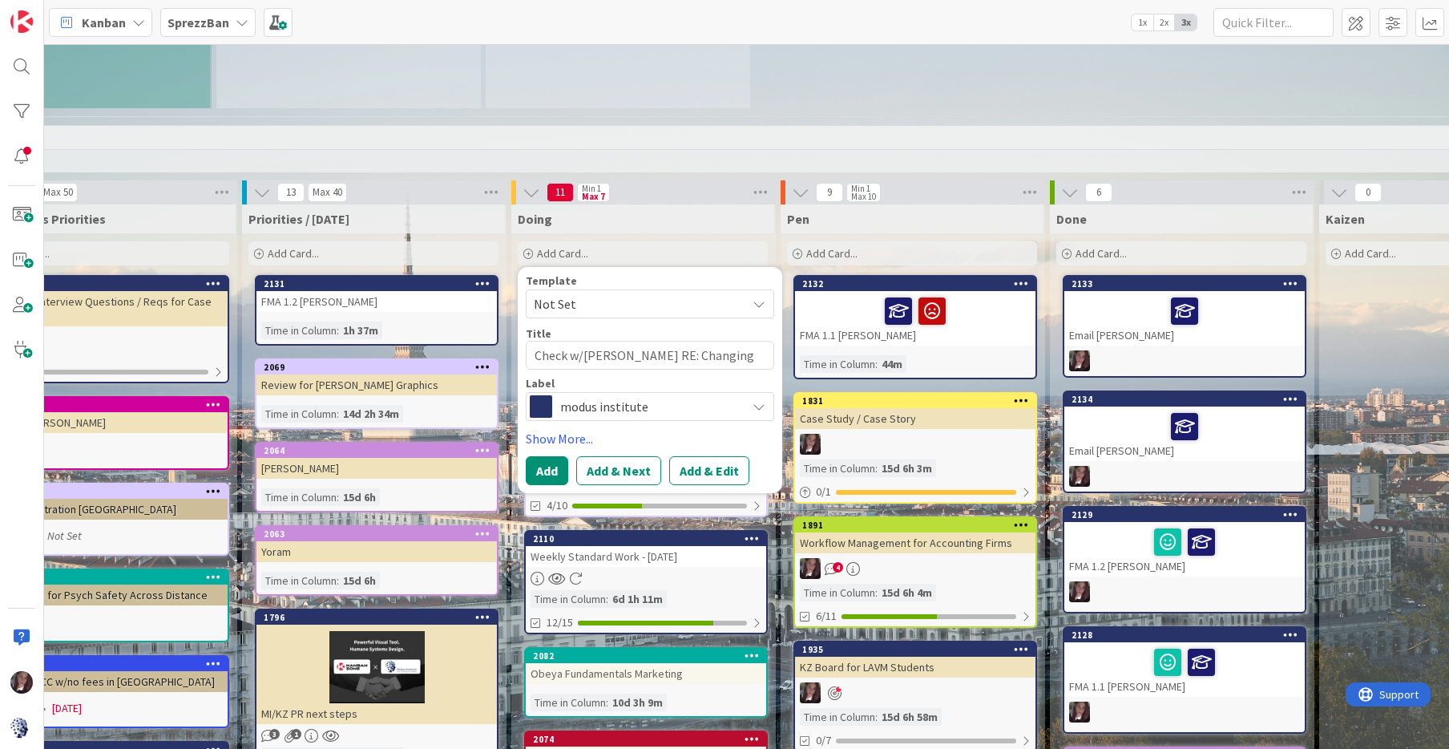
type textarea "Check w/Jeff RE: Changing TTT"
type textarea "x"
type textarea "Check w/Jeff RE: Changing TTT"
type textarea "x"
type textarea "Check w/Jeff RE: Changing TTT C"
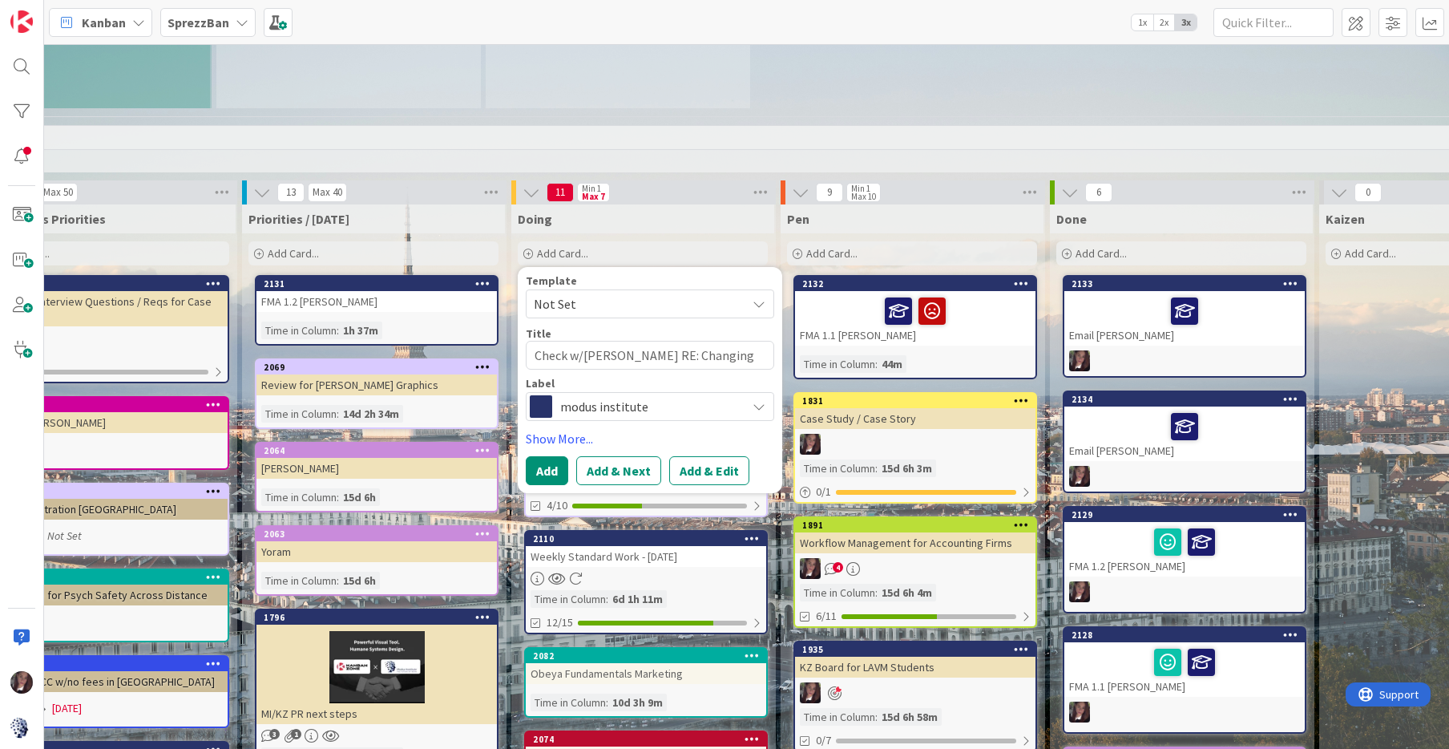
type textarea "x"
type textarea "Check w/Jeff RE: Changing TTT Ca"
type textarea "x"
type textarea "Check w/Jeff RE: Changing TTT Cal"
type textarea "x"
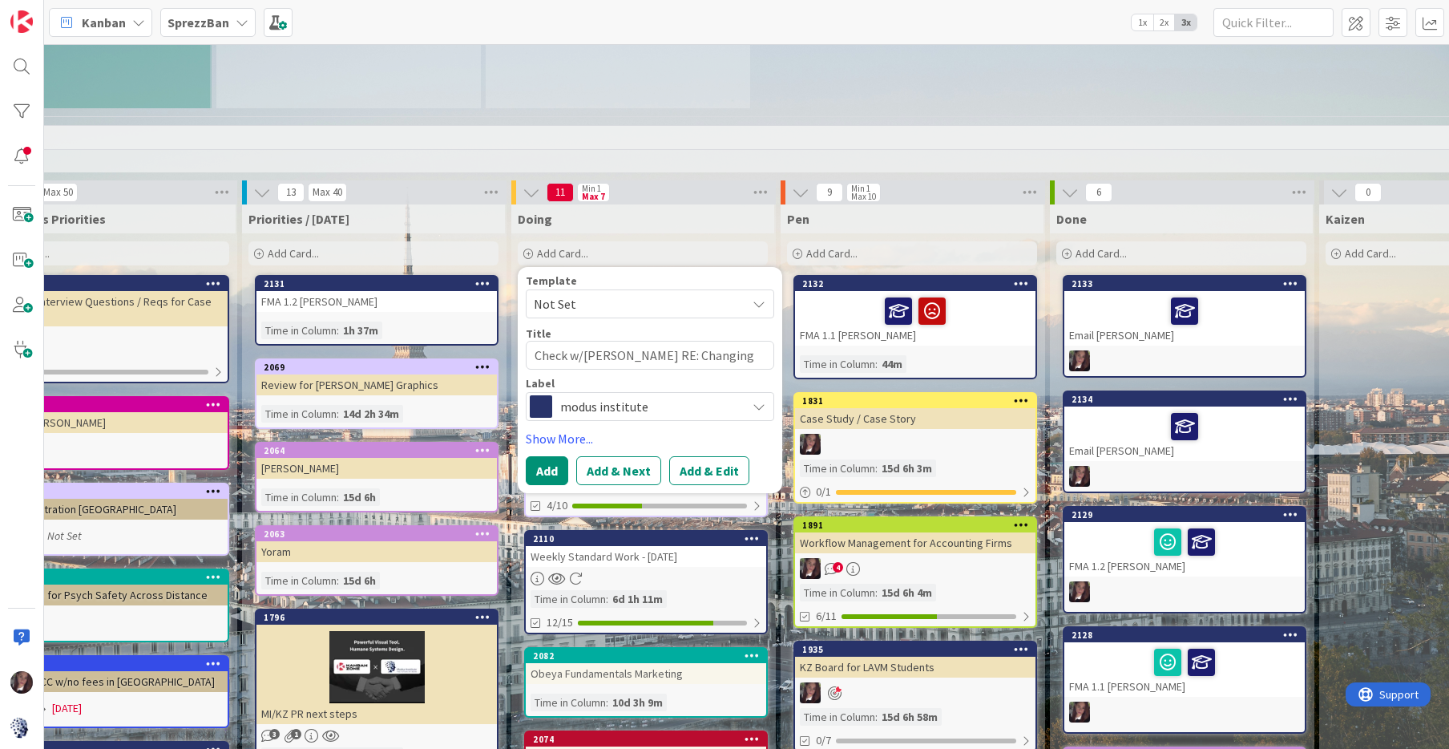
type textarea "Check w/Jeff RE: Changing TTT Call"
type textarea "x"
type textarea "Check w/Jeff RE: Changing TTT Call"
type textarea "x"
type textarea "Check w/Jeff RE: Changing TTT Call t"
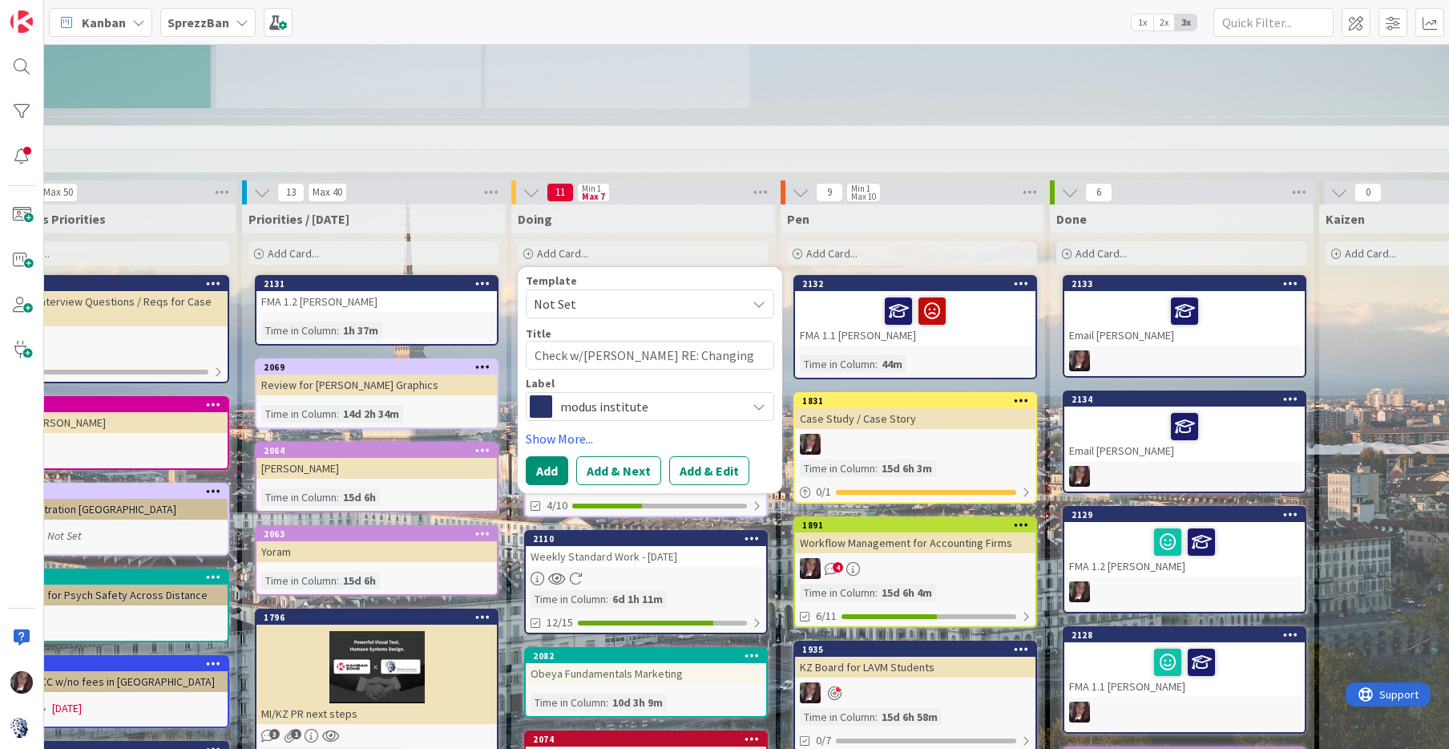
type textarea "x"
type textarea "Check w/Jeff RE: Changing TTT Call to"
type textarea "x"
type textarea "Check w/Jeff RE: Changing TTT Call to"
type textarea "x"
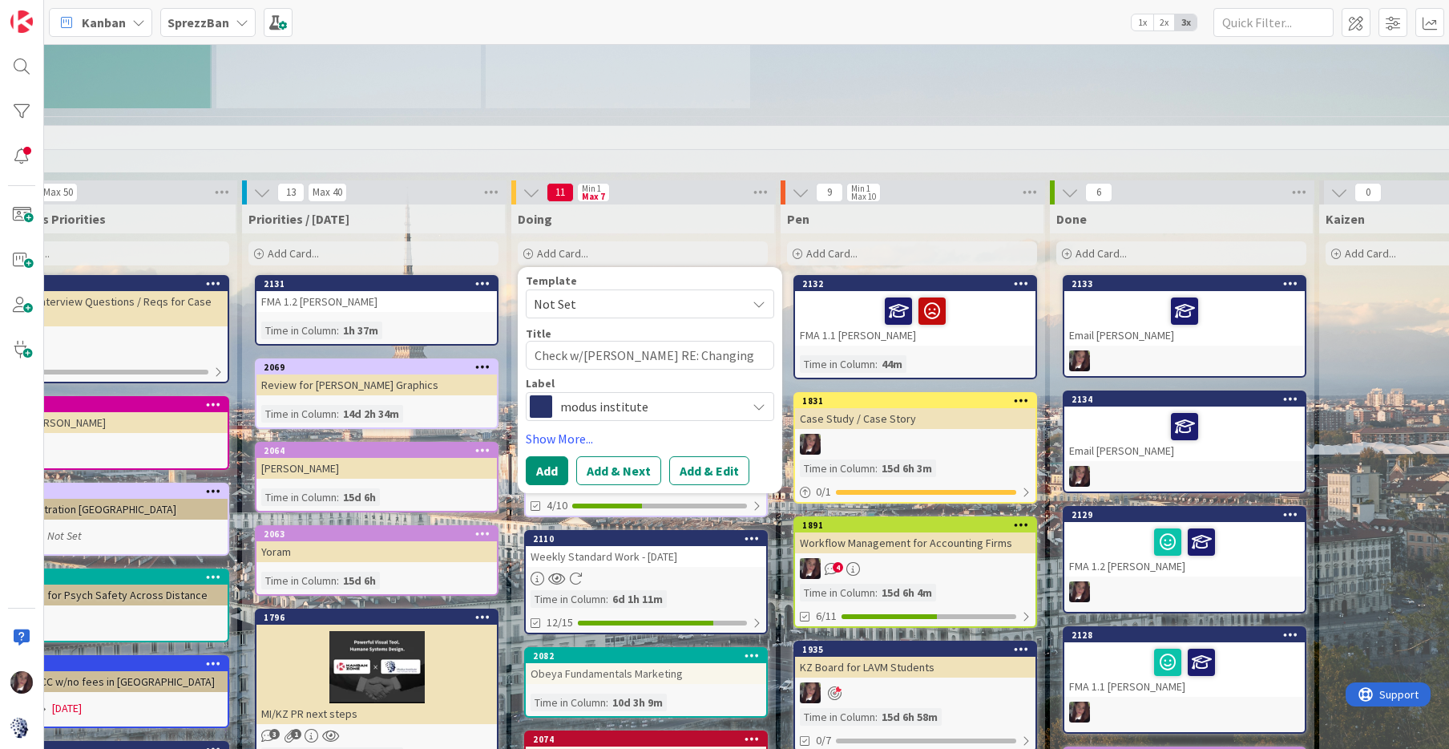
type textarea "Check w/Jeff RE: Changing TTT Call to T"
type textarea "x"
type textarea "Check w/Jeff RE: Changing TTT Call to Tu"
type textarea "x"
type textarea "Check w/Jeff RE: Changing TTT Call to Tue"
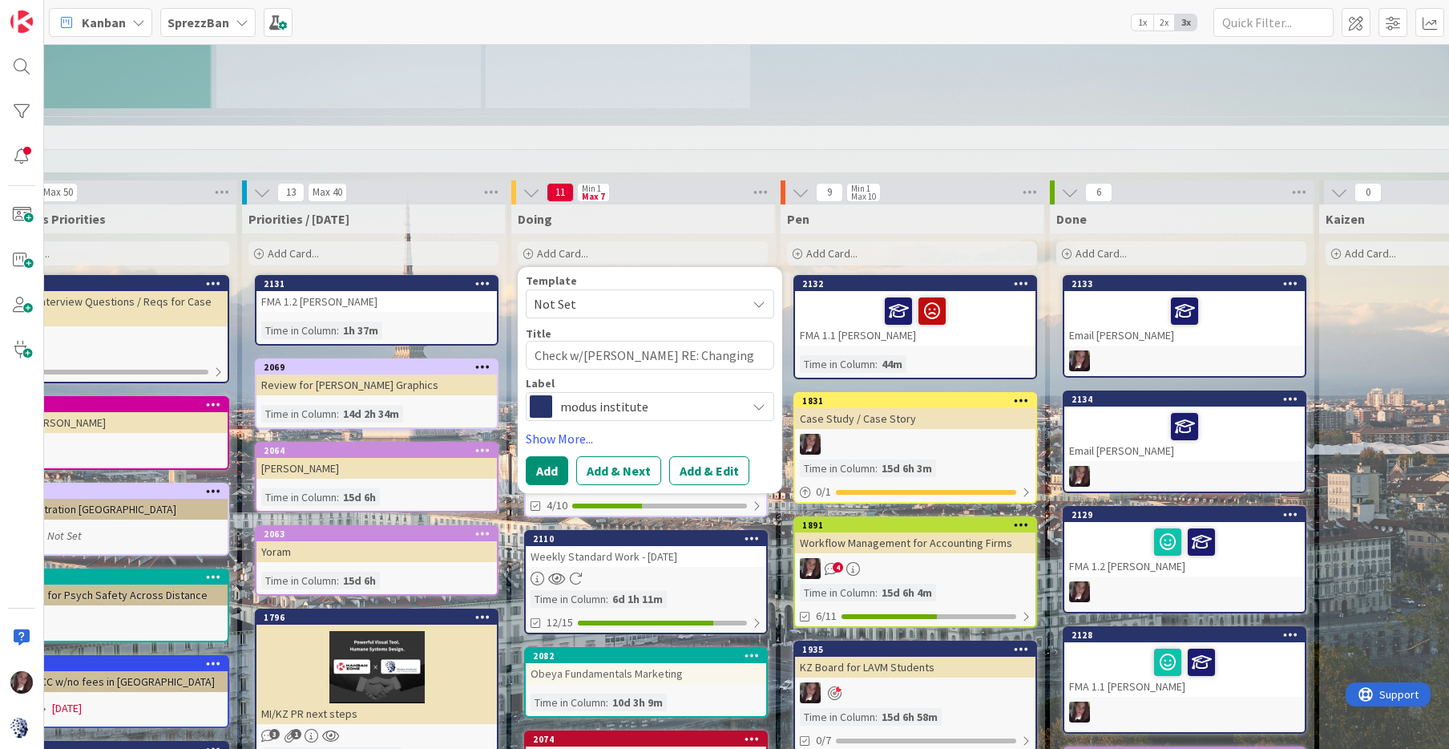
type textarea "x"
type textarea "Check w/Jeff RE: Changing TTT Call to Tues"
type textarea "x"
type textarea "Check w/Jeff RE: Changing TTT Call to Tuesd"
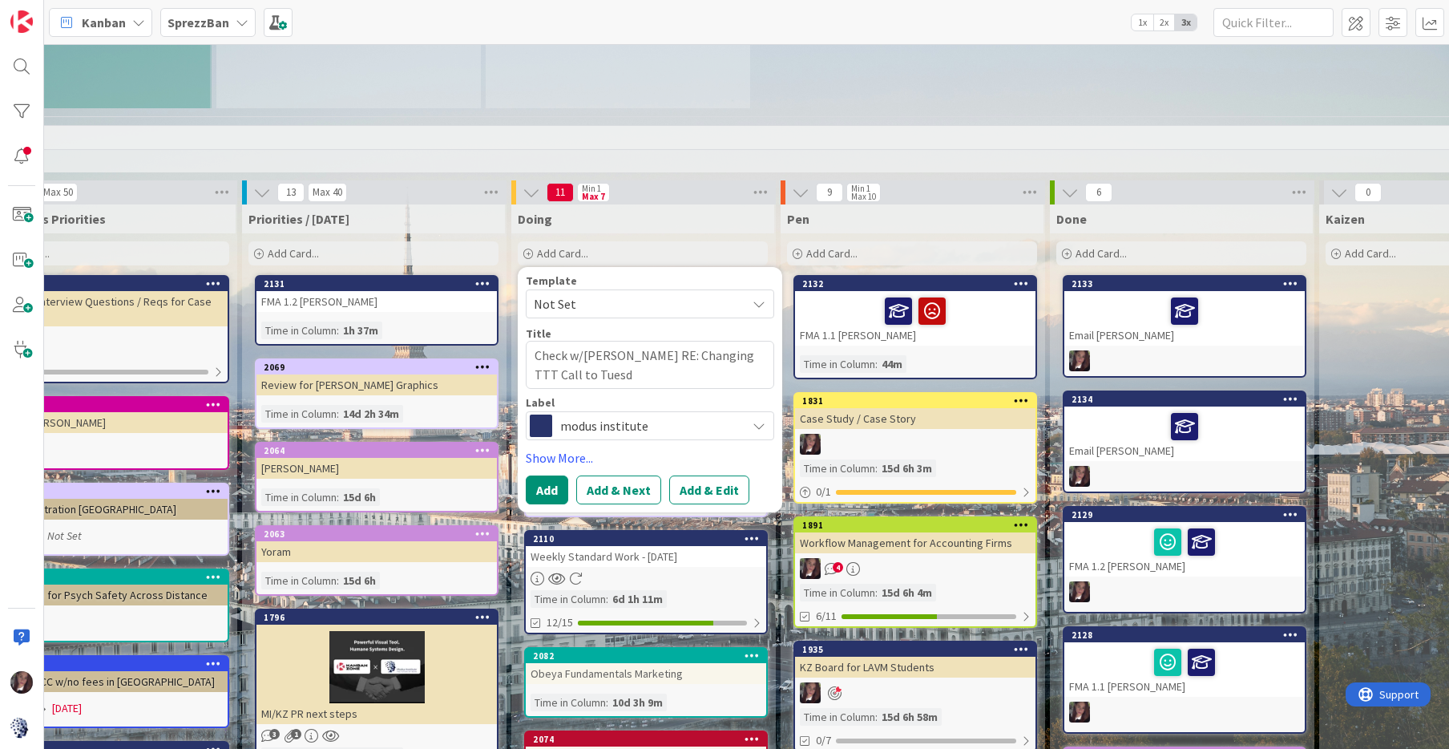
type textarea "x"
type textarea "Check w/Jeff RE: Changing TTT Call to Tuesda"
type textarea "x"
type textarea "Check w/[PERSON_NAME] RE: Changing TTT Call to [DATE]"
click at [612, 414] on span "modus institute" at bounding box center [649, 425] width 178 height 22
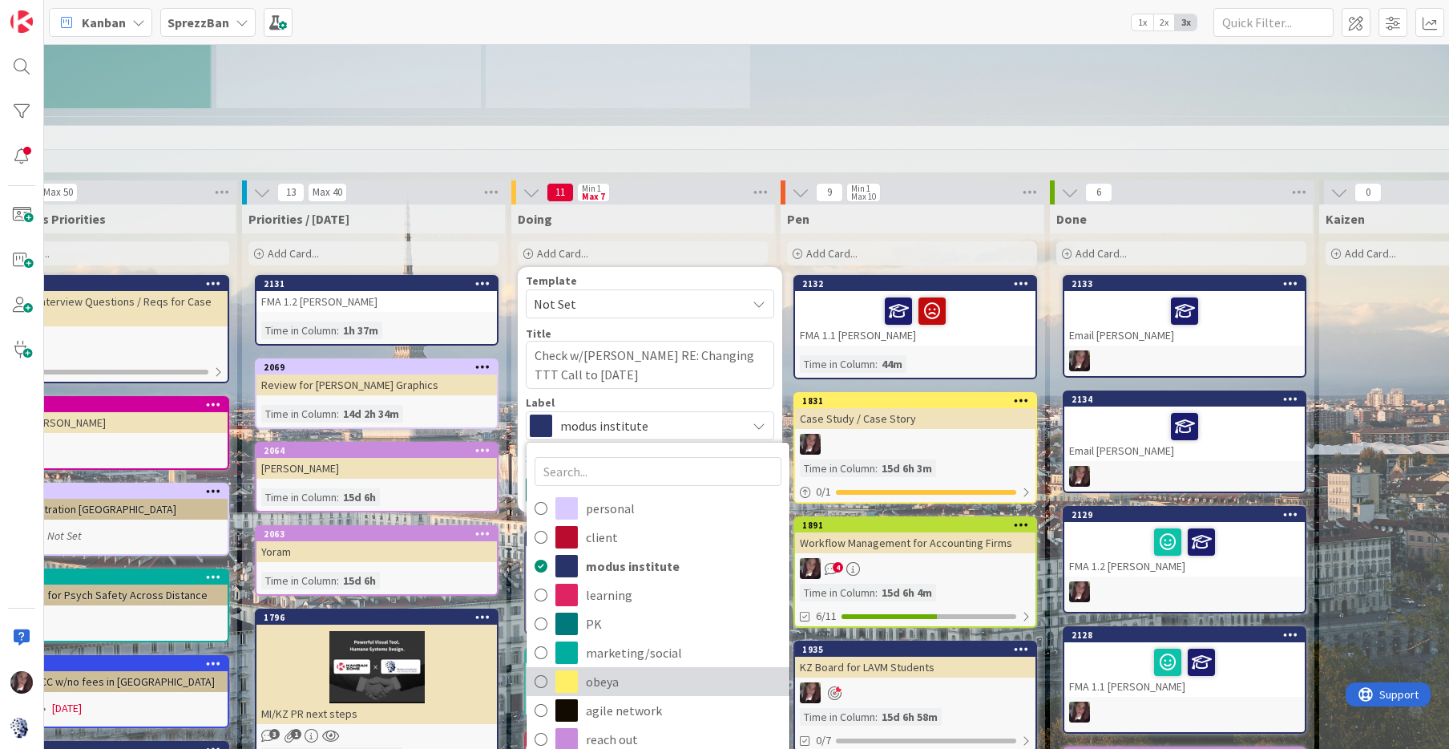
click at [543, 669] on icon at bounding box center [541, 681] width 13 height 24
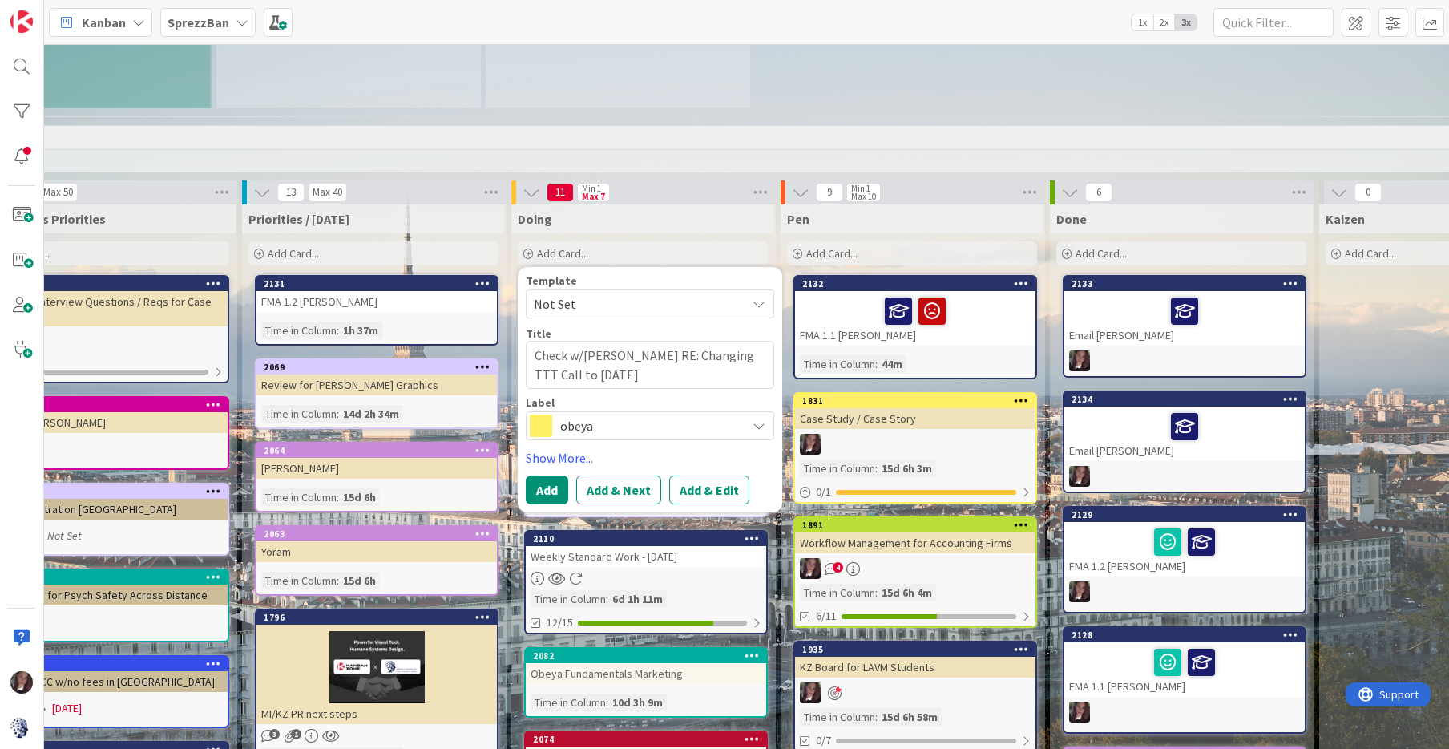
click at [703, 475] on button "Add & Edit" at bounding box center [709, 489] width 80 height 29
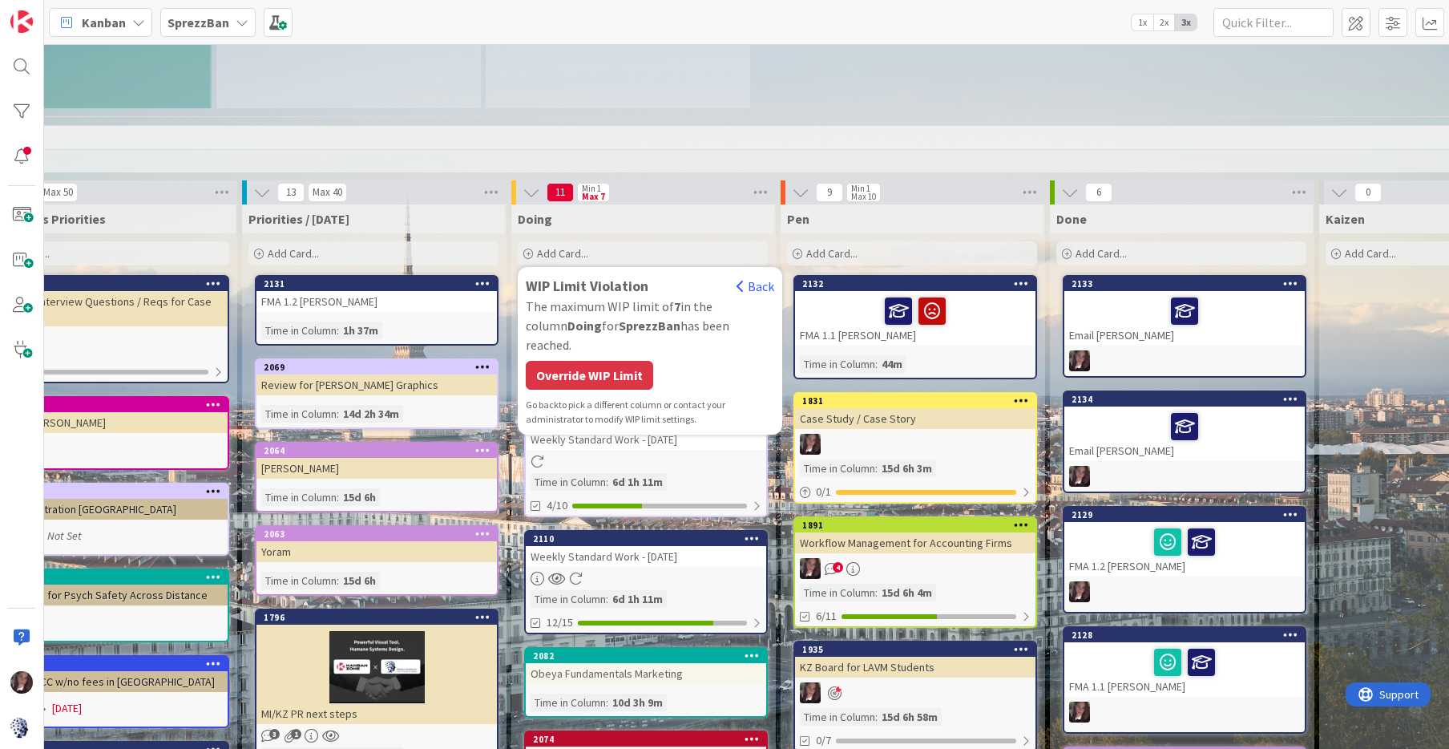
click at [598, 361] on div "Override WIP Limit" at bounding box center [589, 375] width 127 height 29
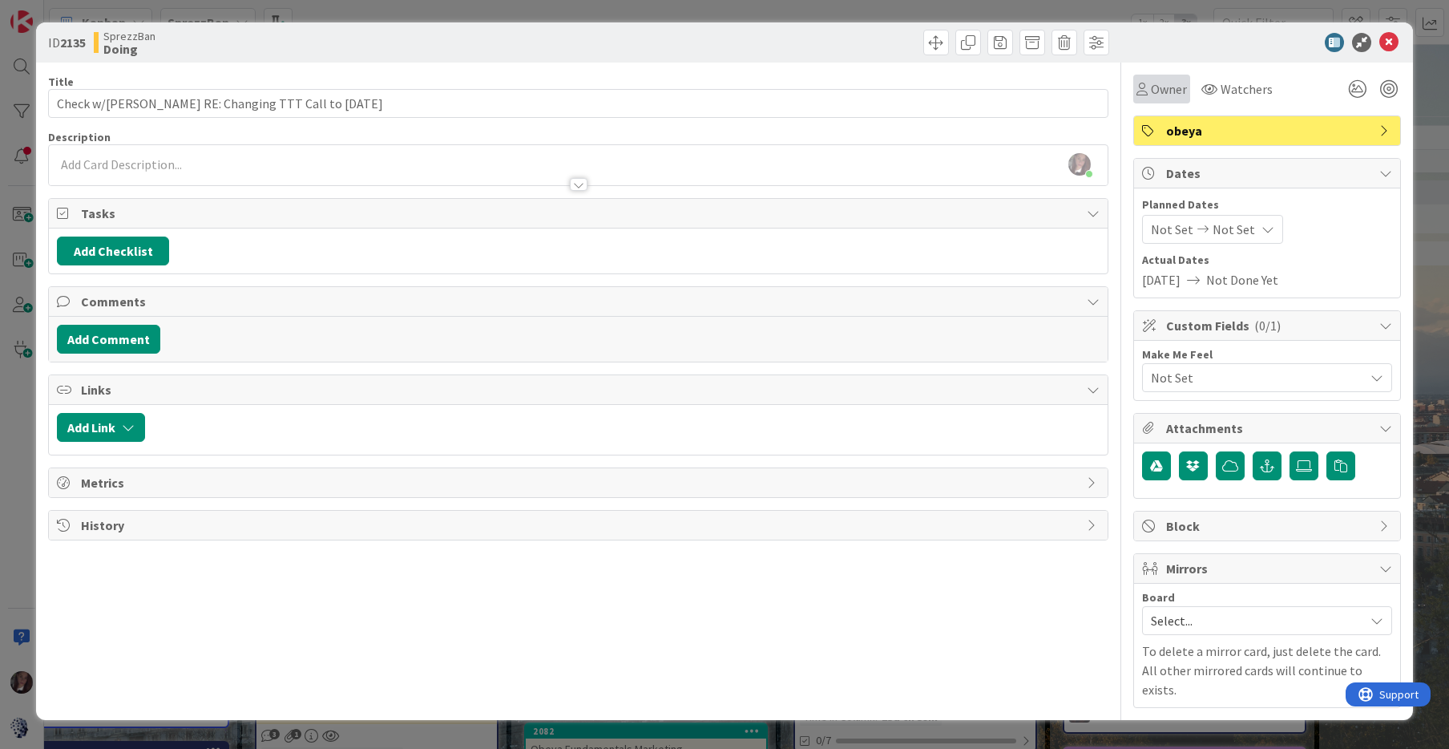
click at [1165, 90] on span "Owner" at bounding box center [1169, 88] width 36 height 19
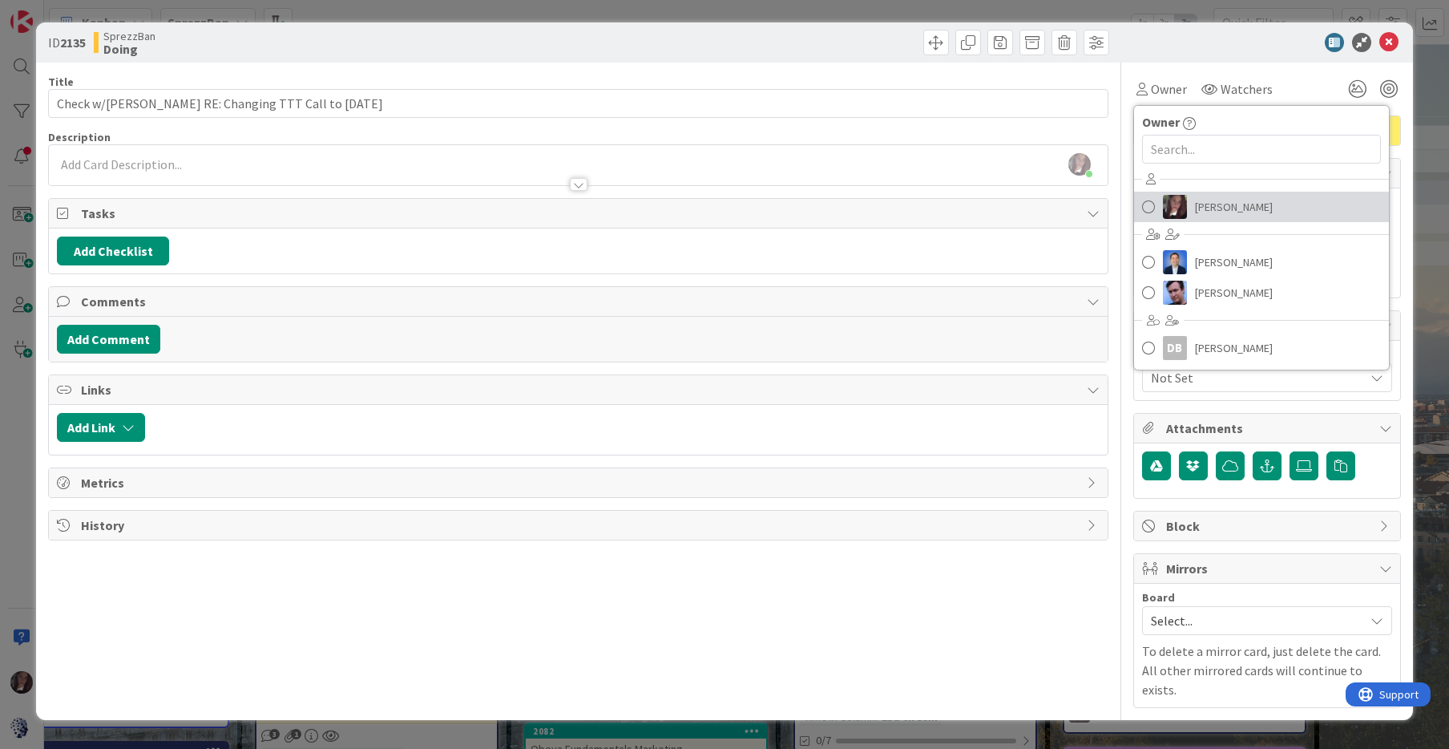
click at [1149, 206] on span at bounding box center [1148, 207] width 13 height 24
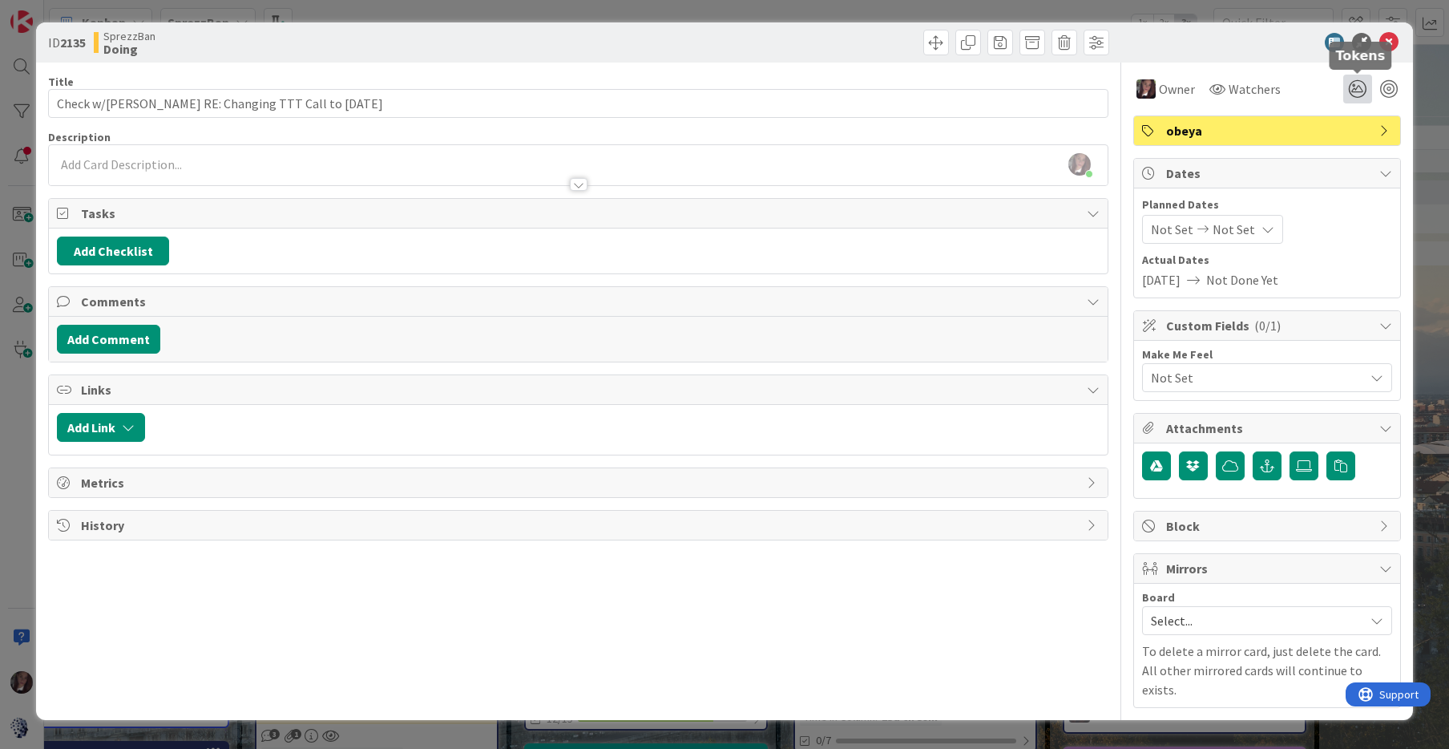
click at [1355, 87] on icon at bounding box center [1358, 89] width 29 height 29
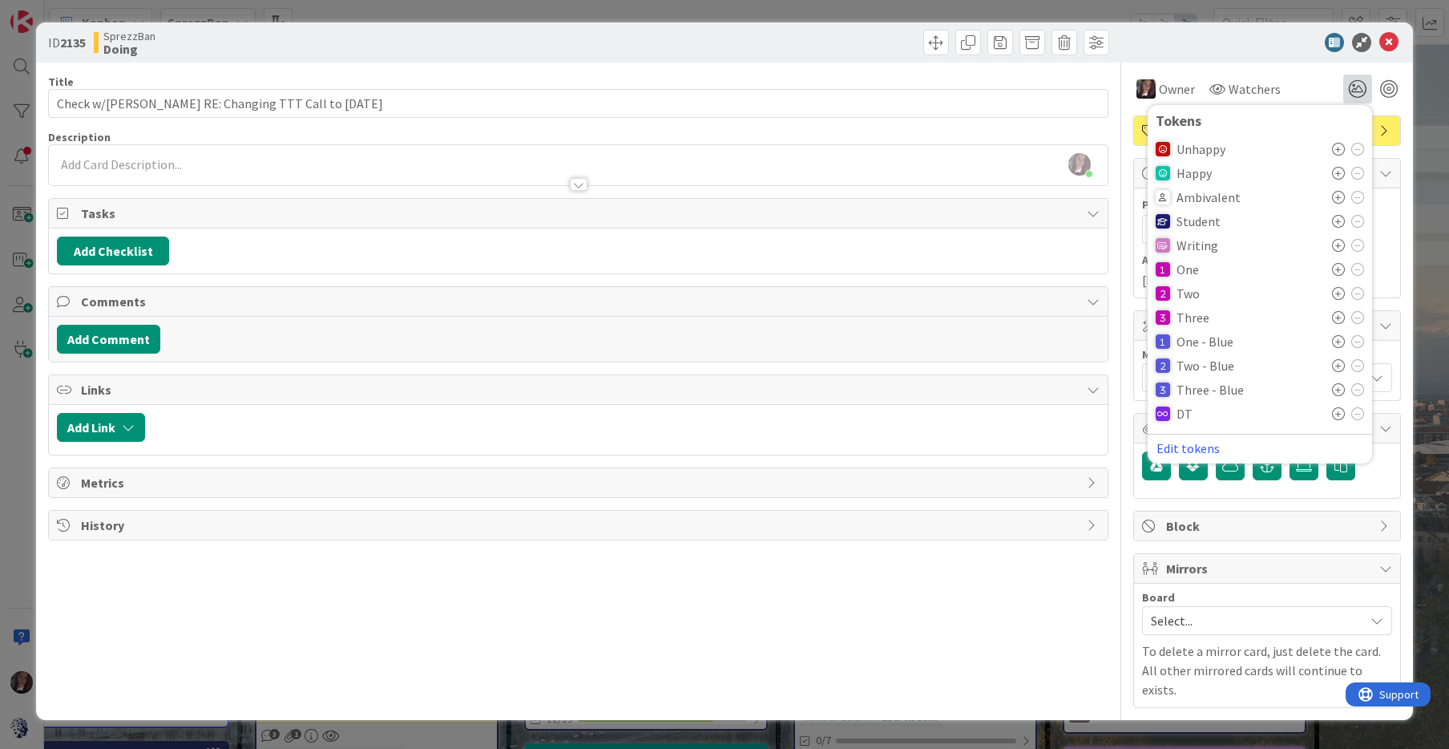
click at [1336, 219] on icon at bounding box center [1338, 221] width 13 height 13
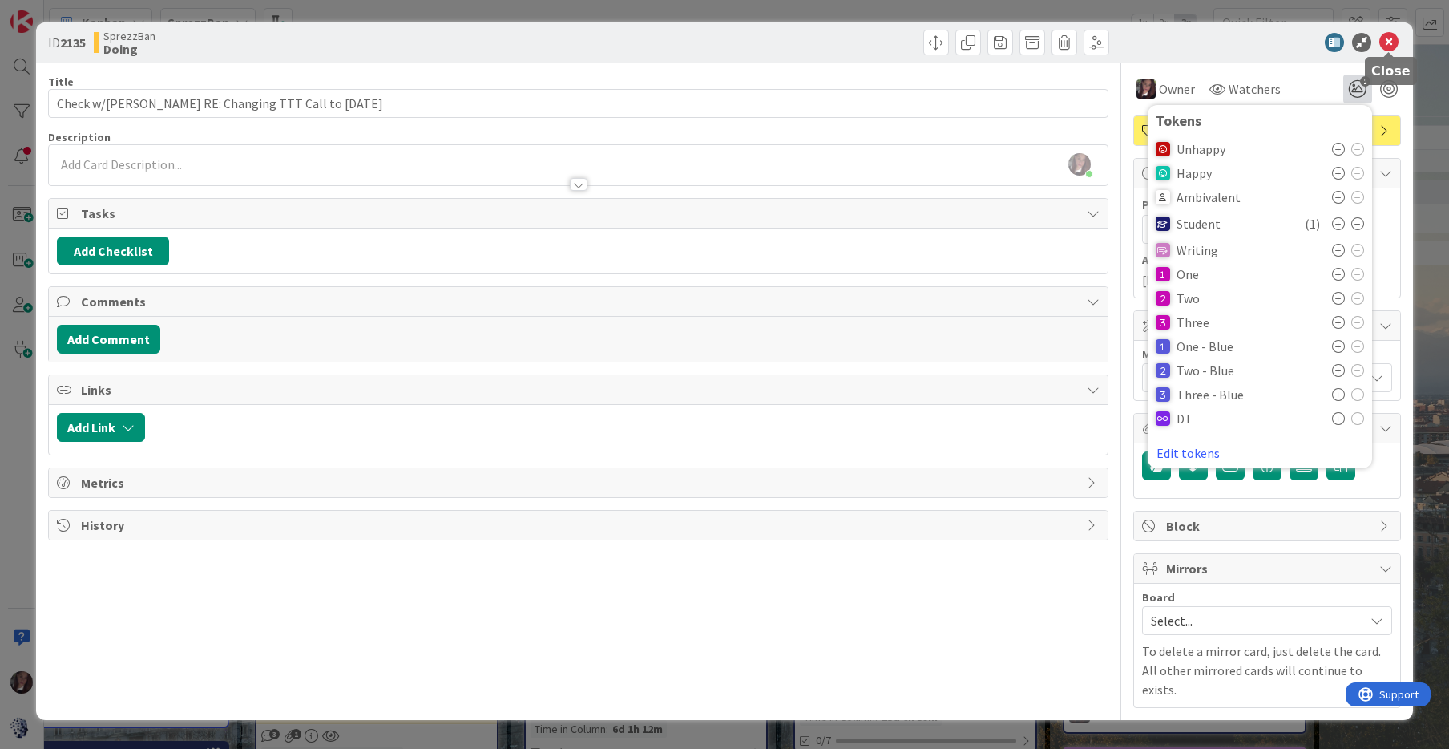
click at [1386, 41] on icon at bounding box center [1389, 42] width 19 height 19
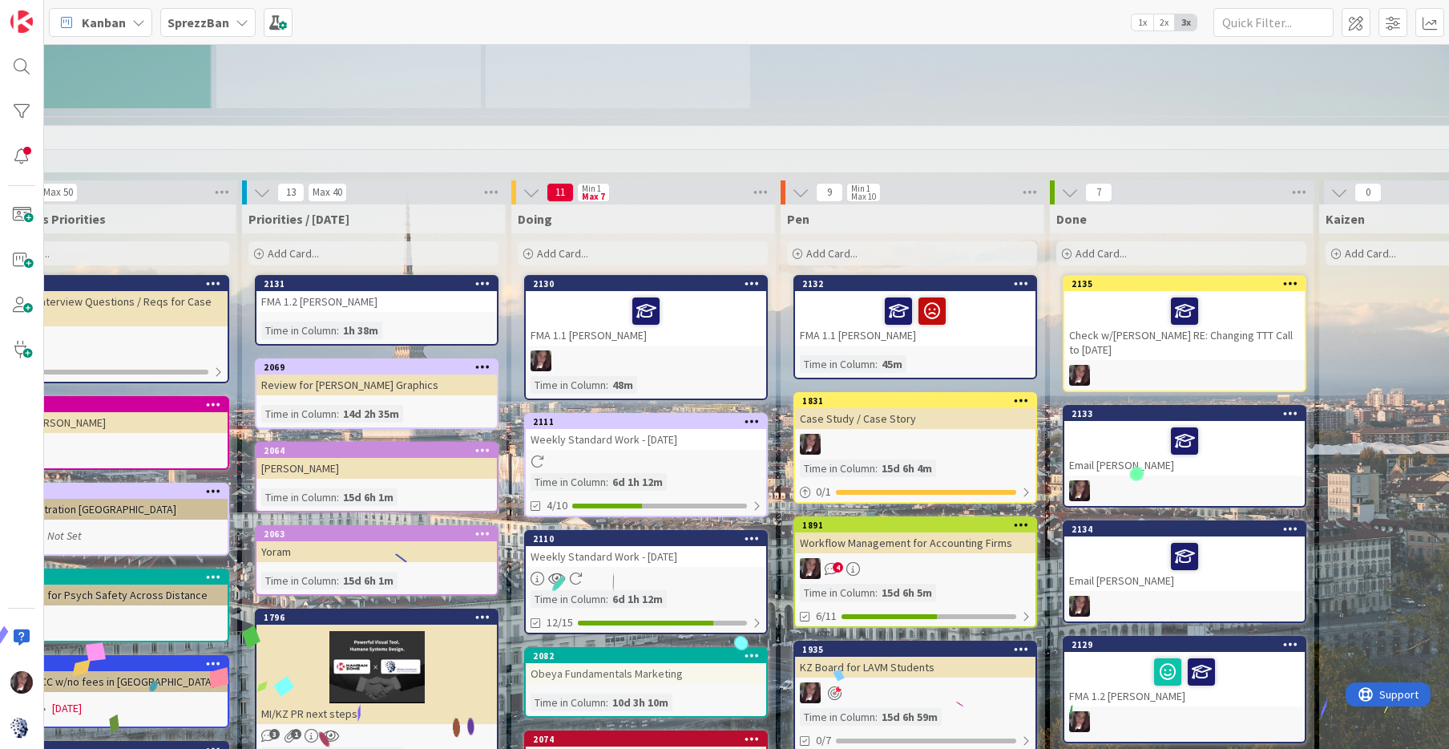
click at [588, 246] on span "Add Card..." at bounding box center [562, 253] width 51 height 14
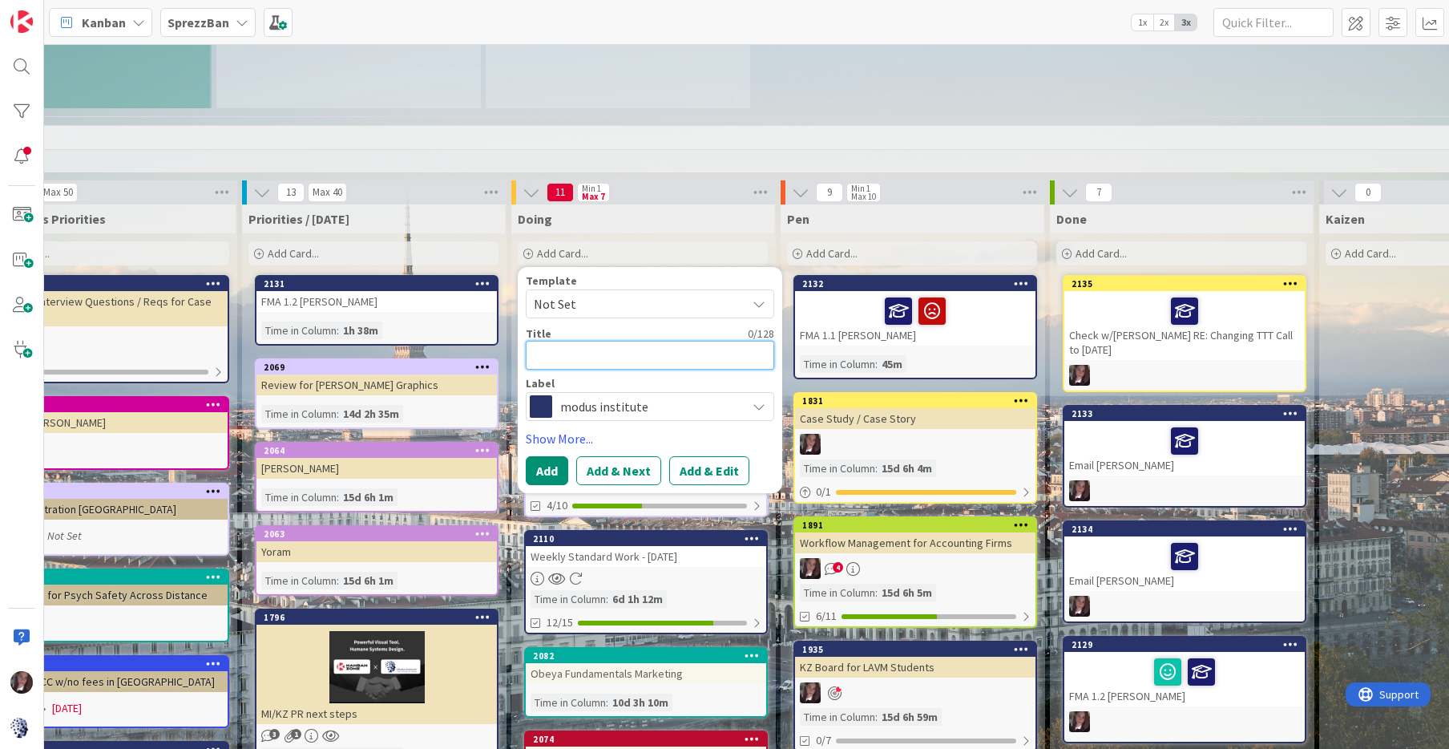
type textarea "x"
type textarea "R"
type textarea "x"
type textarea "Re"
type textarea "x"
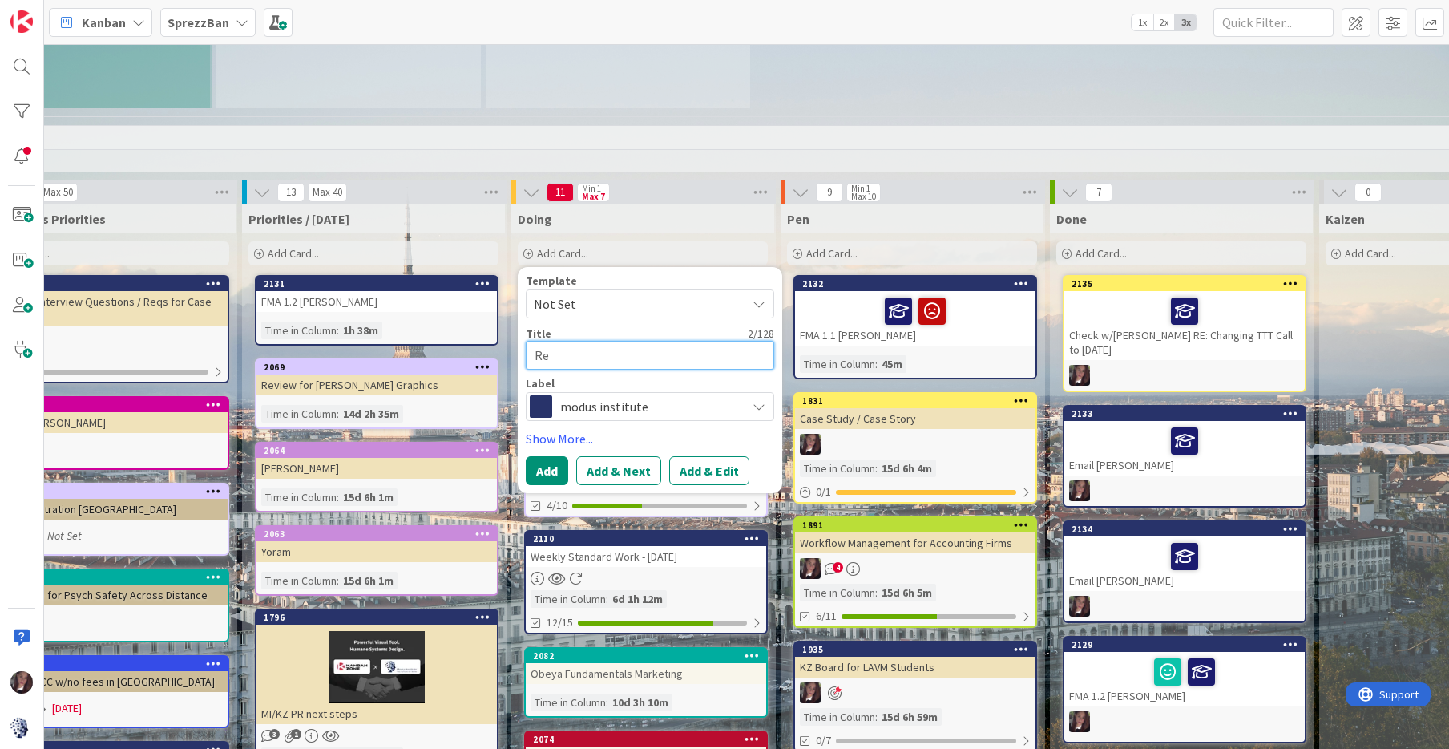
type textarea "Res"
type textarea "x"
type textarea "Resc"
type textarea "x"
type textarea "Resch"
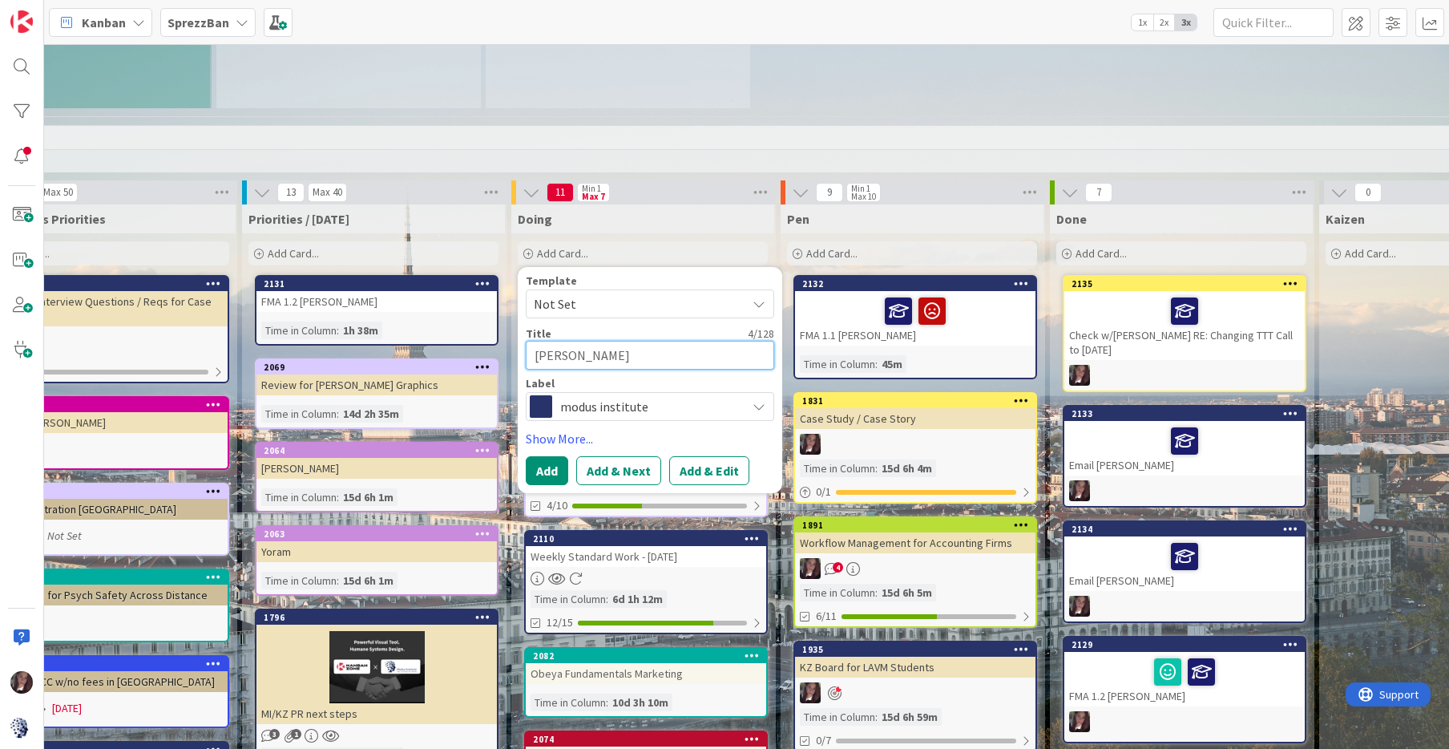
type textarea "x"
type textarea "Resche"
type textarea "x"
type textarea "Resched"
type textarea "x"
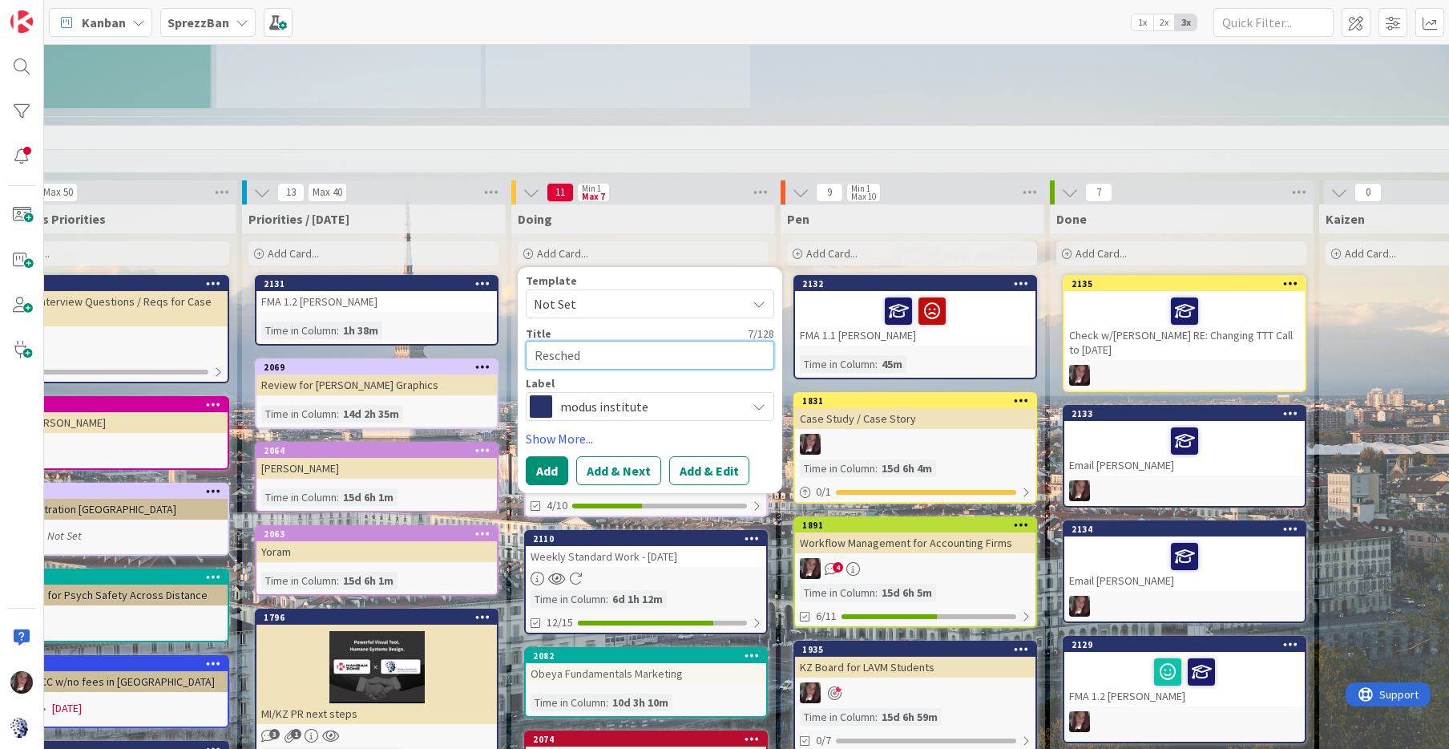
type textarea "Reschedu"
type textarea "x"
type textarea "Reschedul"
type textarea "x"
type textarea "Reschedule"
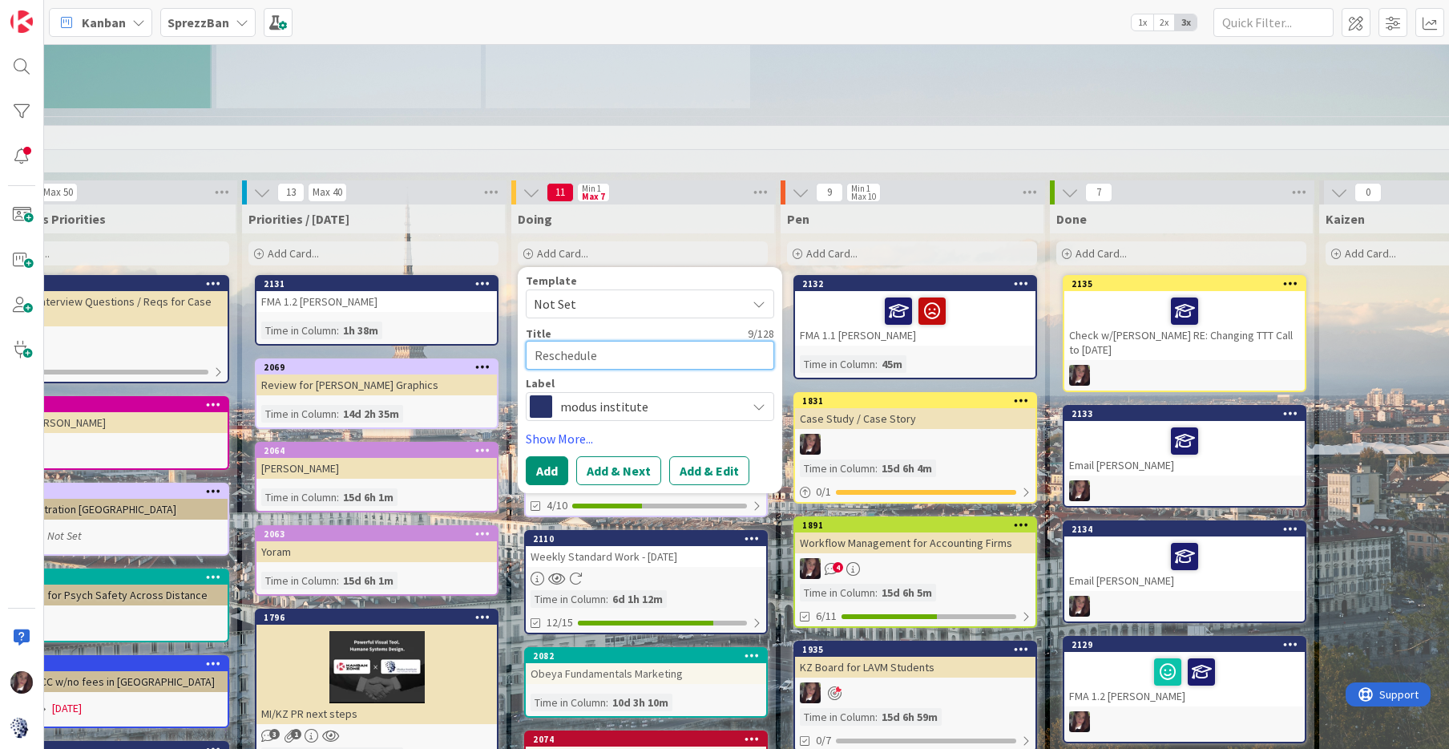
type textarea "x"
type textarea "Reschedule"
type textarea "x"
type textarea "Reschedule T"
type textarea "x"
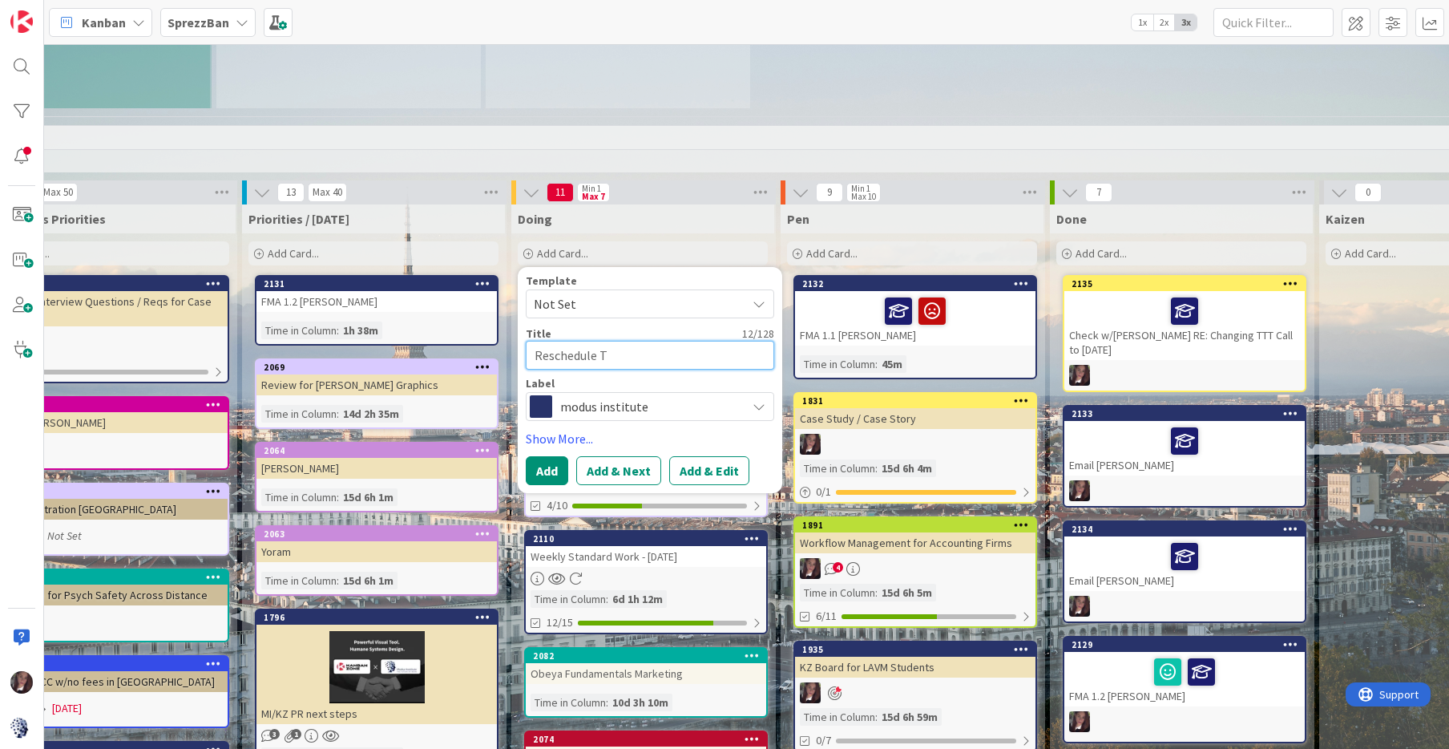
type textarea "Reschedule TT"
type textarea "x"
type textarea "Reschedule TTT"
type textarea "x"
type textarea "Reschedule TTT"
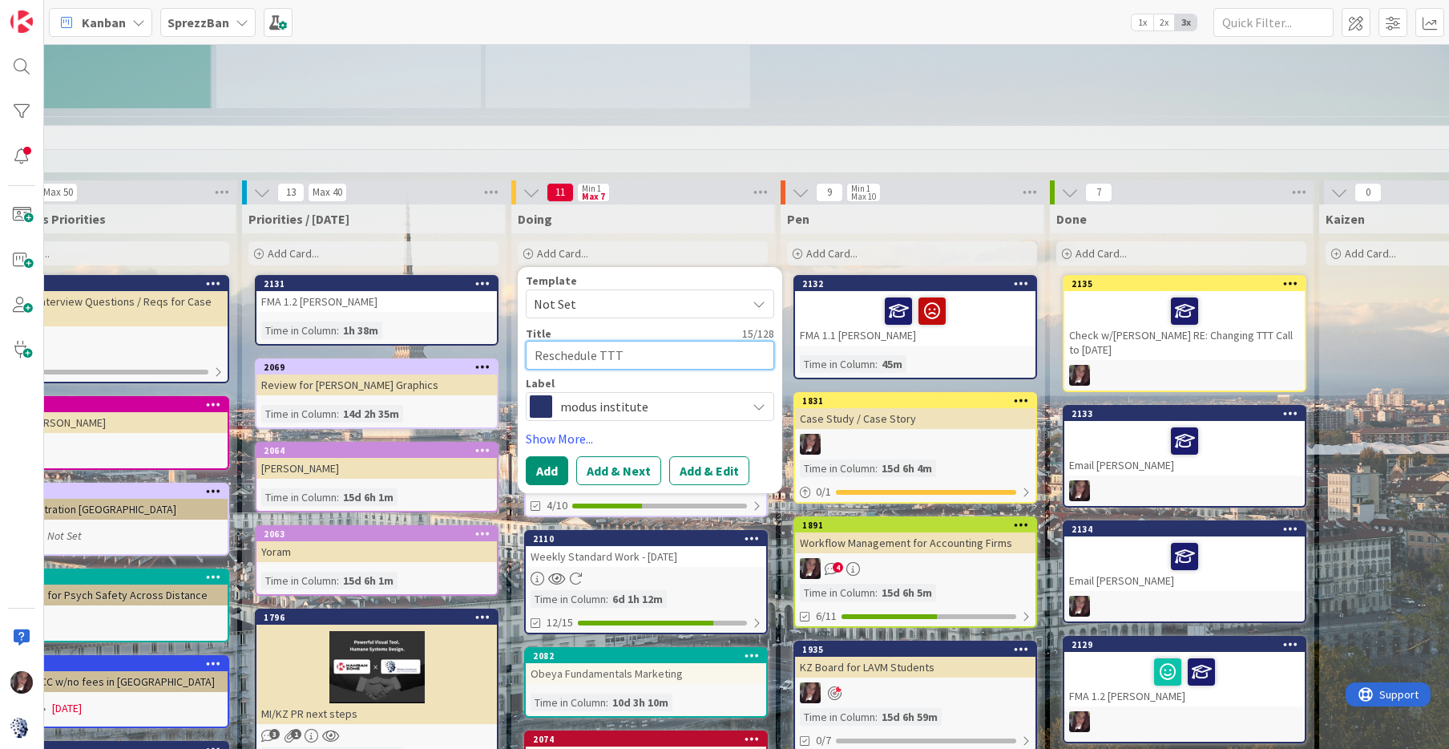
type textarea "x"
type textarea "Reschedule TTT C"
type textarea "x"
type textarea "Reschedule TTT Ca"
type textarea "x"
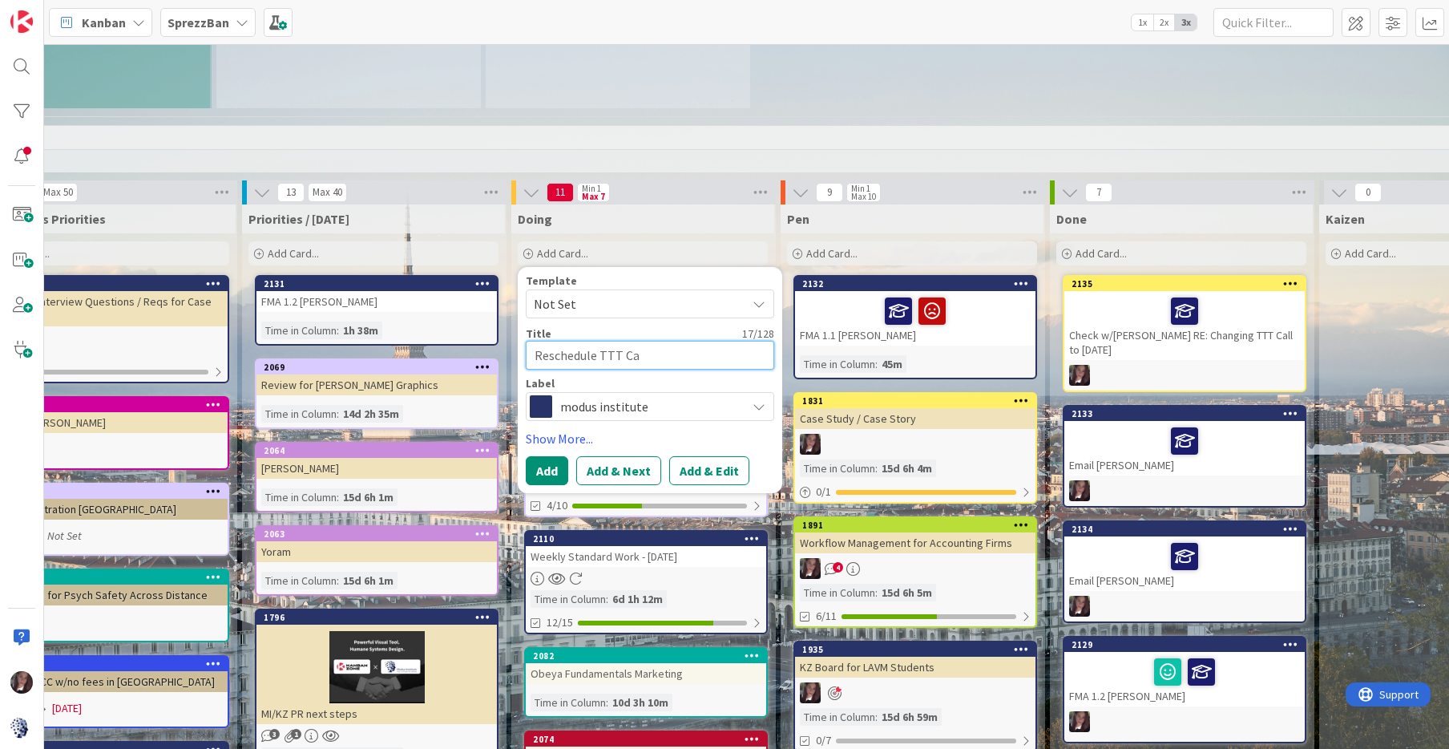
type textarea "Reschedule TTT Cal"
type textarea "x"
type textarea "Reschedule TTT Call"
type textarea "x"
type textarea "Reschedule TTT Call"
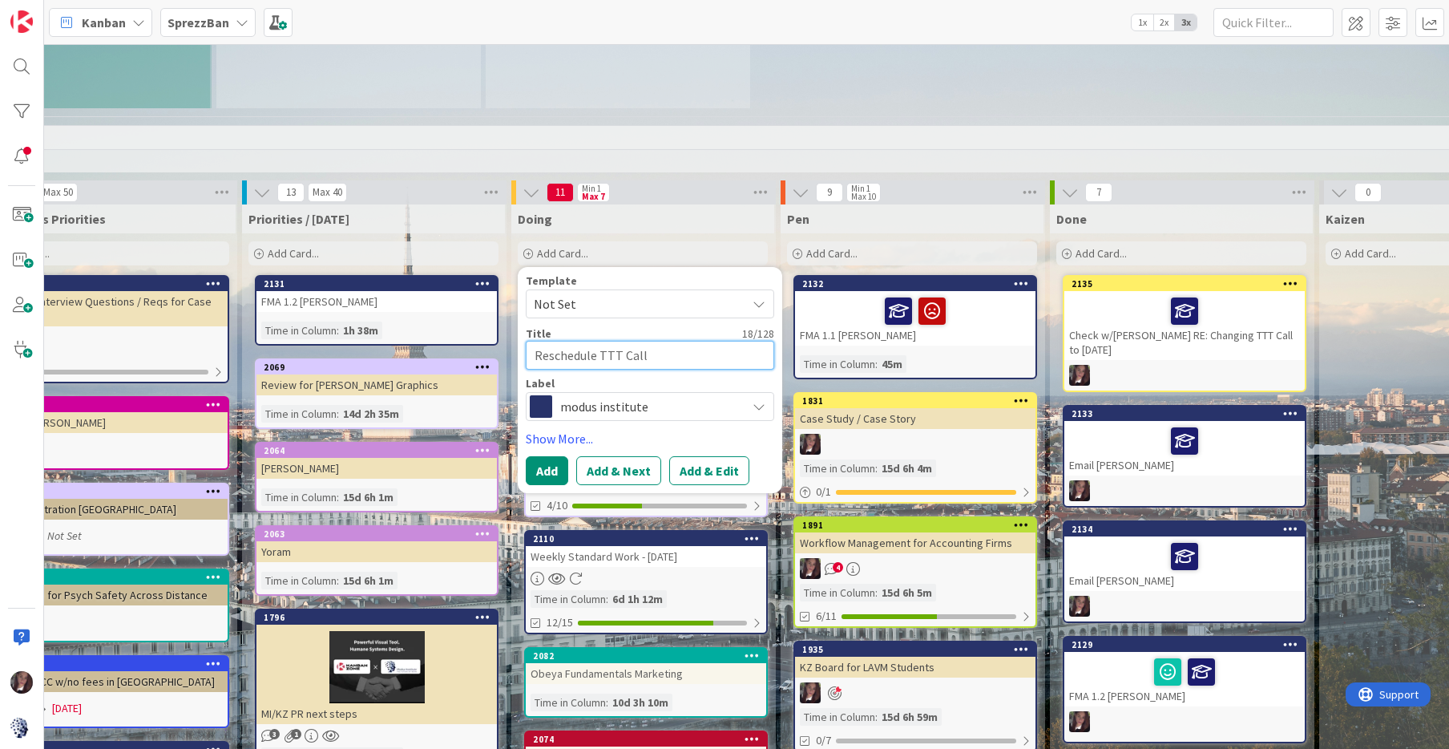
type textarea "x"
type textarea "Reschedule TTT Call t"
type textarea "x"
type textarea "Reschedule TTT Call to"
type textarea "x"
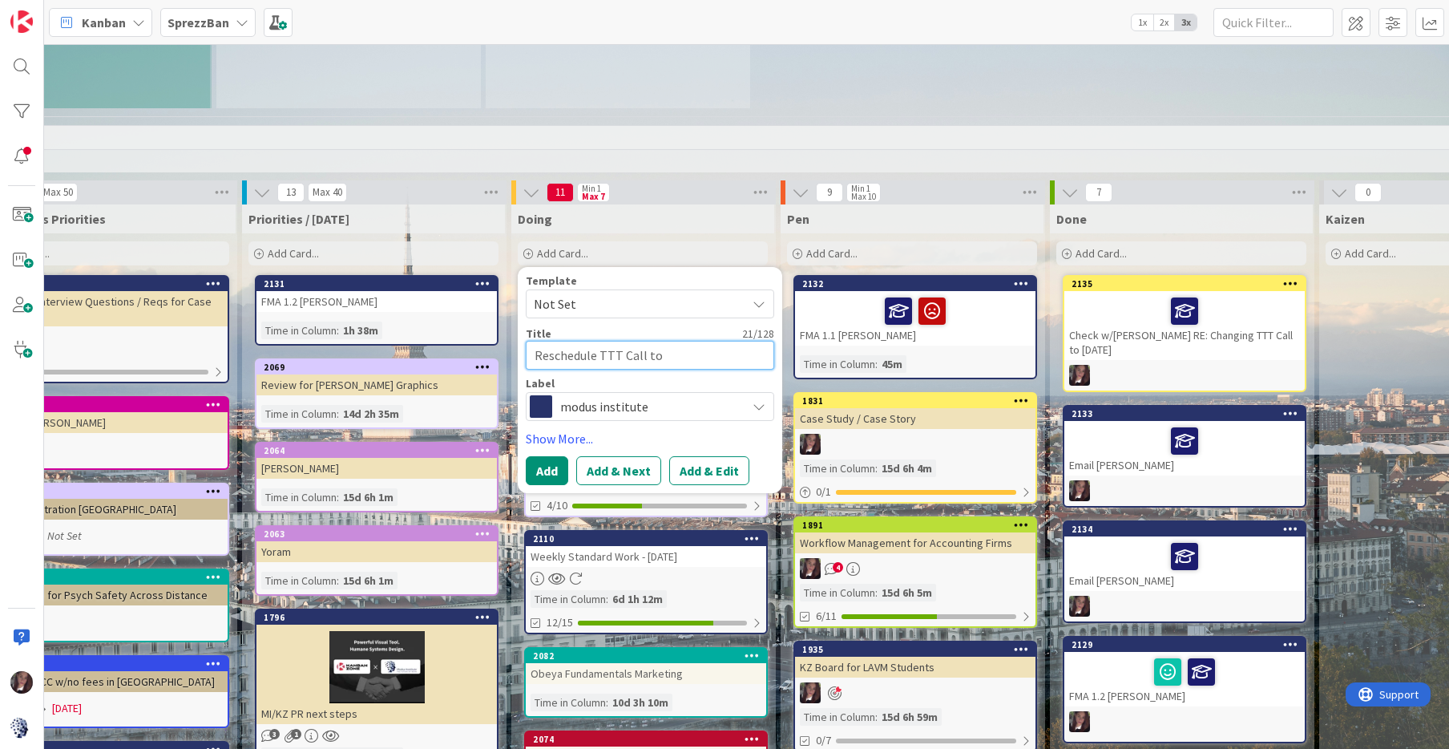
type textarea "Reschedule TTT Call to"
type textarea "x"
type textarea "Reschedule TTT Call to T"
type textarea "x"
type textarea "Reschedule TTT Call to Tu"
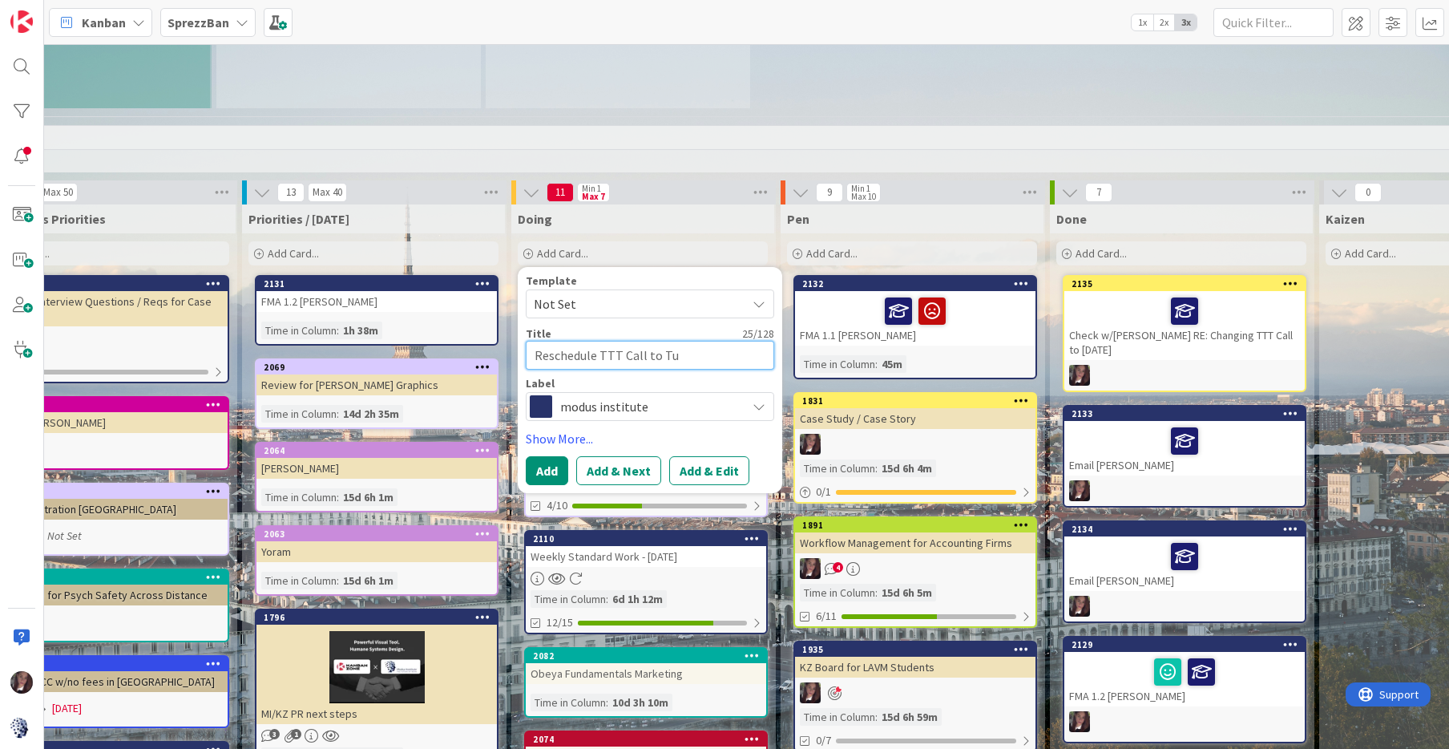
type textarea "x"
type textarea "Reschedule TTT Call to Tue"
type textarea "x"
type textarea "Reschedule TTT Call to Tues"
click at [600, 395] on span "modus institute" at bounding box center [649, 406] width 178 height 22
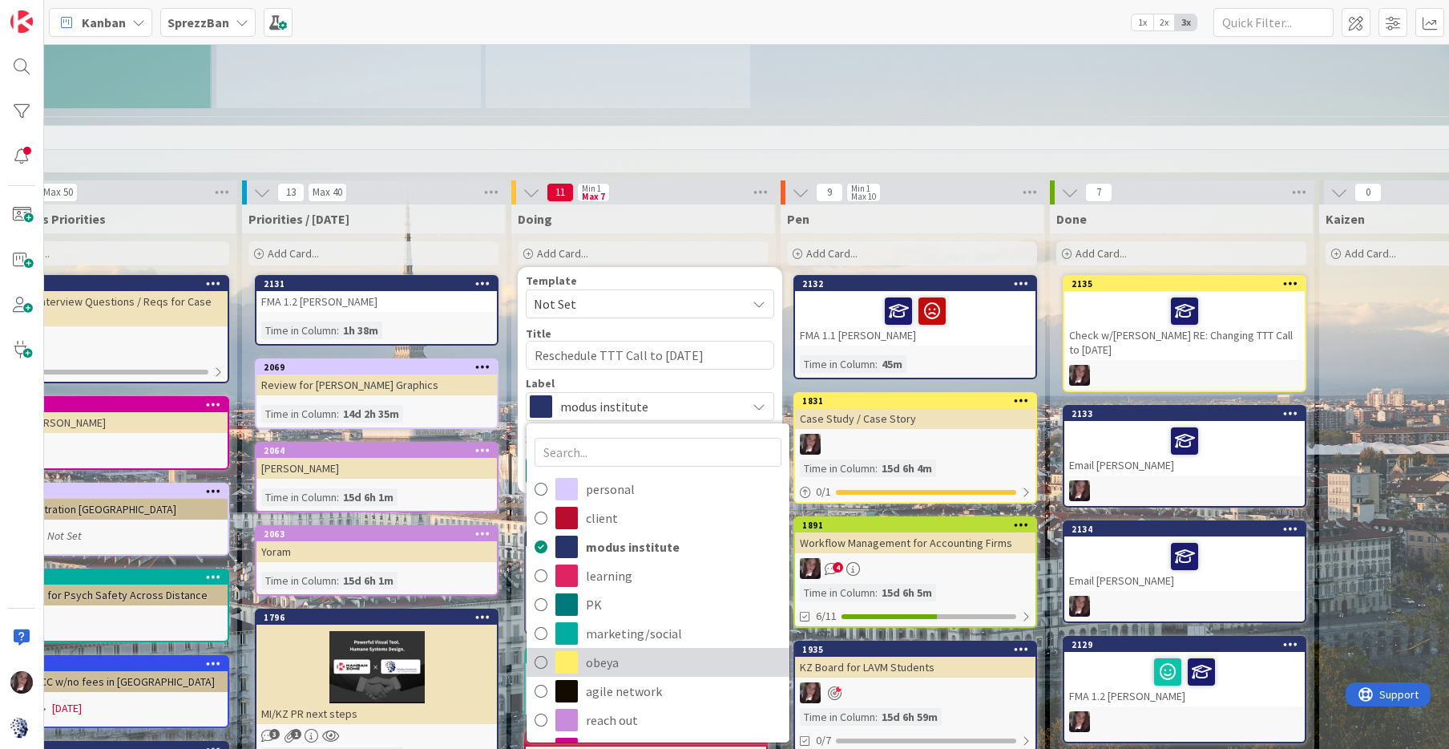
click at [543, 650] on icon at bounding box center [541, 662] width 13 height 24
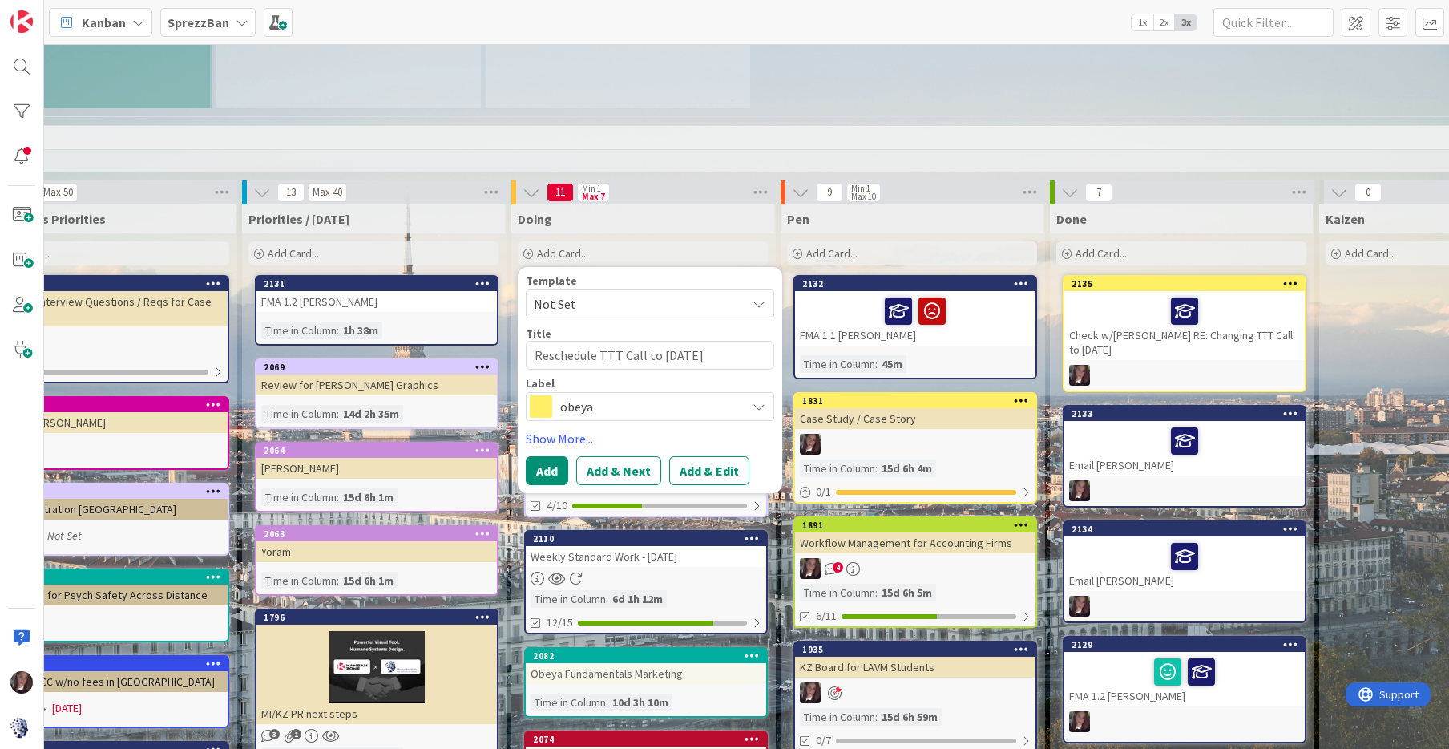
click at [695, 458] on button "Add & Edit" at bounding box center [709, 470] width 80 height 29
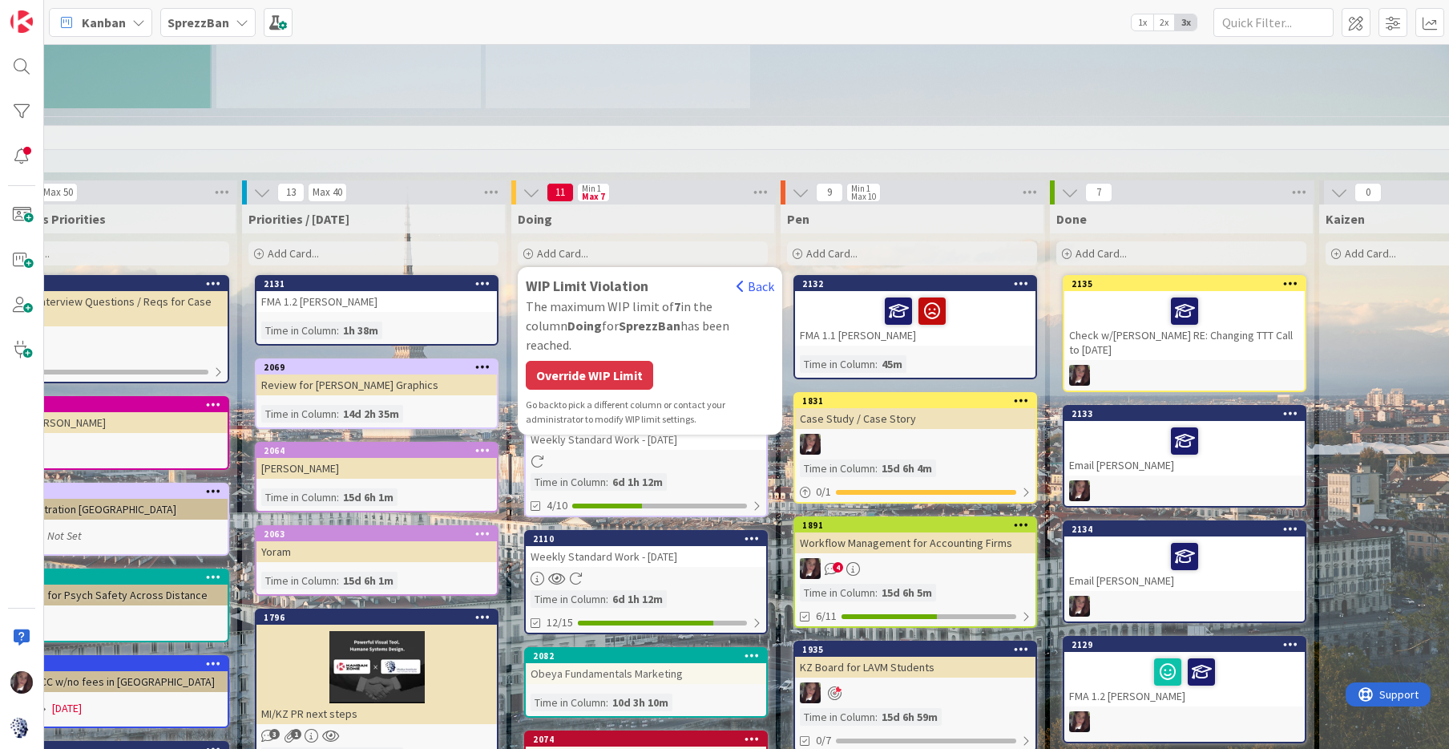
click at [592, 361] on div "Override WIP Limit" at bounding box center [589, 375] width 127 height 29
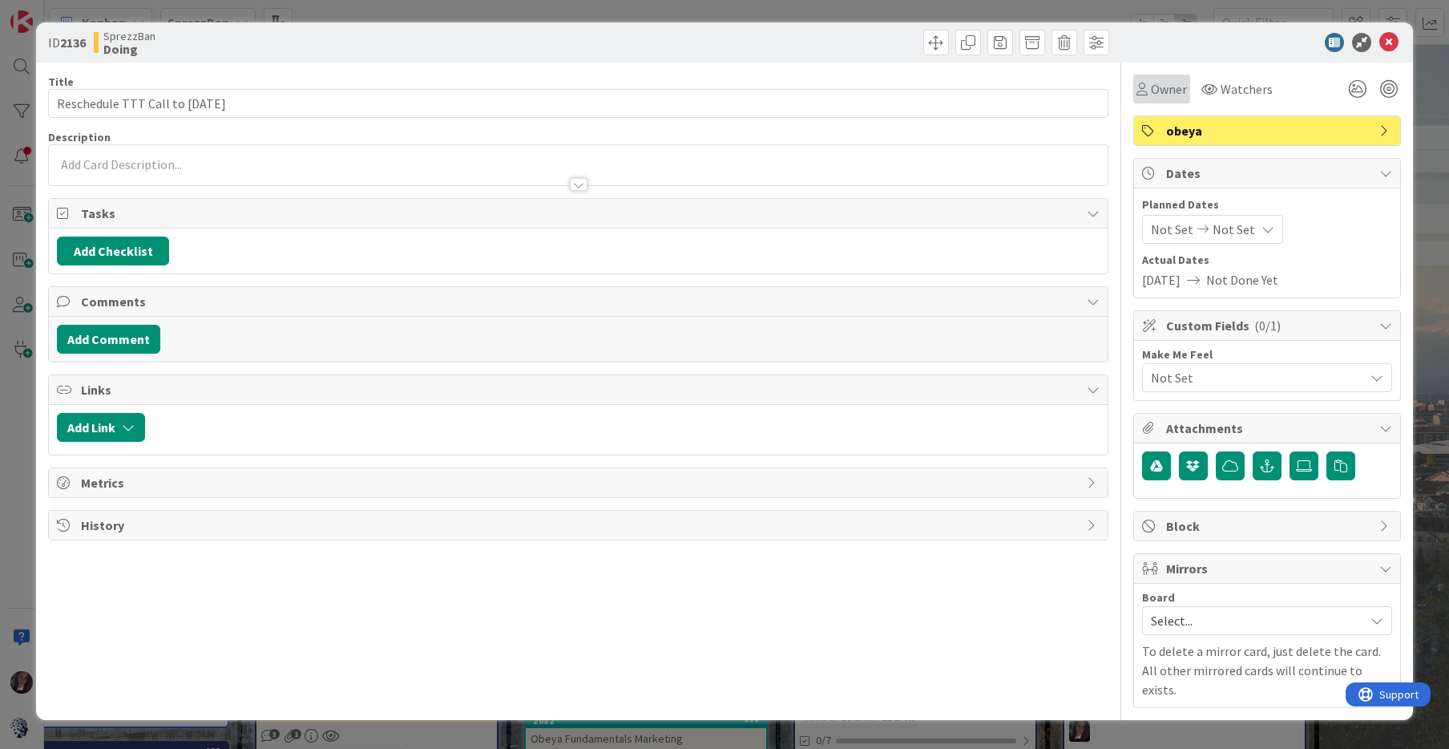
click at [1150, 97] on div "Owner" at bounding box center [1162, 88] width 51 height 19
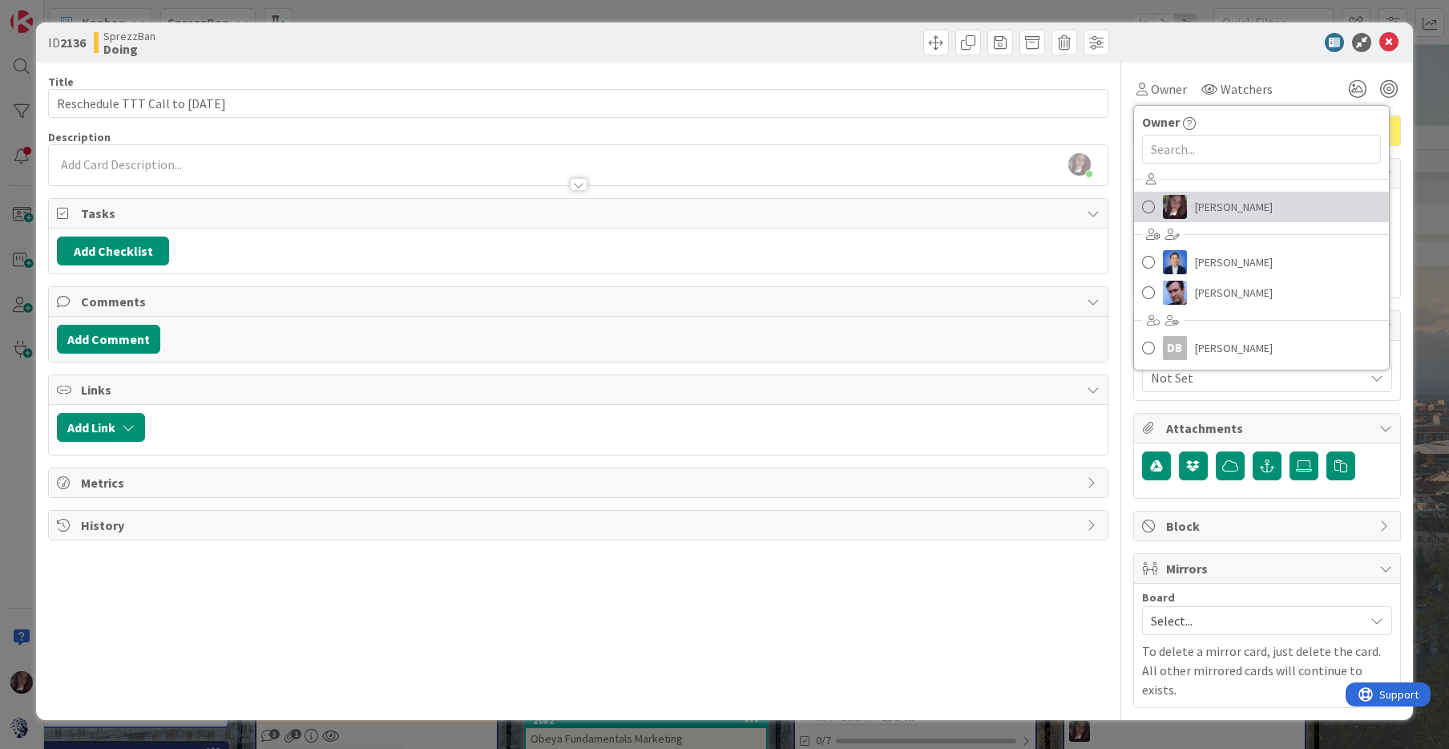
click at [1147, 204] on span at bounding box center [1148, 207] width 13 height 24
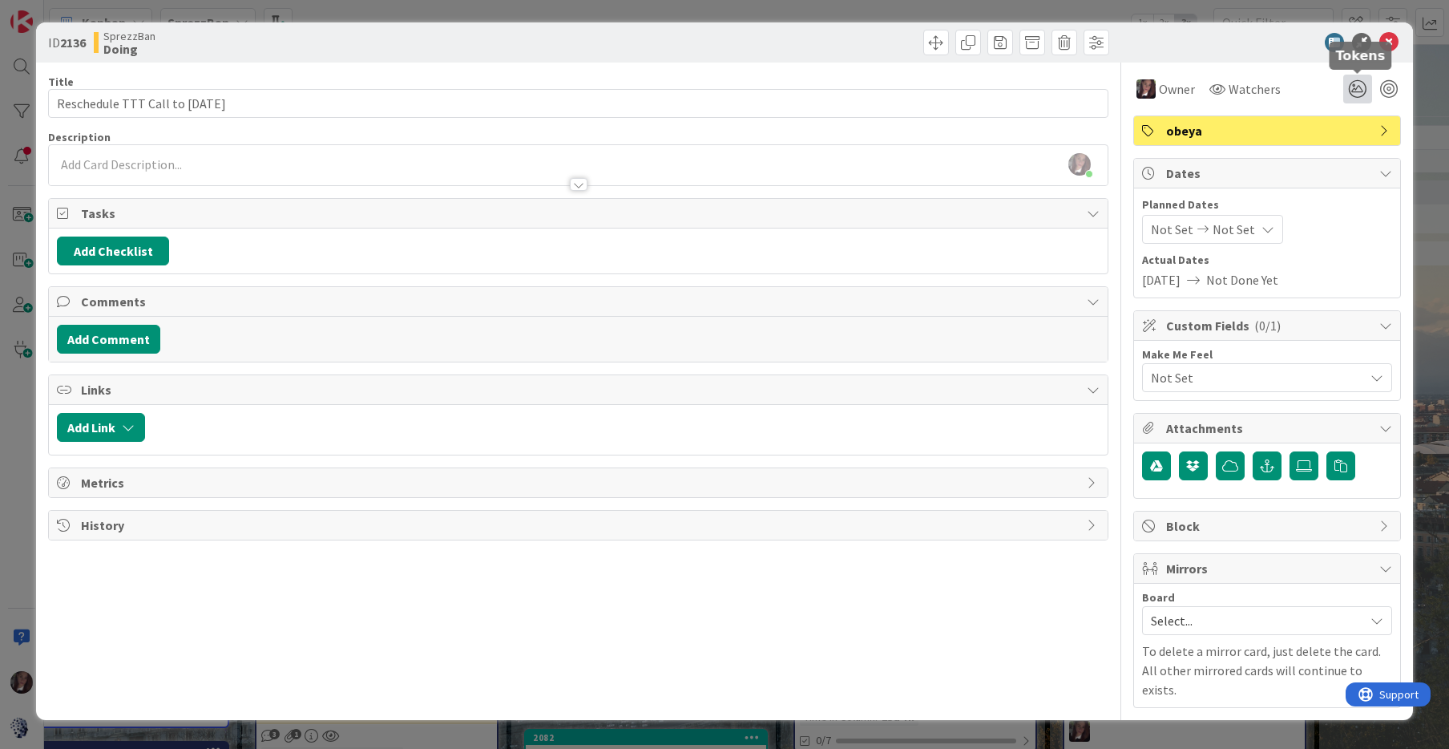
click at [1356, 86] on icon at bounding box center [1358, 89] width 29 height 29
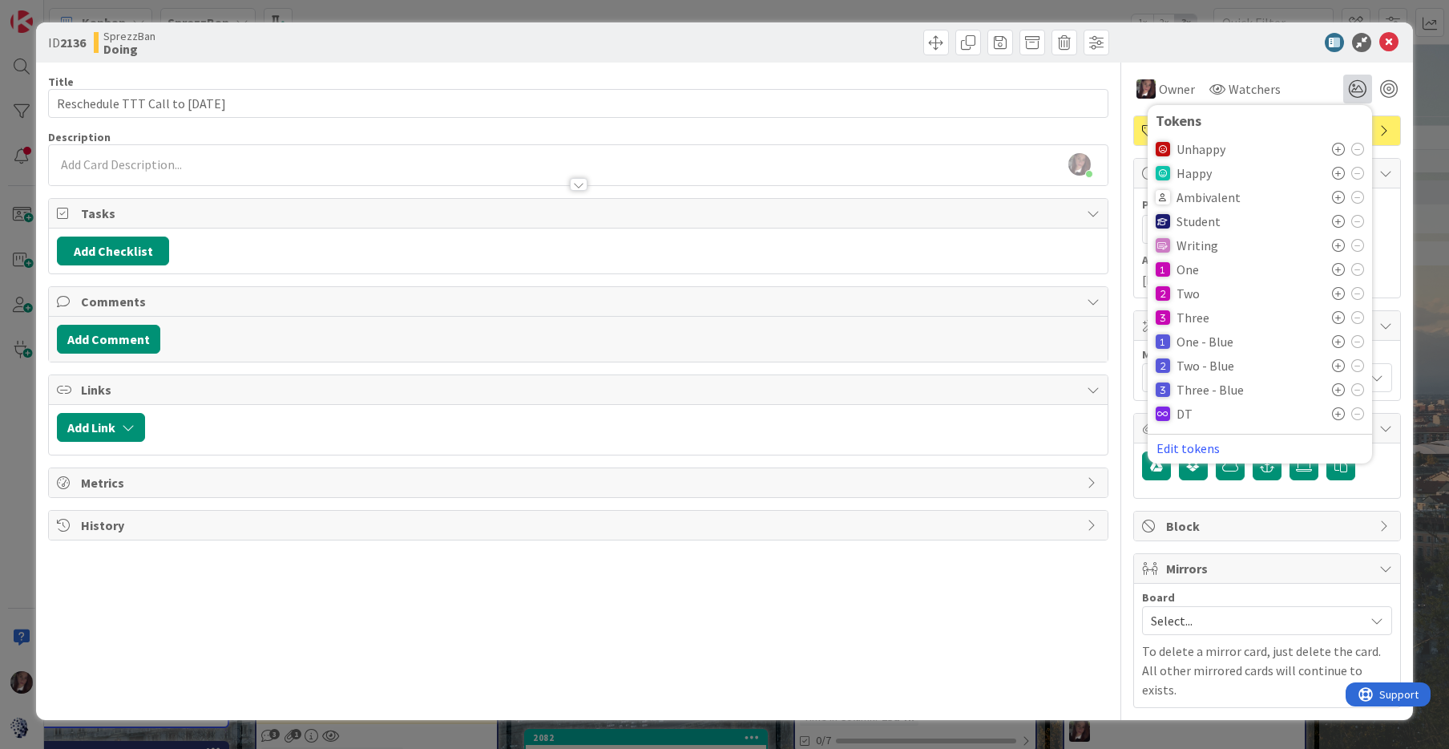
click at [1340, 220] on icon at bounding box center [1338, 221] width 13 height 13
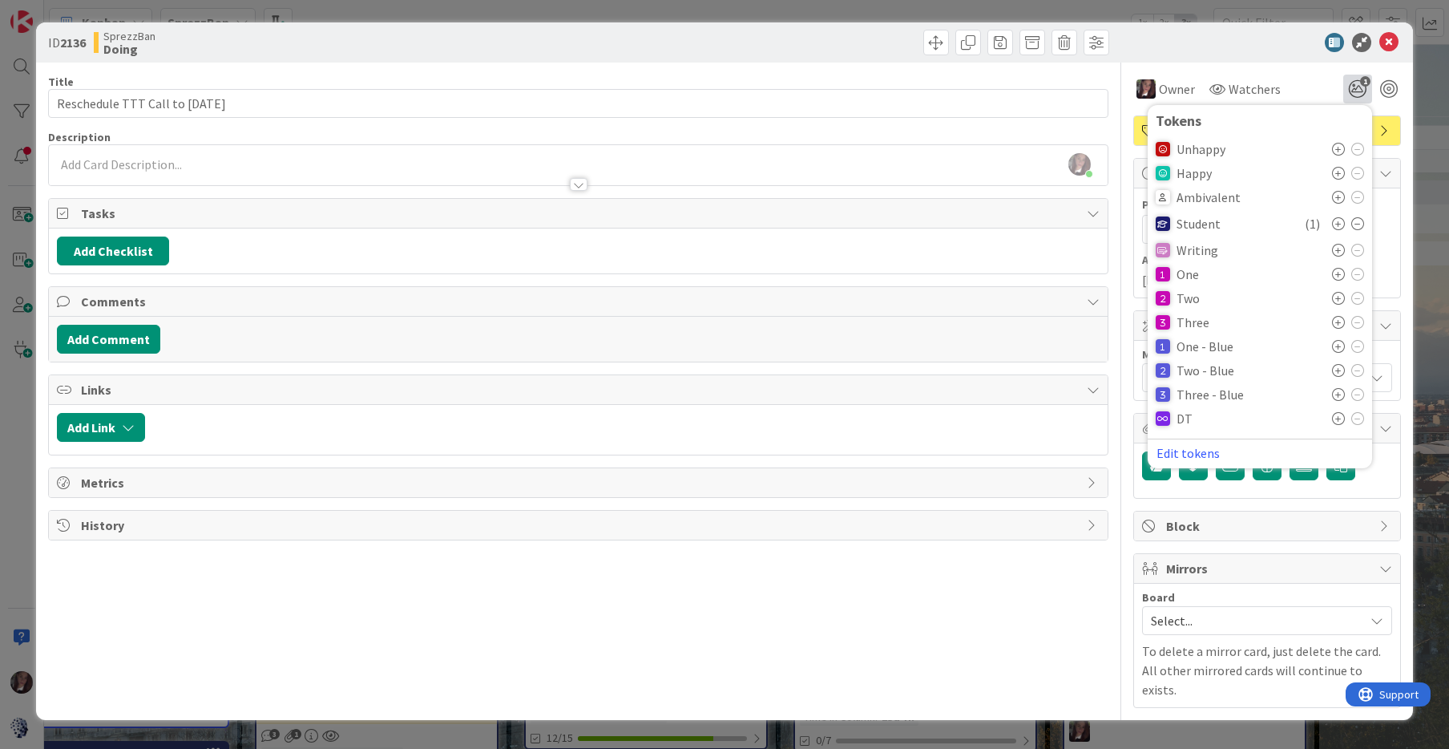
click at [1245, 52] on div "ID 2136 SprezzBan Doing" at bounding box center [724, 42] width 1377 height 40
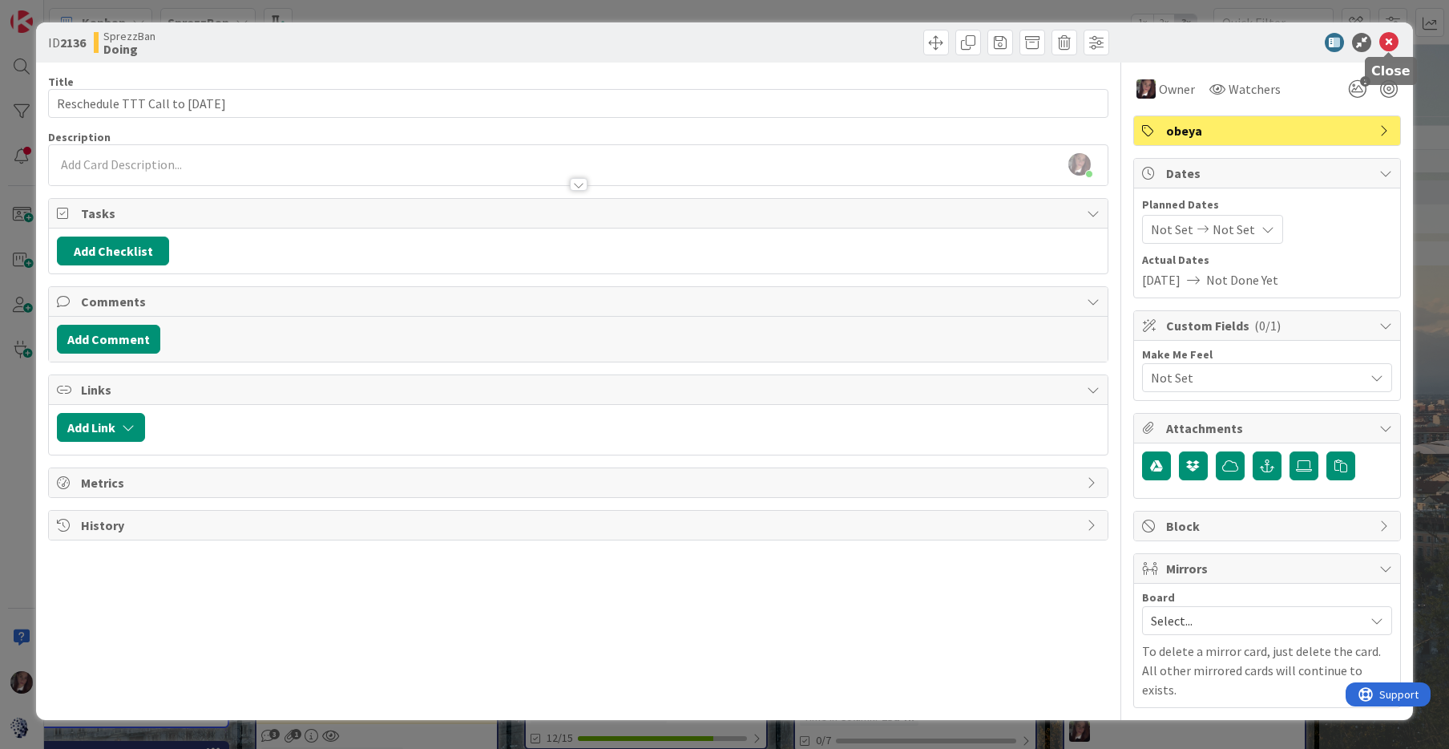
click at [1393, 42] on icon at bounding box center [1389, 42] width 19 height 19
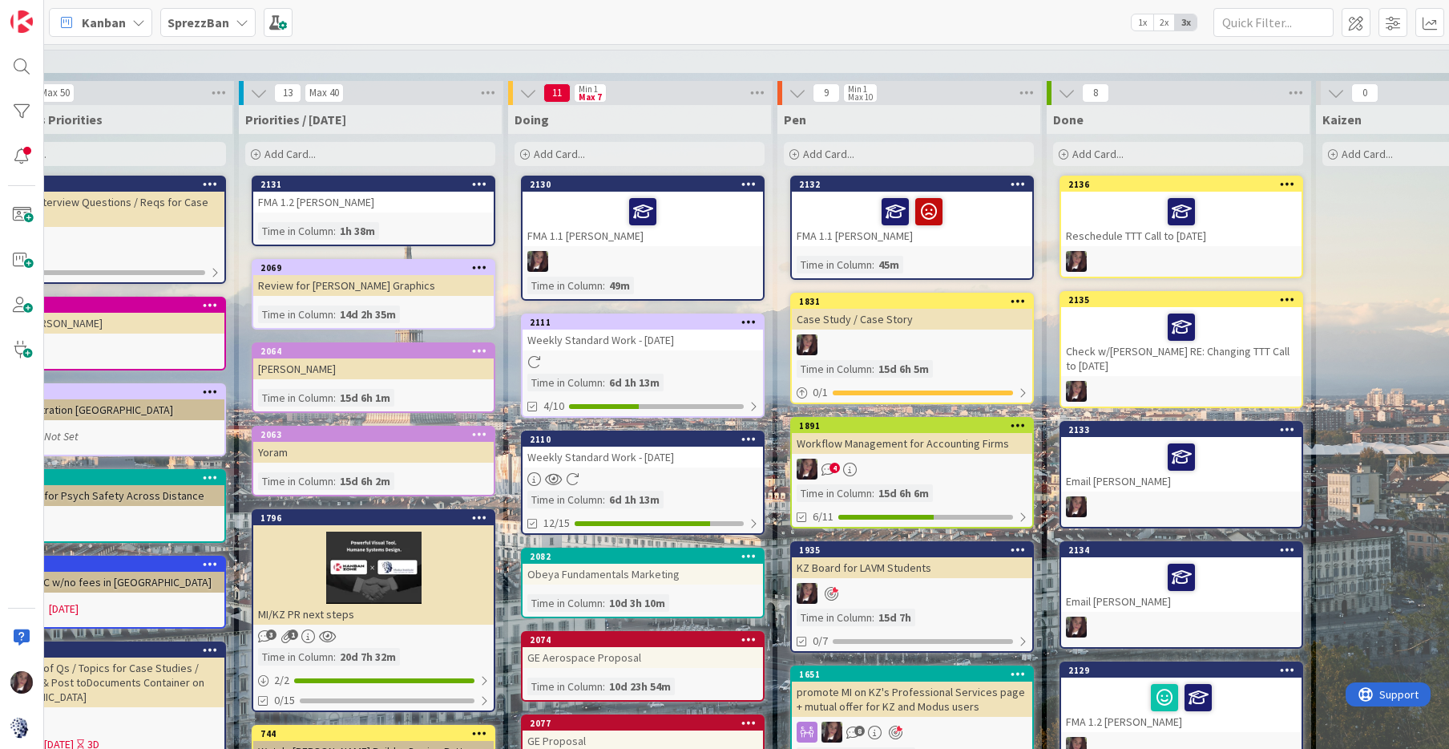
scroll to position [1513, 910]
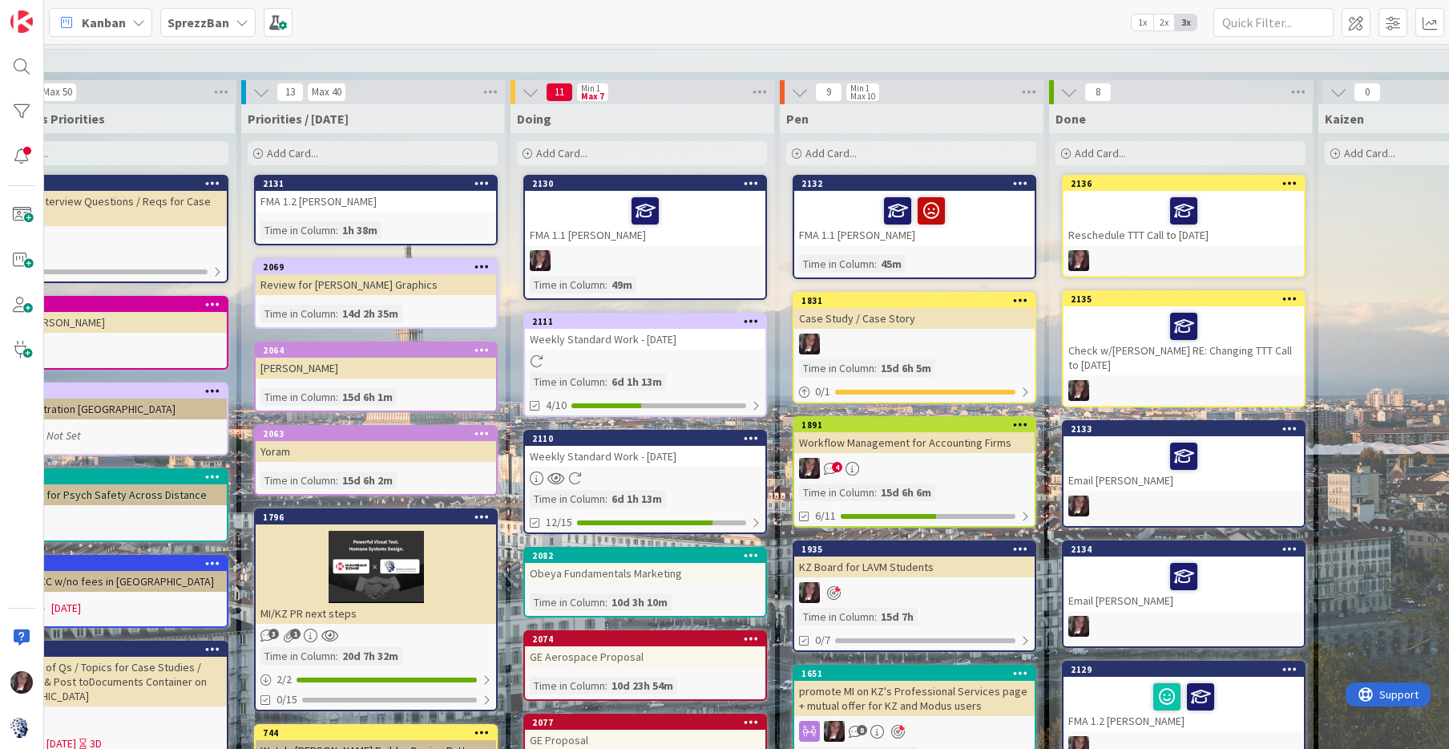
drag, startPoint x: 605, startPoint y: 269, endPoint x: 8, endPoint y: 459, distance: 627.0
